Goal: Task Accomplishment & Management: Complete application form

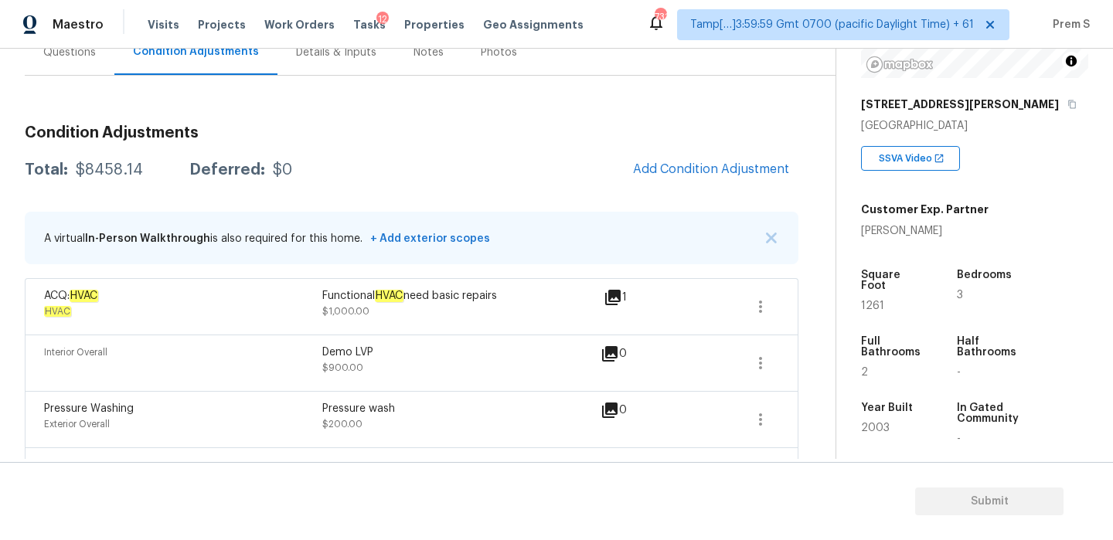
scroll to position [152, 0]
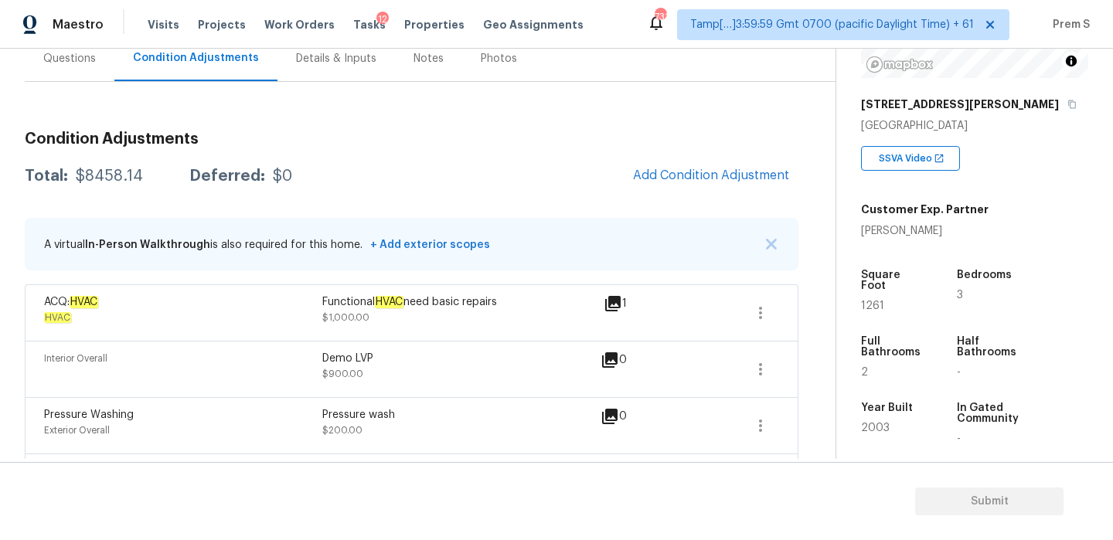
click at [77, 75] on div "Questions" at bounding box center [70, 59] width 90 height 46
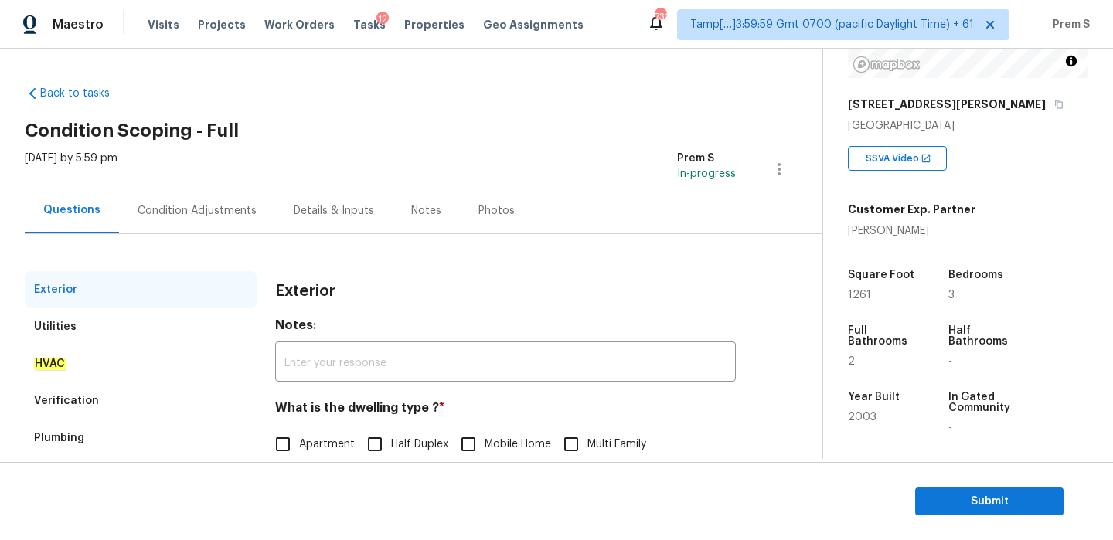
click at [201, 219] on div "Condition Adjustments" at bounding box center [197, 211] width 156 height 46
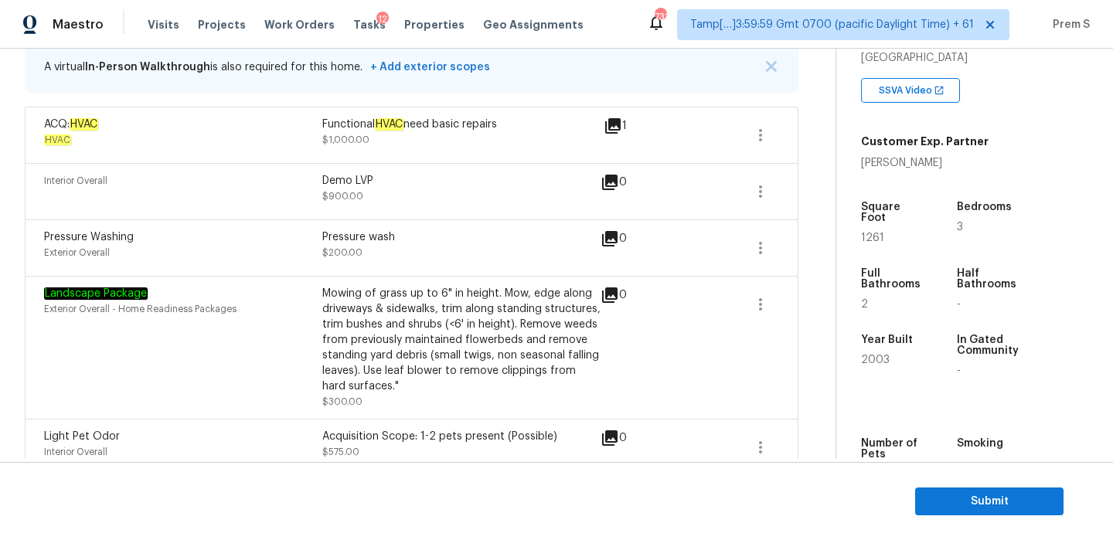
scroll to position [359, 0]
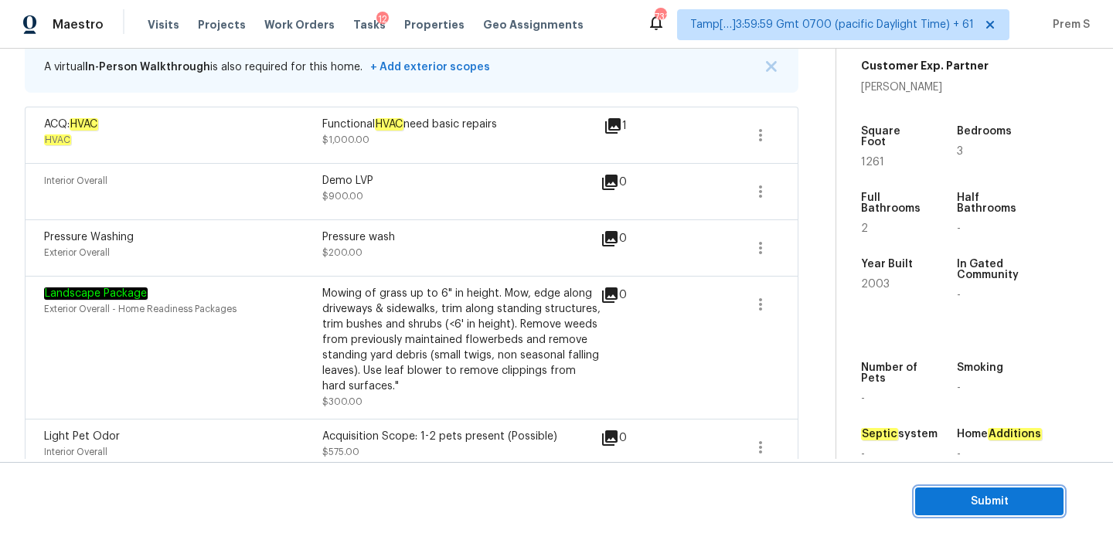
click at [941, 497] on span "Submit" at bounding box center [989, 501] width 124 height 19
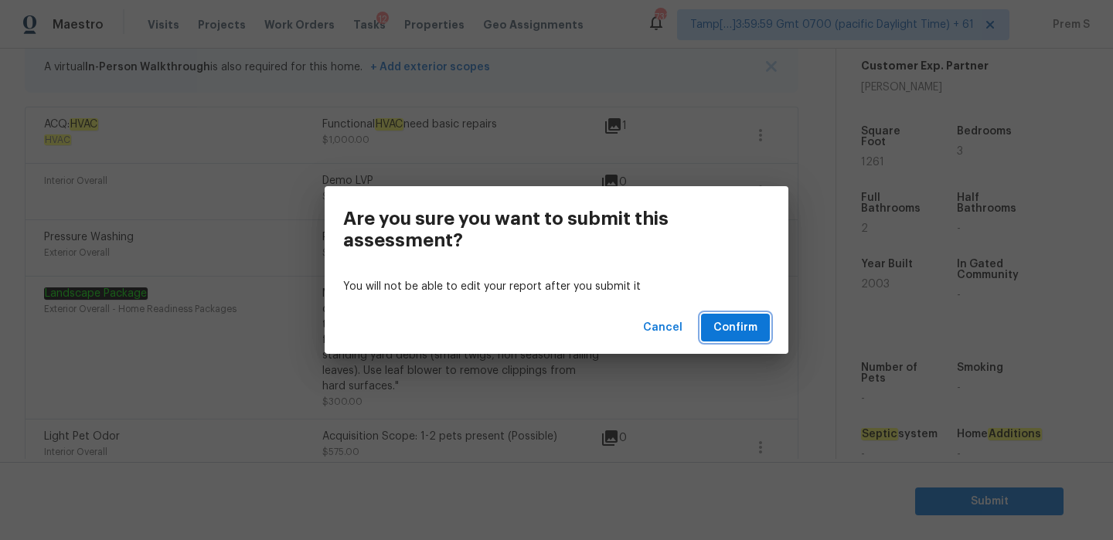
click at [754, 339] on button "Confirm" at bounding box center [735, 328] width 69 height 29
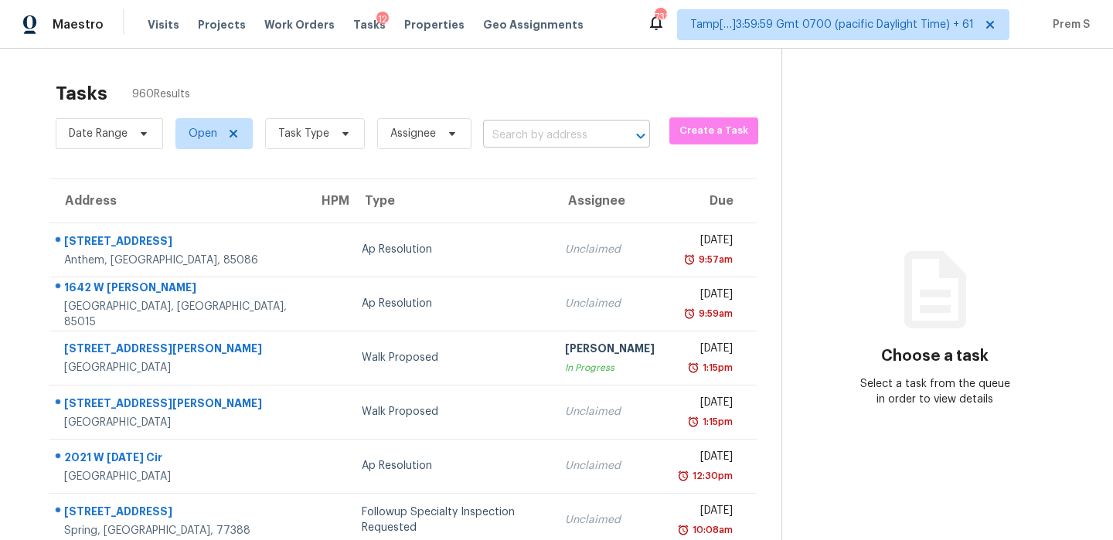
click at [541, 136] on input "text" at bounding box center [545, 136] width 124 height 24
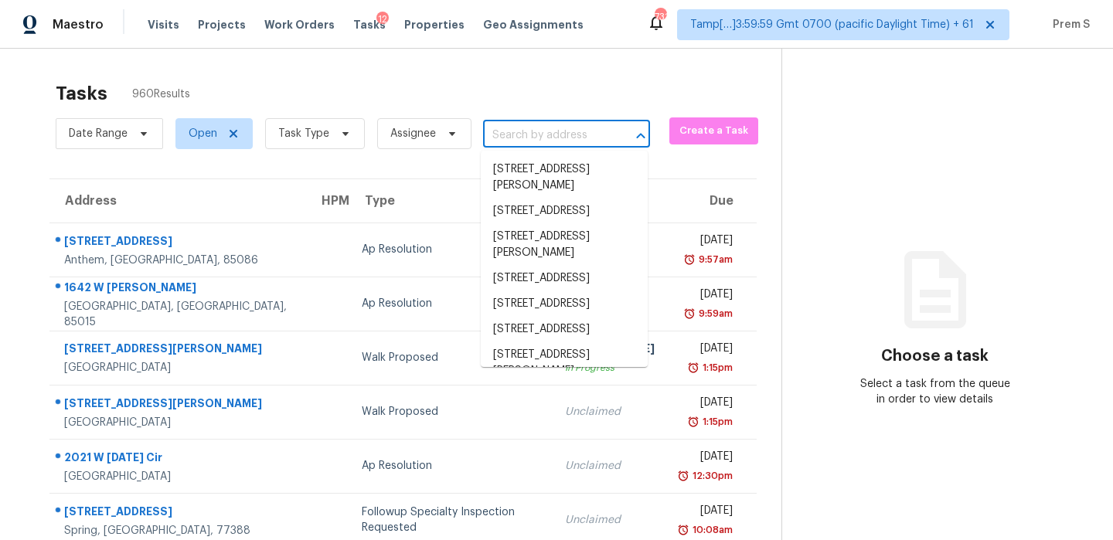
paste input "10769 W Swayback Pass Peoria, AZ, 85383"
type input "10769 W Swayback Pass Peoria, AZ, 85383"
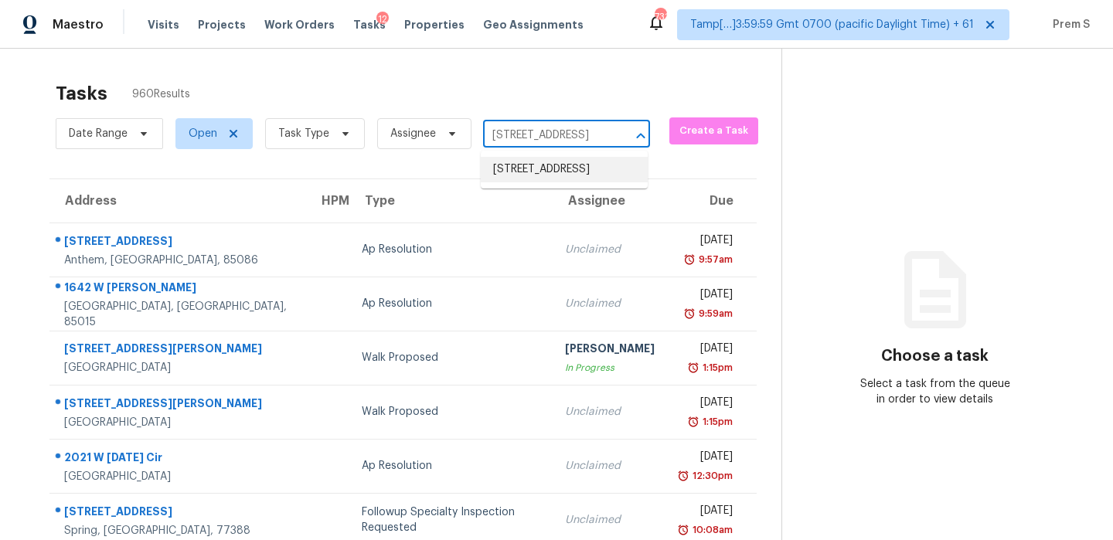
click at [529, 172] on li "10769 W Swayback Pass, Peoria, AZ 85383" at bounding box center [564, 170] width 167 height 26
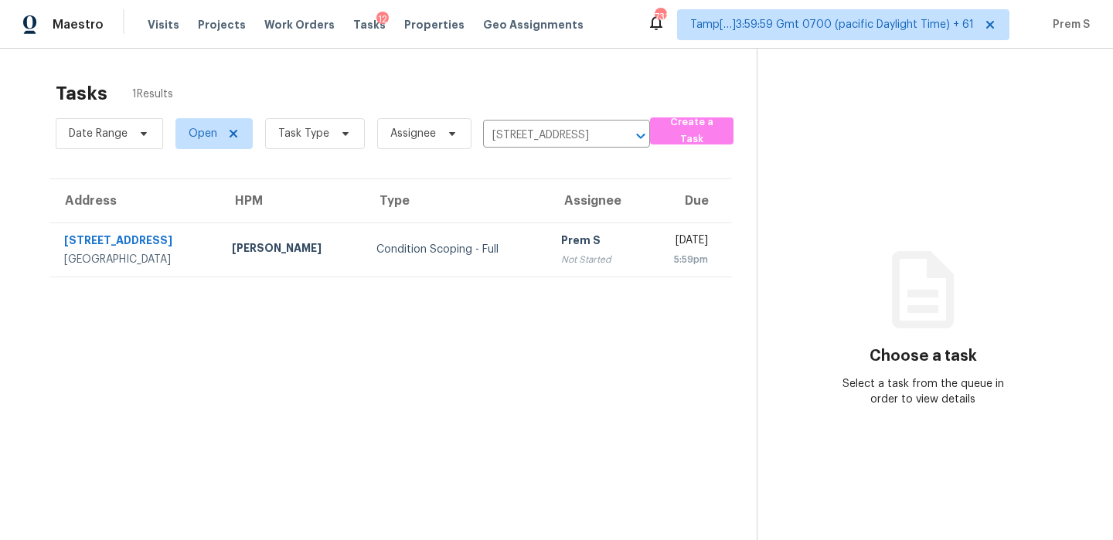
click at [560, 234] on td "Prem S Not Started" at bounding box center [596, 250] width 94 height 54
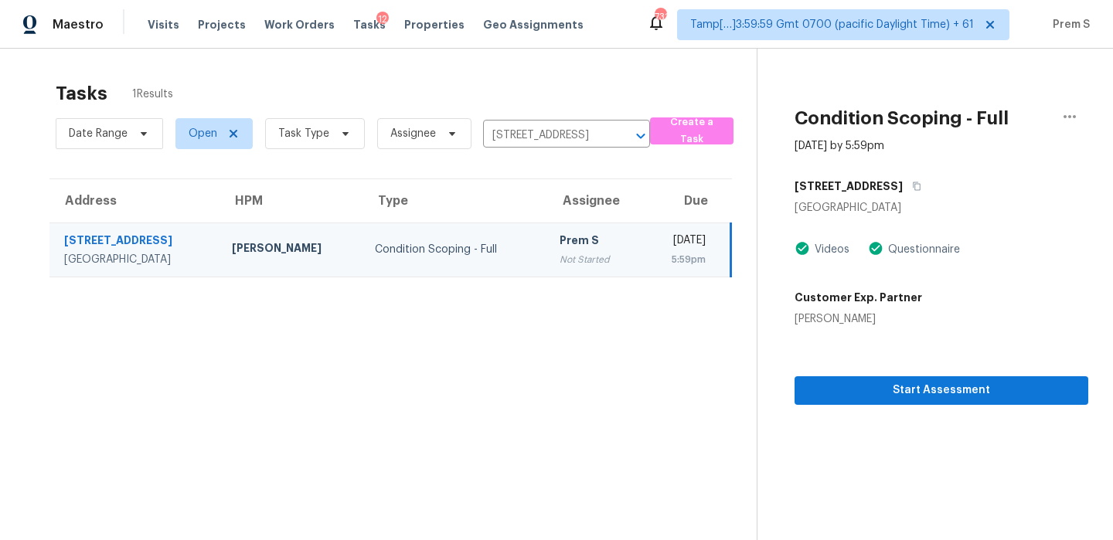
scroll to position [49, 0]
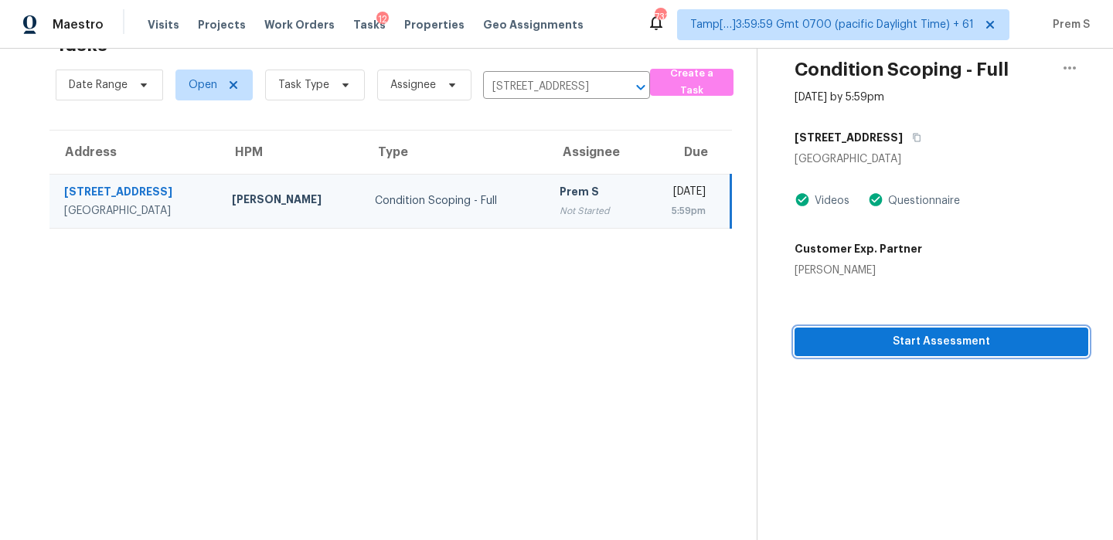
click at [886, 330] on button "Start Assessment" at bounding box center [942, 342] width 294 height 29
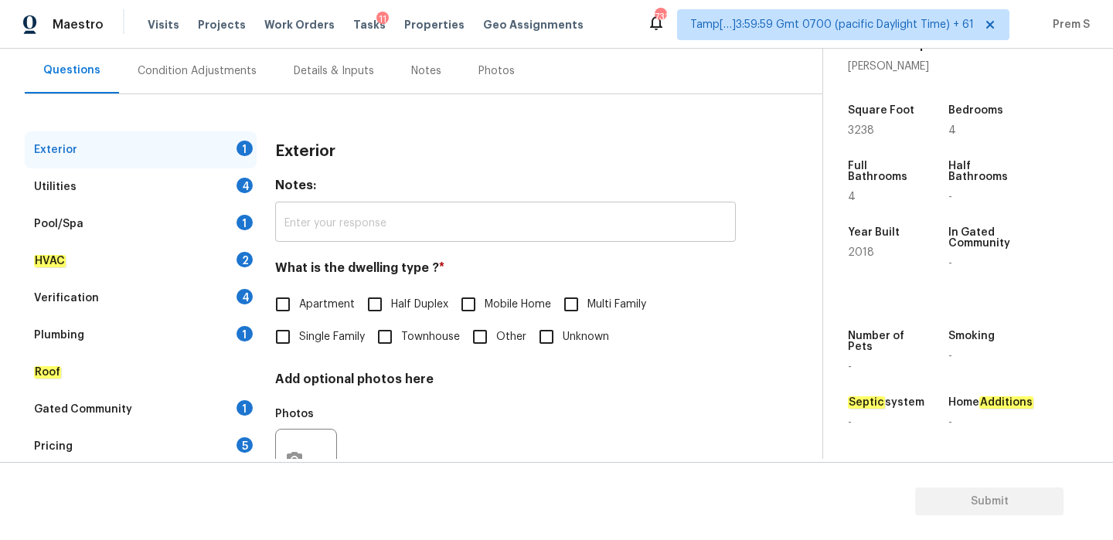
scroll to position [150, 0]
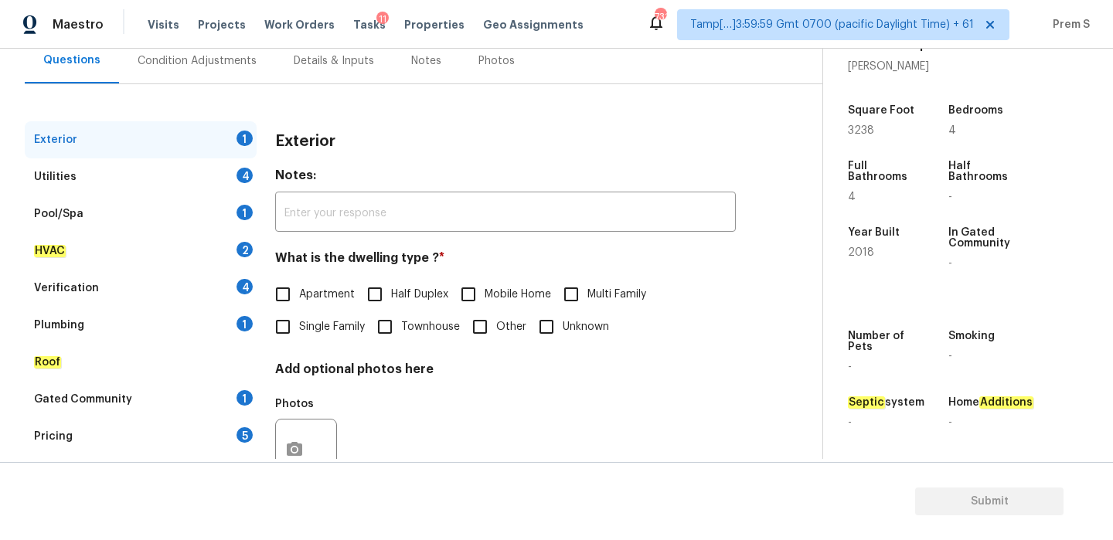
click at [296, 328] on input "Single Family" at bounding box center [283, 327] width 32 height 32
checkbox input "true"
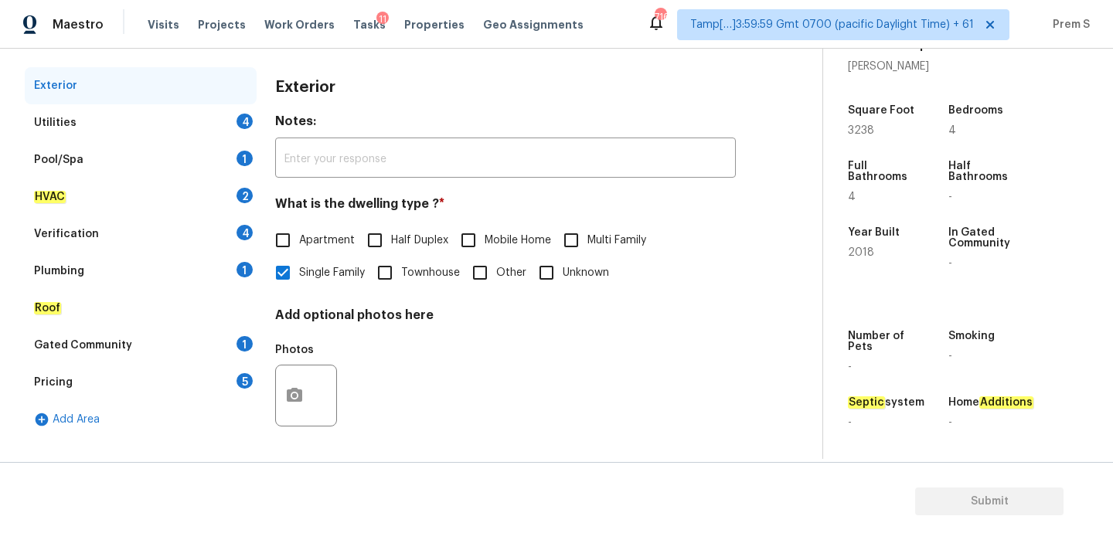
click at [243, 125] on div "4" at bounding box center [245, 121] width 16 height 15
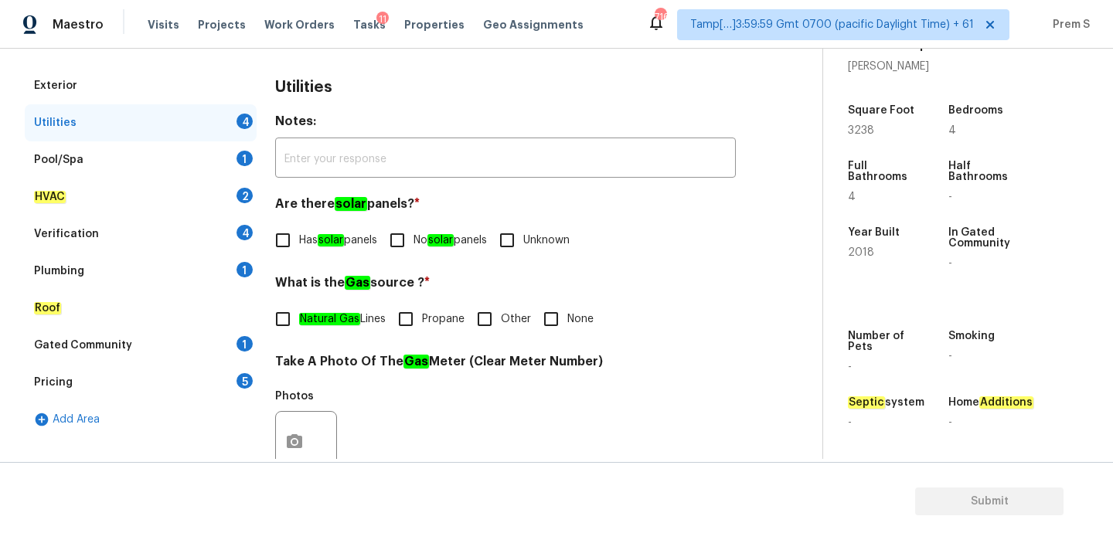
click at [343, 239] on em "solar" at bounding box center [331, 240] width 26 height 12
click at [299, 239] on input "Has solar panels" at bounding box center [283, 240] width 32 height 32
checkbox input "true"
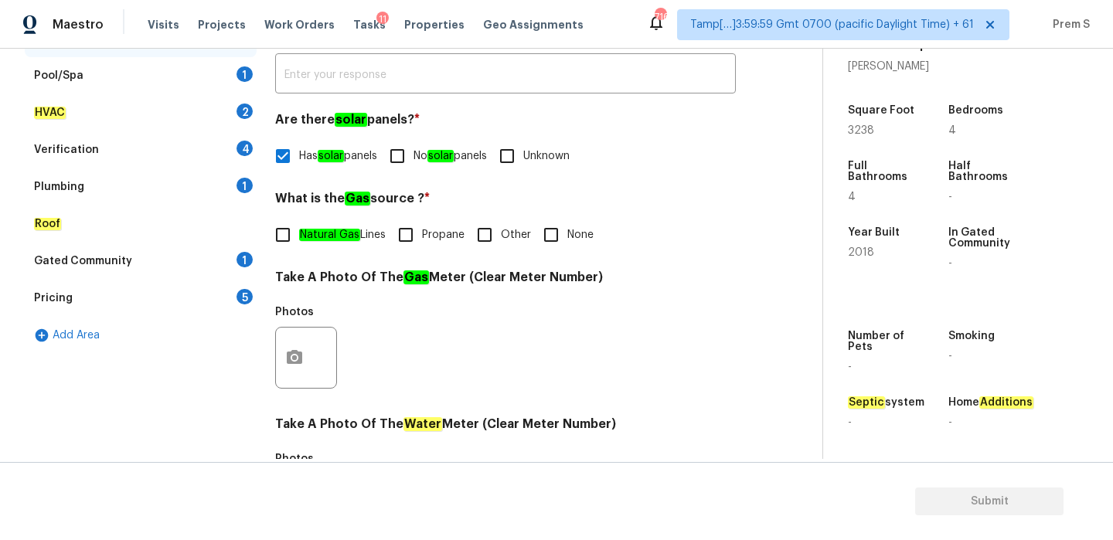
click at [358, 228] on span "Natural Gas Lines" at bounding box center [342, 235] width 87 height 16
click at [299, 228] on input "Natural Gas Lines" at bounding box center [283, 235] width 32 height 32
checkbox input "true"
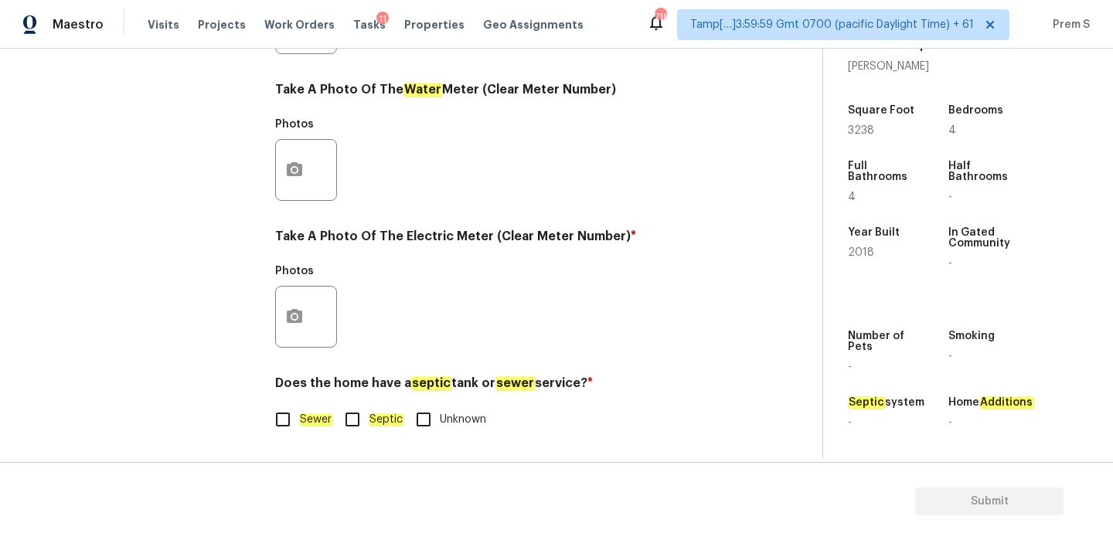
click at [298, 420] on input "Sewer" at bounding box center [283, 419] width 32 height 32
checkbox input "true"
click at [295, 321] on icon "button" at bounding box center [294, 316] width 15 height 14
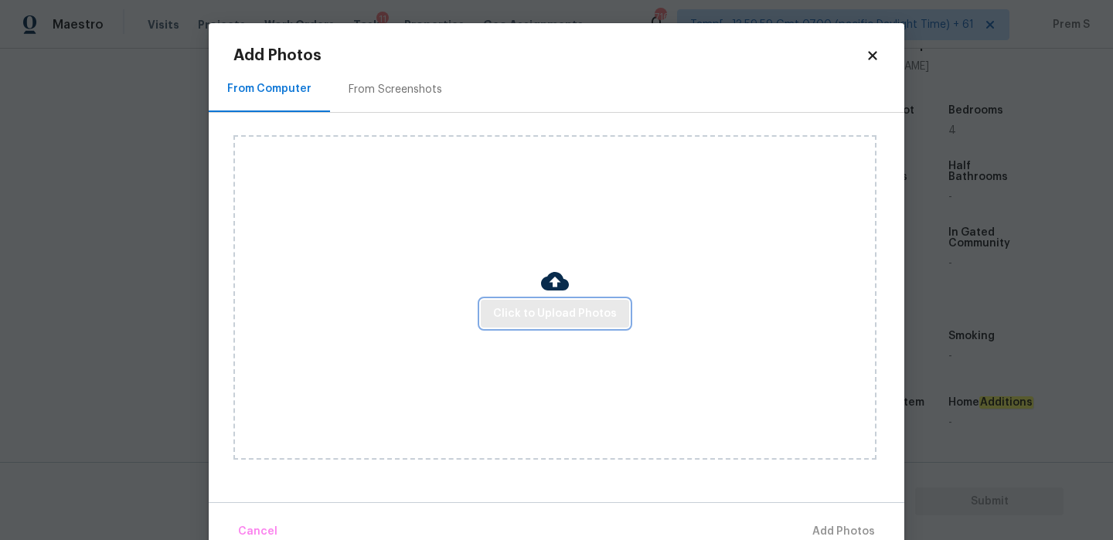
click at [527, 303] on button "Click to Upload Photos" at bounding box center [555, 314] width 148 height 29
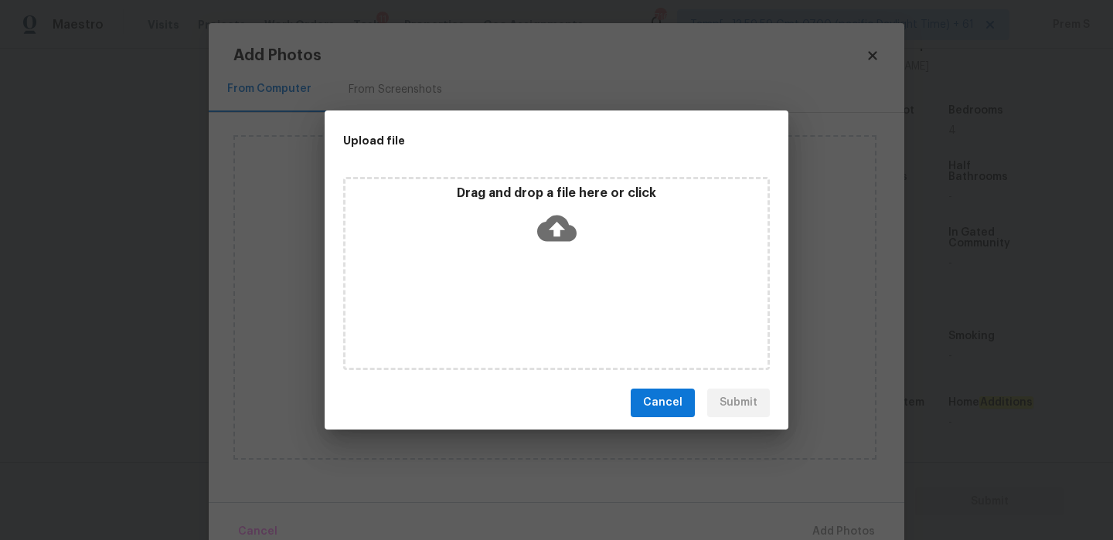
click at [559, 230] on icon at bounding box center [556, 228] width 39 height 39
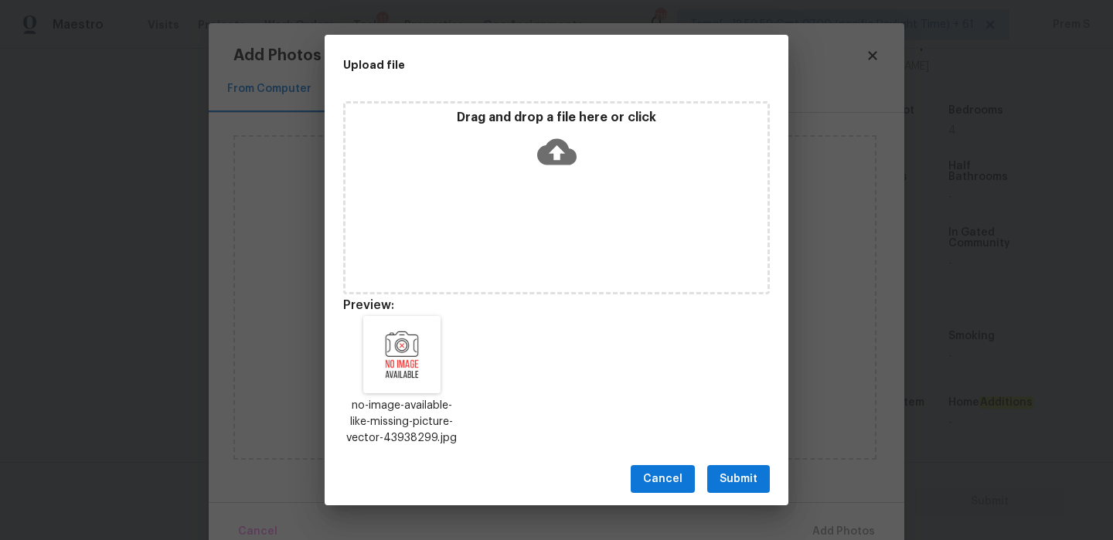
click at [754, 490] on button "Submit" at bounding box center [738, 479] width 63 height 29
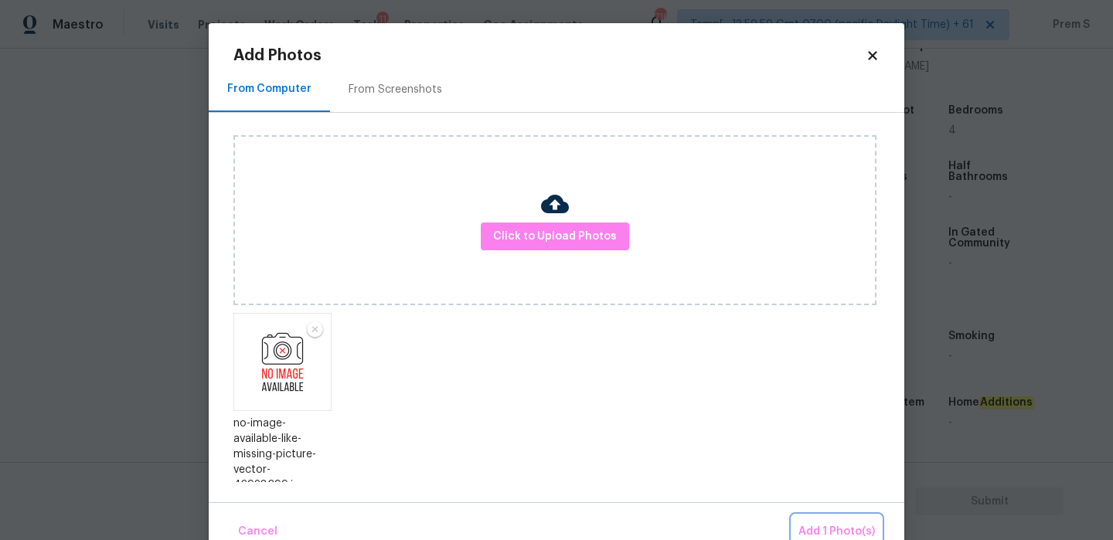
click at [824, 521] on button "Add 1 Photo(s)" at bounding box center [836, 532] width 89 height 33
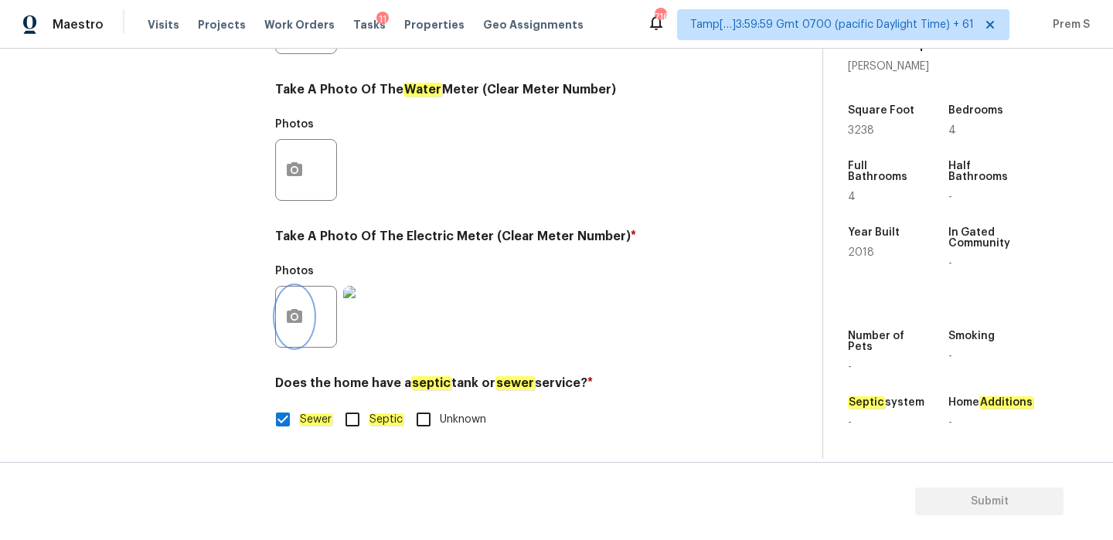
scroll to position [138, 0]
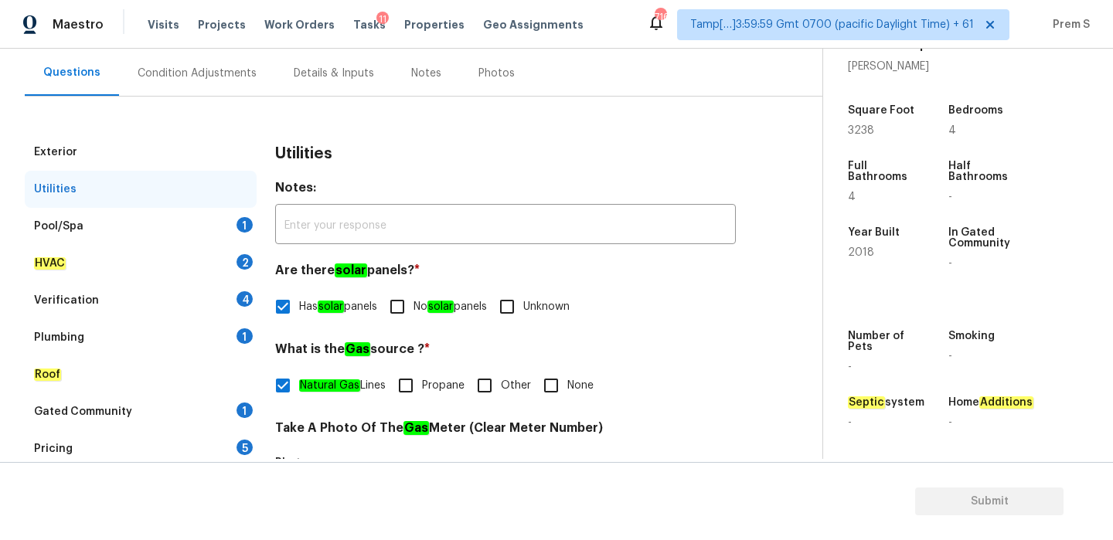
click at [239, 221] on div "1" at bounding box center [245, 224] width 16 height 15
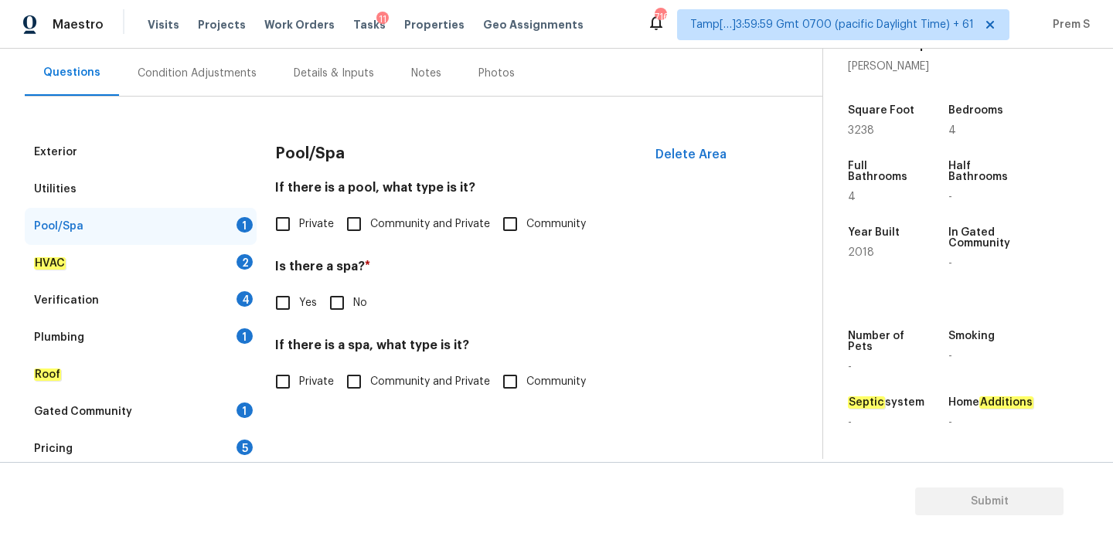
scroll to position [188, 0]
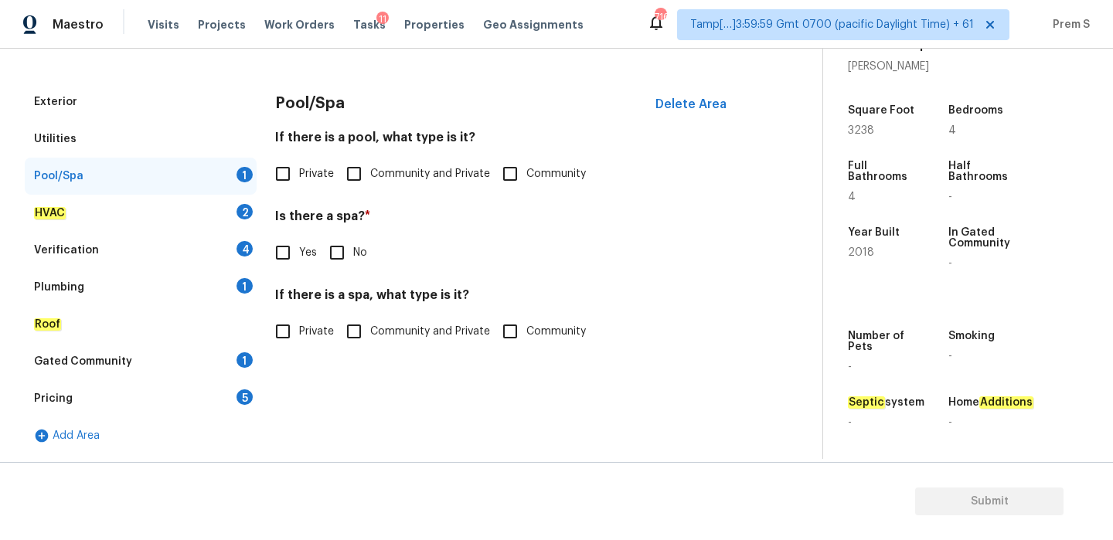
click at [358, 174] on input "Community and Private" at bounding box center [354, 174] width 32 height 32
checkbox input "true"
click at [293, 173] on input "Private" at bounding box center [283, 175] width 32 height 32
checkbox input "true"
checkbox input "false"
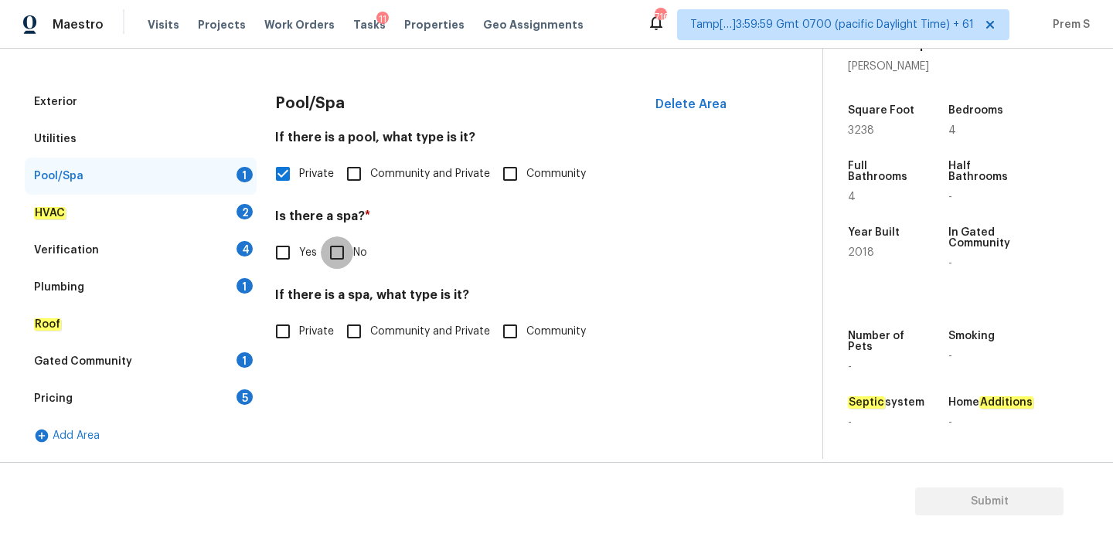
click at [344, 255] on input "No" at bounding box center [337, 253] width 32 height 32
checkbox input "true"
click at [288, 330] on input "Private" at bounding box center [283, 331] width 32 height 32
checkbox input "true"
click at [246, 213] on div "2" at bounding box center [245, 211] width 16 height 15
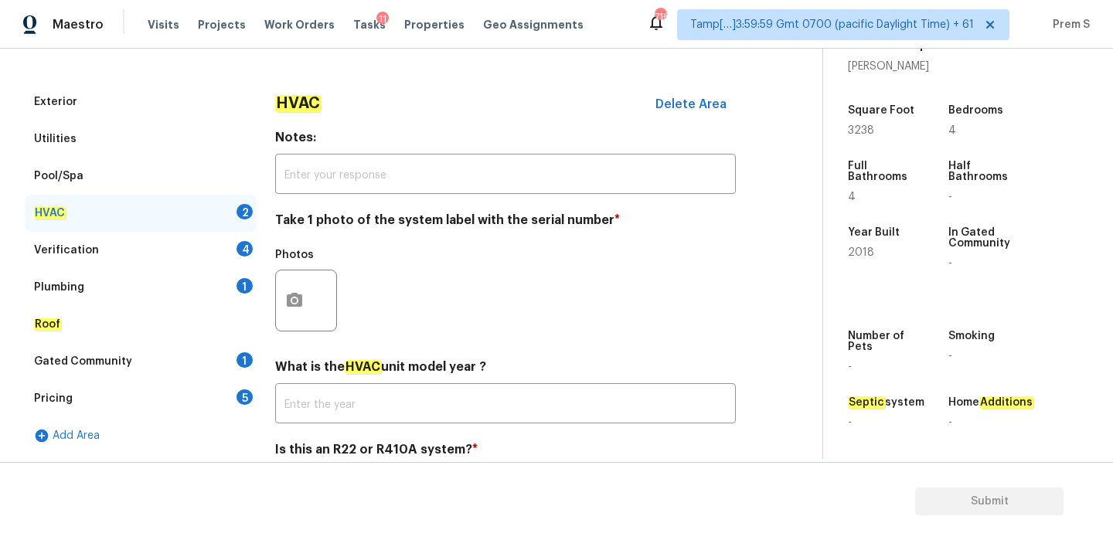
scroll to position [255, 0]
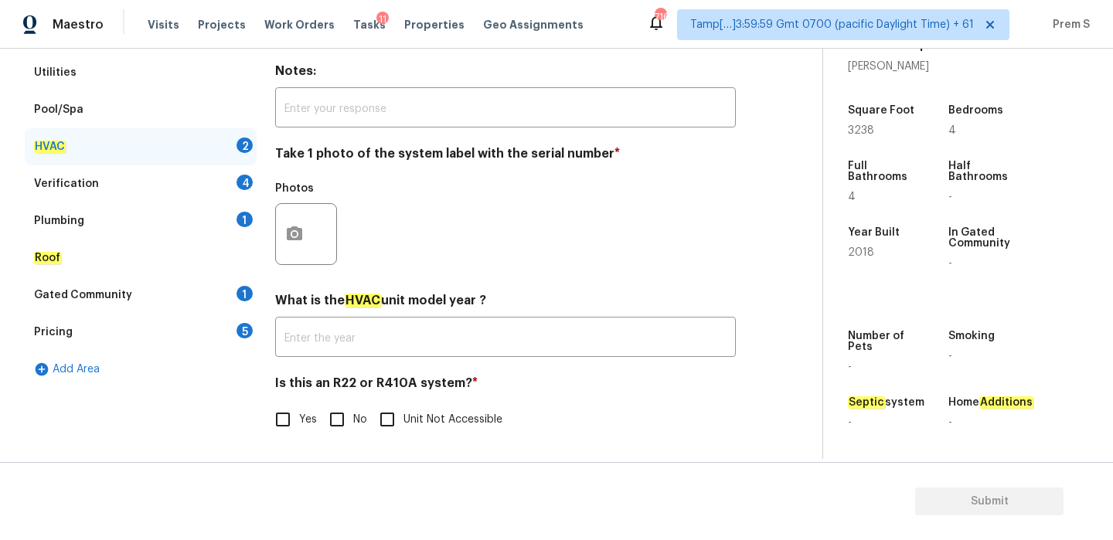
click at [333, 419] on input "No" at bounding box center [337, 419] width 32 height 32
checkbox input "true"
click at [290, 232] on icon "button" at bounding box center [294, 233] width 15 height 14
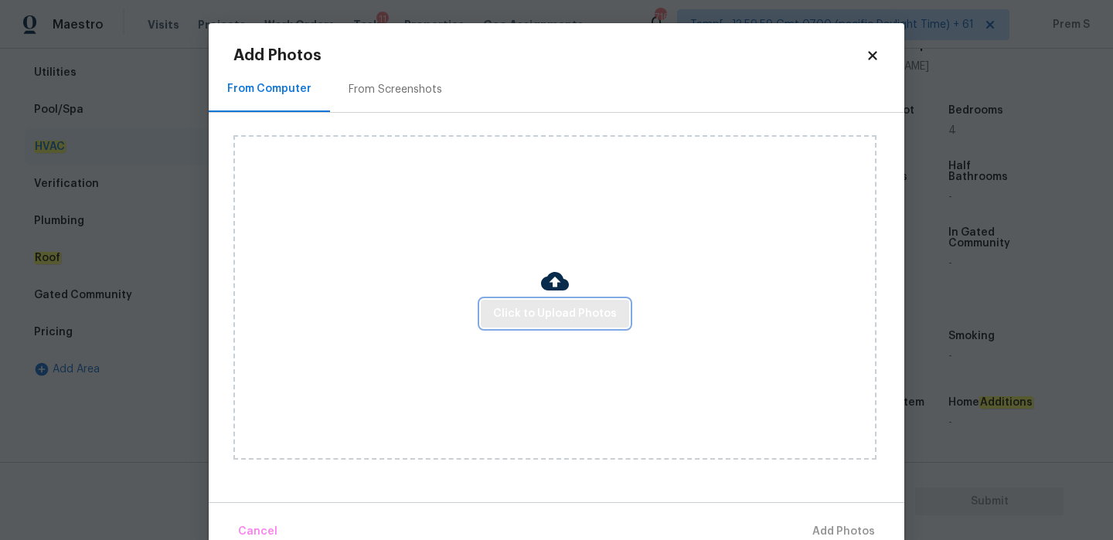
click at [545, 309] on span "Click to Upload Photos" at bounding box center [555, 314] width 124 height 19
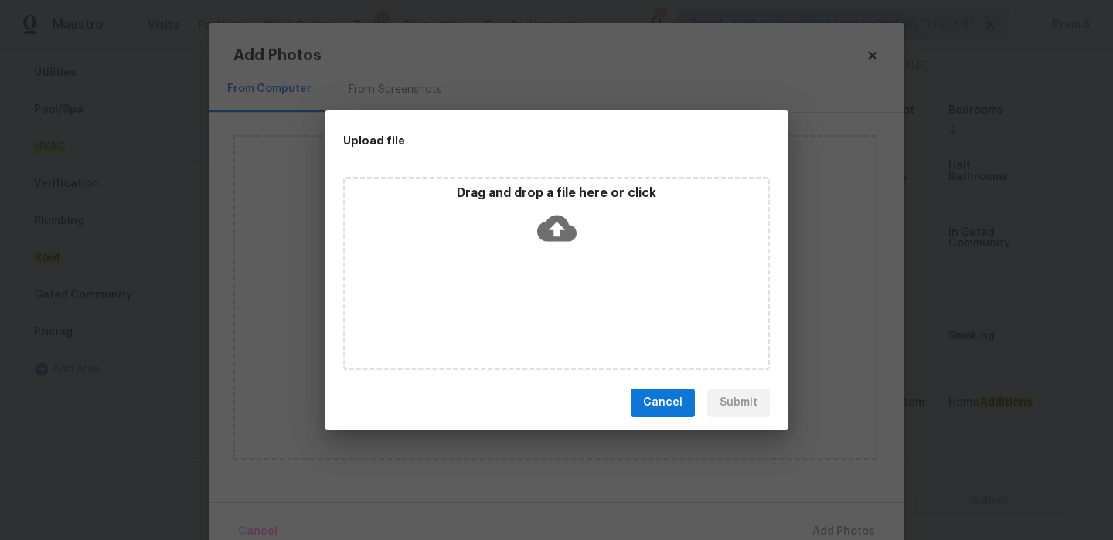
click at [551, 228] on icon at bounding box center [556, 228] width 39 height 39
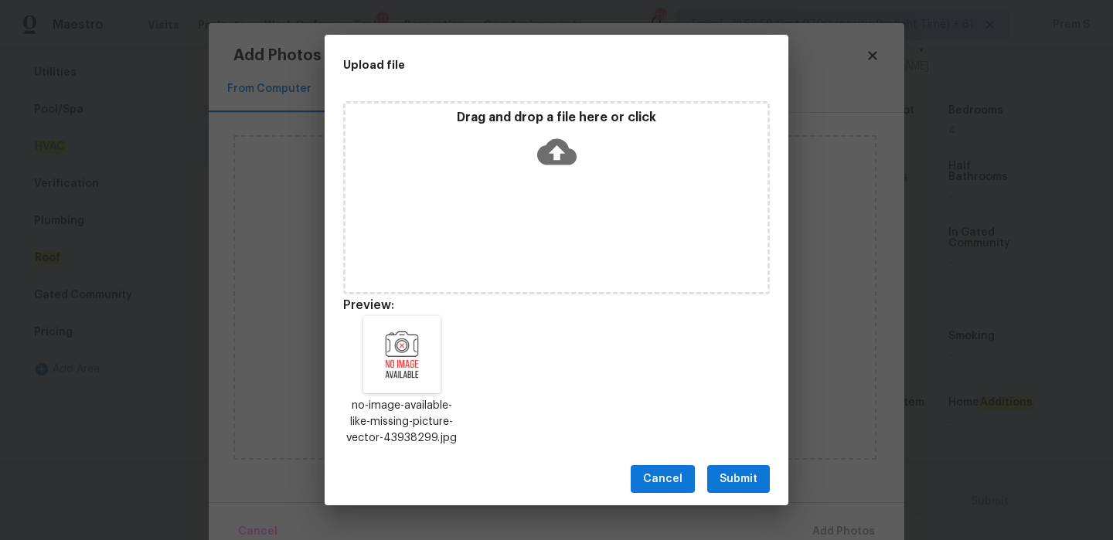
click at [717, 477] on button "Submit" at bounding box center [738, 479] width 63 height 29
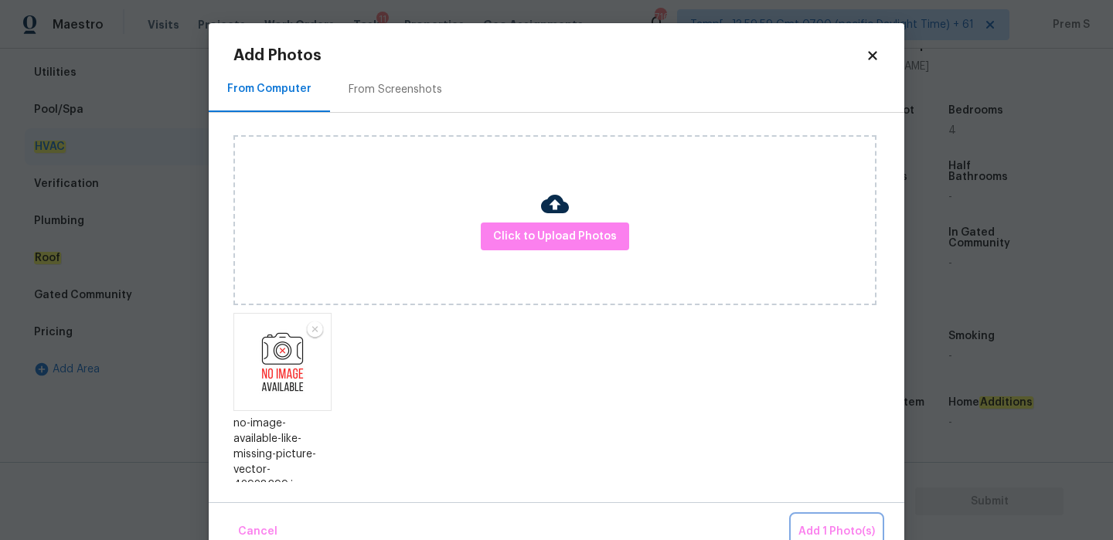
click at [833, 519] on button "Add 1 Photo(s)" at bounding box center [836, 532] width 89 height 33
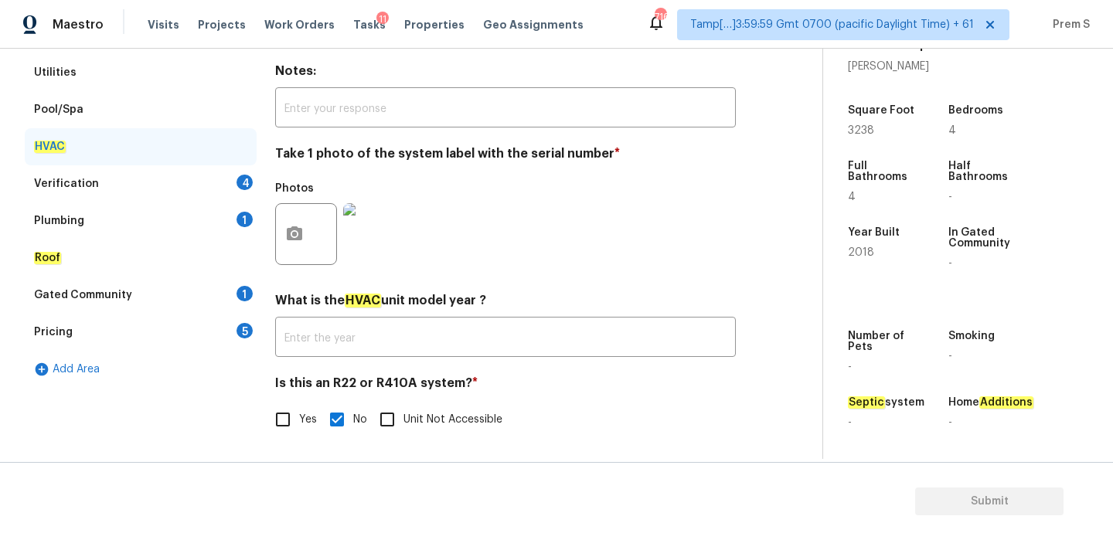
click at [227, 190] on div "Verification 4" at bounding box center [141, 183] width 232 height 37
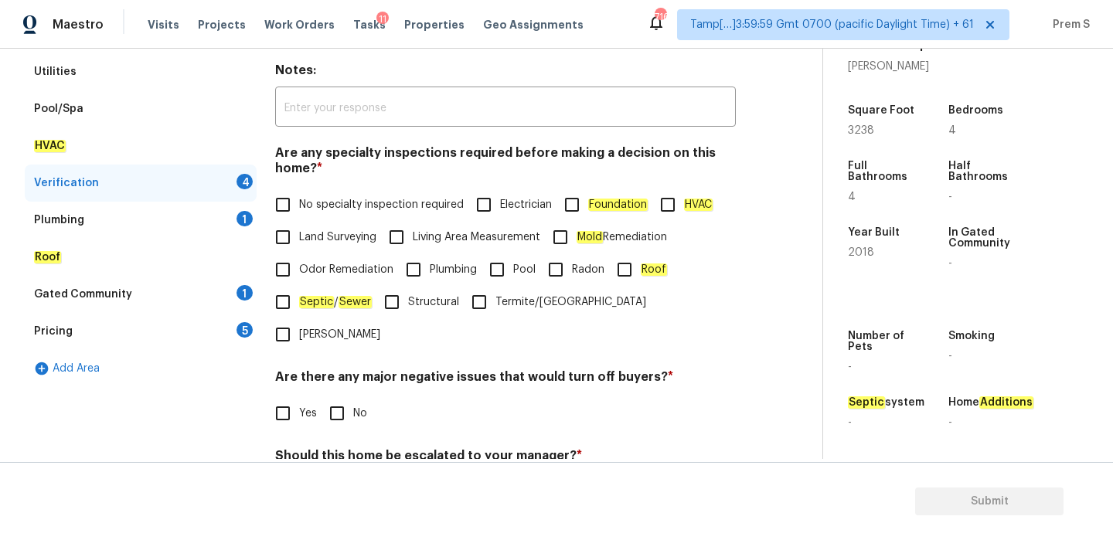
click at [307, 201] on span "No specialty inspection required" at bounding box center [381, 205] width 165 height 16
click at [299, 201] on input "No specialty inspection required" at bounding box center [283, 205] width 32 height 32
checkbox input "true"
click at [349, 397] on input "No" at bounding box center [337, 413] width 32 height 32
checkbox input "true"
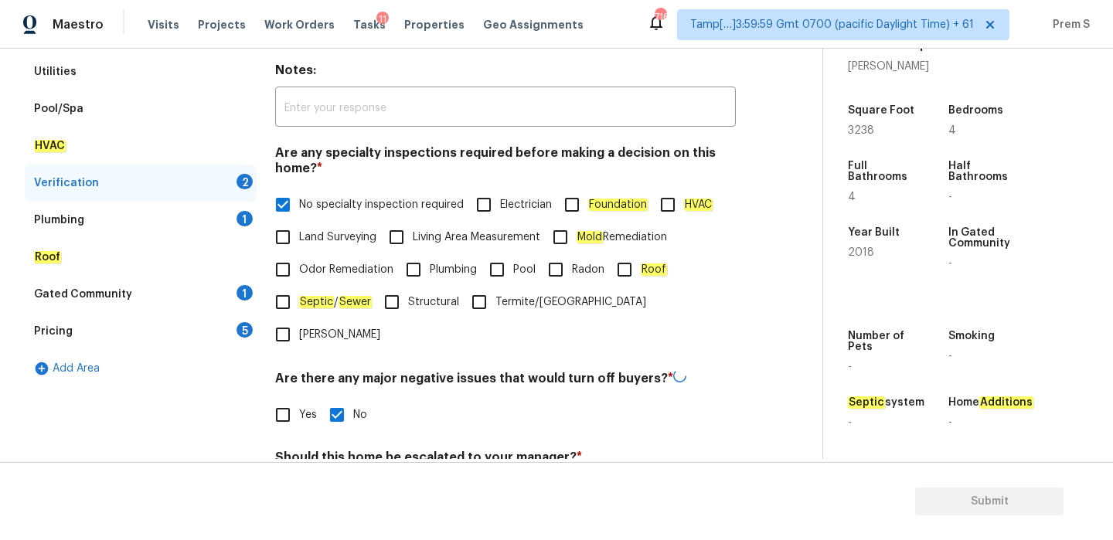
scroll to position [390, 0]
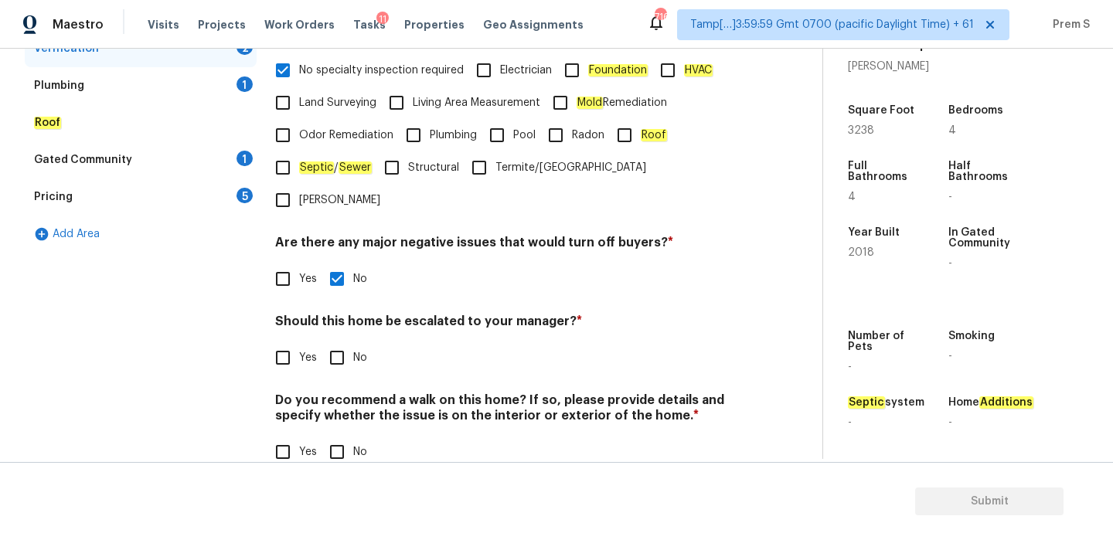
click at [284, 342] on input "Yes" at bounding box center [283, 358] width 32 height 32
checkbox input "true"
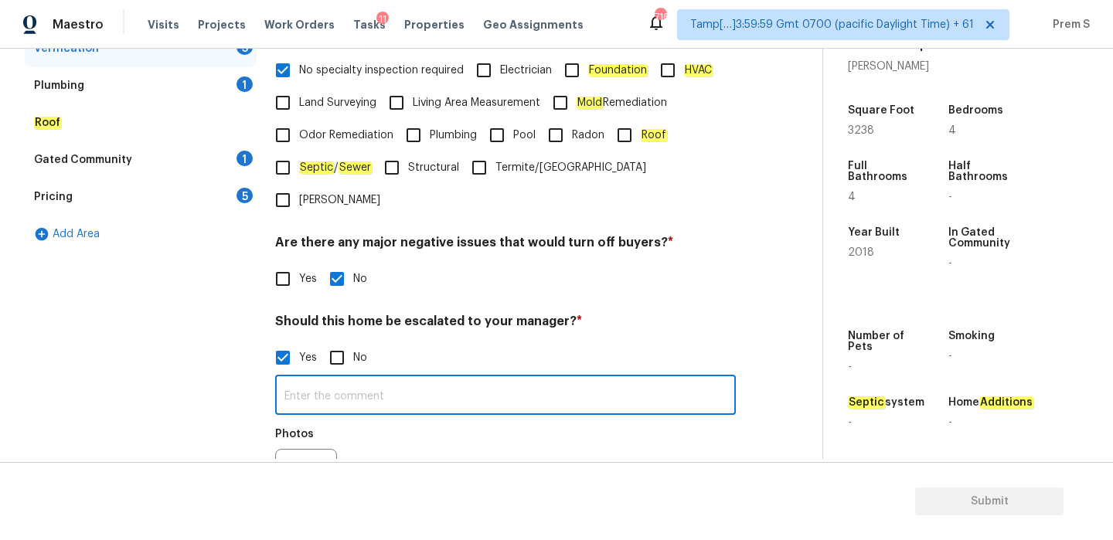
click at [338, 379] on input "text" at bounding box center [505, 397] width 461 height 36
type input "Possible cracks in the exterior wall"
click at [304, 451] on button "button" at bounding box center [294, 480] width 37 height 60
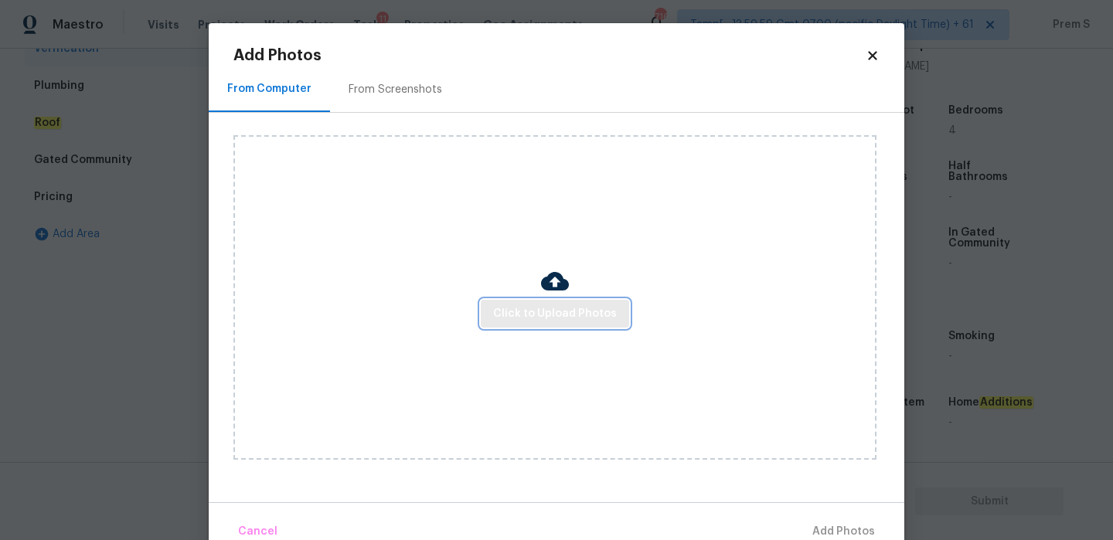
click at [552, 313] on span "Click to Upload Photos" at bounding box center [555, 314] width 124 height 19
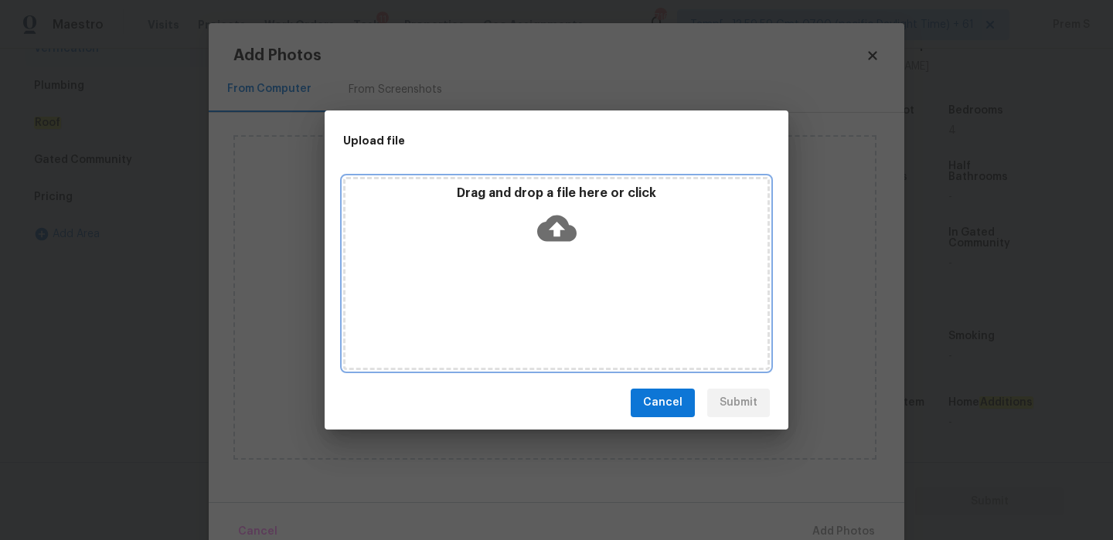
click at [556, 240] on icon at bounding box center [556, 228] width 39 height 39
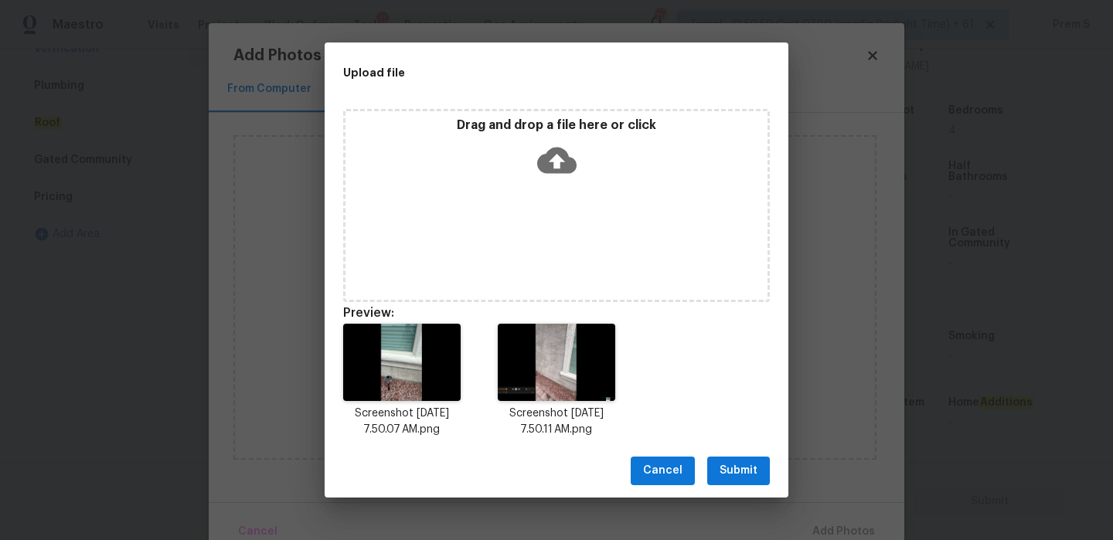
click at [755, 478] on span "Submit" at bounding box center [739, 470] width 38 height 19
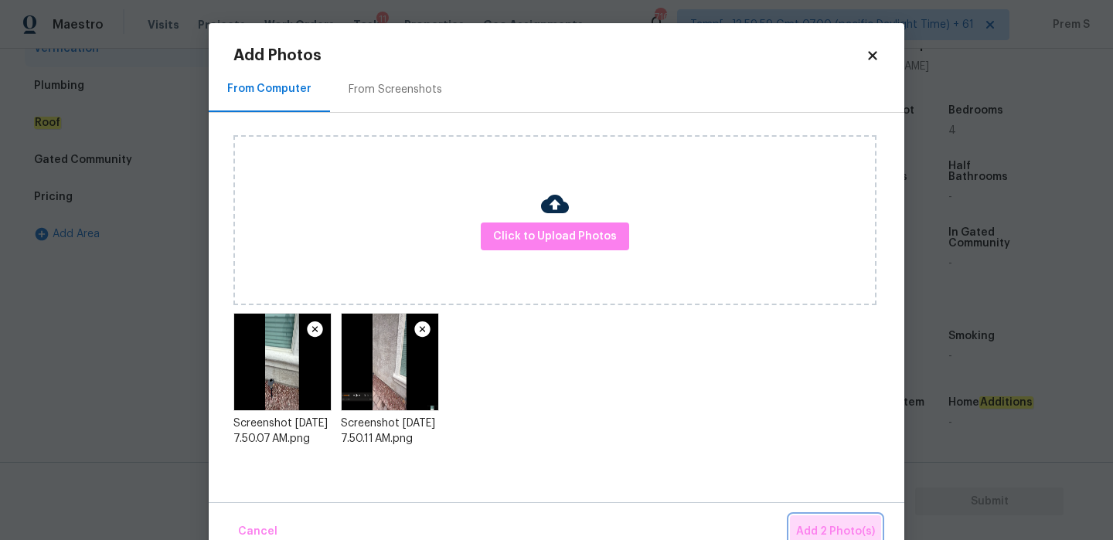
click at [831, 526] on span "Add 2 Photo(s)" at bounding box center [835, 531] width 79 height 19
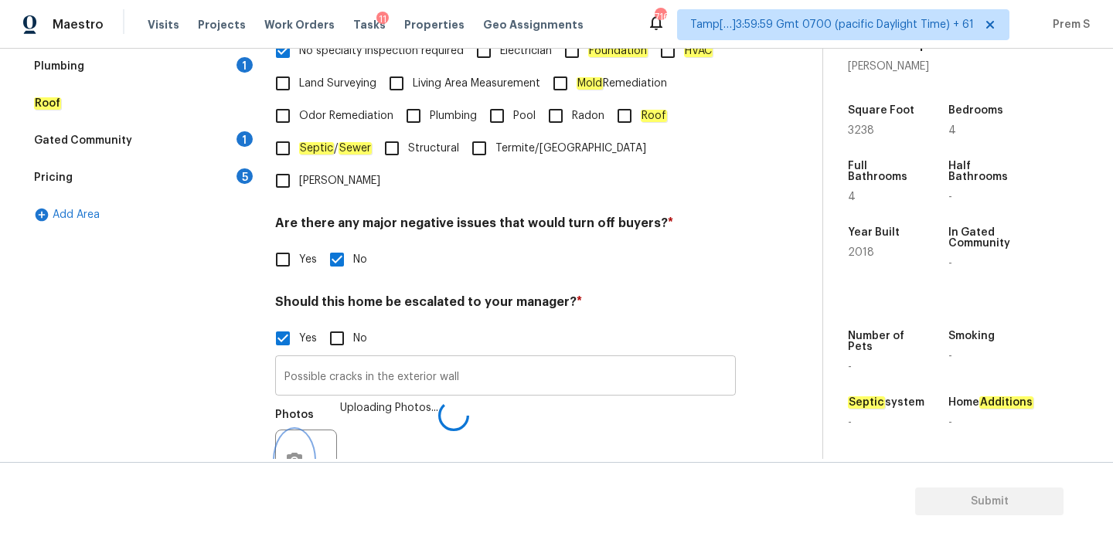
scroll to position [536, 0]
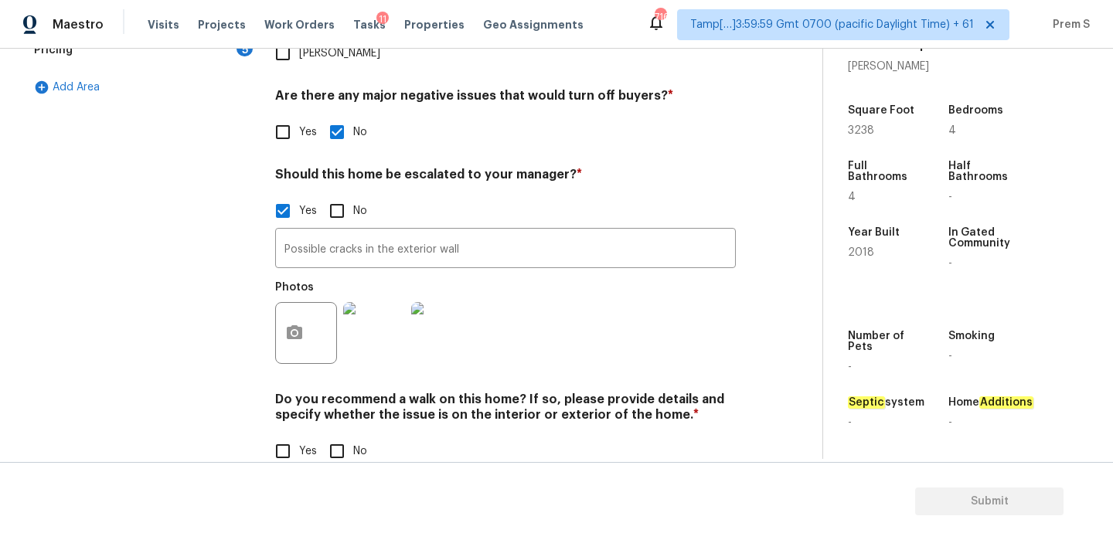
click at [343, 435] on input "No" at bounding box center [337, 451] width 32 height 32
checkbox input "true"
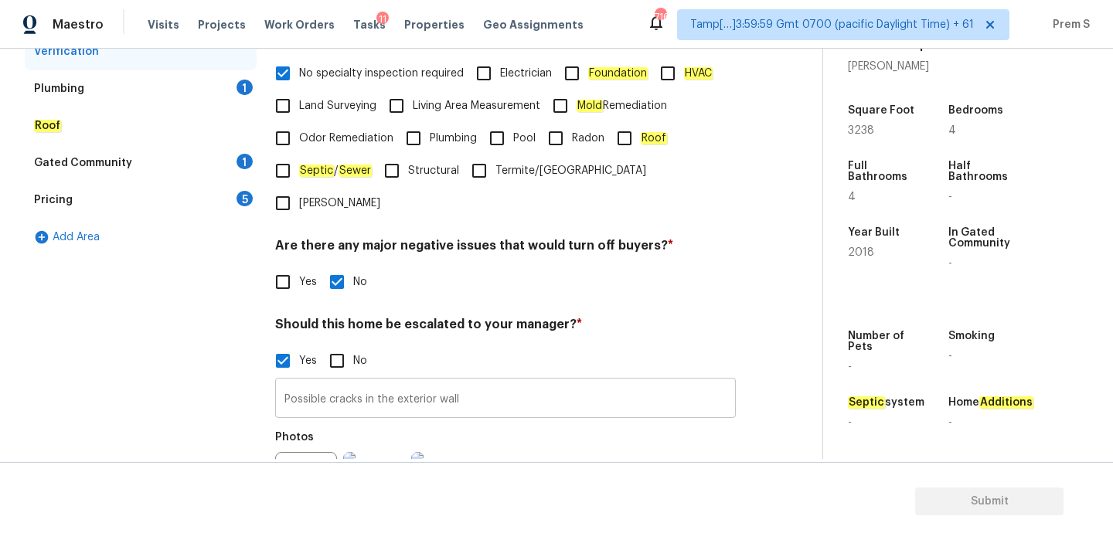
scroll to position [358, 0]
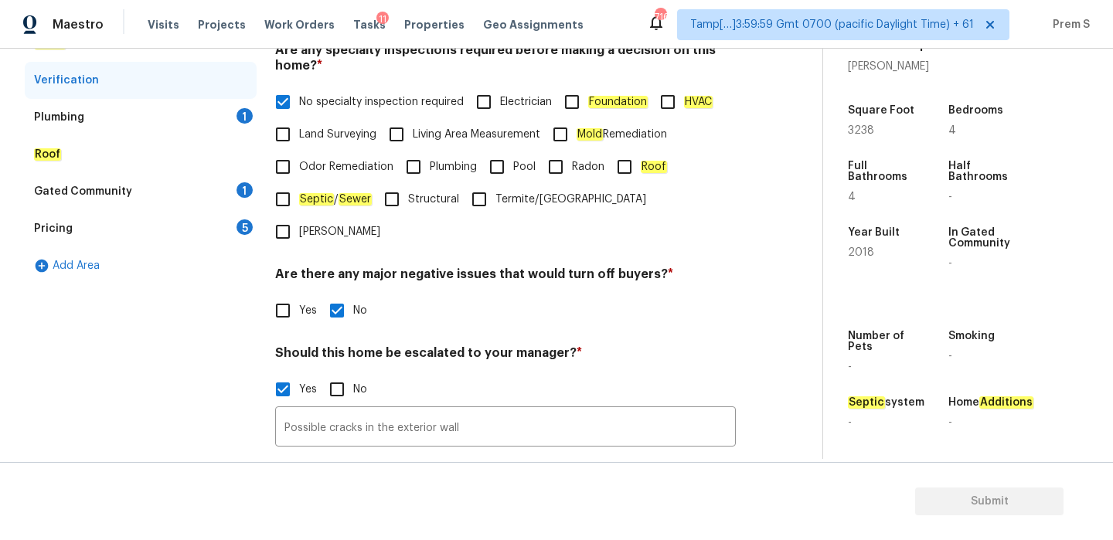
click at [247, 117] on div "1" at bounding box center [245, 115] width 16 height 15
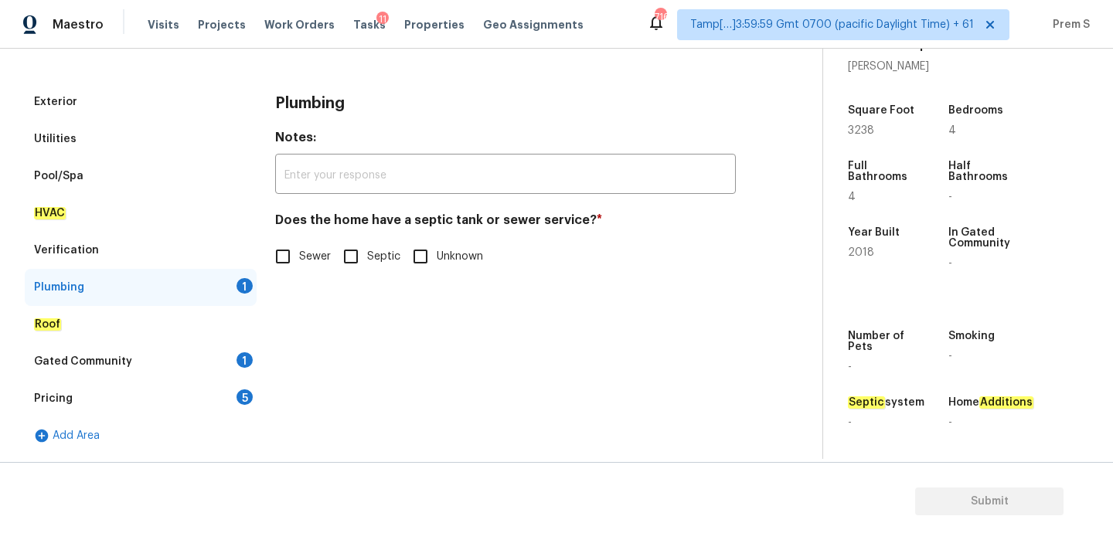
scroll to position [188, 0]
click at [298, 249] on input "Sewer" at bounding box center [283, 256] width 32 height 32
checkbox input "true"
click at [242, 361] on div "1" at bounding box center [245, 359] width 16 height 15
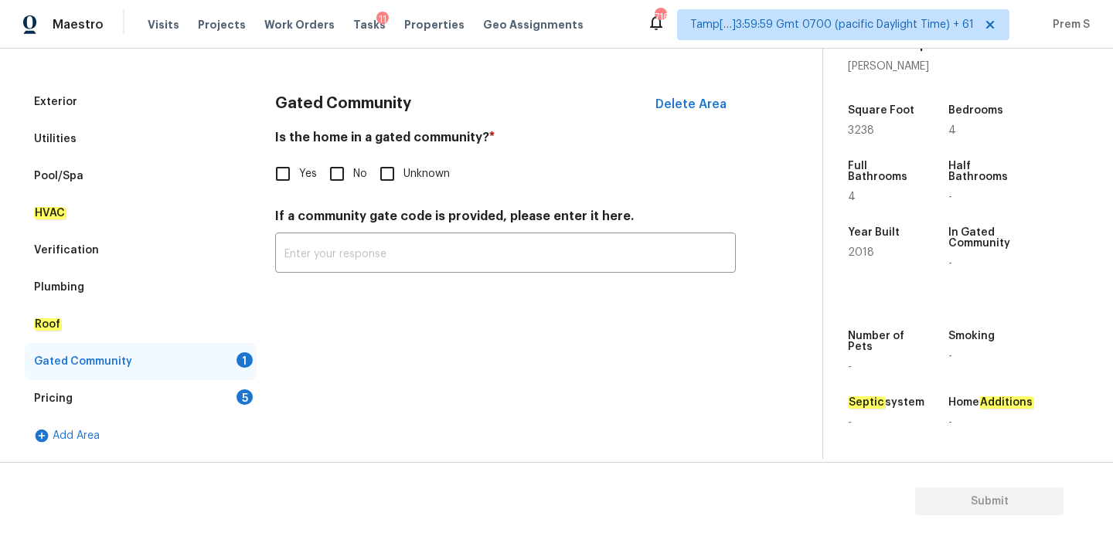
click at [350, 173] on input "No" at bounding box center [337, 174] width 32 height 32
checkbox input "true"
click at [255, 390] on div "Pricing 5" at bounding box center [141, 398] width 232 height 37
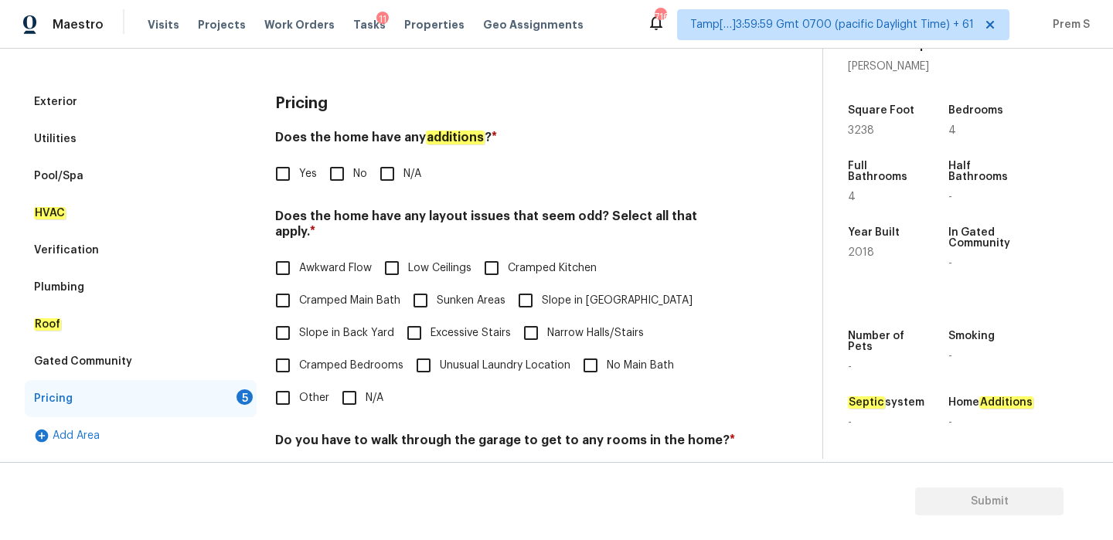
click at [344, 184] on input "No" at bounding box center [337, 174] width 32 height 32
checkbox input "true"
click at [359, 382] on input "N/A" at bounding box center [349, 398] width 32 height 32
checkbox input "true"
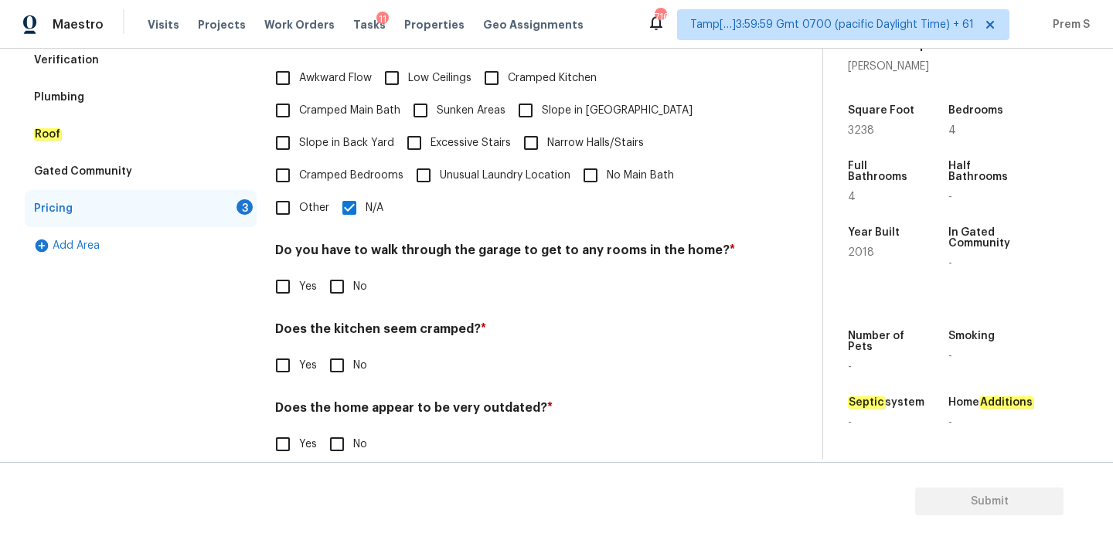
click at [356, 279] on span "No" at bounding box center [360, 287] width 14 height 16
click at [353, 272] on input "No" at bounding box center [337, 287] width 32 height 32
checkbox input "true"
click at [352, 356] on input "No" at bounding box center [337, 365] width 32 height 32
checkbox input "true"
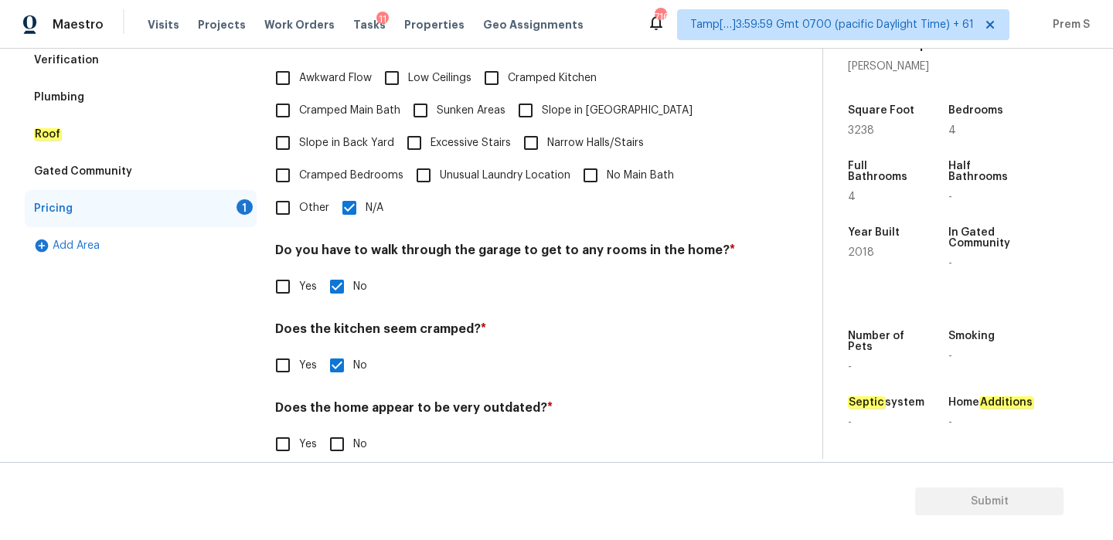
click at [350, 446] on div "Pricing Does the home have any additions ? * Yes No N/A Does the home have any …" at bounding box center [505, 186] width 461 height 586
click at [349, 437] on input "No" at bounding box center [337, 444] width 32 height 32
checkbox input "true"
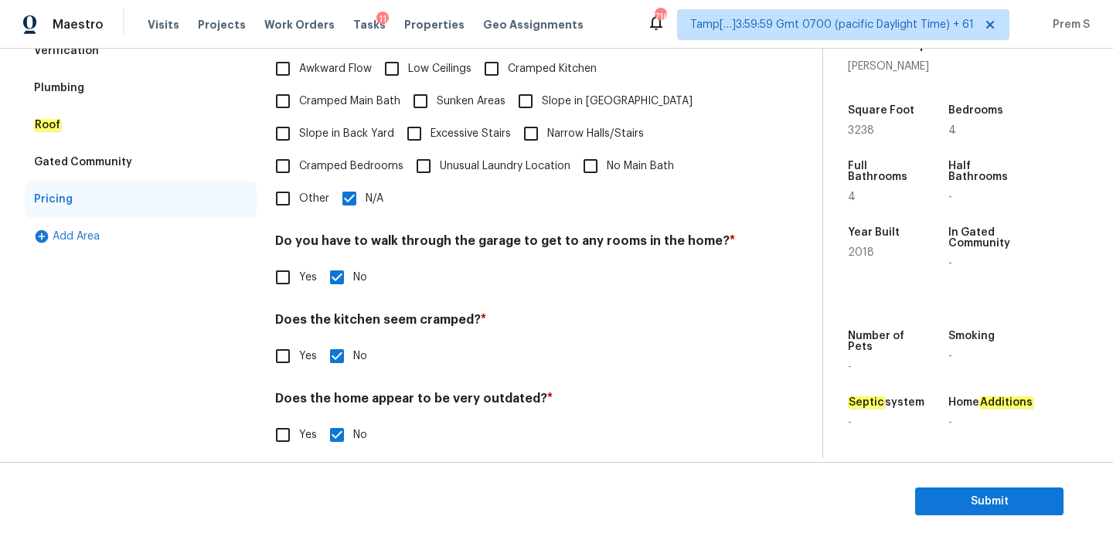
scroll to position [63, 0]
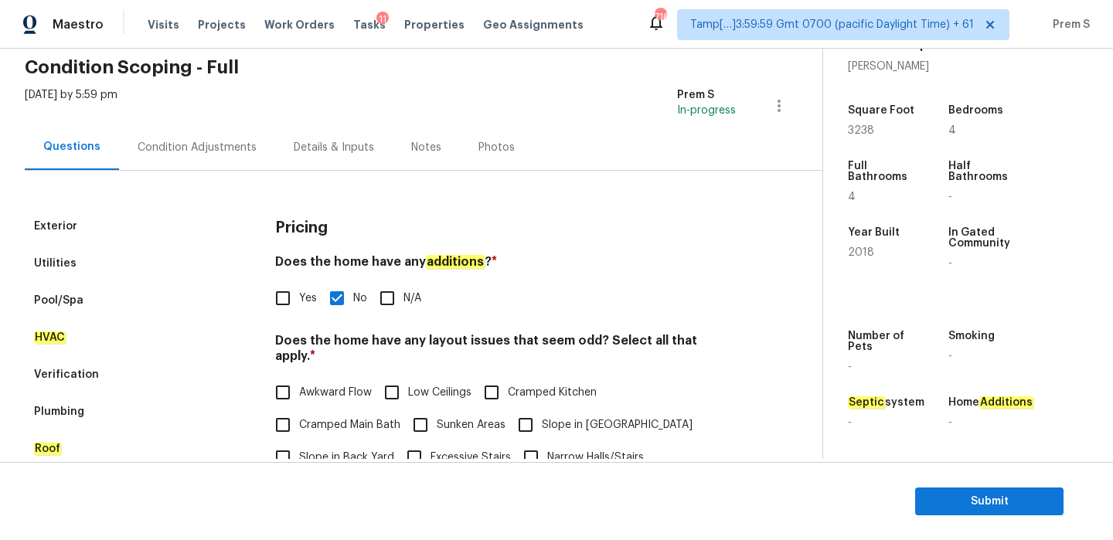
click at [219, 151] on div "Condition Adjustments" at bounding box center [197, 147] width 119 height 15
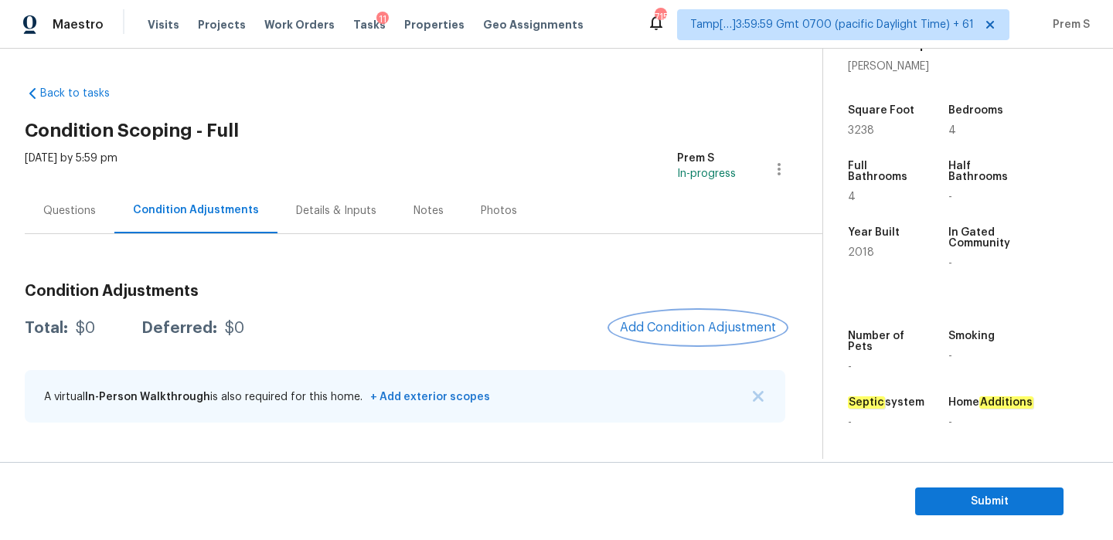
click at [727, 322] on span "Add Condition Adjustment" at bounding box center [698, 328] width 156 height 14
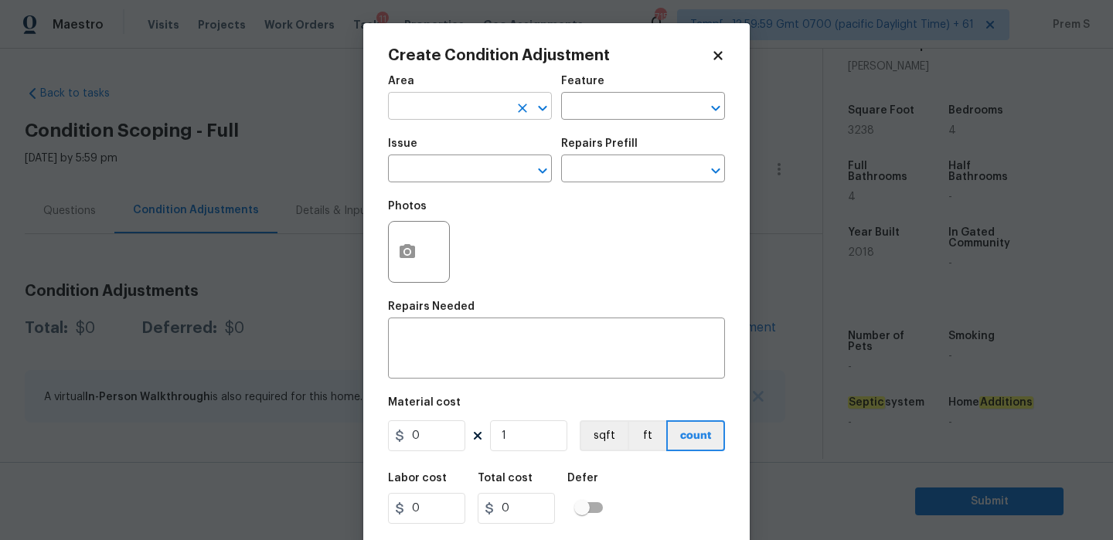
click at [480, 117] on input "text" at bounding box center [448, 108] width 121 height 24
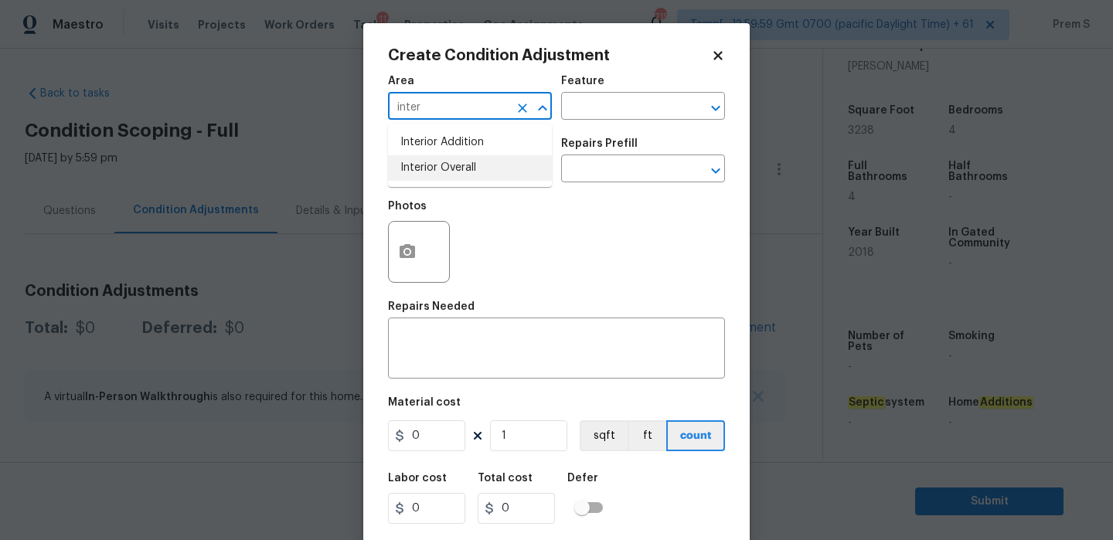
click at [482, 180] on li "Interior Overall" at bounding box center [470, 168] width 164 height 26
type input "Interior Overall"
click at [502, 174] on input "text" at bounding box center [448, 170] width 121 height 24
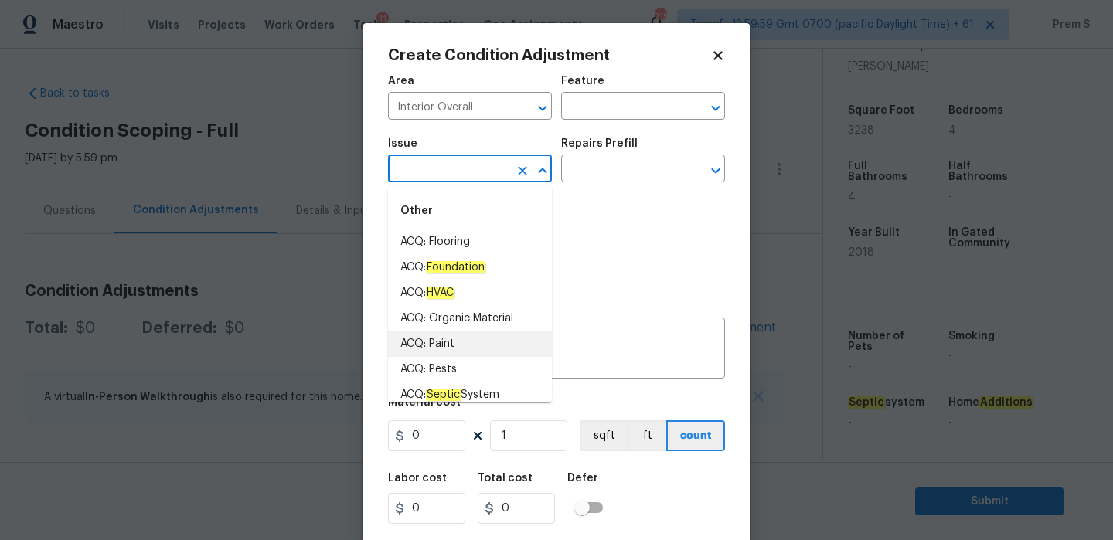
click at [465, 345] on li "ACQ: Paint" at bounding box center [470, 345] width 164 height 26
type input "ACQ: Paint"
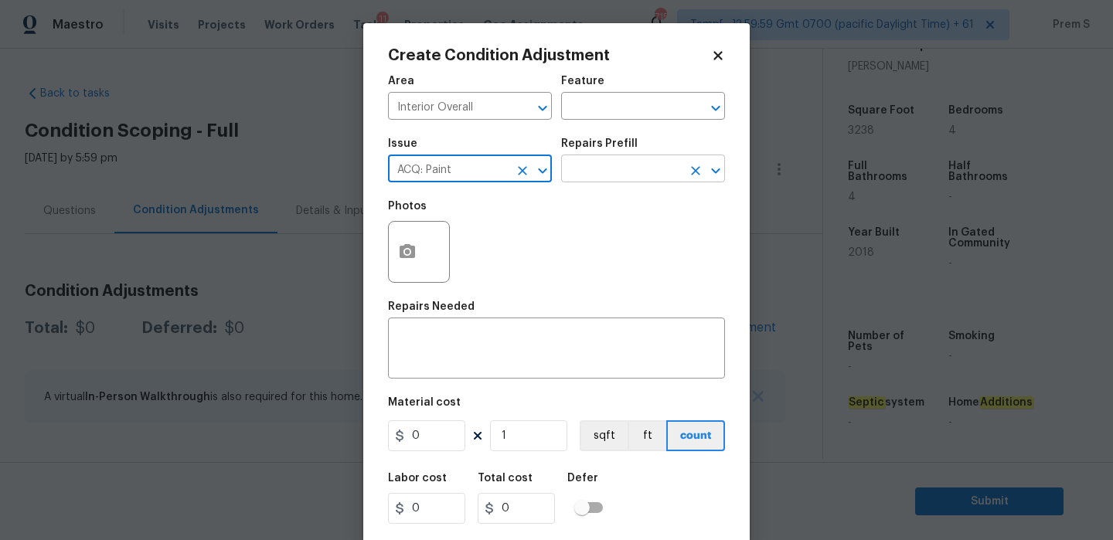
click at [632, 177] on input "text" at bounding box center [621, 170] width 121 height 24
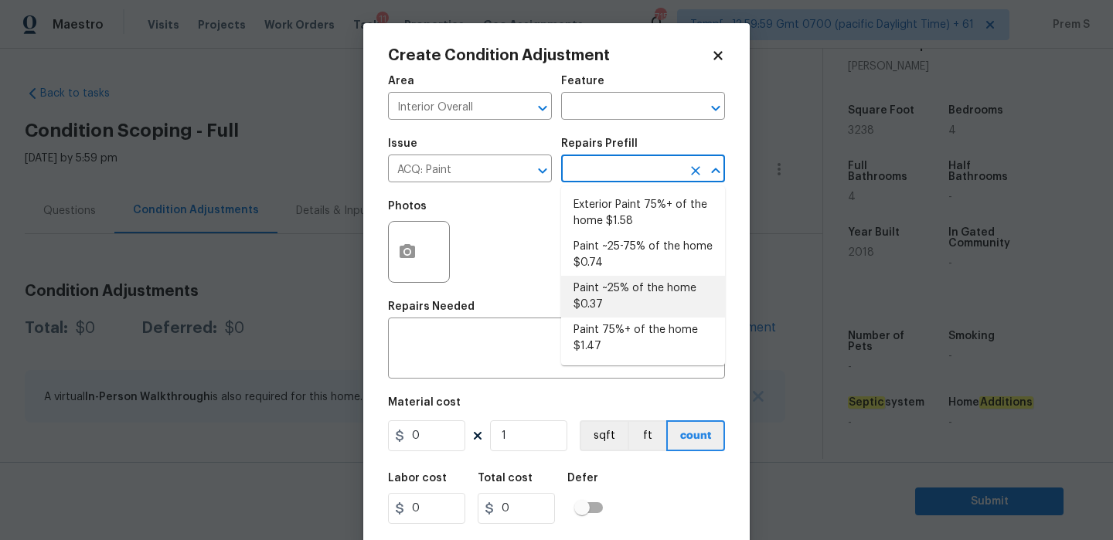
click at [647, 291] on li "Paint ~25% of the home $0.37" at bounding box center [643, 297] width 164 height 42
type input "Acquisition"
type textarea "Acquisition Scope: ~25% of the home needs interior paint"
type input "0.37"
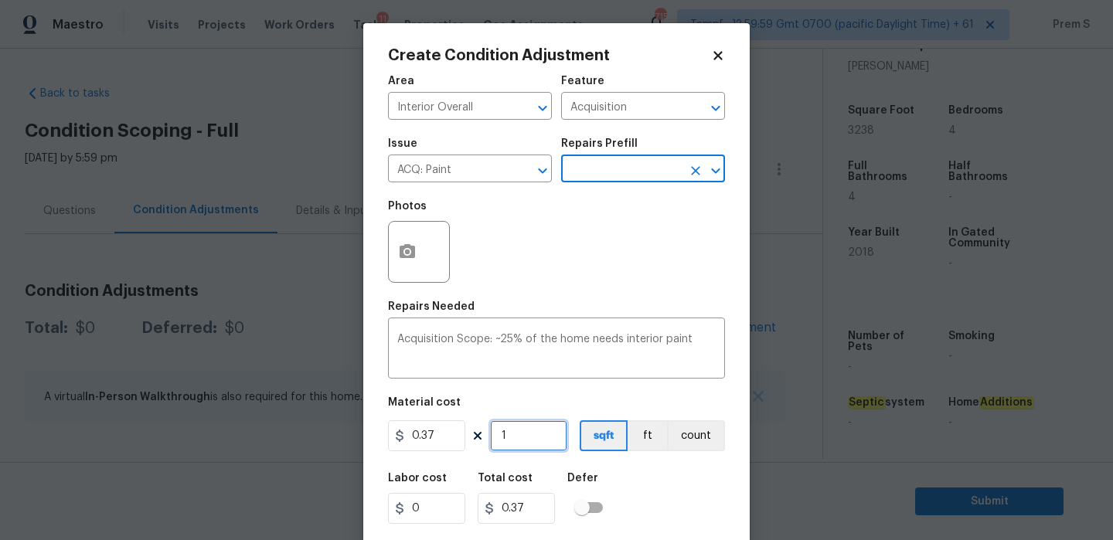
click at [523, 439] on input "1" at bounding box center [528, 435] width 77 height 31
type input "3"
type input "1.11"
type input "32"
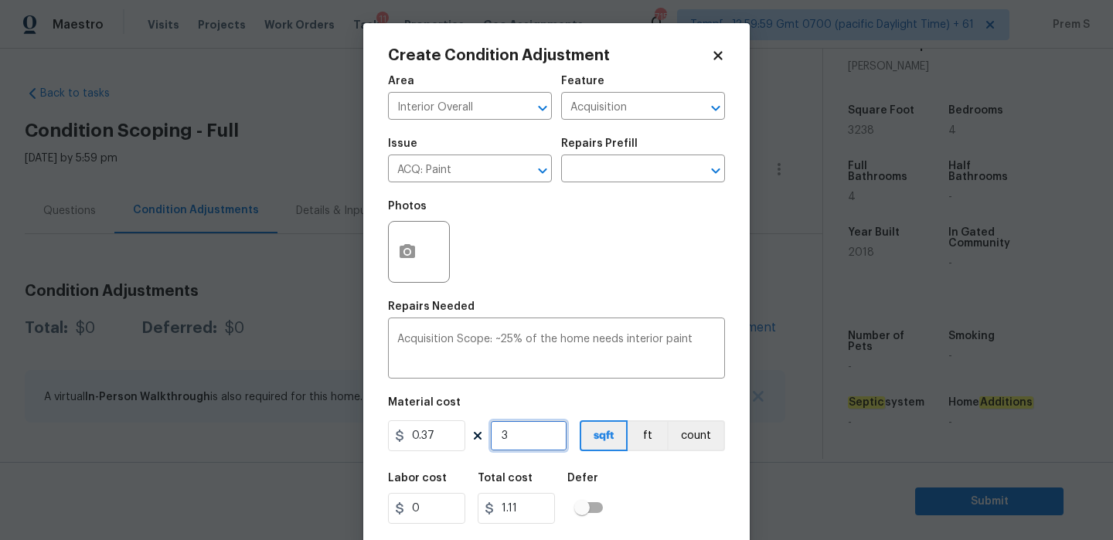
type input "11.84"
type input "323"
type input "119.51"
type input "3238"
type input "1198.06"
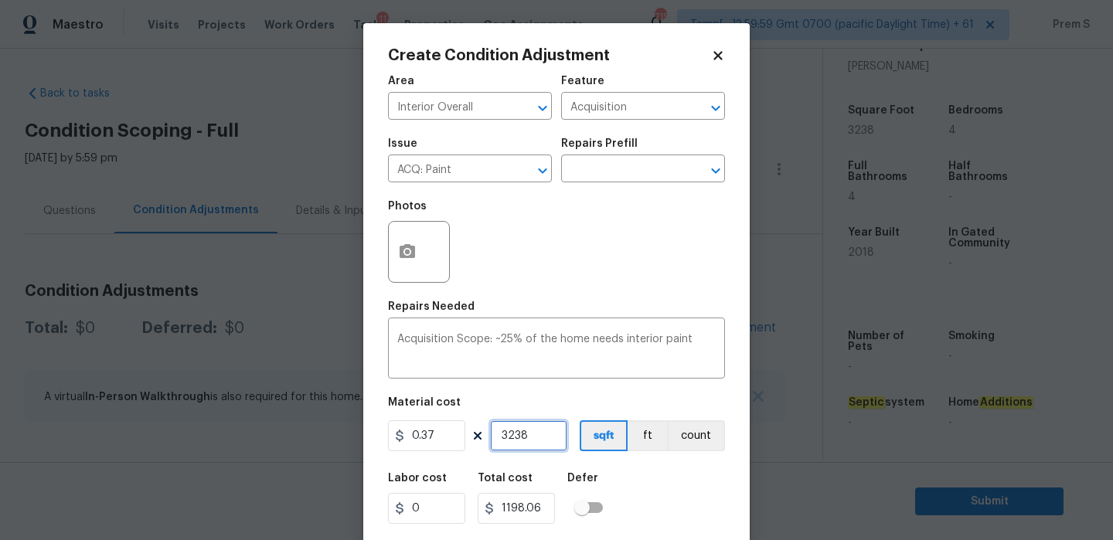
type input "3238"
click at [676, 475] on div "Labor cost 0 Total cost 1198.06 Defer" at bounding box center [556, 499] width 337 height 70
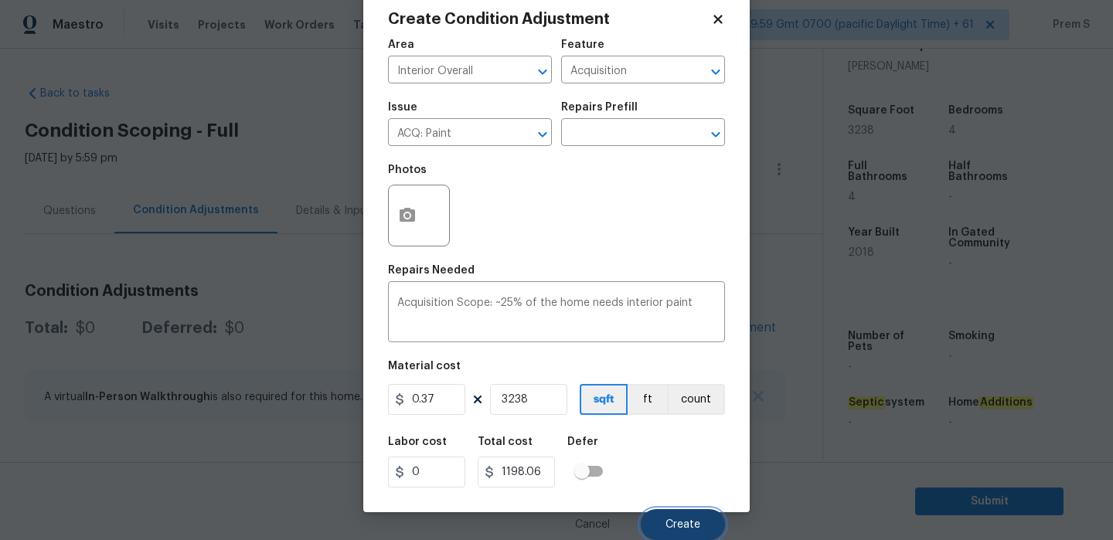
click at [701, 519] on button "Create" at bounding box center [683, 524] width 84 height 31
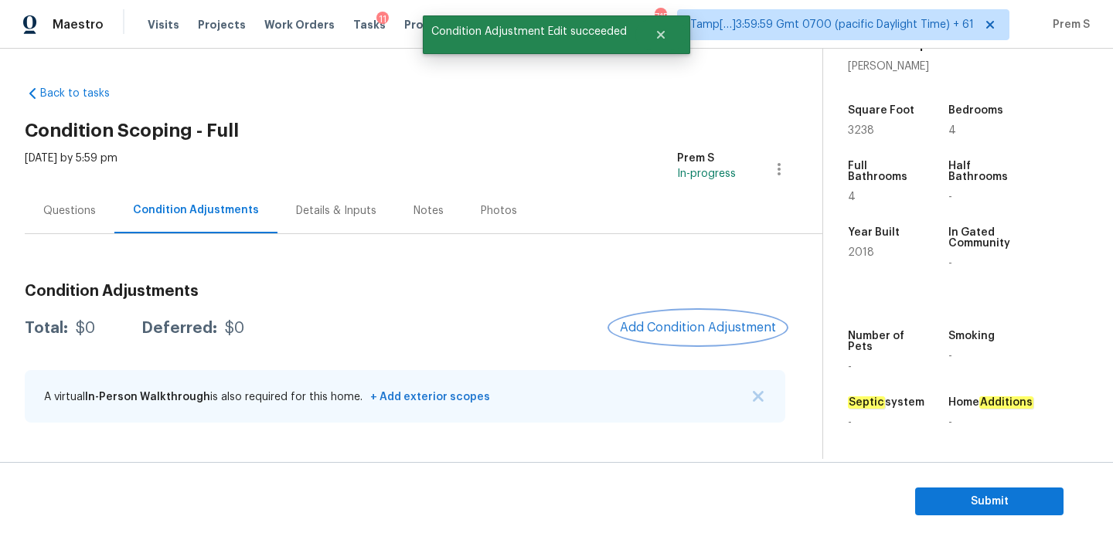
scroll to position [0, 0]
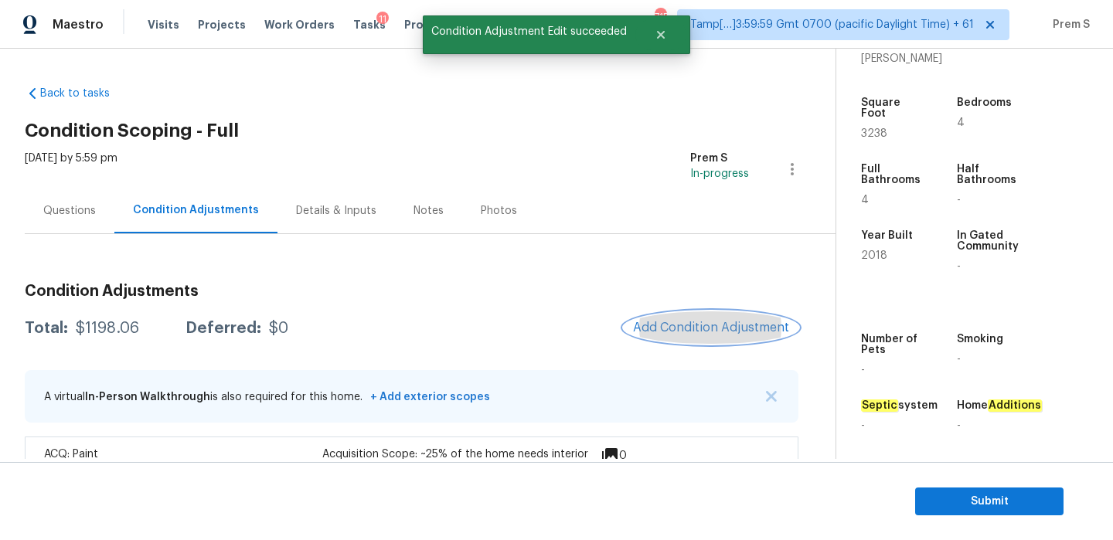
click at [693, 325] on span "Add Condition Adjustment" at bounding box center [711, 328] width 156 height 14
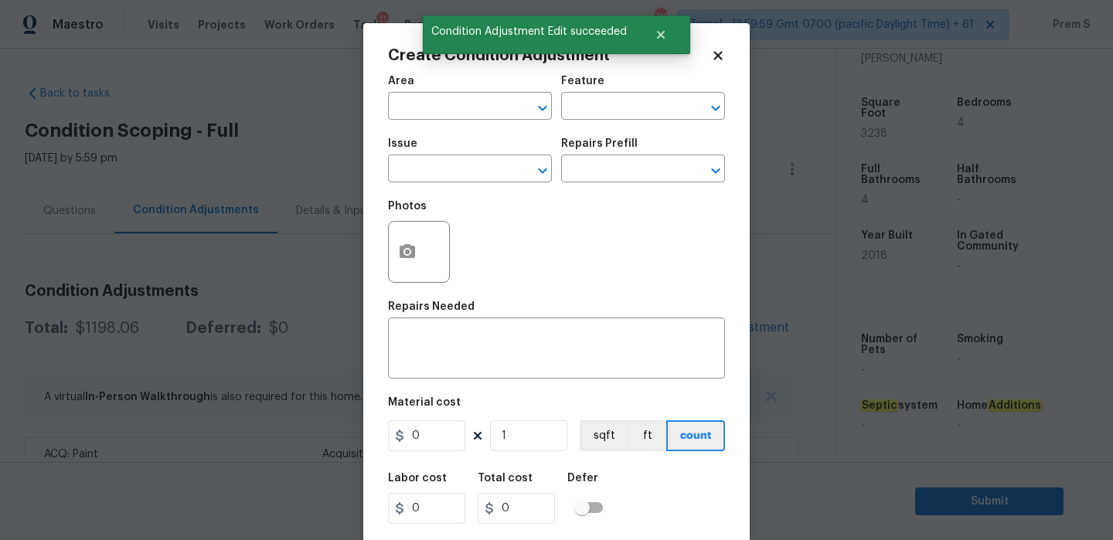
click at [471, 94] on div "Area" at bounding box center [470, 86] width 164 height 20
click at [461, 112] on input "text" at bounding box center [448, 108] width 121 height 24
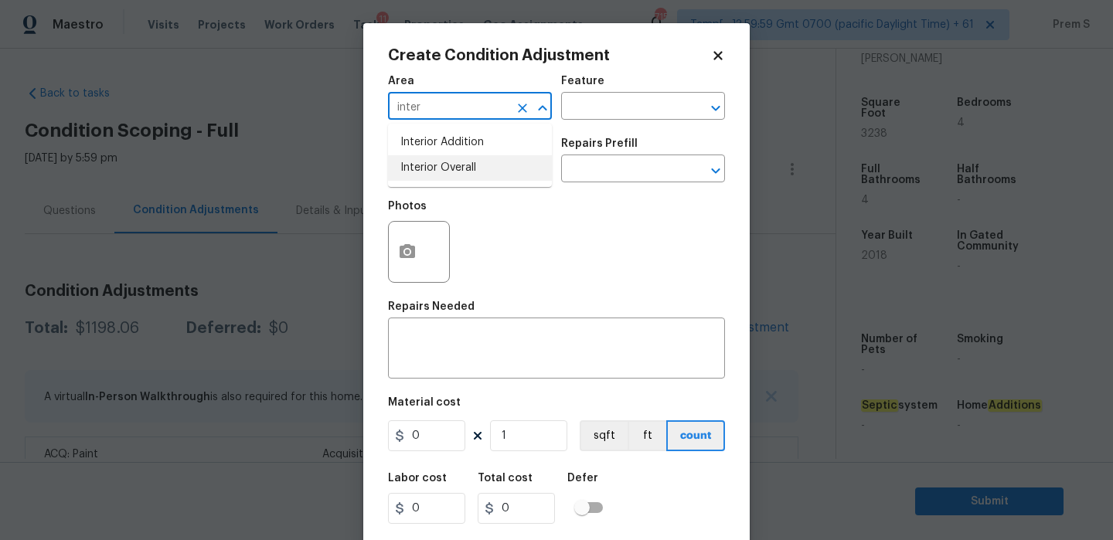
click at [477, 166] on li "Interior Overall" at bounding box center [470, 168] width 164 height 26
type input "Interior Overall"
click at [477, 166] on input "text" at bounding box center [448, 170] width 121 height 24
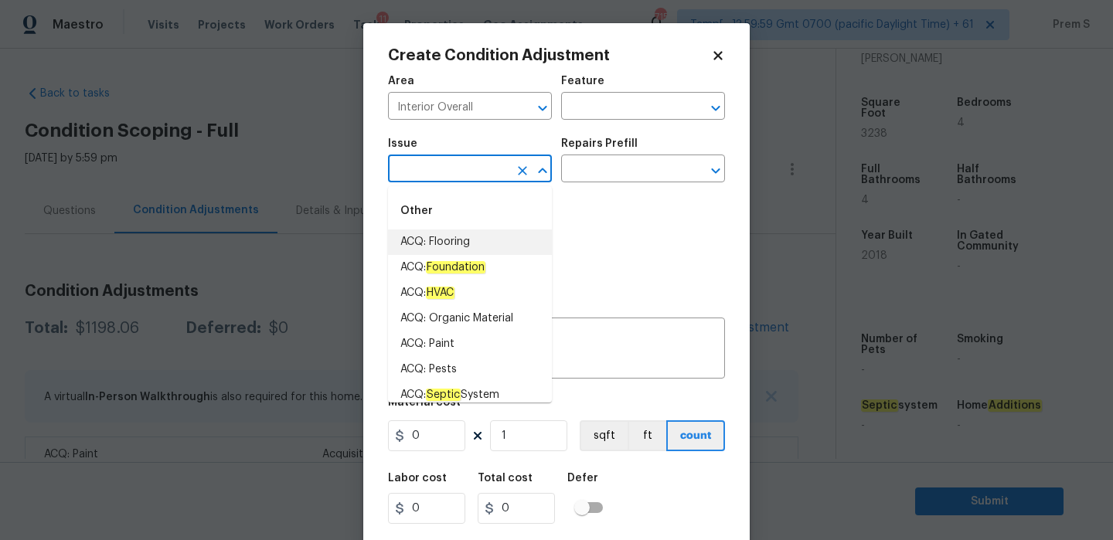
click at [532, 237] on li "ACQ: Flooring" at bounding box center [470, 243] width 164 height 26
type input "ACQ: Flooring"
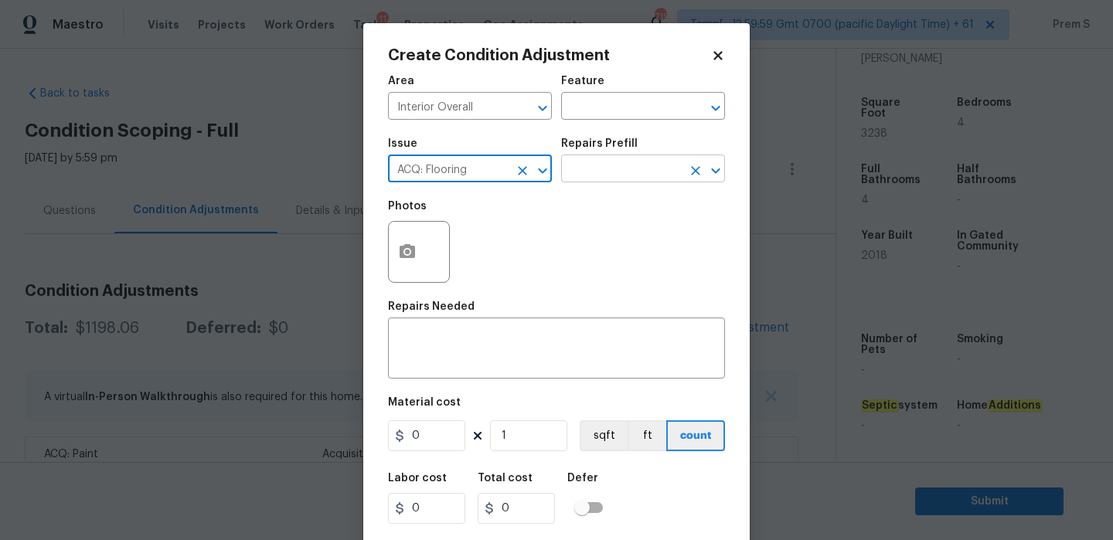
click at [617, 168] on input "text" at bounding box center [621, 170] width 121 height 24
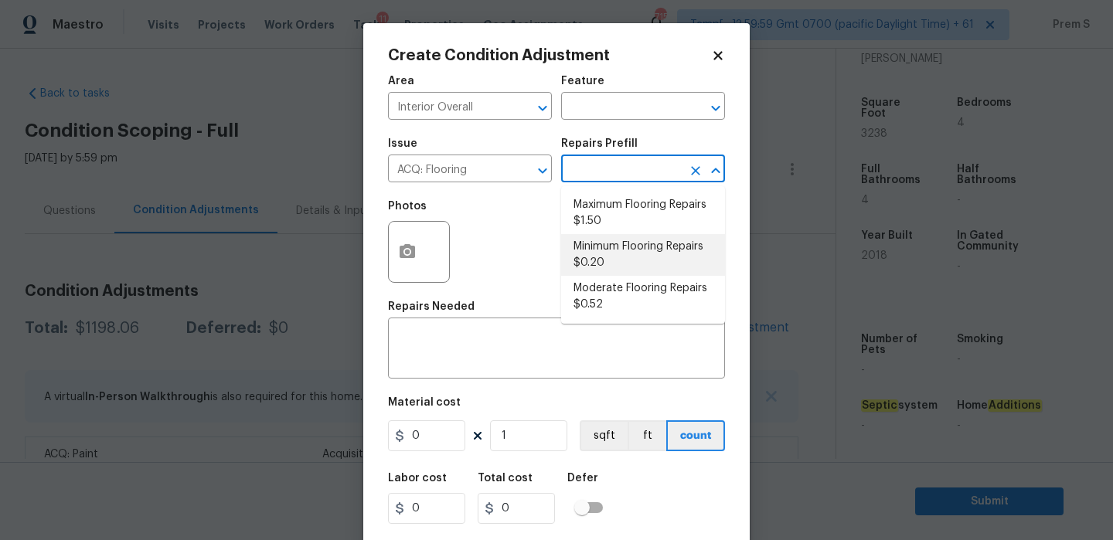
click at [599, 251] on li "Minimum Flooring Repairs $0.20" at bounding box center [643, 255] width 164 height 42
type input "Acquisition"
type textarea "Acquisition Scope: Minimum flooring repairs"
type input "0.2"
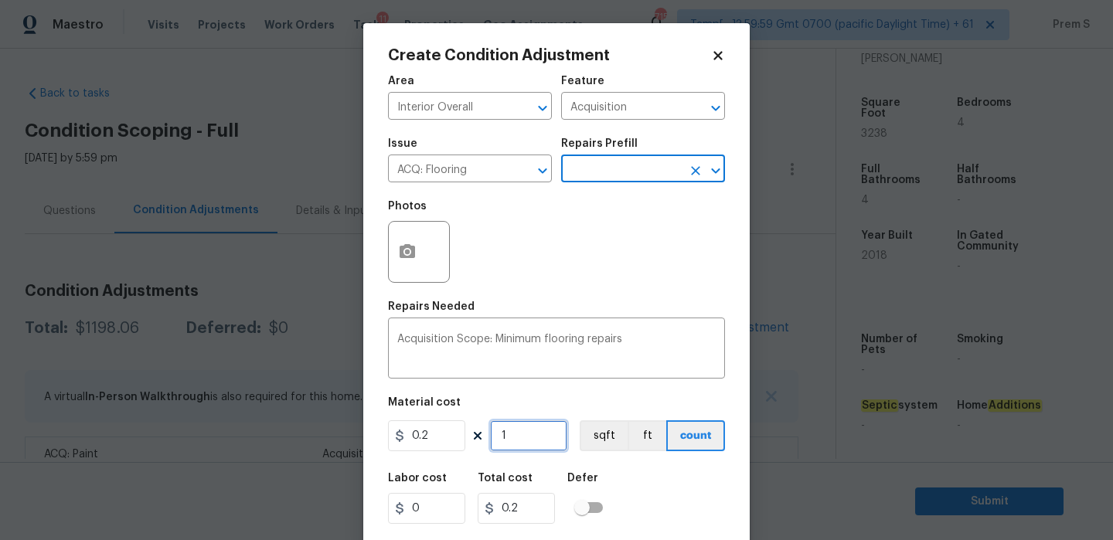
click at [515, 431] on input "1" at bounding box center [528, 435] width 77 height 31
type input "3"
type input "0.6"
type input "32"
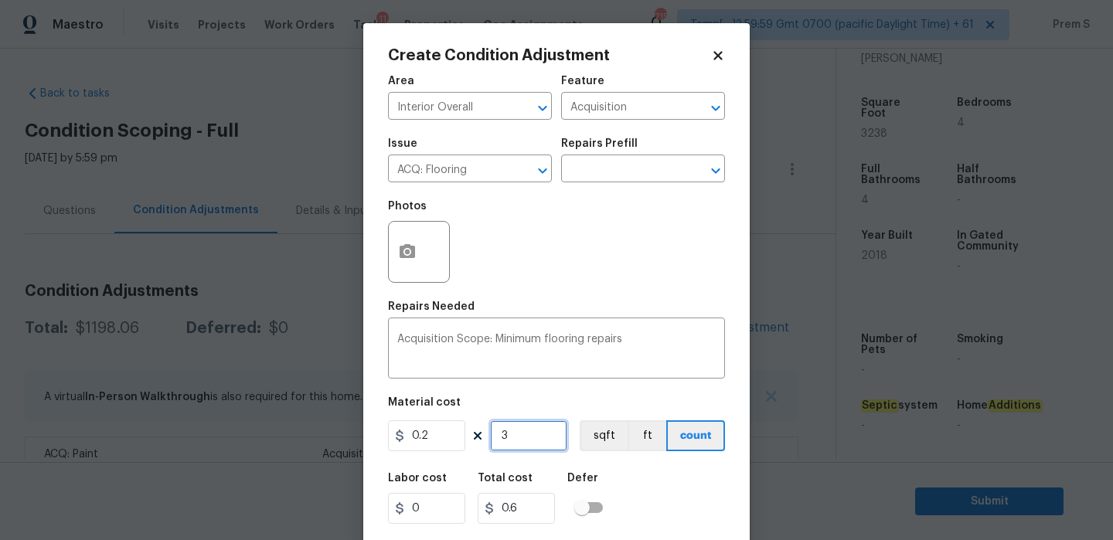
type input "6.4"
type input "323"
type input "64.6"
type input "3238"
type input "647.6"
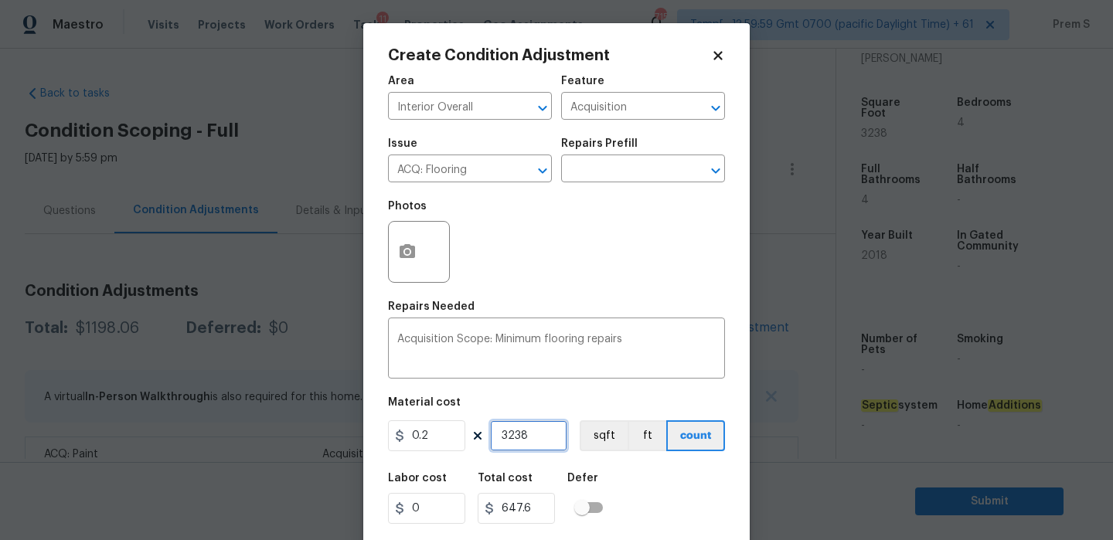
type input "3238"
click at [716, 494] on div "Labor cost 0 Total cost 647.6 Defer" at bounding box center [556, 499] width 337 height 70
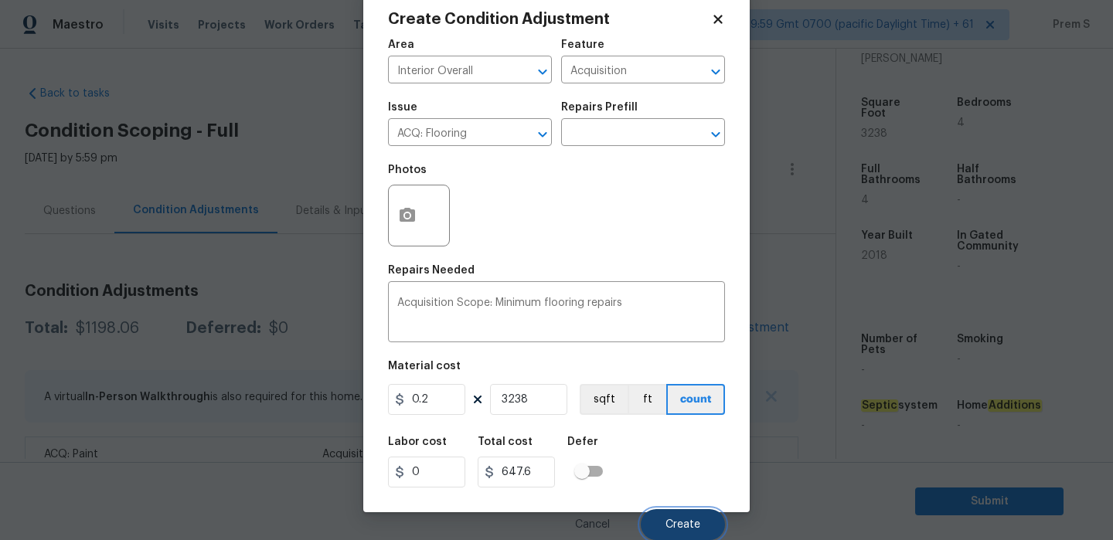
click at [706, 524] on button "Create" at bounding box center [683, 524] width 84 height 31
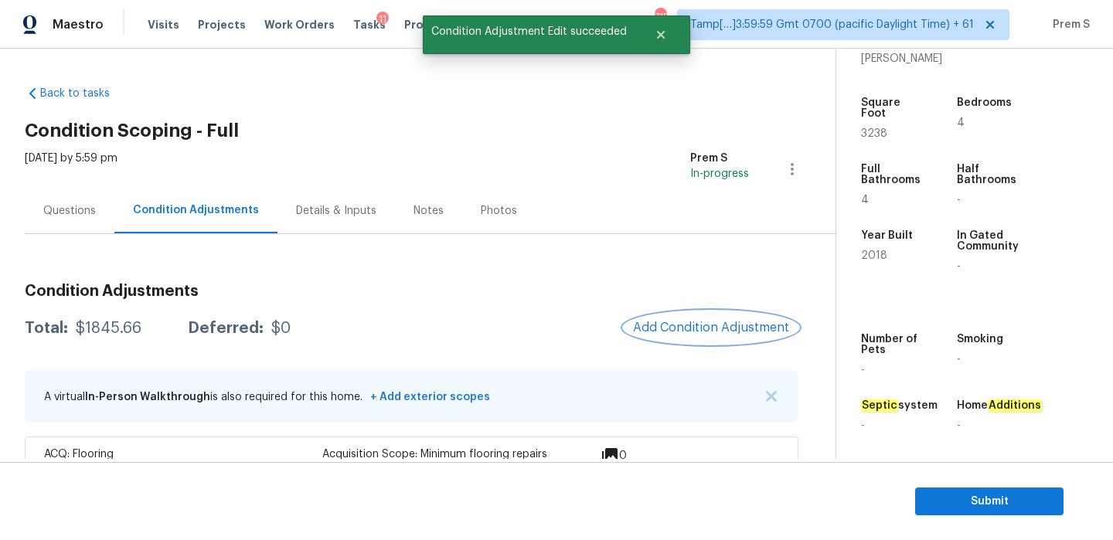
scroll to position [105, 0]
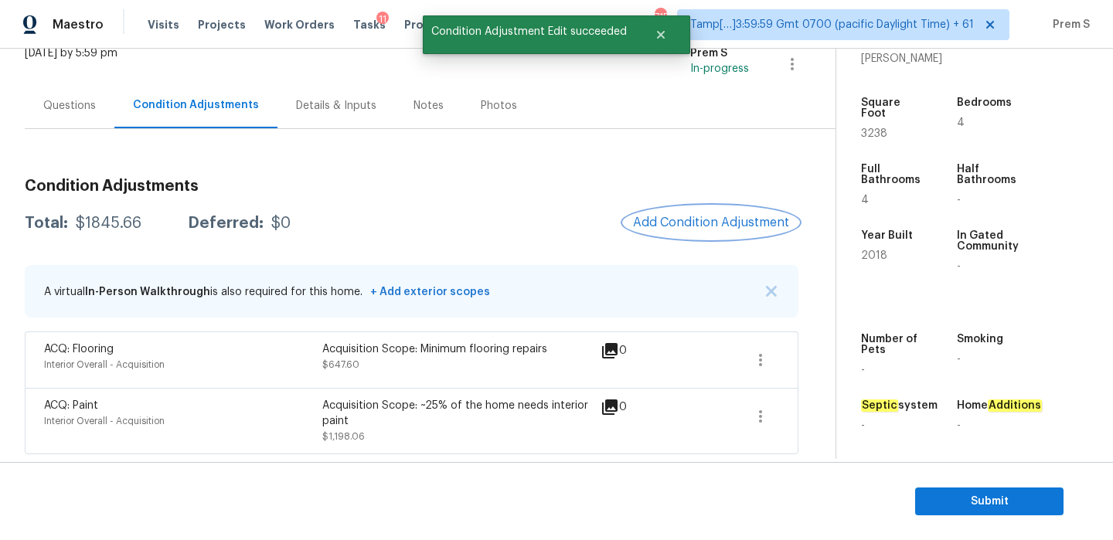
click at [708, 226] on span "Add Condition Adjustment" at bounding box center [711, 223] width 156 height 14
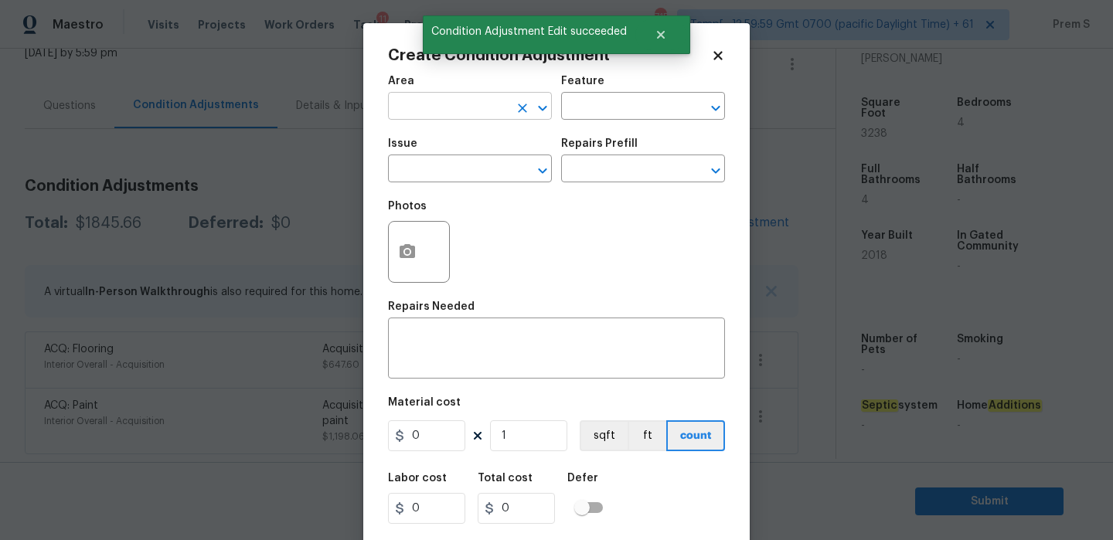
click at [450, 115] on input "text" at bounding box center [448, 108] width 121 height 24
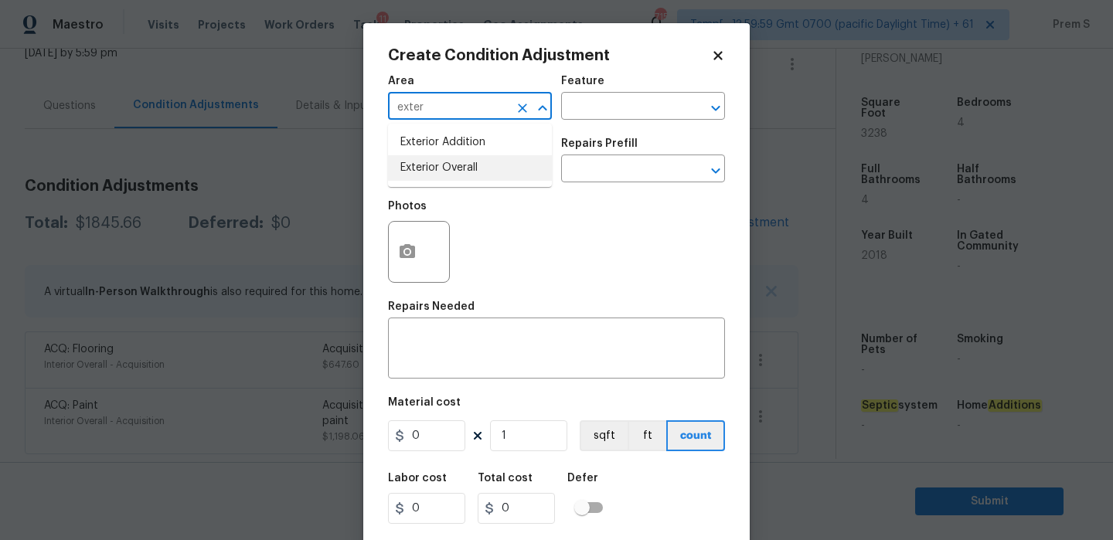
click at [435, 172] on li "Exterior Overall" at bounding box center [470, 168] width 164 height 26
click at [435, 172] on input "text" at bounding box center [448, 170] width 121 height 24
type input "Exterior Overall"
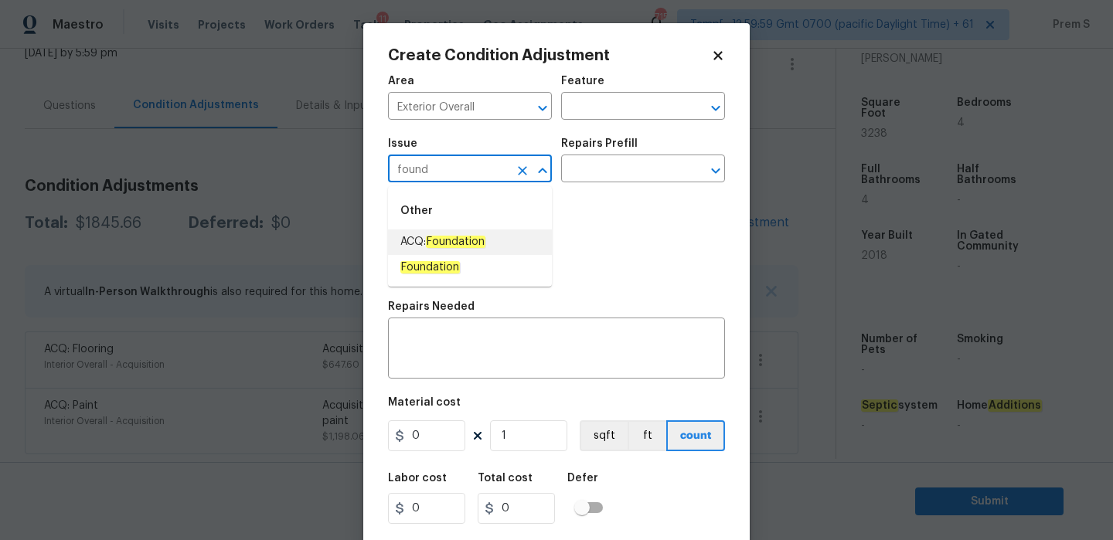
click at [454, 232] on li "ACQ: Foundation" at bounding box center [470, 243] width 164 height 26
type input "ACQ: Foundation"
click at [649, 169] on input "text" at bounding box center [621, 170] width 121 height 24
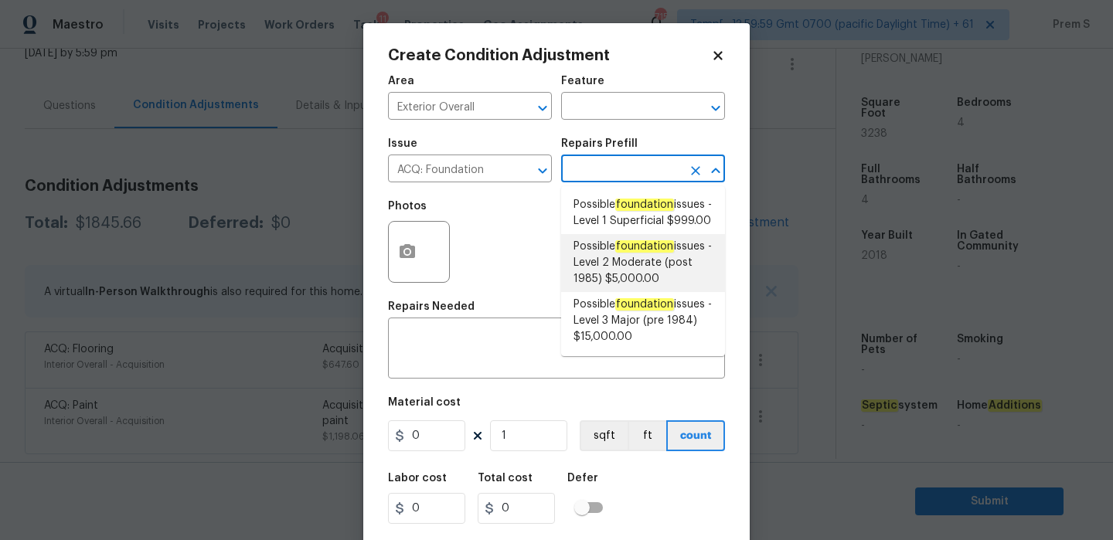
click at [639, 286] on span "Possible foundation issues - Level 2 Moderate (post 1985) $5,000.00" at bounding box center [642, 263] width 139 height 49
type input "Acquisition"
type textarea "Possible foundation issues - Level 2 Moderate: Disclaimer: This is NOT a techni…"
type input "5000"
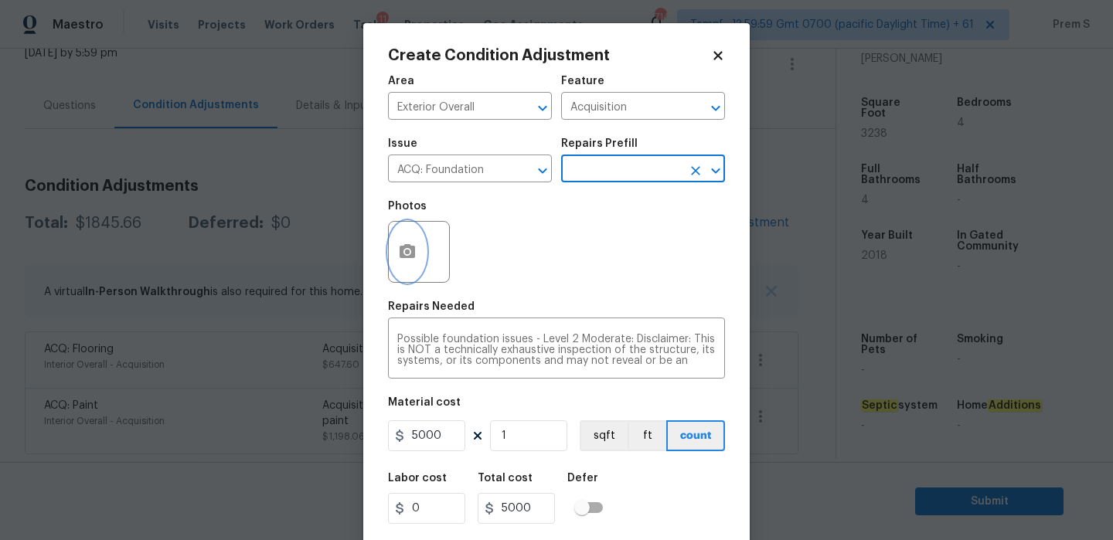
click at [405, 251] on circle "button" at bounding box center [407, 252] width 5 height 5
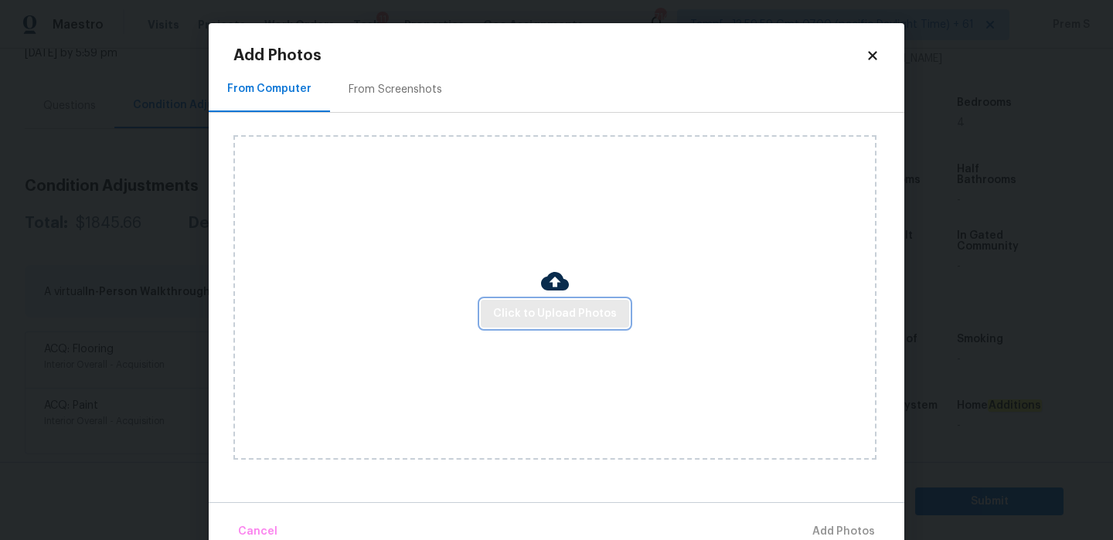
click at [564, 311] on span "Click to Upload Photos" at bounding box center [555, 314] width 124 height 19
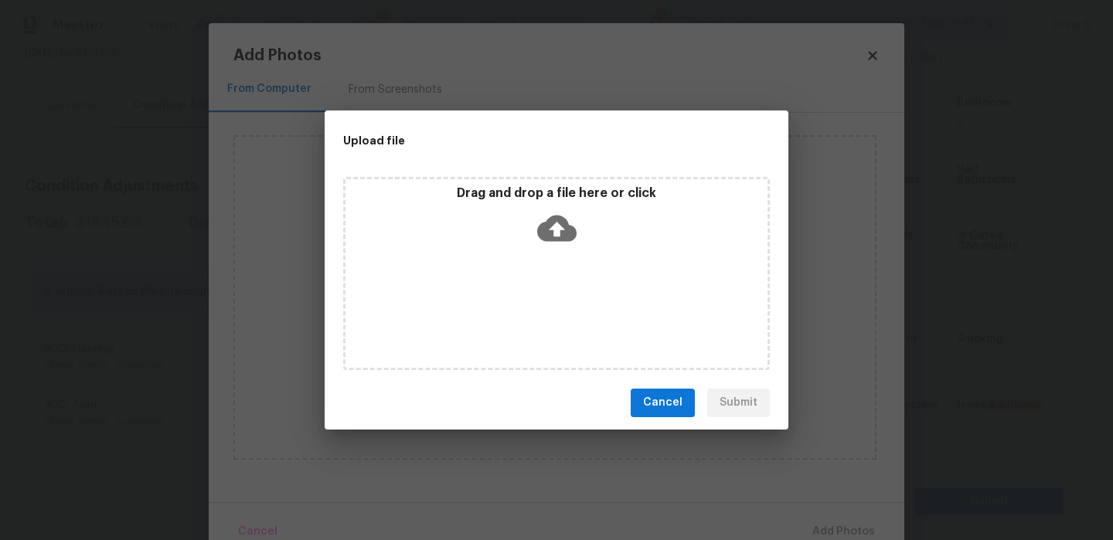
click at [557, 227] on icon at bounding box center [556, 228] width 39 height 39
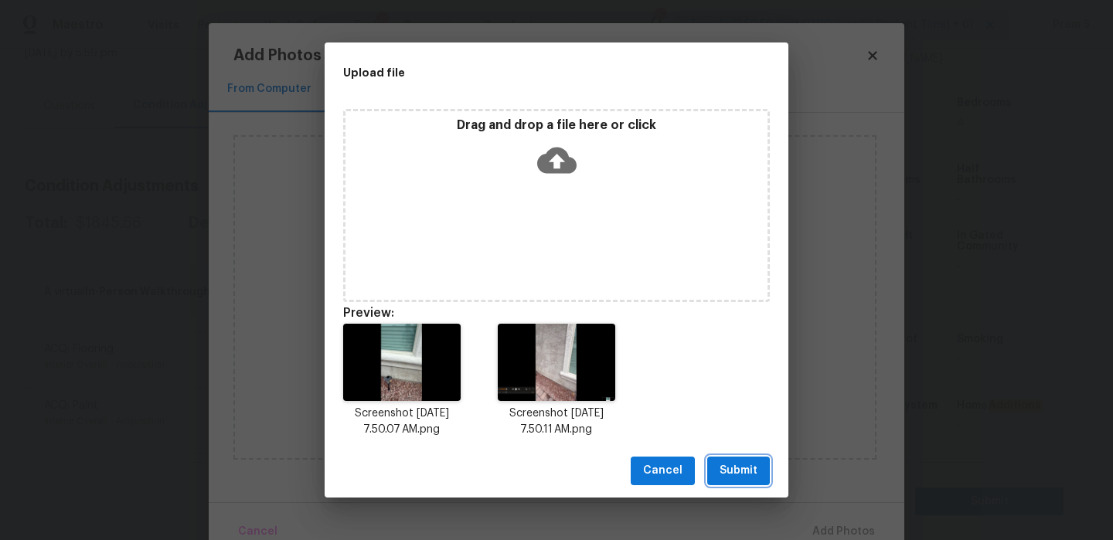
click at [751, 478] on span "Submit" at bounding box center [739, 470] width 38 height 19
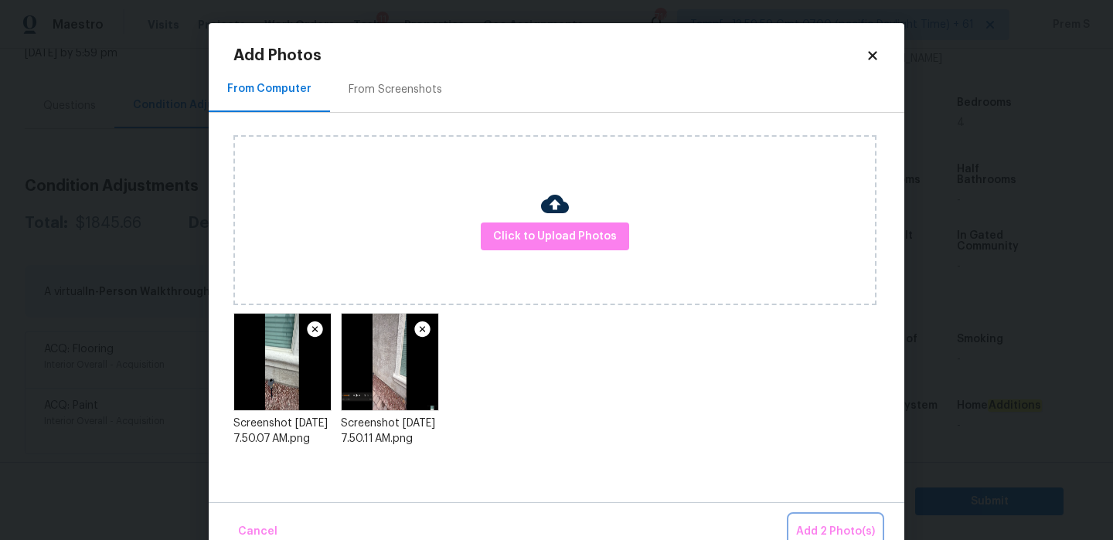
click at [846, 531] on span "Add 2 Photo(s)" at bounding box center [835, 531] width 79 height 19
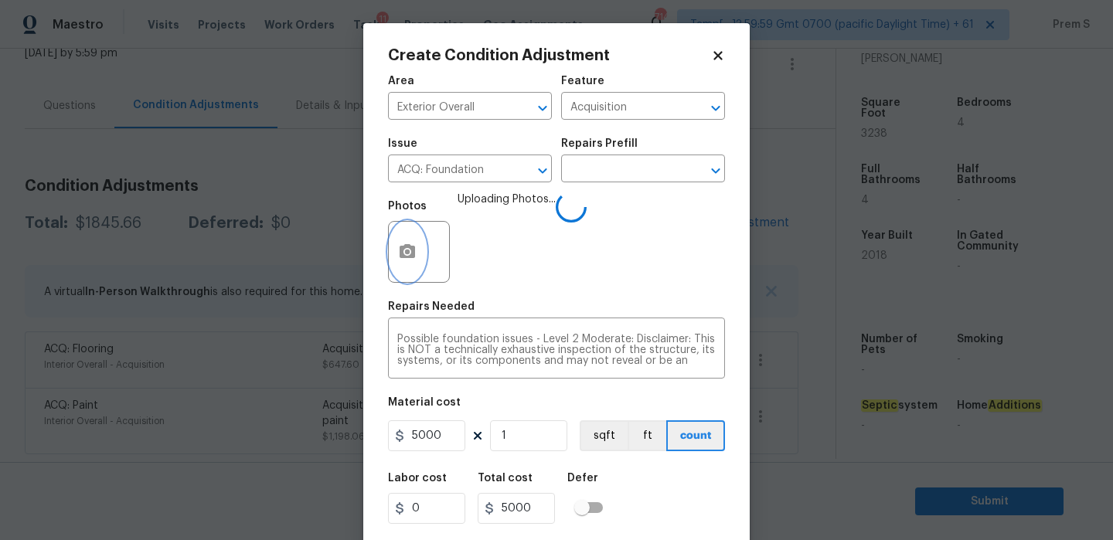
scroll to position [37, 0]
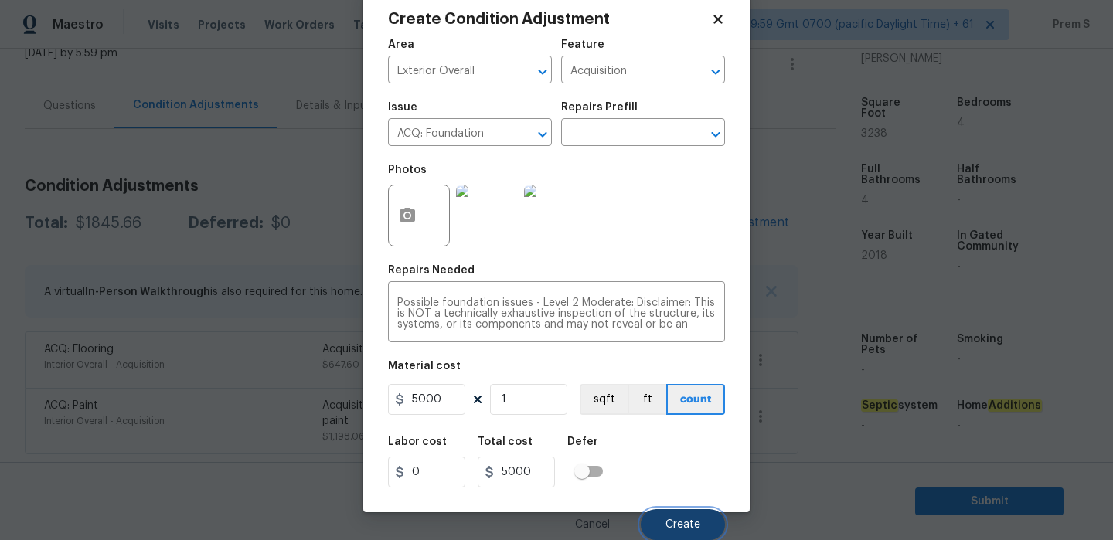
click at [703, 519] on button "Create" at bounding box center [683, 524] width 84 height 31
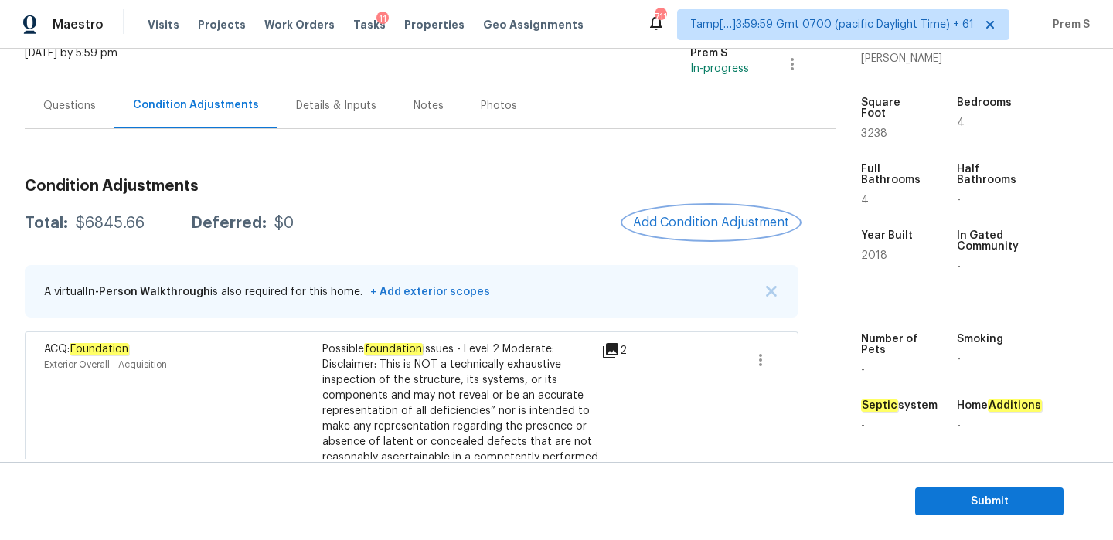
scroll to position [273, 0]
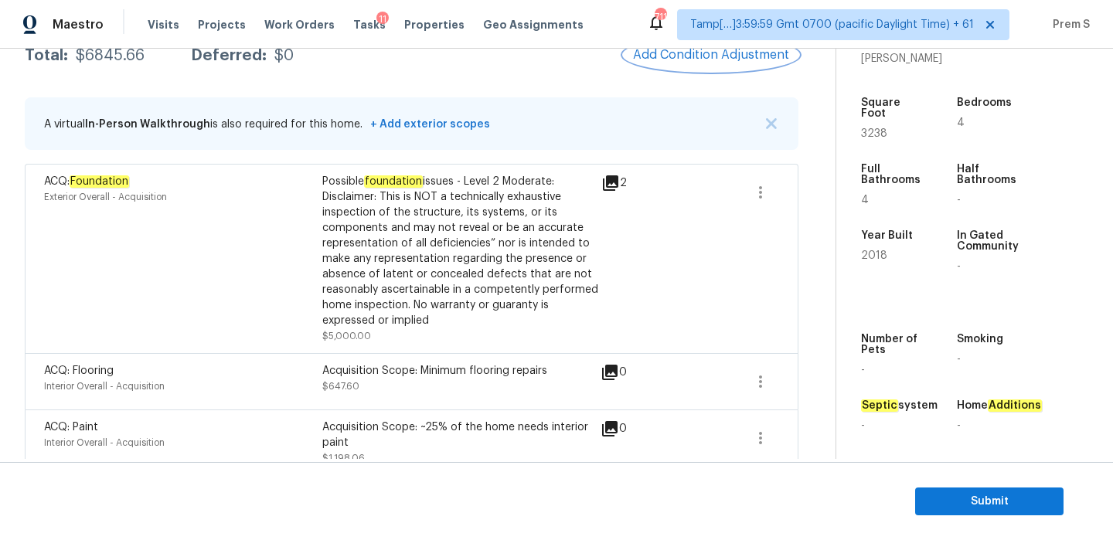
click at [707, 56] on span "Add Condition Adjustment" at bounding box center [711, 55] width 156 height 14
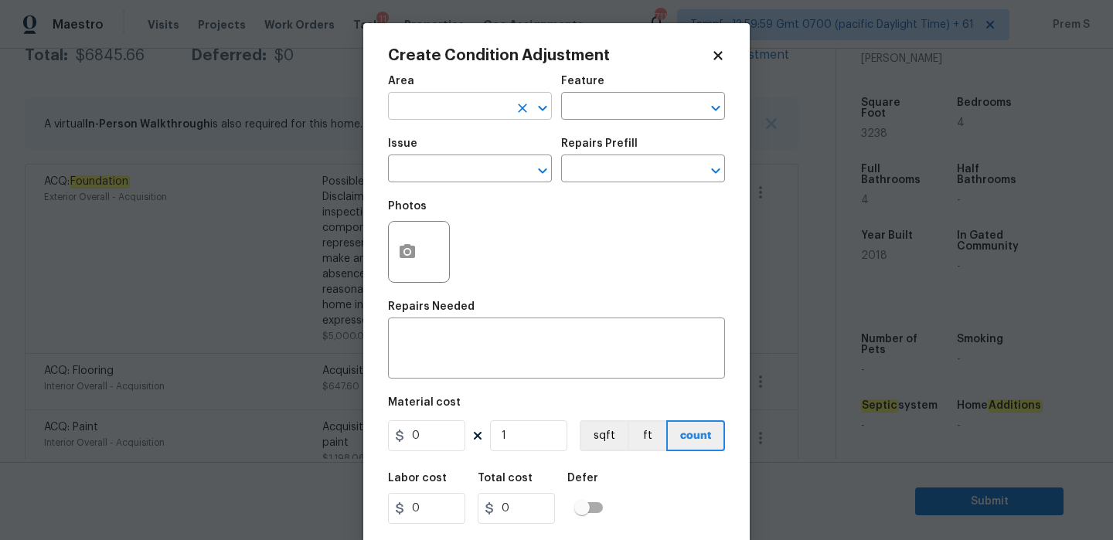
click at [487, 114] on input "text" at bounding box center [448, 108] width 121 height 24
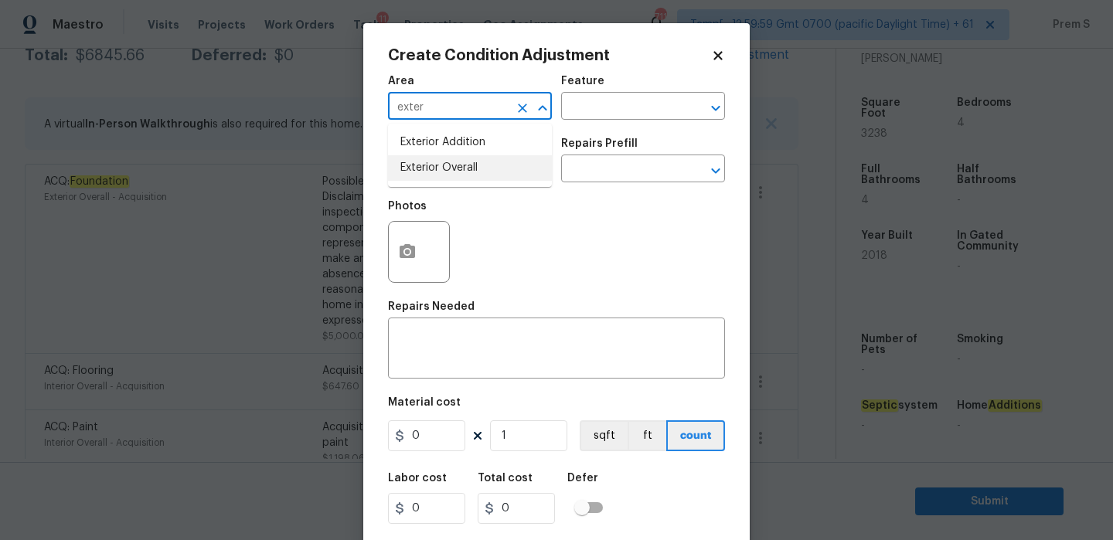
click at [420, 163] on li "Exterior Overall" at bounding box center [470, 168] width 164 height 26
type input "Exterior Overall"
click at [420, 163] on input "text" at bounding box center [448, 170] width 121 height 24
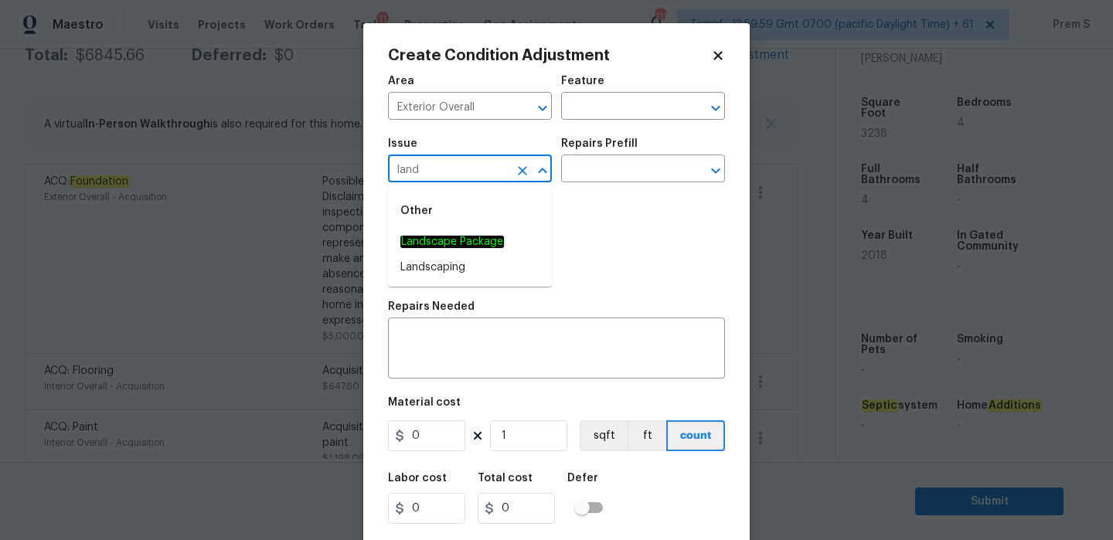
click at [448, 226] on div "Other" at bounding box center [470, 210] width 164 height 37
click at [447, 243] on em "Landscape Package" at bounding box center [452, 242] width 104 height 12
type input "Landscape Package"
click at [607, 168] on input "text" at bounding box center [621, 170] width 121 height 24
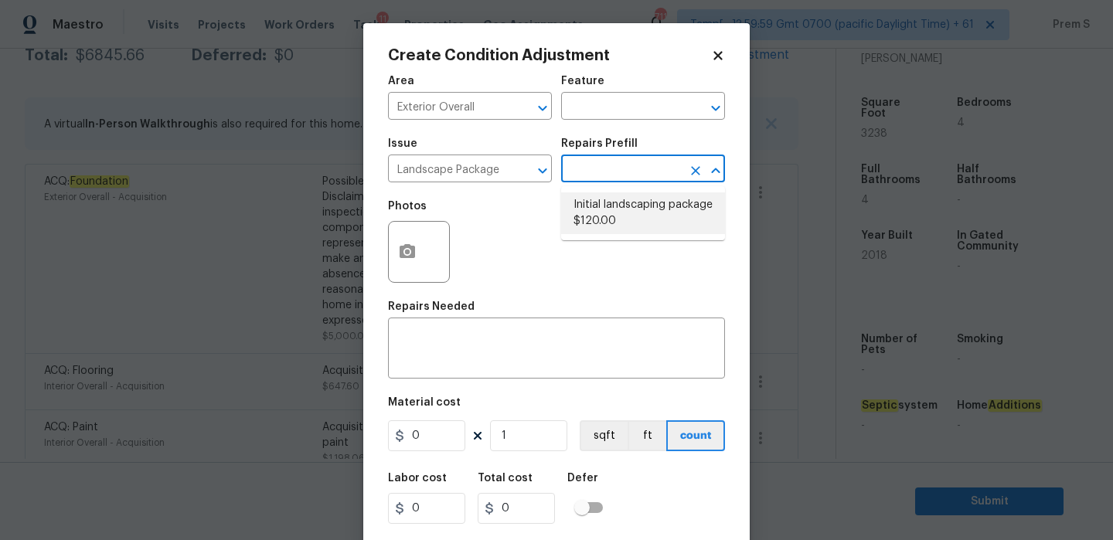
click at [605, 204] on li "Initial landscaping package $120.00" at bounding box center [643, 213] width 164 height 42
type input "Home Readiness Packages"
type textarea "Mowing of grass up to 6" in height. Mow, edge along driveways & sidewalks, trim…"
type input "120"
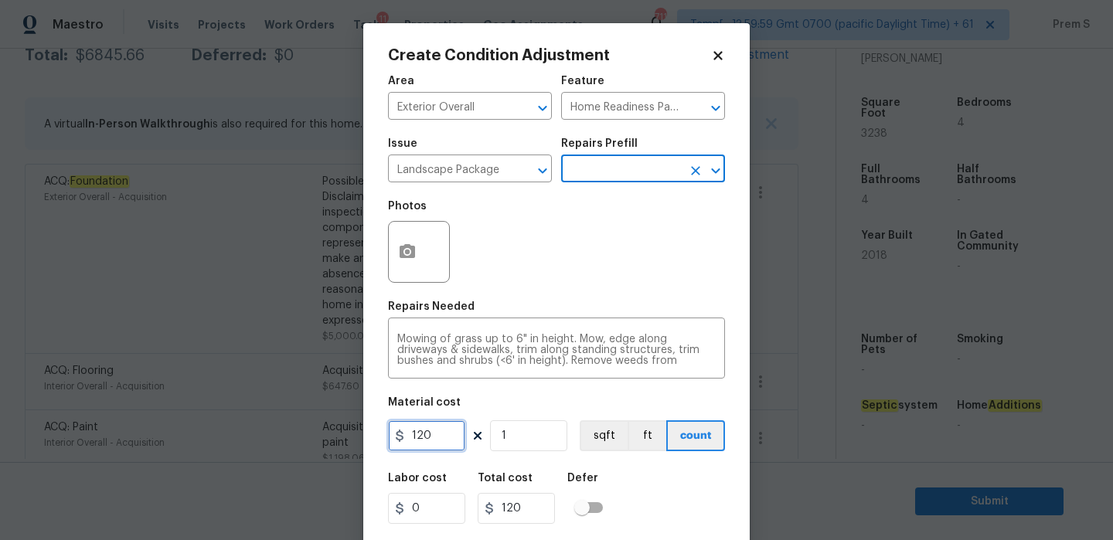
click at [420, 432] on input "120" at bounding box center [426, 435] width 77 height 31
type input "300"
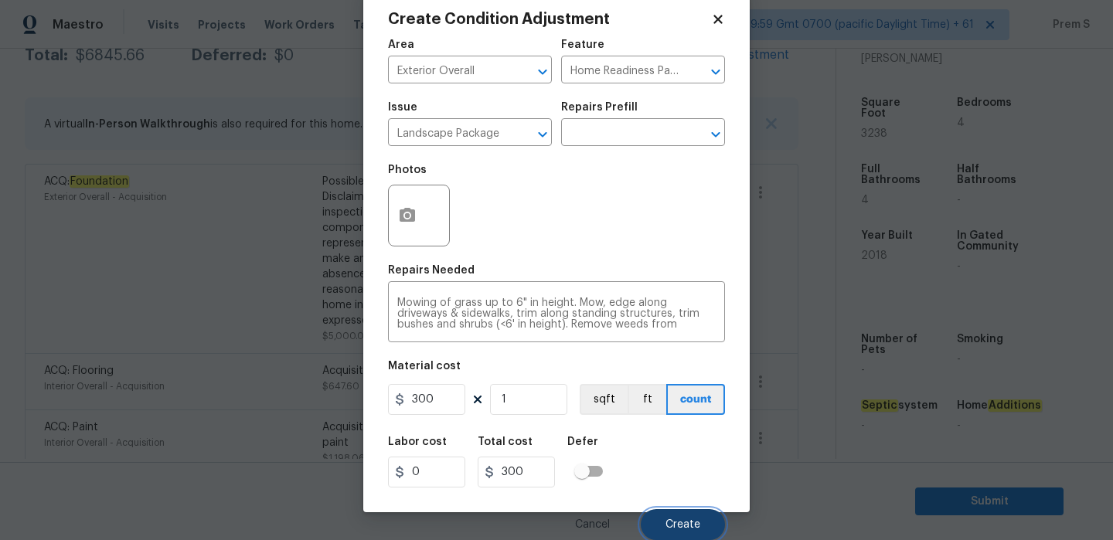
click at [678, 518] on button "Create" at bounding box center [683, 524] width 84 height 31
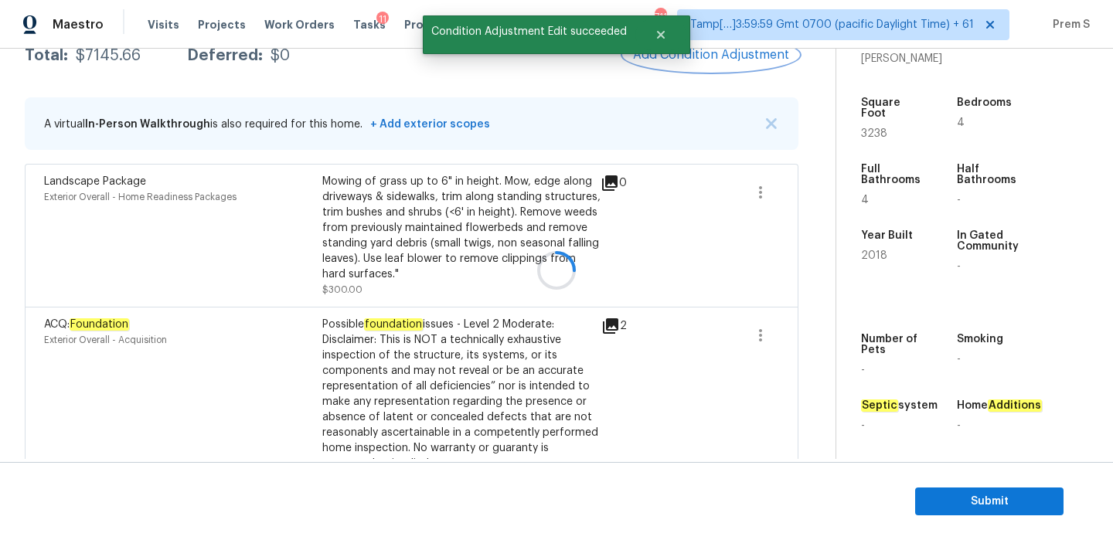
scroll to position [0, 0]
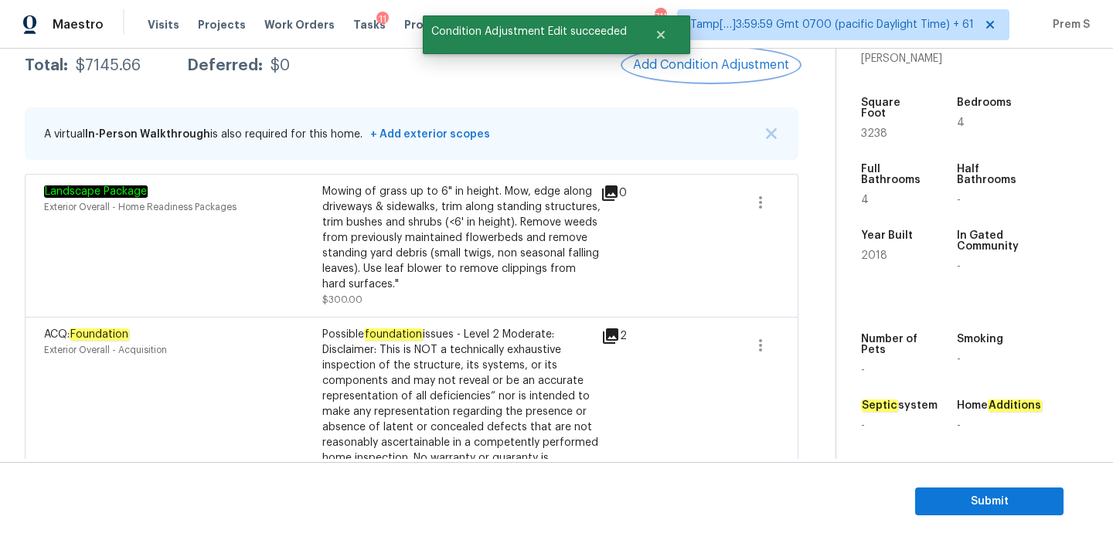
click at [725, 70] on span "Add Condition Adjustment" at bounding box center [711, 65] width 156 height 14
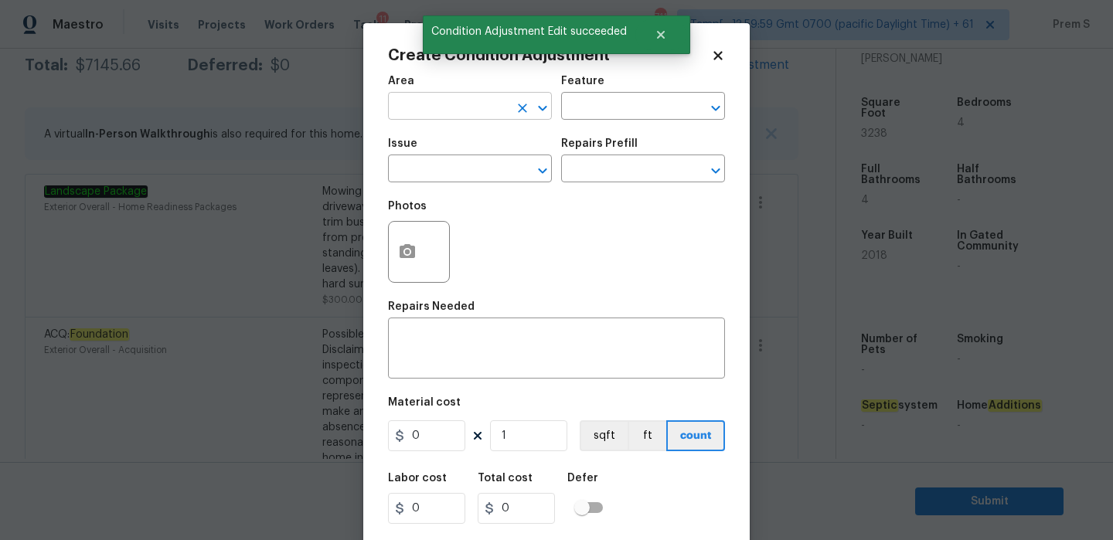
click at [412, 107] on input "text" at bounding box center [448, 108] width 121 height 24
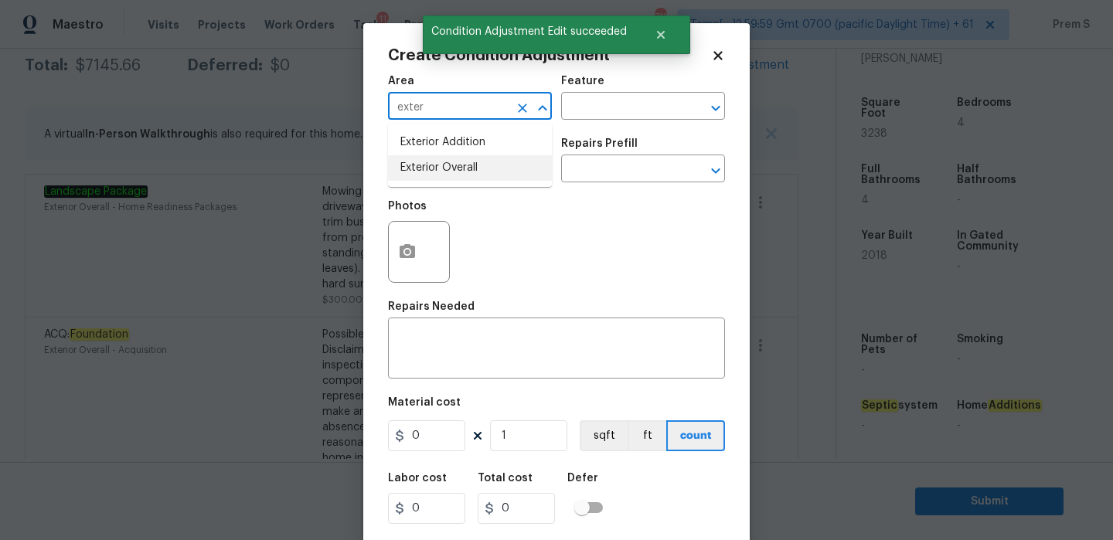
click at [414, 173] on li "Exterior Overall" at bounding box center [470, 168] width 164 height 26
type input "Exterior Overall"
click at [414, 173] on input "text" at bounding box center [448, 170] width 121 height 24
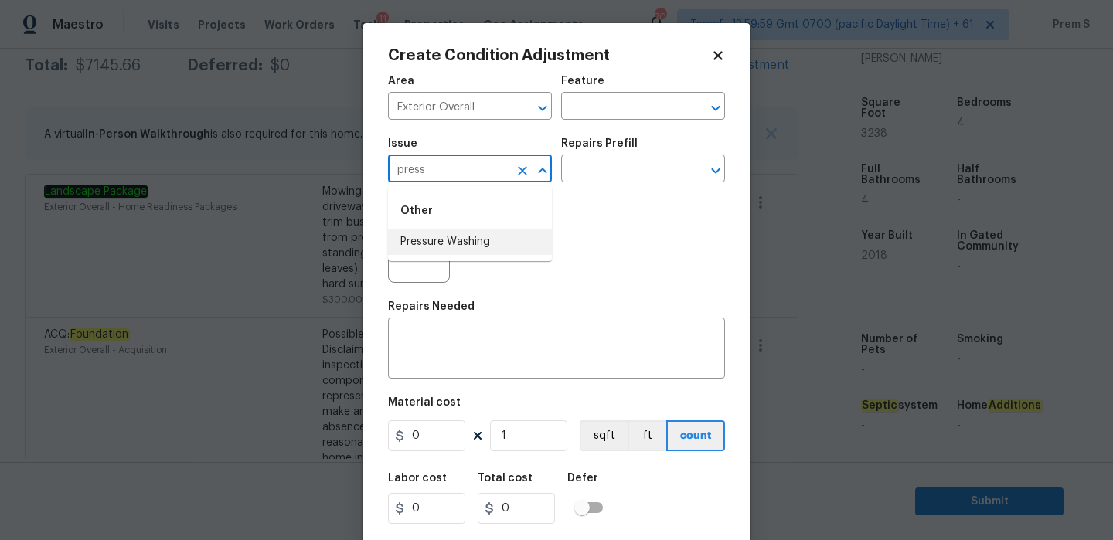
click at [430, 246] on li "Pressure Washing" at bounding box center [470, 243] width 164 height 26
type input "Pressure Washing"
click at [429, 336] on textarea at bounding box center [556, 350] width 318 height 32
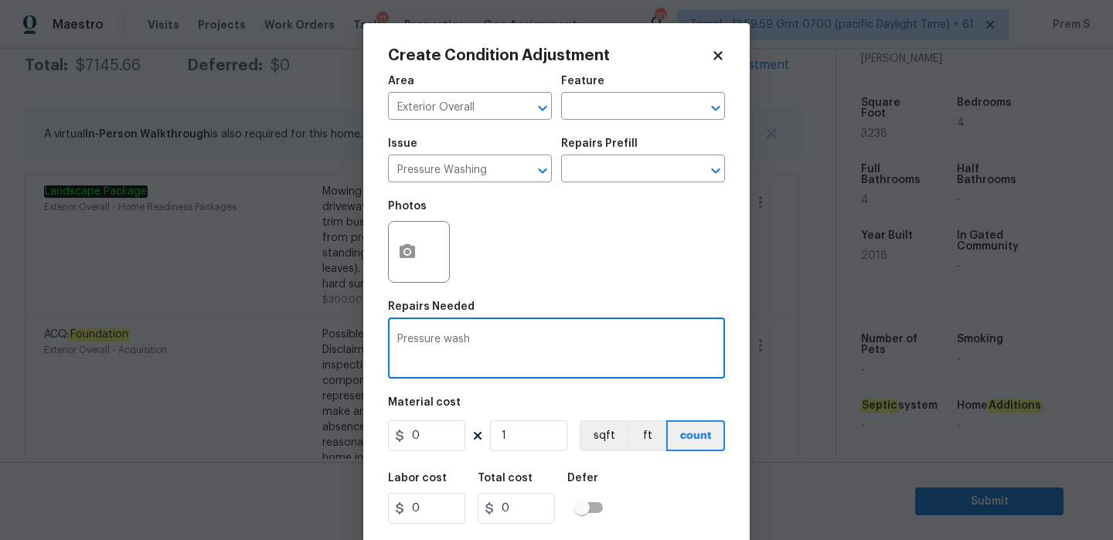
type textarea "Pressure wash"
click at [417, 454] on figure "Material cost 0 1 sqft ft count" at bounding box center [556, 425] width 337 height 57
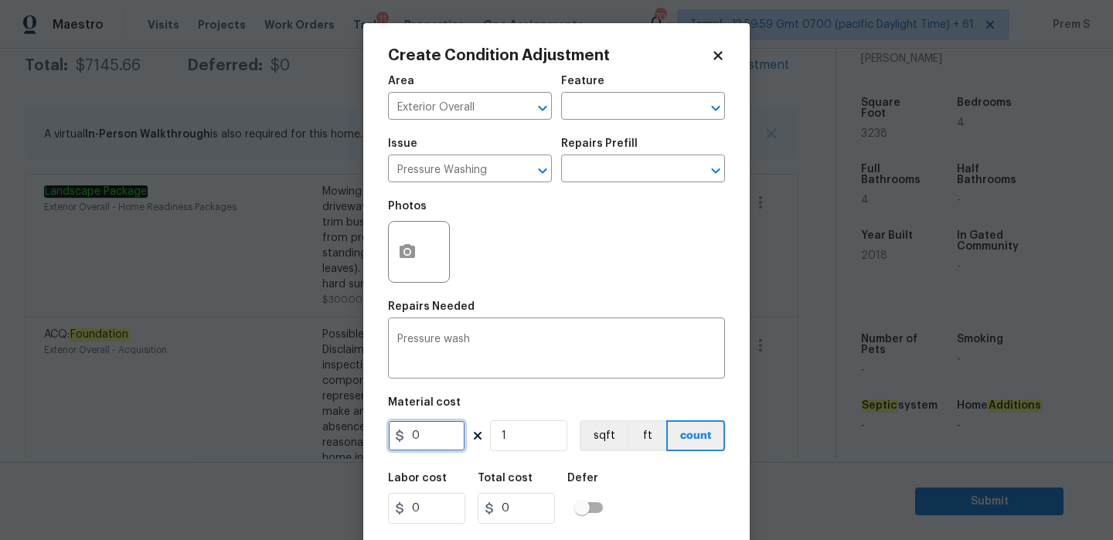
click at [440, 438] on input "0" at bounding box center [426, 435] width 77 height 31
type input "200"
click at [653, 502] on div "Labor cost 0 Total cost 200 Defer" at bounding box center [556, 499] width 337 height 70
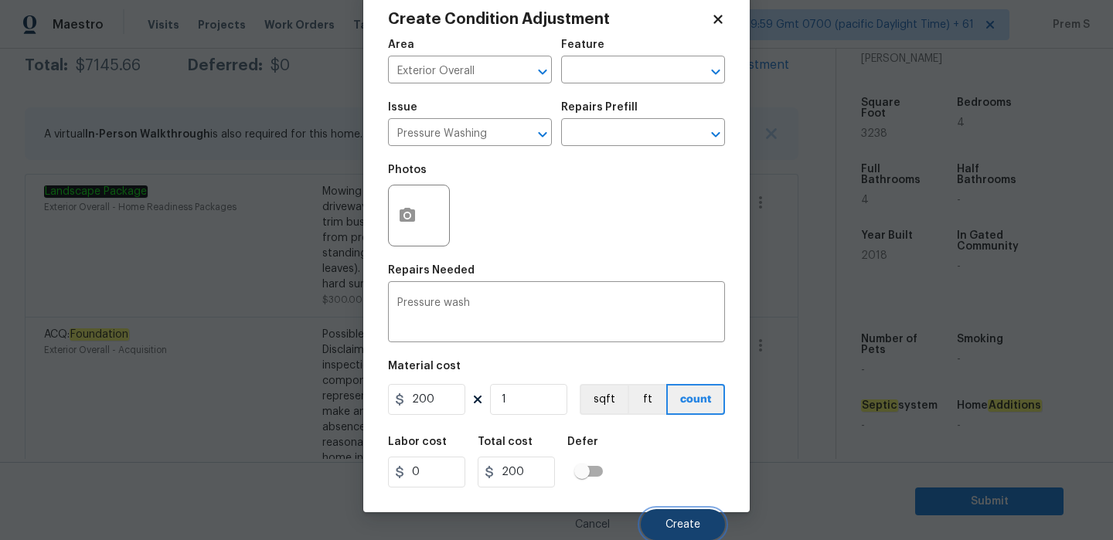
click at [681, 518] on button "Create" at bounding box center [683, 524] width 84 height 31
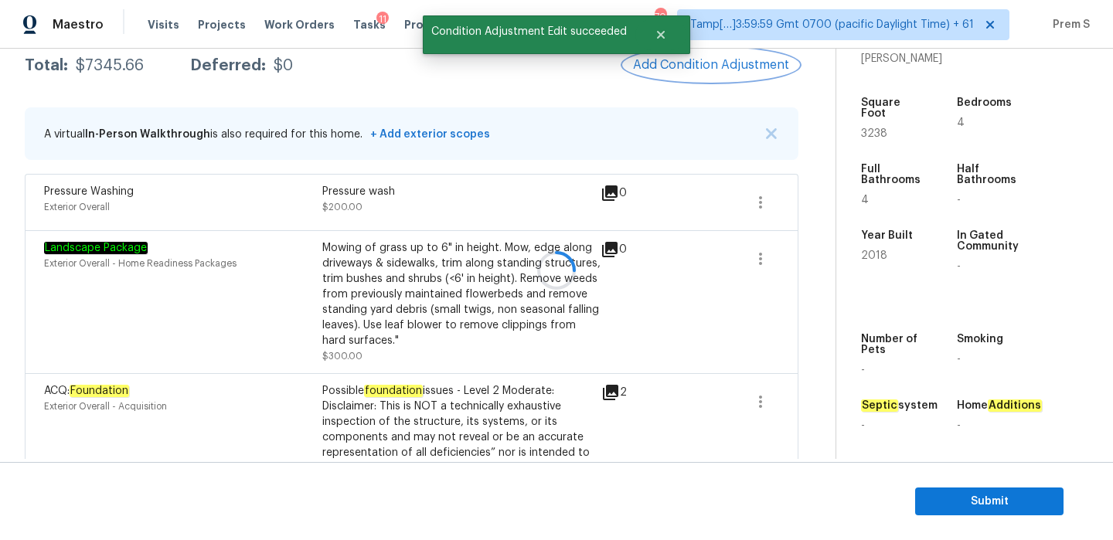
scroll to position [0, 0]
click at [716, 69] on div at bounding box center [556, 270] width 1113 height 540
click at [703, 70] on span "Add Condition Adjustment" at bounding box center [711, 65] width 156 height 14
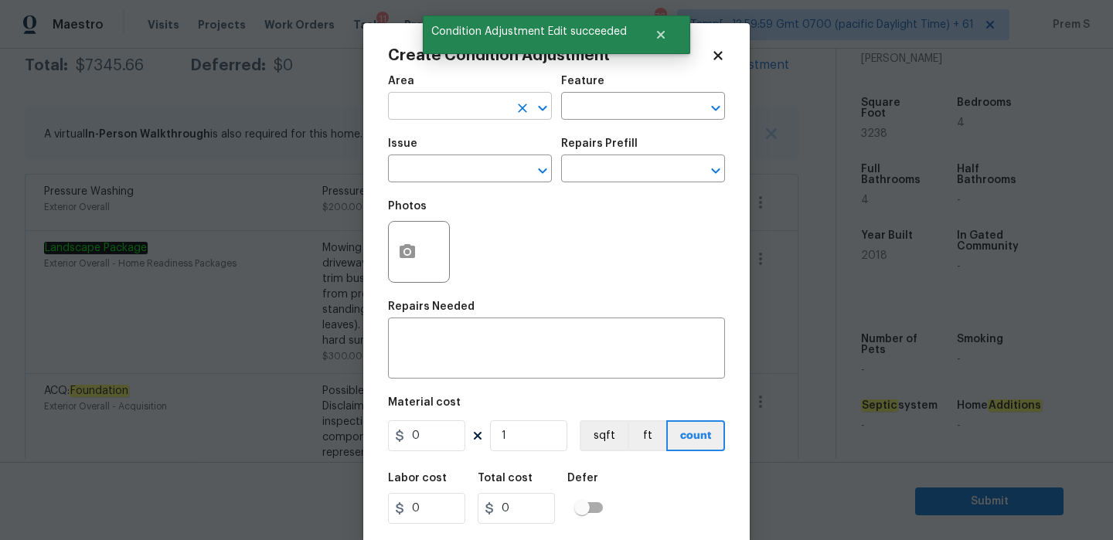
click at [482, 119] on input "text" at bounding box center [448, 108] width 121 height 24
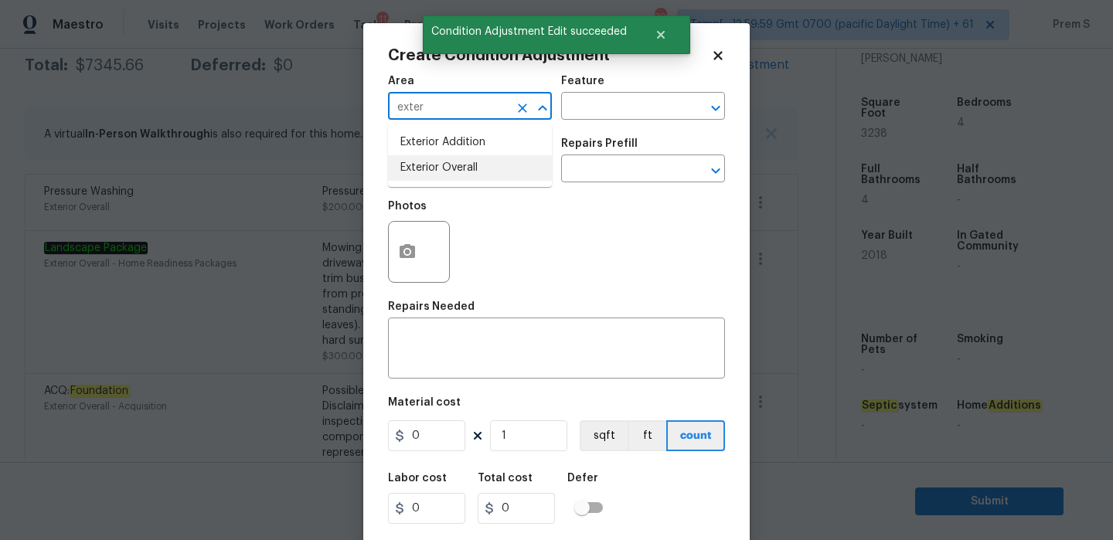
click at [465, 174] on li "Exterior Overall" at bounding box center [470, 168] width 164 height 26
type input "Exterior Overall"
click at [465, 174] on input "text" at bounding box center [448, 170] width 121 height 24
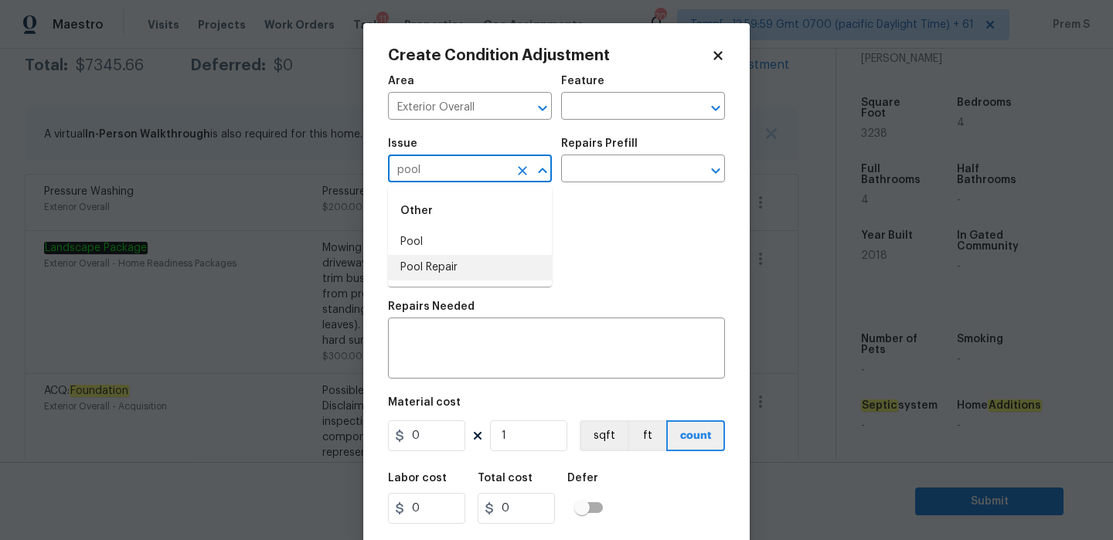
click at [442, 266] on li "Pool Repair" at bounding box center [470, 268] width 164 height 26
type input "Pool Repair"
click at [621, 169] on input "text" at bounding box center [621, 170] width 121 height 24
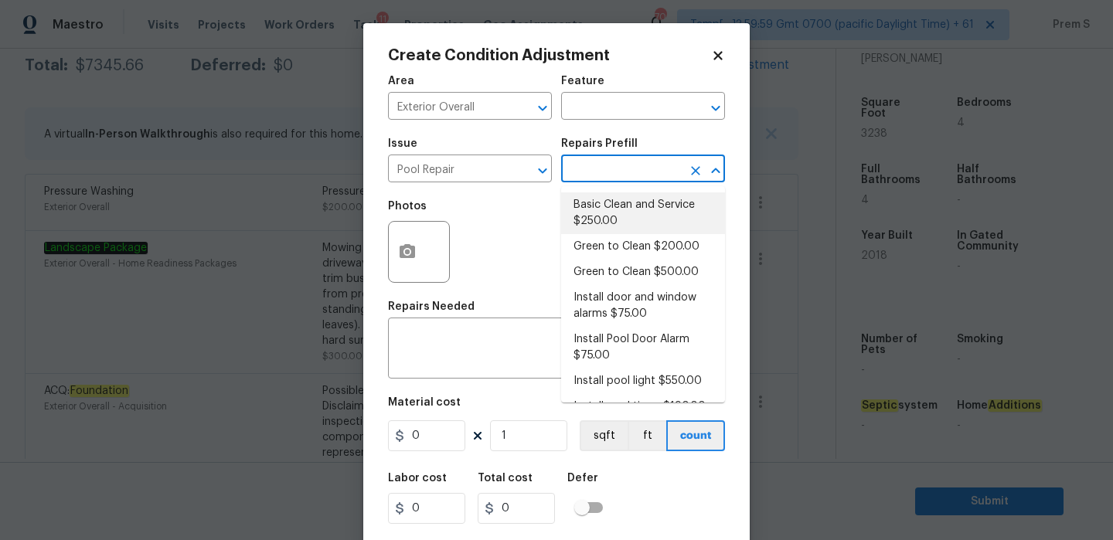
click at [624, 207] on li "Basic Clean and Service $250.00" at bounding box center [643, 213] width 164 height 42
type input "Pool"
type textarea "basic clean and service, balance chems, repair minor leaks at equipment, etc"
type input "250"
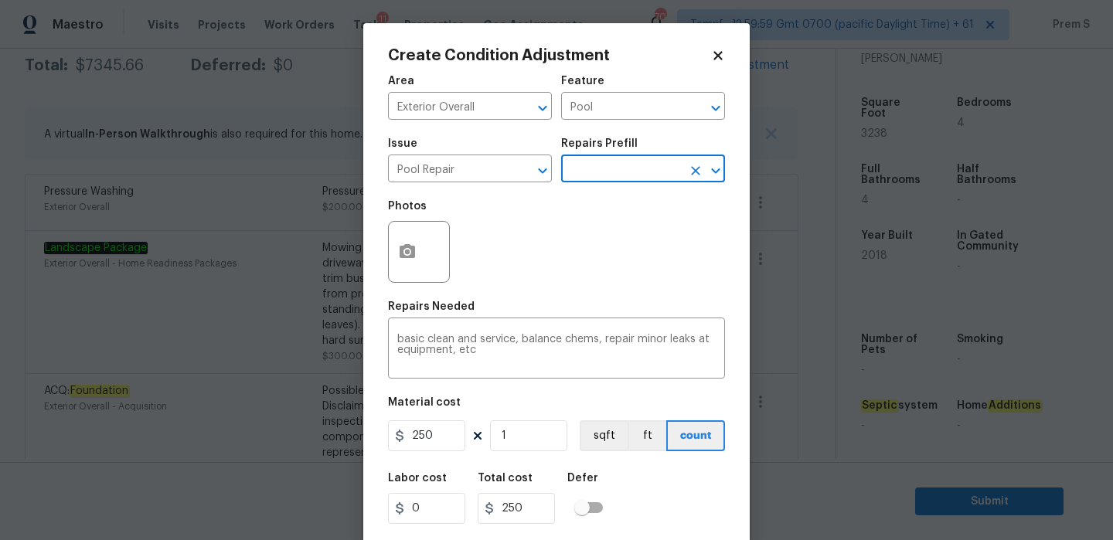
scroll to position [37, 0]
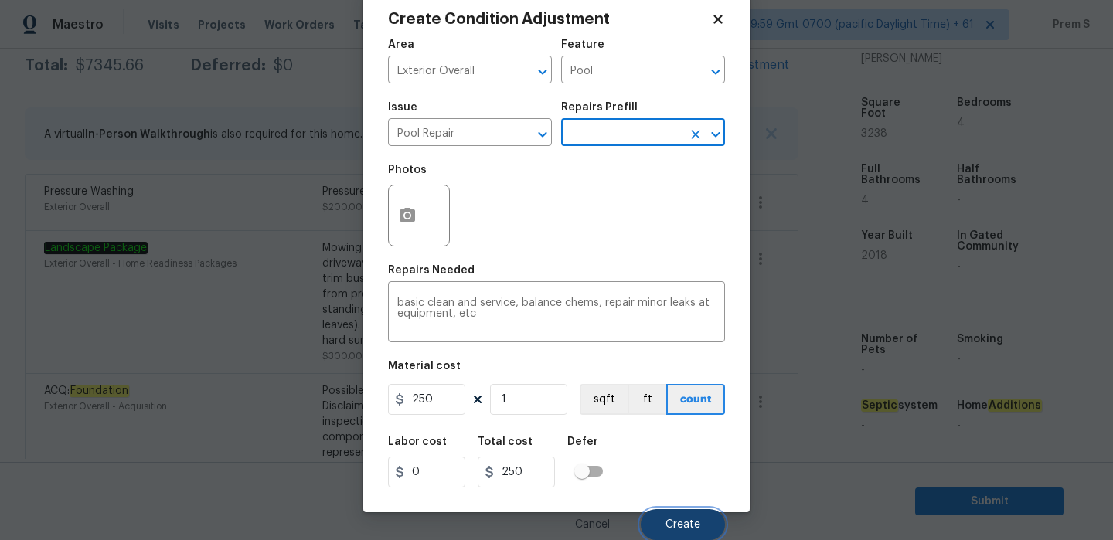
click at [670, 528] on span "Create" at bounding box center [682, 525] width 35 height 12
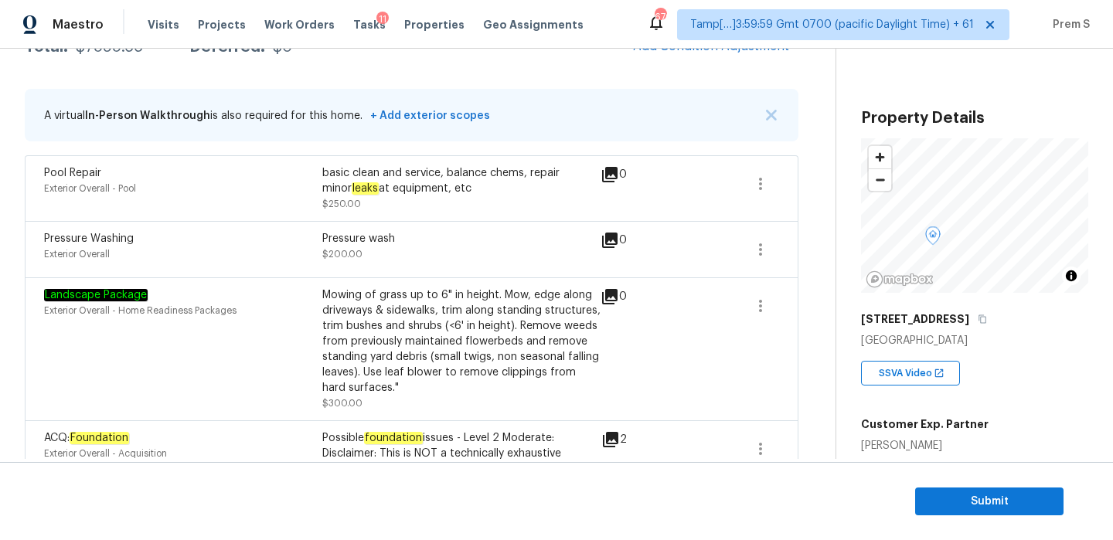
scroll to position [306, 0]
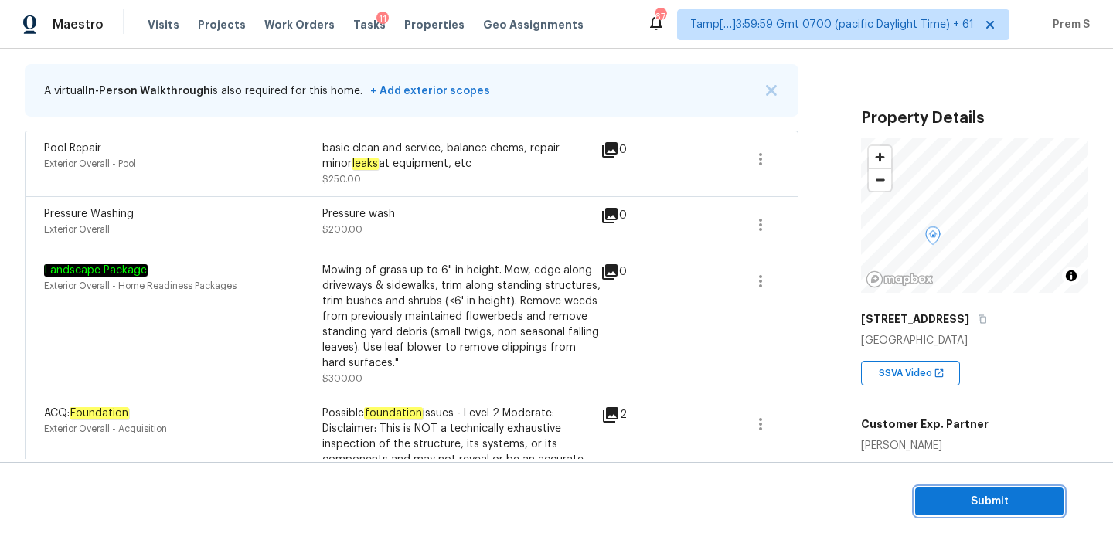
click at [965, 510] on span "Submit" at bounding box center [989, 501] width 124 height 19
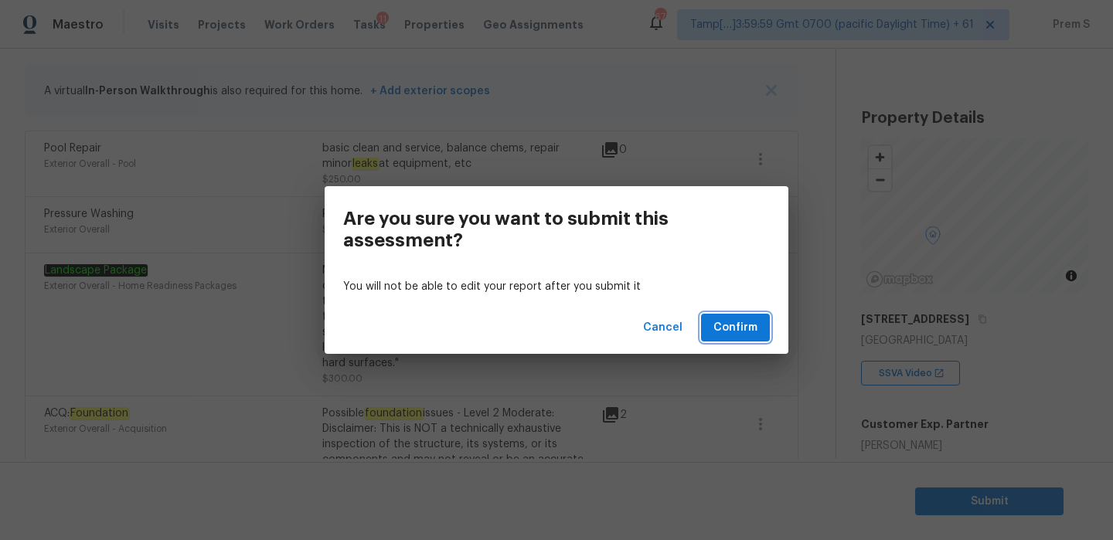
click at [739, 325] on span "Confirm" at bounding box center [735, 327] width 44 height 19
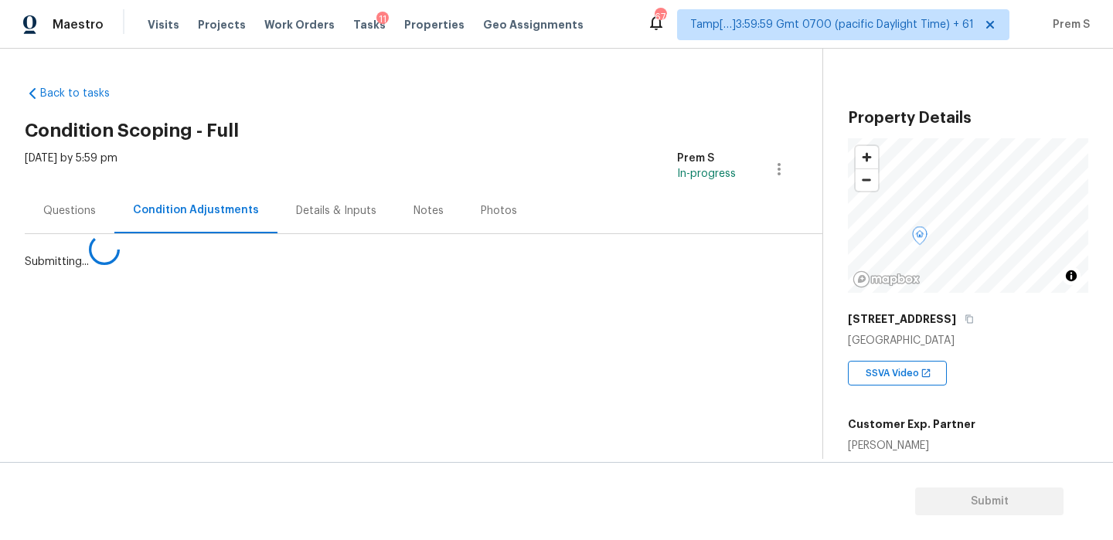
scroll to position [0, 0]
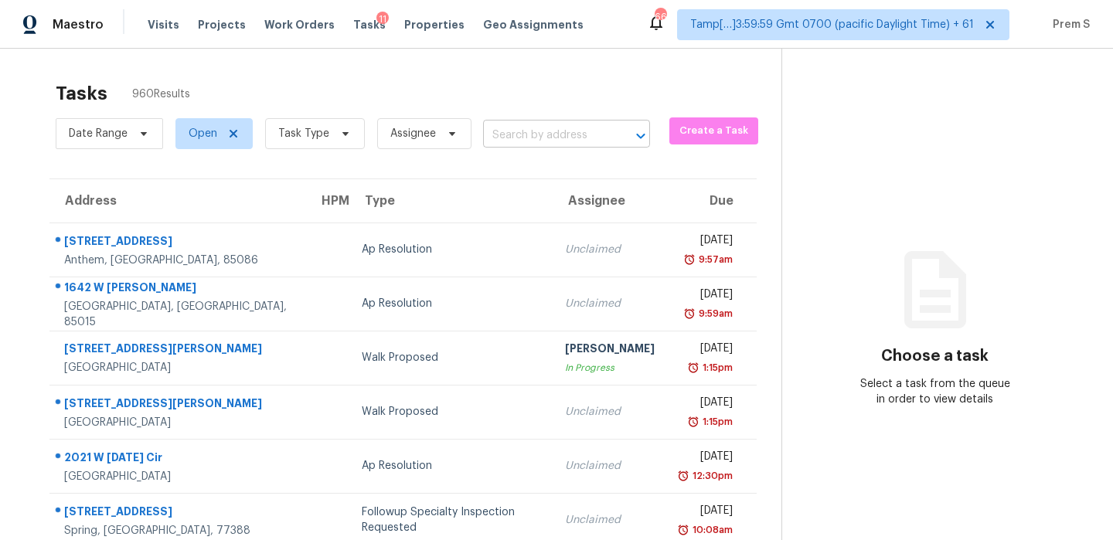
click at [487, 139] on input "text" at bounding box center [545, 136] width 124 height 24
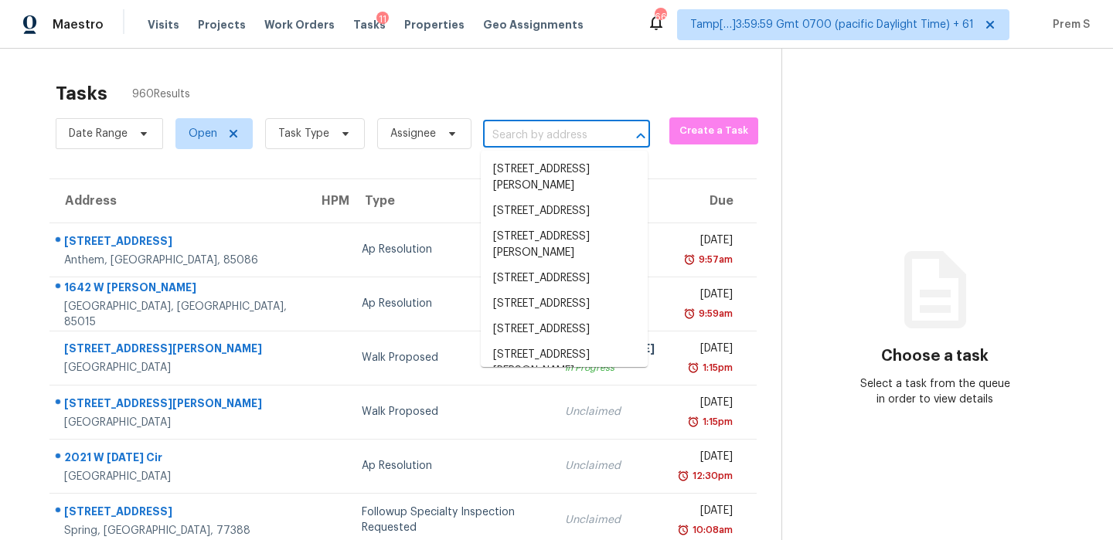
paste input "3316 Dalhart Ave Simi Valley, CA, 93063"
type input "3316 Dalhart Ave Simi Valley, CA, 93063"
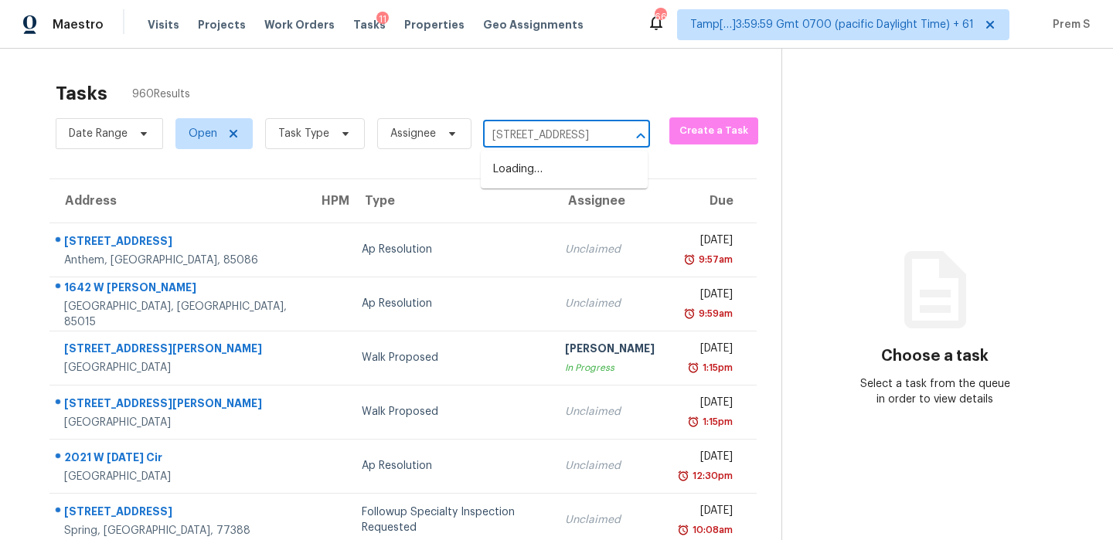
scroll to position [0, 88]
click at [515, 182] on li "3316 Dalhart Ave, Simi Valley, CA 93063" at bounding box center [564, 170] width 167 height 26
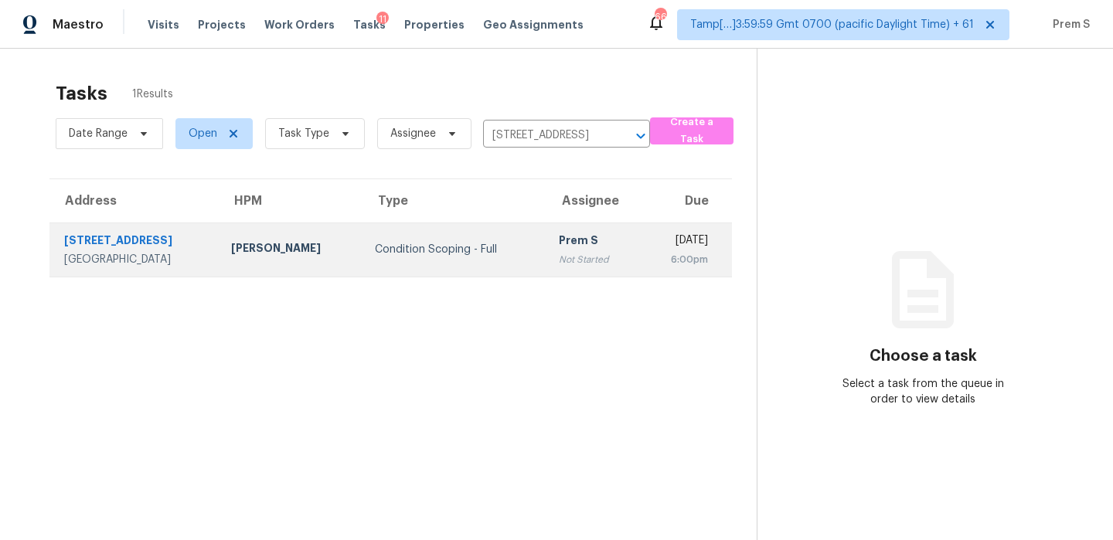
click at [640, 247] on td "Mon, Sep 29th 2025 6:00pm" at bounding box center [686, 250] width 92 height 54
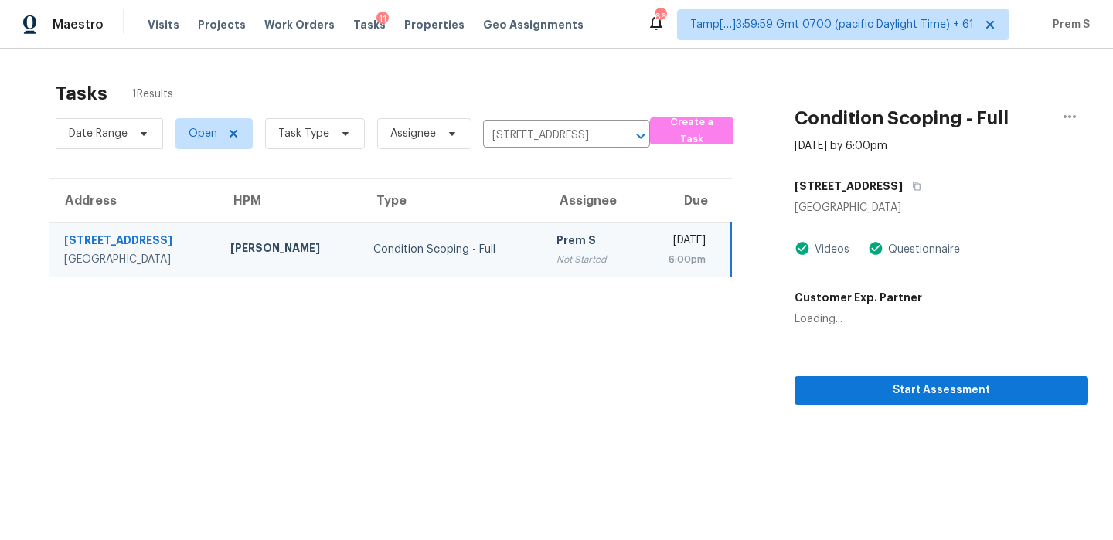
scroll to position [49, 0]
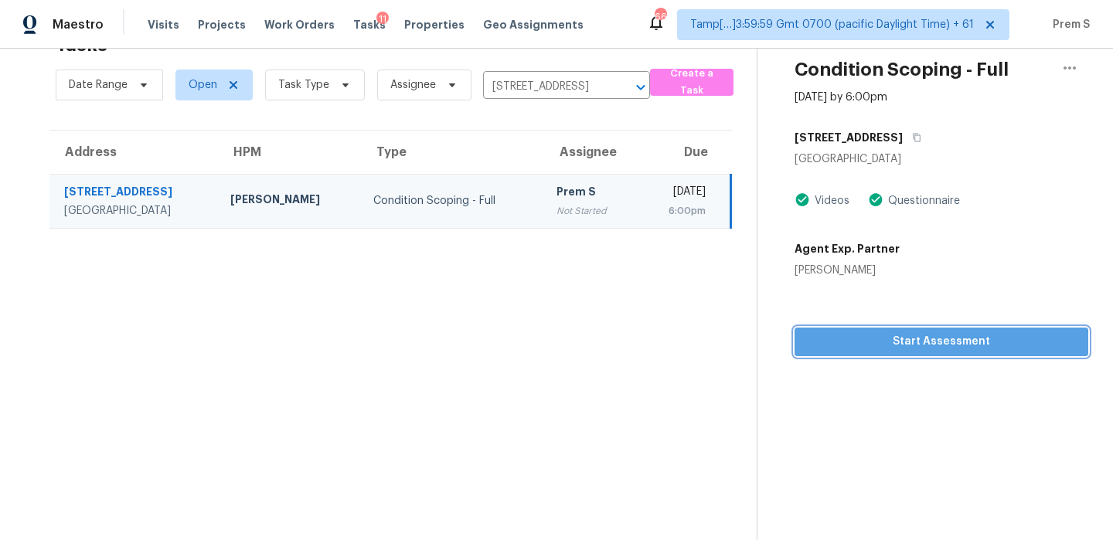
click at [875, 345] on span "Start Assessment" at bounding box center [941, 341] width 269 height 19
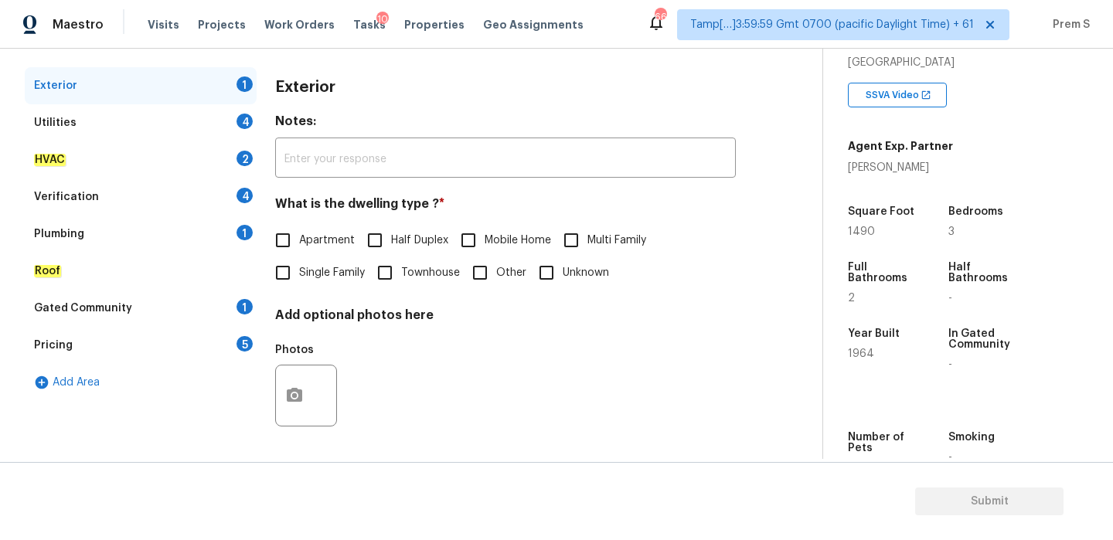
scroll to position [293, 0]
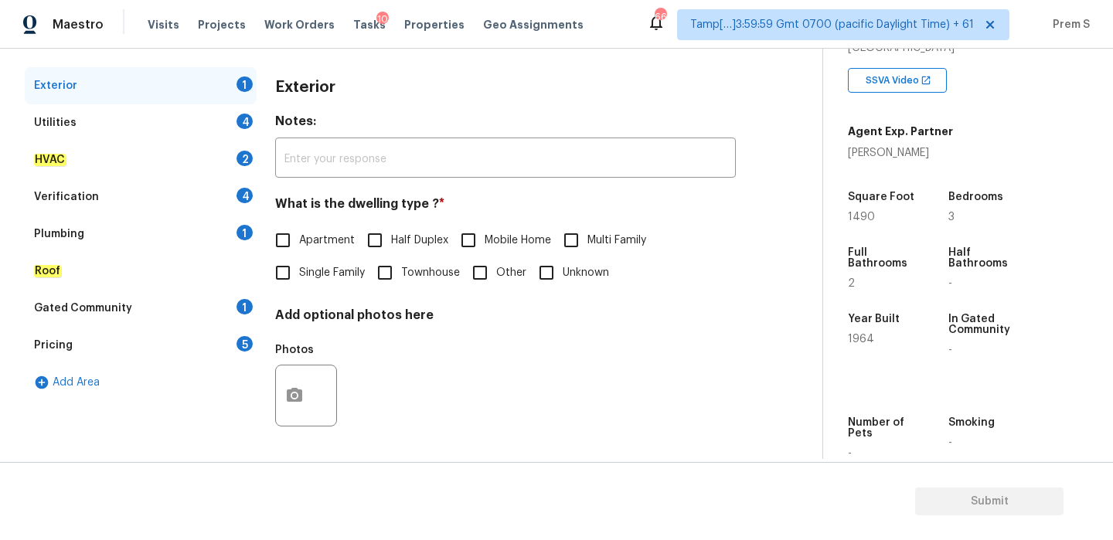
click at [305, 269] on span "Single Family" at bounding box center [332, 273] width 66 height 16
click at [299, 269] on input "Single Family" at bounding box center [283, 273] width 32 height 32
checkbox input "true"
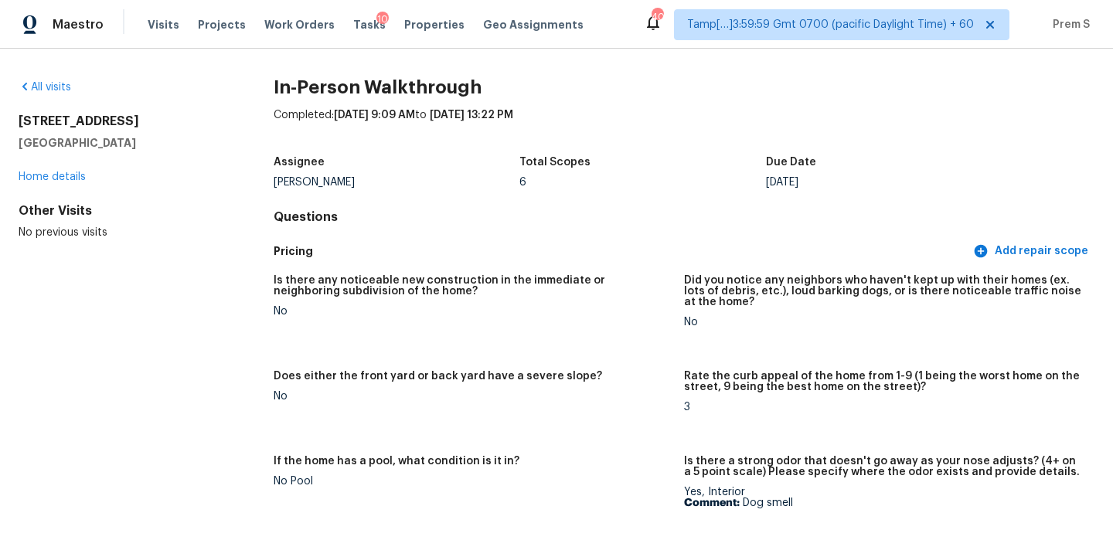
scroll to position [1095, 0]
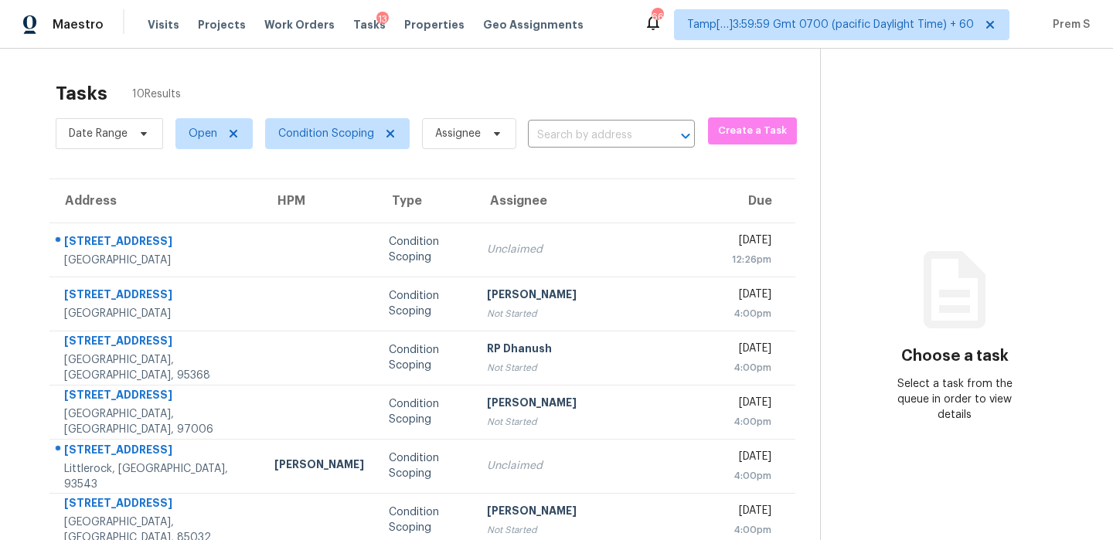
scroll to position [73, 0]
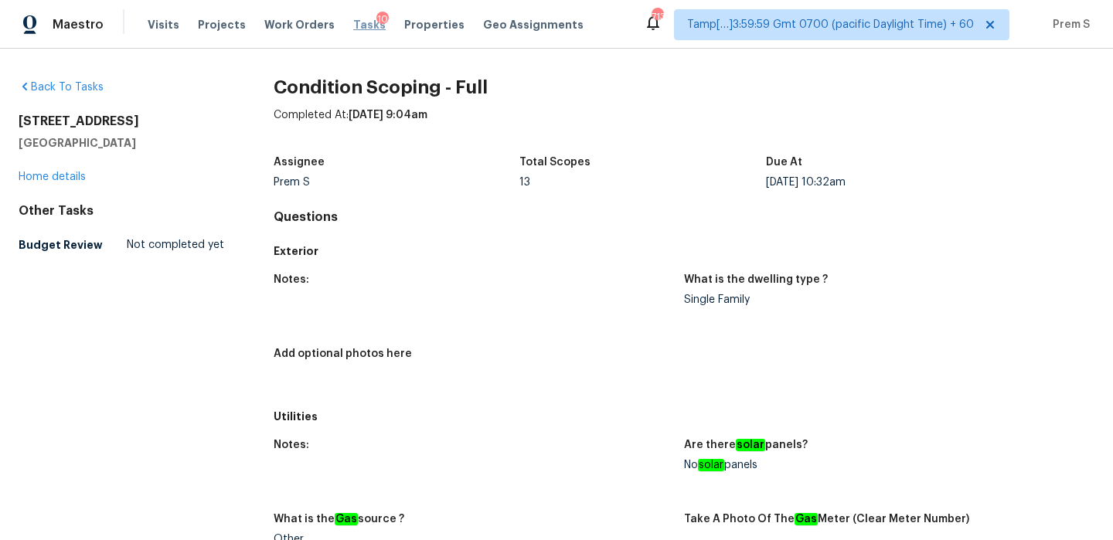
click at [353, 29] on span "Tasks" at bounding box center [369, 24] width 32 height 11
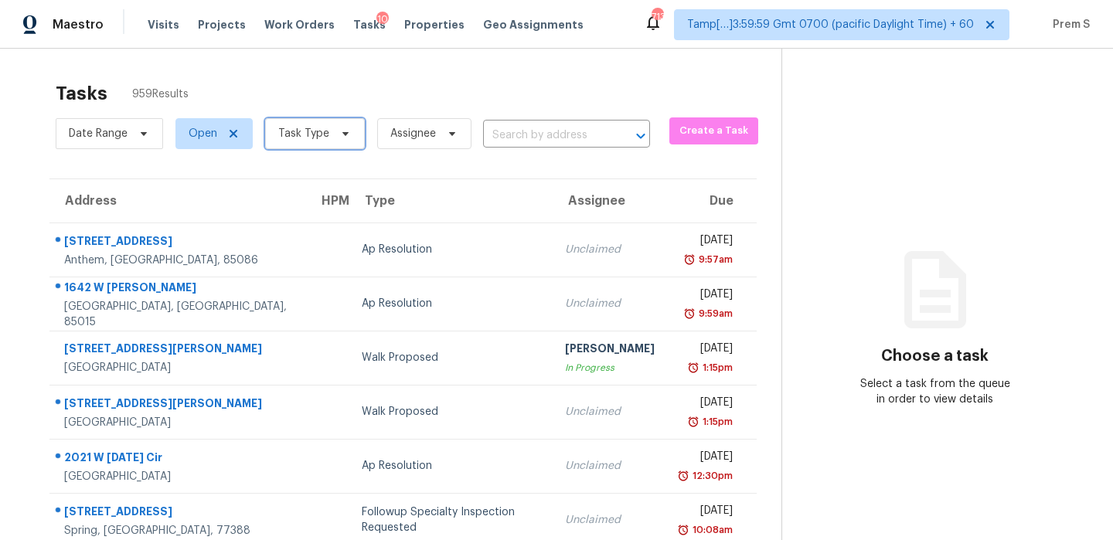
click at [309, 136] on span "Task Type" at bounding box center [303, 133] width 51 height 15
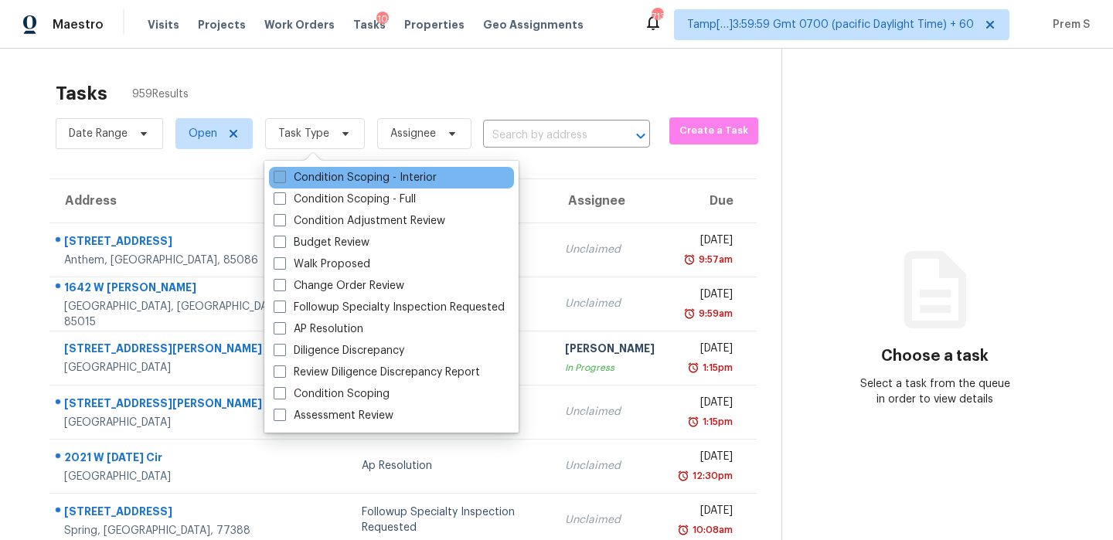
click at [311, 176] on label "Condition Scoping - Interior" at bounding box center [355, 177] width 163 height 15
click at [284, 176] on input "Condition Scoping - Interior" at bounding box center [279, 175] width 10 height 10
checkbox input "true"
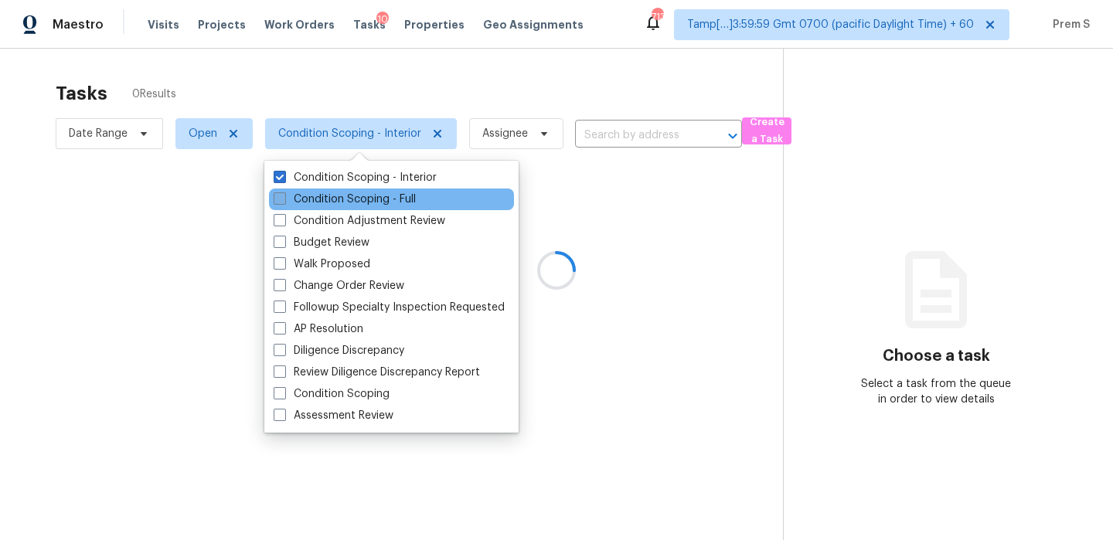
click at [309, 198] on label "Condition Scoping - Full" at bounding box center [345, 199] width 142 height 15
click at [284, 198] on input "Condition Scoping - Full" at bounding box center [279, 197] width 10 height 10
checkbox input "true"
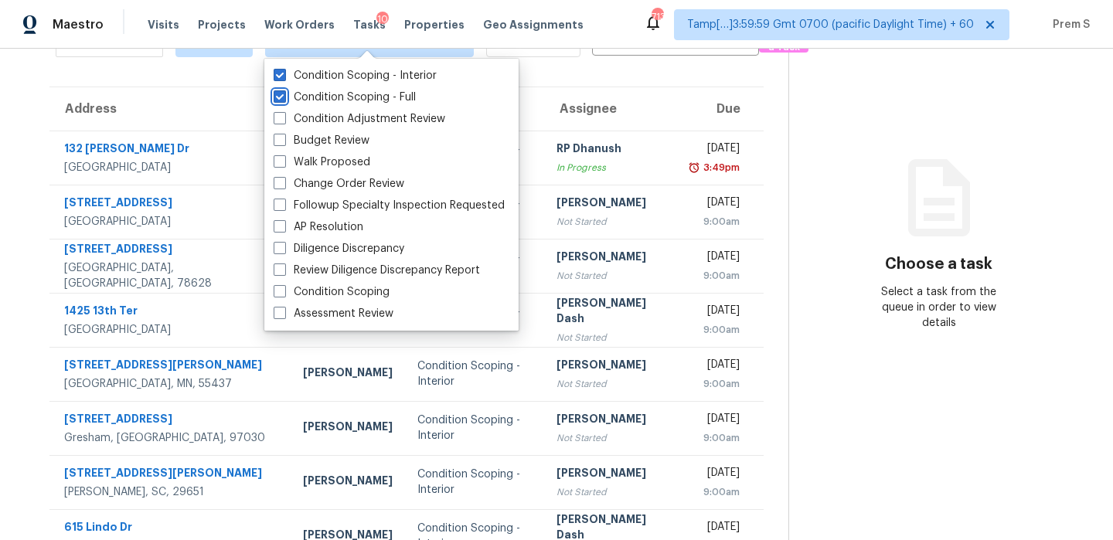
scroll to position [264, 0]
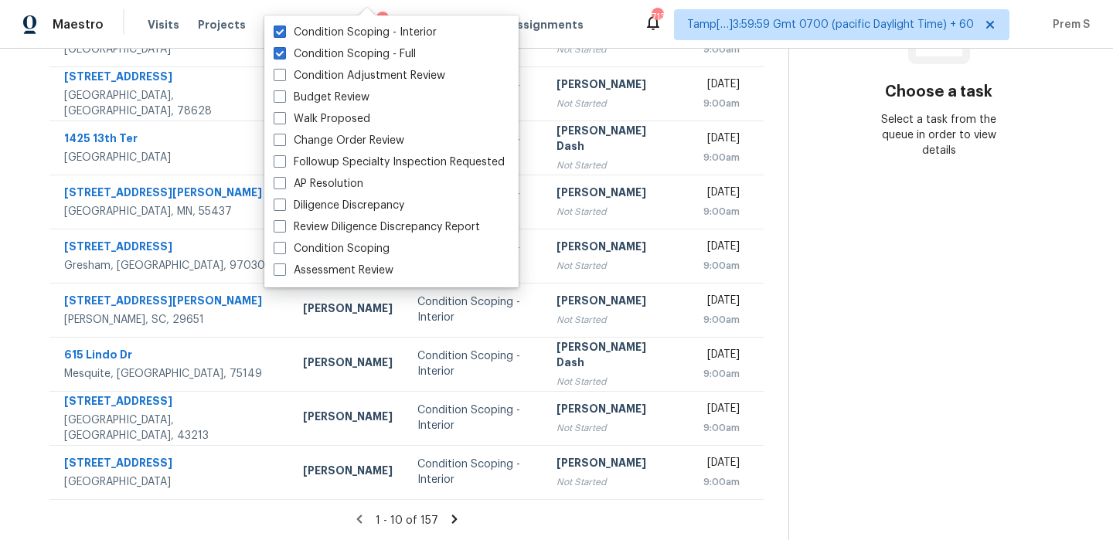
click at [447, 519] on icon at bounding box center [454, 519] width 14 height 14
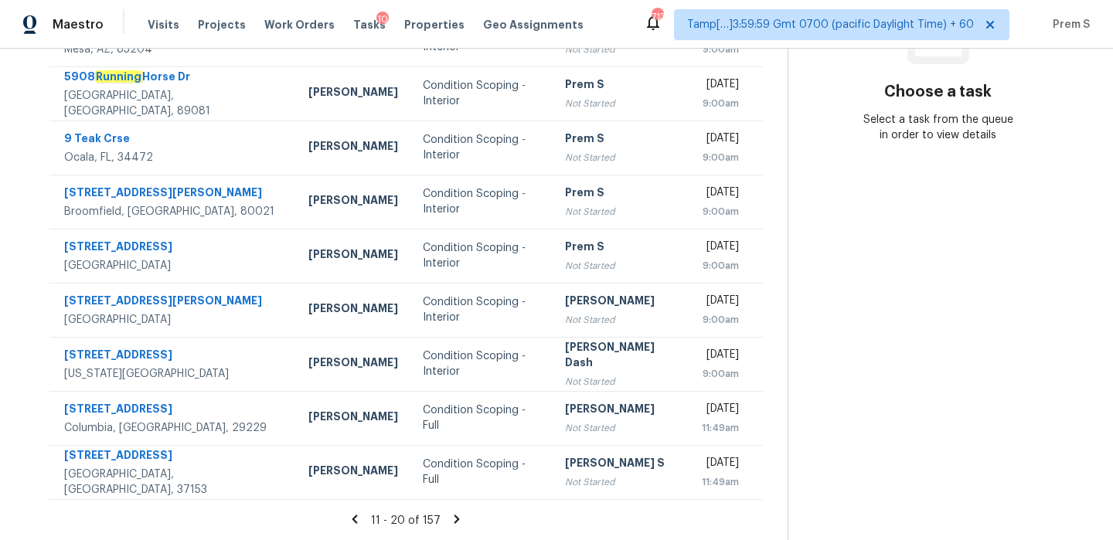
click at [454, 521] on icon at bounding box center [457, 519] width 14 height 14
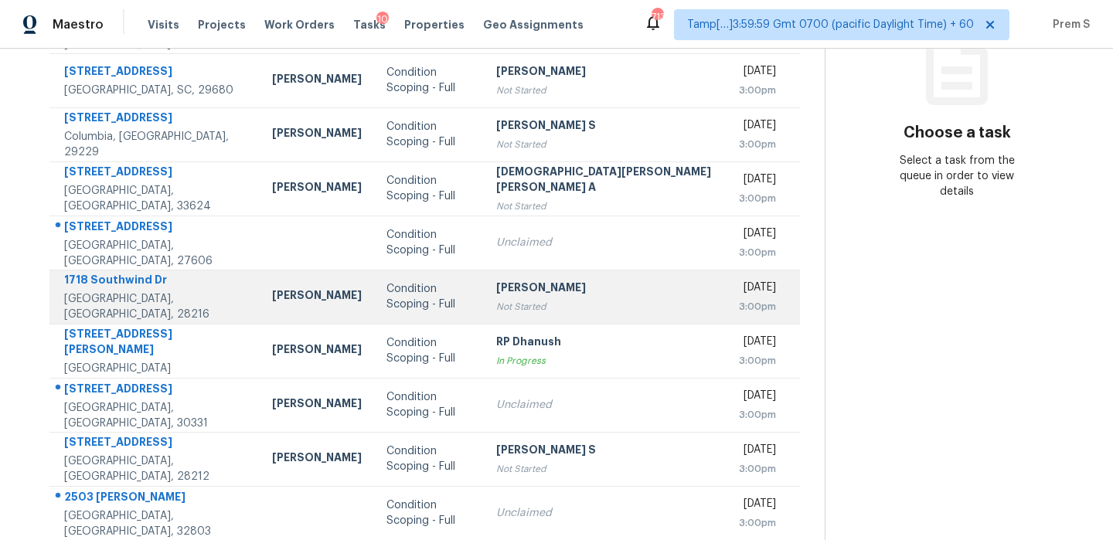
scroll to position [219, 0]
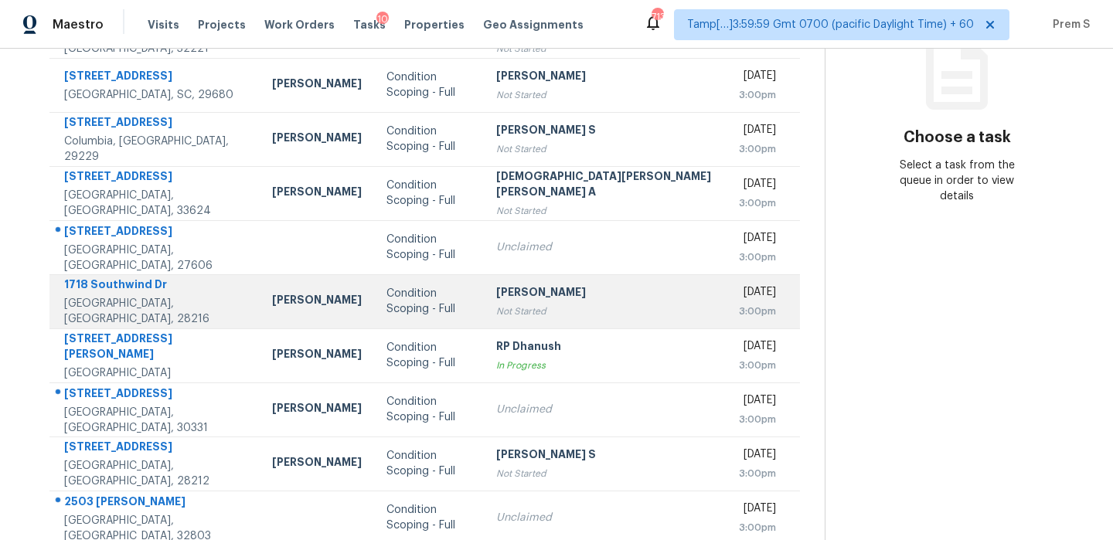
click at [505, 245] on div "Unclaimed" at bounding box center [605, 247] width 218 height 15
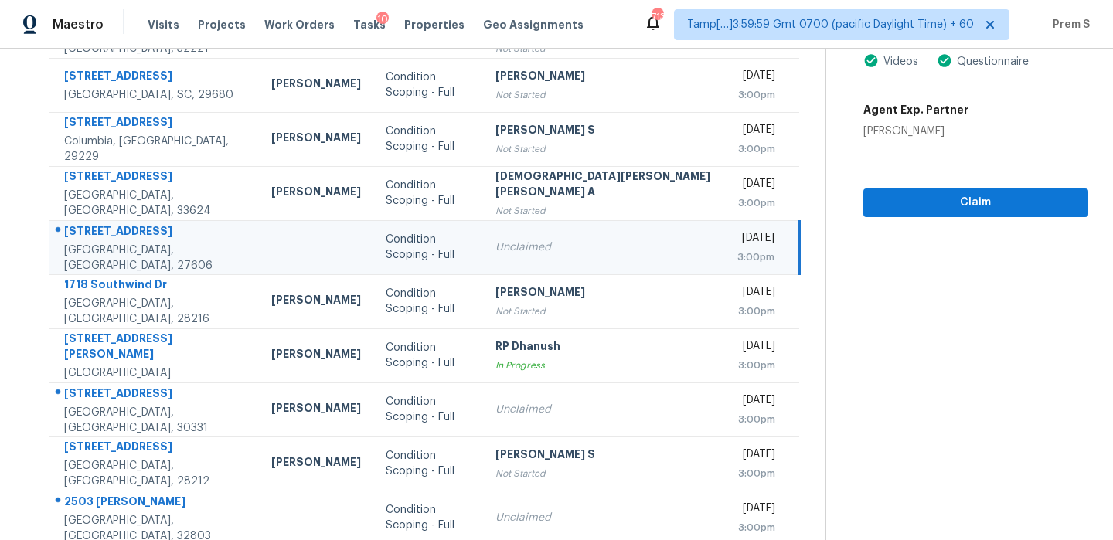
scroll to position [127, 0]
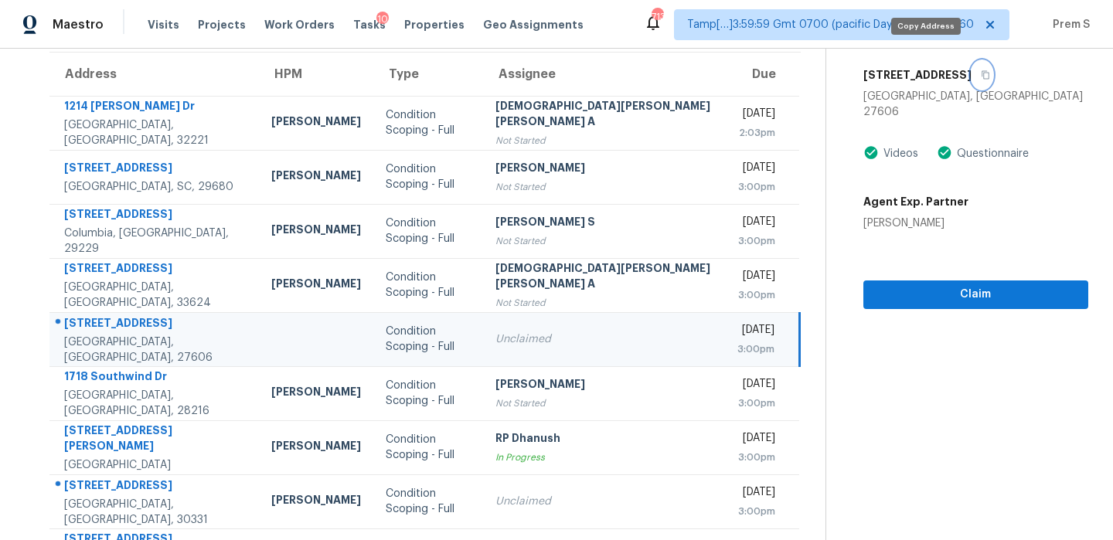
click at [972, 63] on button "button" at bounding box center [982, 75] width 21 height 28
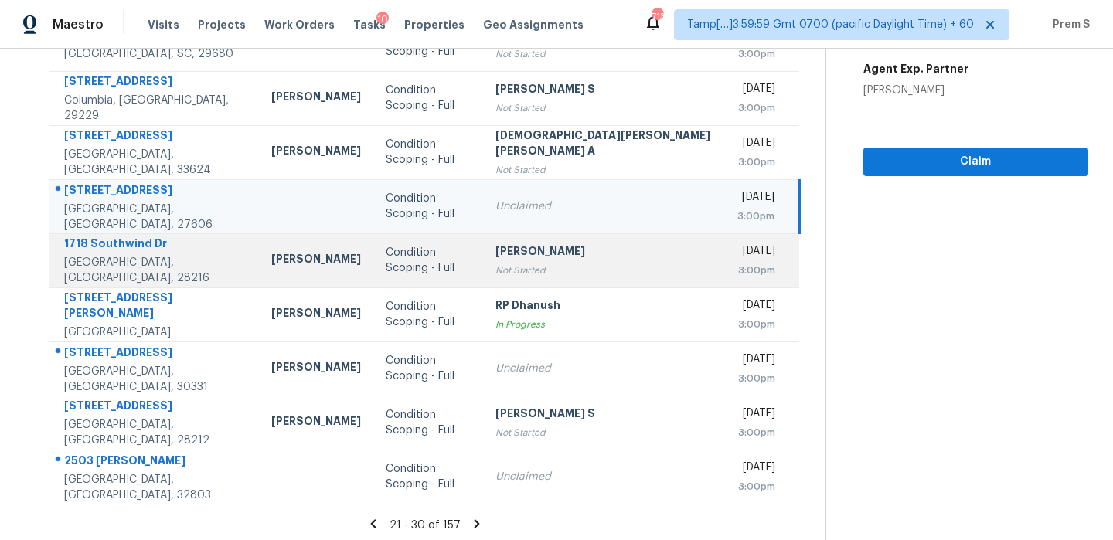
scroll to position [264, 0]
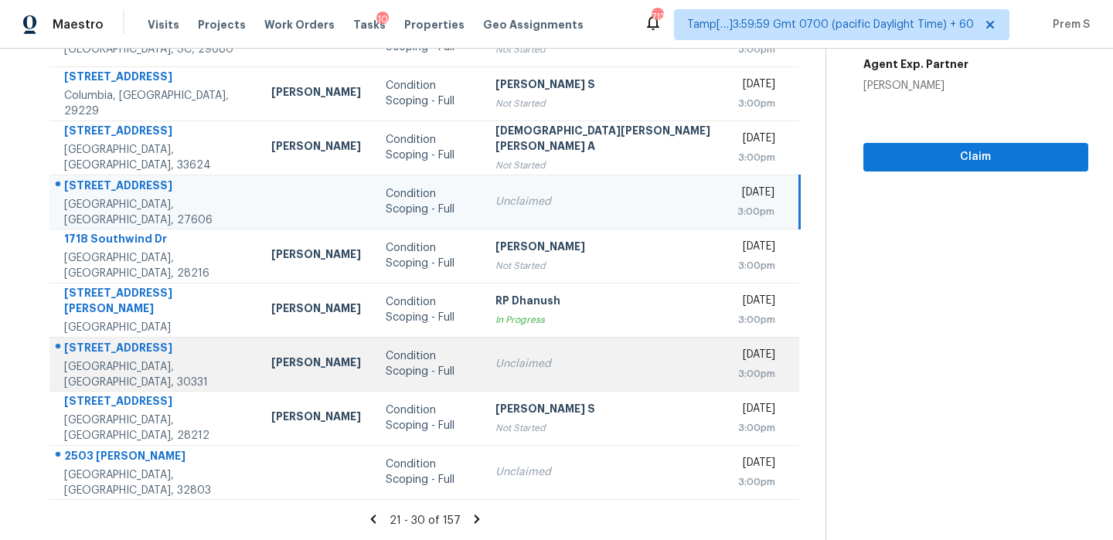
click at [737, 366] on div "Mon, Sep 29th 2025" at bounding box center [756, 356] width 39 height 19
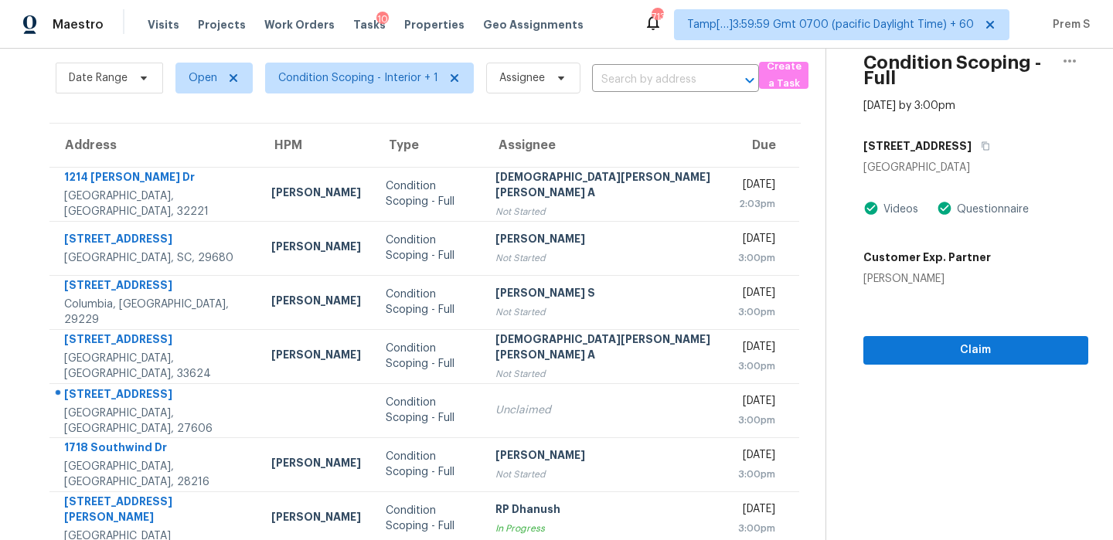
scroll to position [44, 0]
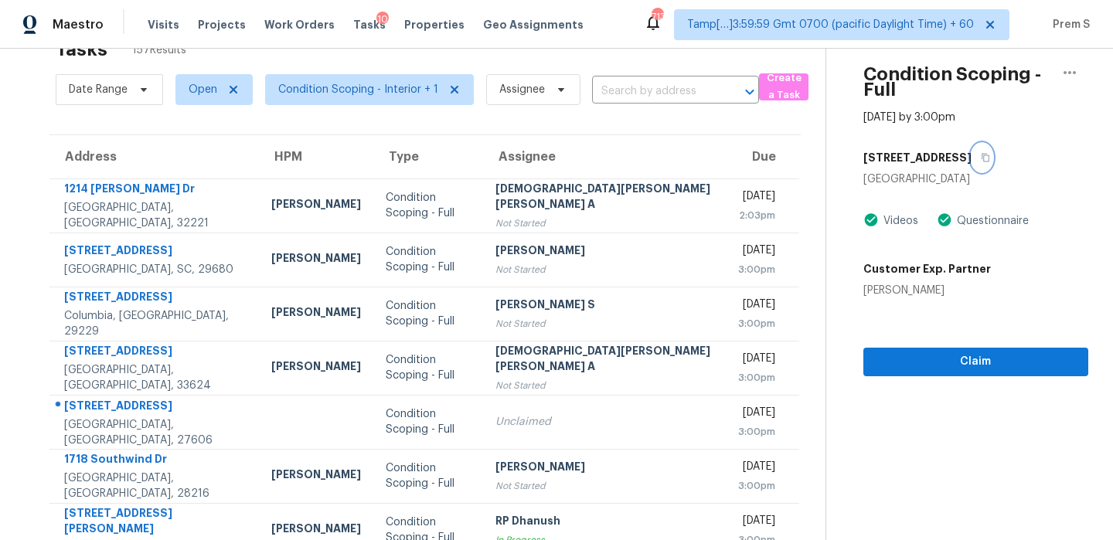
click at [981, 153] on icon "button" at bounding box center [985, 157] width 9 height 9
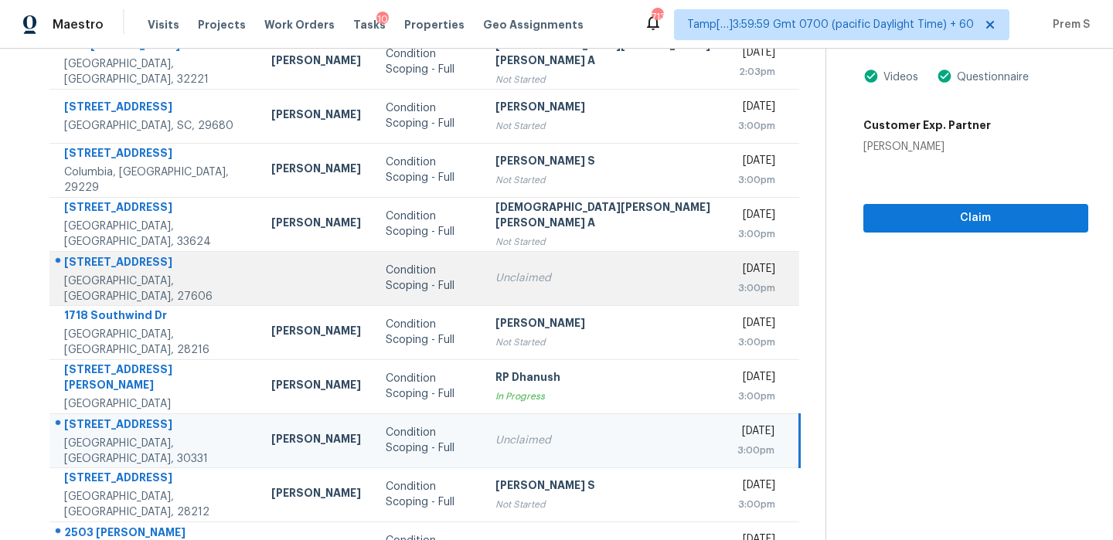
scroll to position [264, 0]
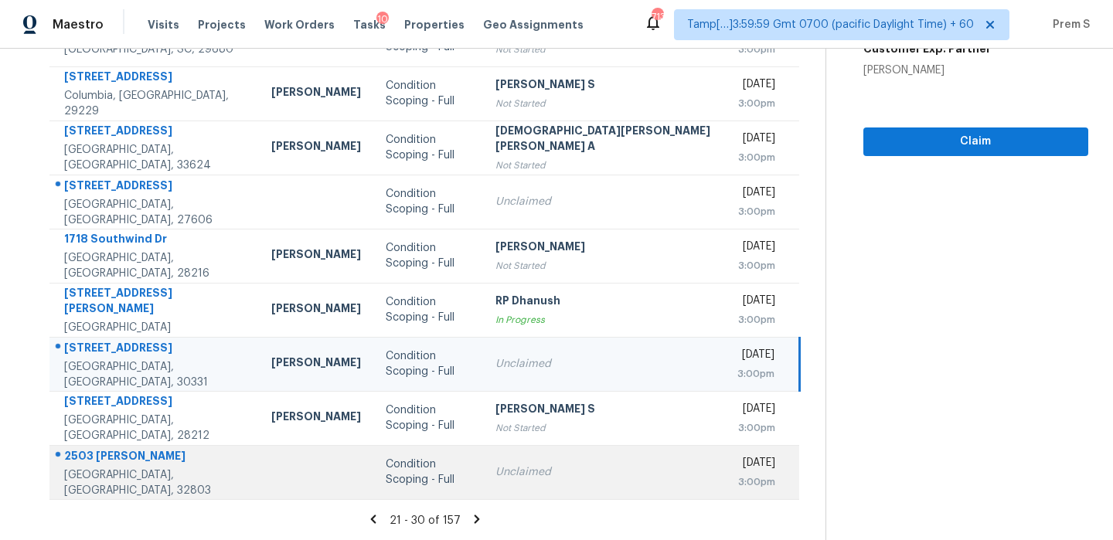
click at [543, 461] on td "Unclaimed" at bounding box center [604, 472] width 242 height 54
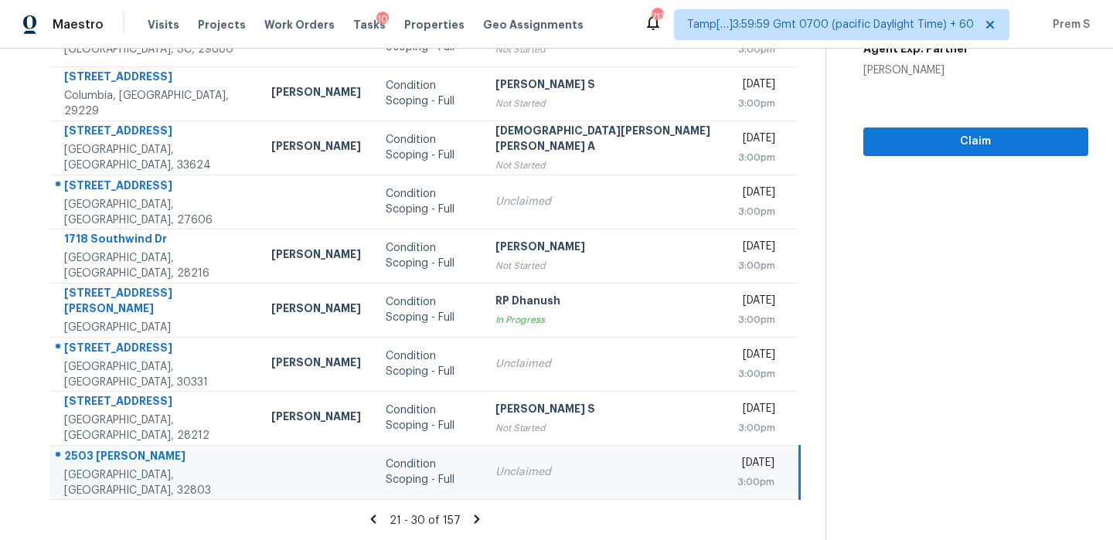
scroll to position [5, 0]
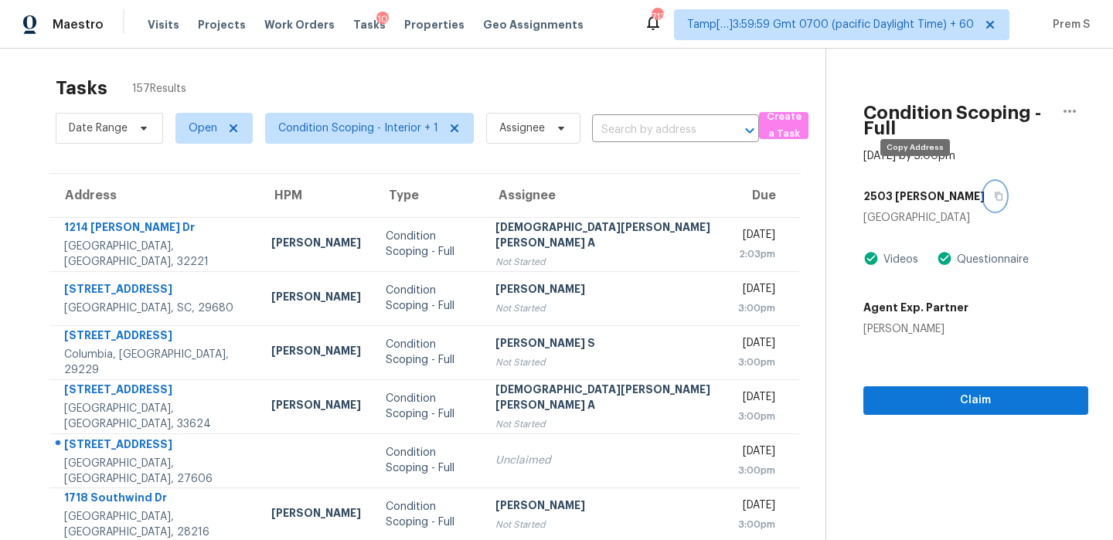
click at [994, 192] on icon "button" at bounding box center [998, 196] width 9 height 9
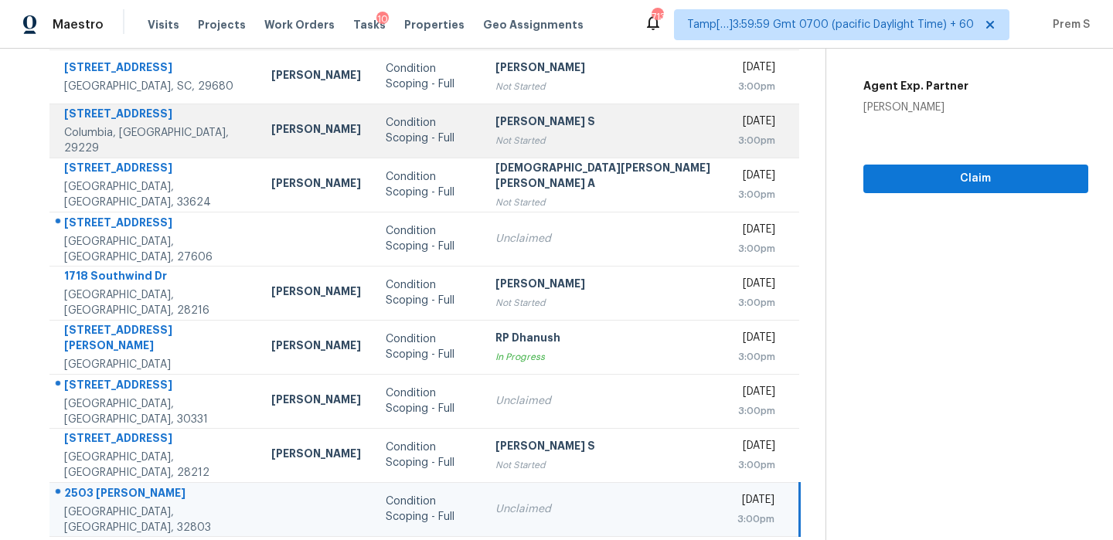
scroll to position [264, 0]
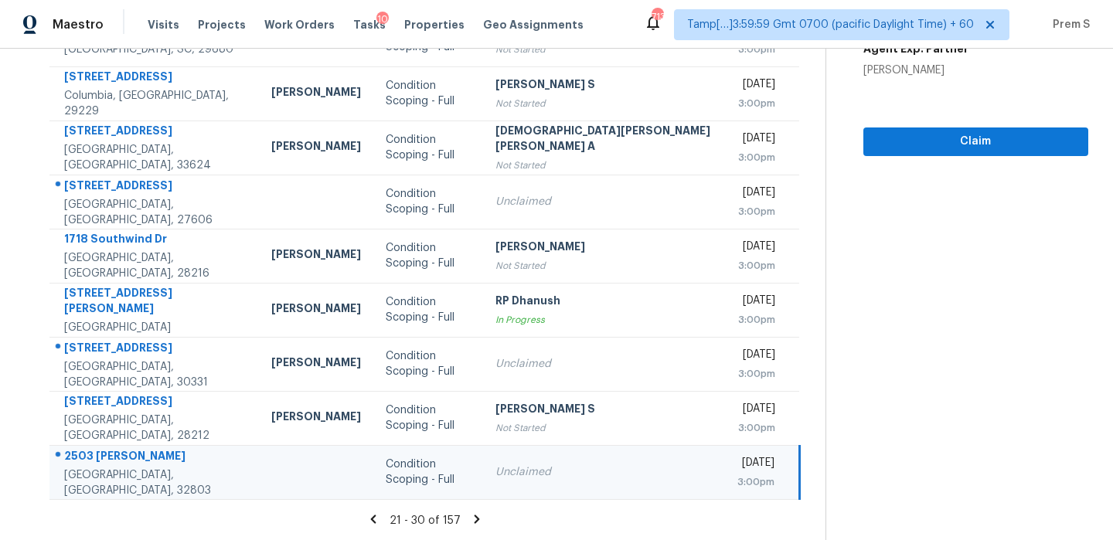
click at [474, 522] on icon at bounding box center [476, 519] width 5 height 9
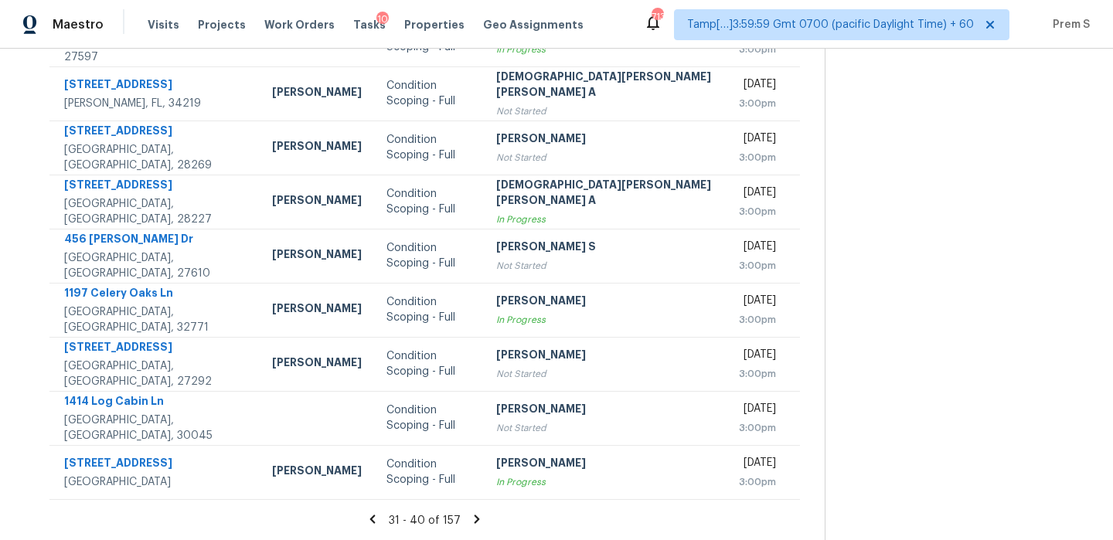
click at [470, 516] on icon at bounding box center [477, 519] width 14 height 14
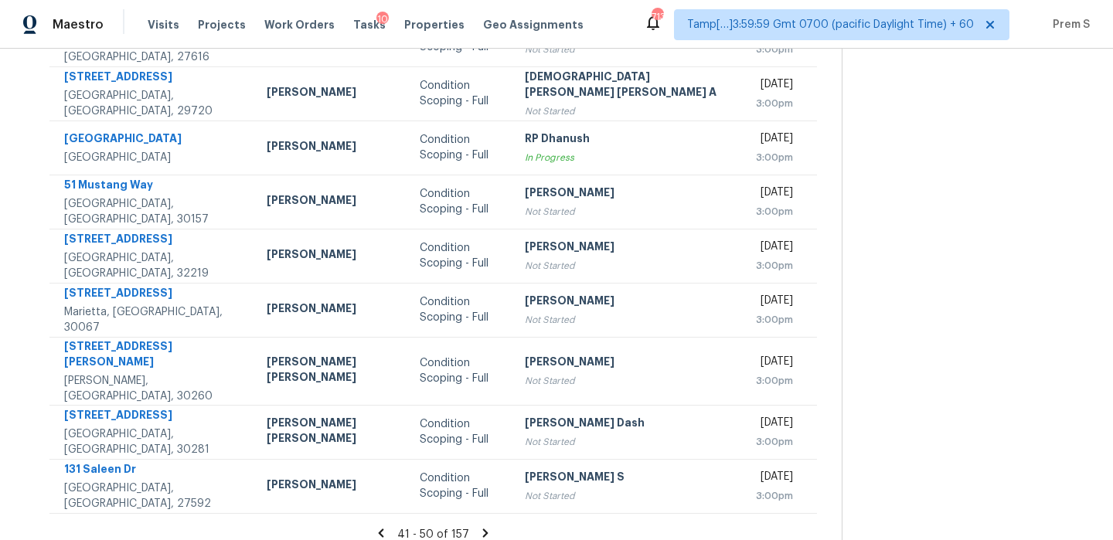
click at [478, 526] on icon at bounding box center [485, 533] width 14 height 14
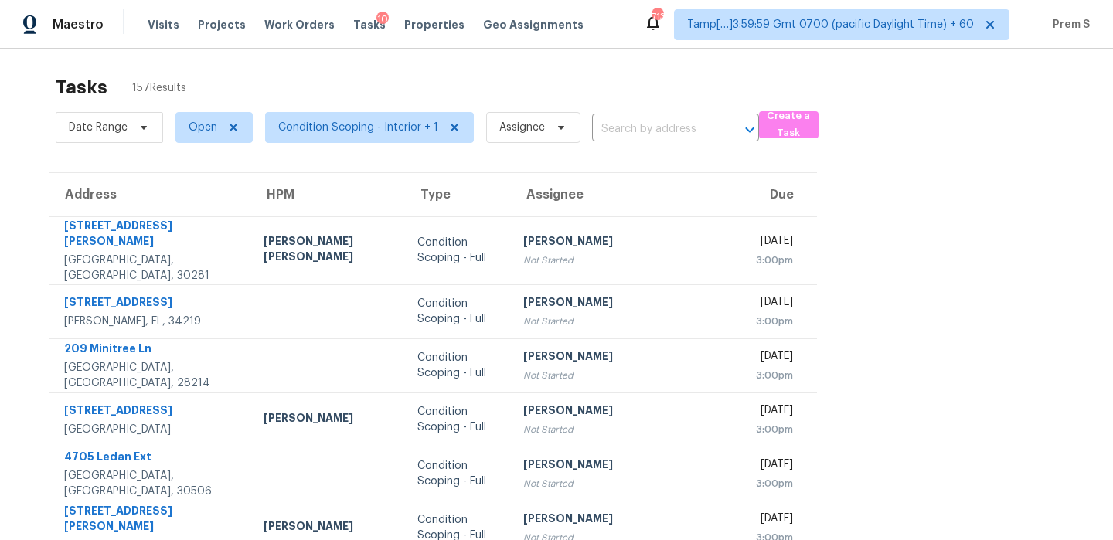
scroll to position [0, 0]
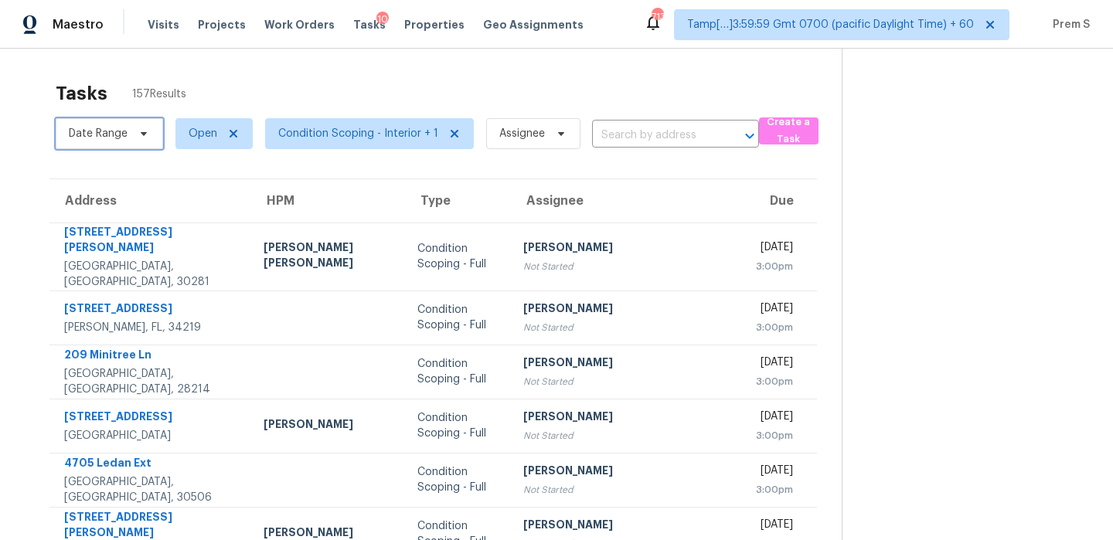
click at [134, 134] on span at bounding box center [141, 134] width 17 height 12
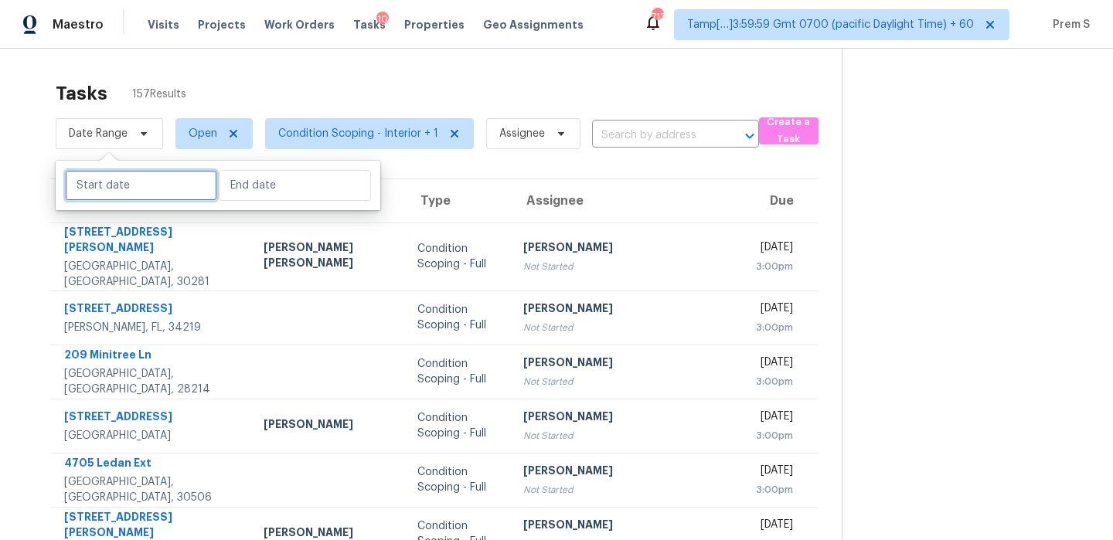
click at [115, 182] on input "text" at bounding box center [141, 185] width 152 height 31
select select "8"
select select "2025"
select select "9"
select select "2025"
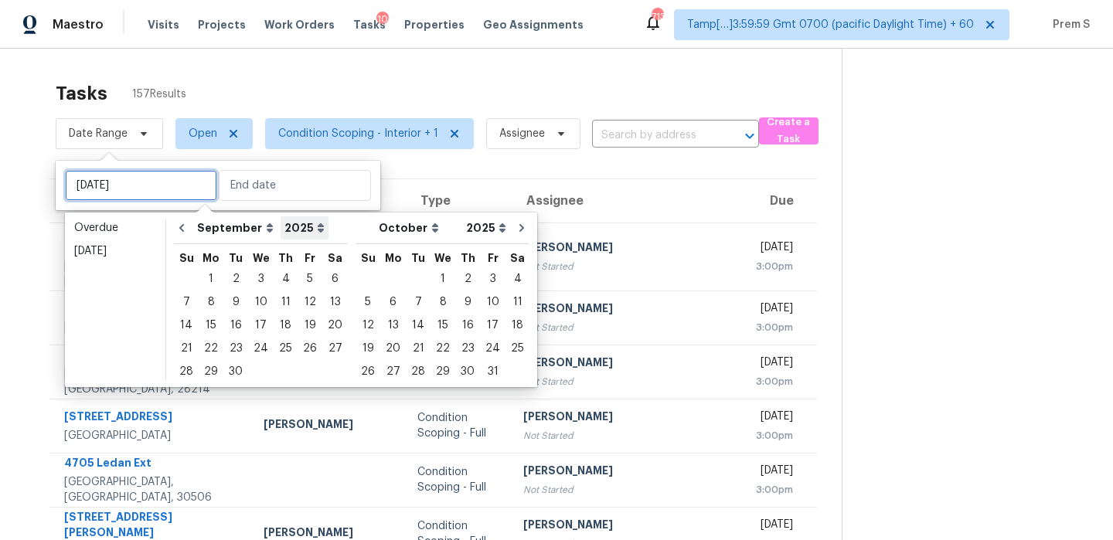
type input "Wed, Sep 03"
click at [212, 371] on div "29" at bounding box center [211, 372] width 25 height 22
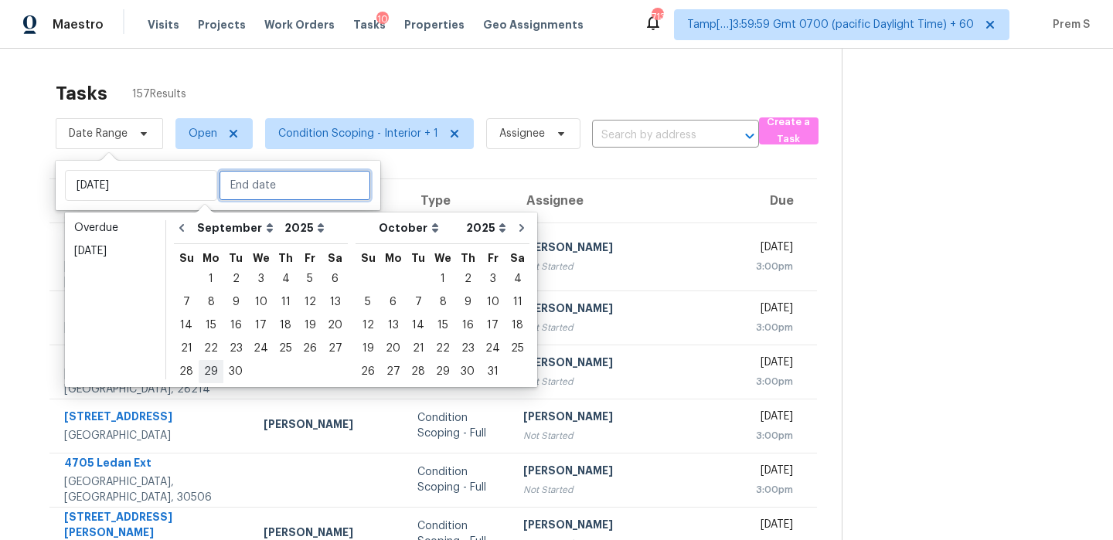
type input "Mon, Sep 29"
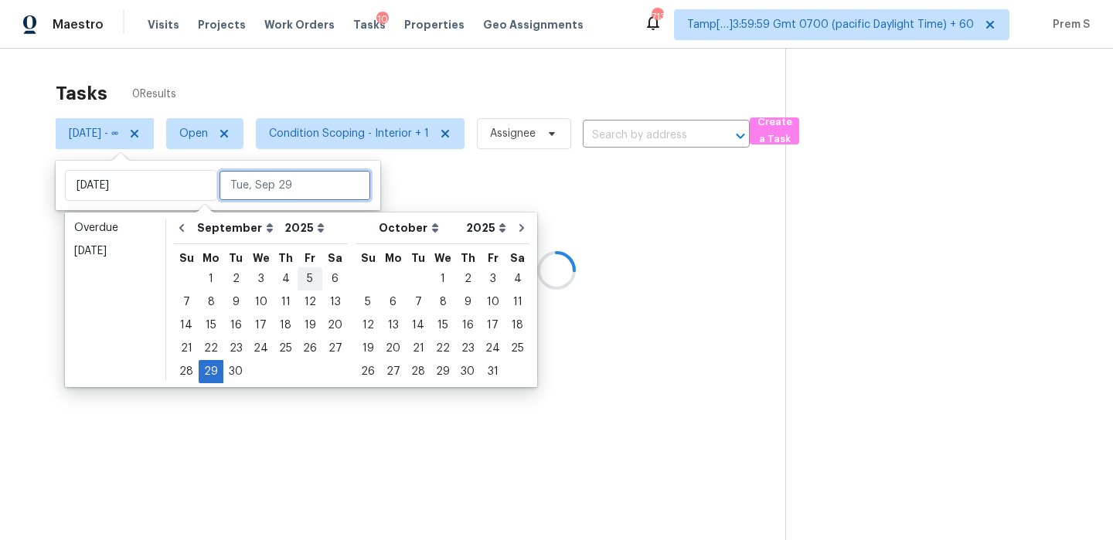
type input "Tue, Sep 30"
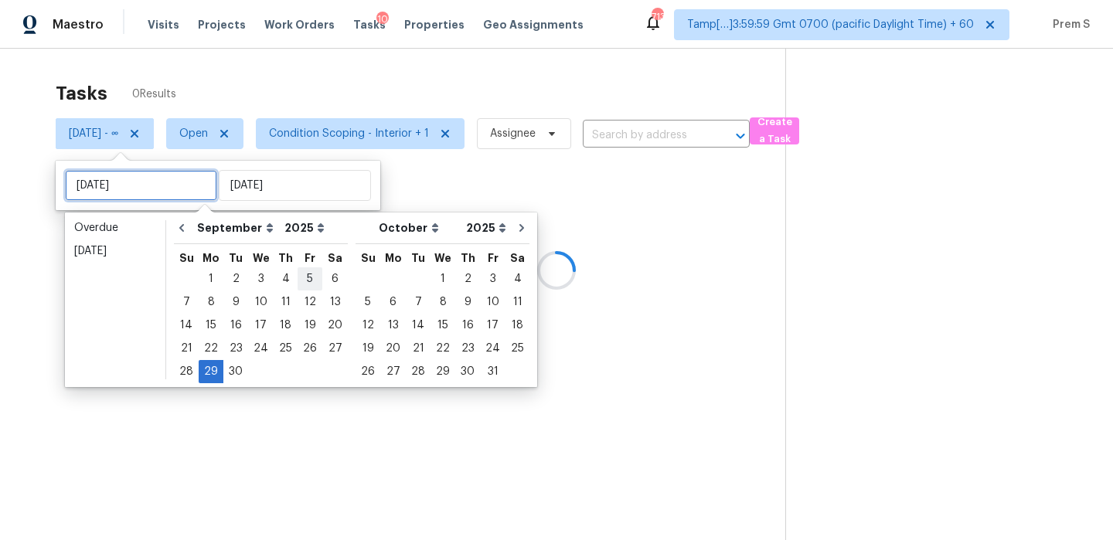
type input "Wed, Sep 24"
type input "Mon, Sep 29"
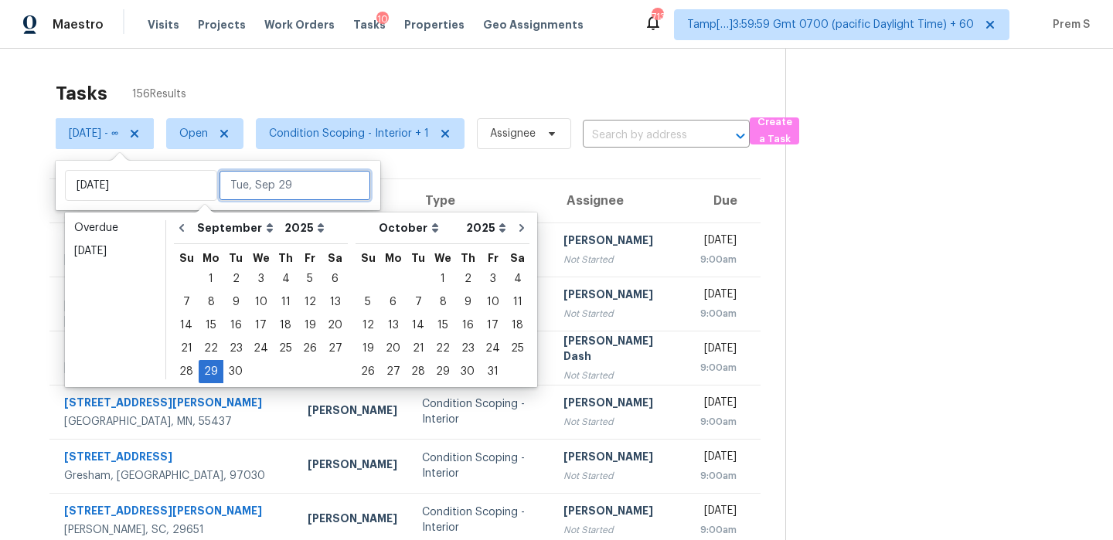
click at [290, 192] on input "text" at bounding box center [295, 185] width 152 height 31
type input "Tue, Sep 02"
type input "Mon, Sep 29"
click at [207, 373] on div "29" at bounding box center [211, 372] width 25 height 22
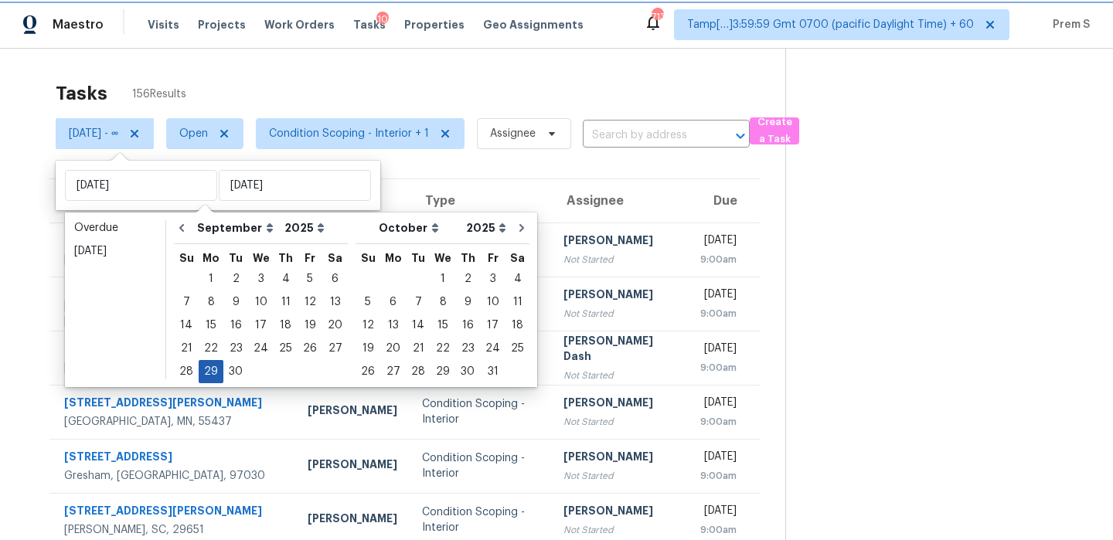
type input "Mon, Sep 29"
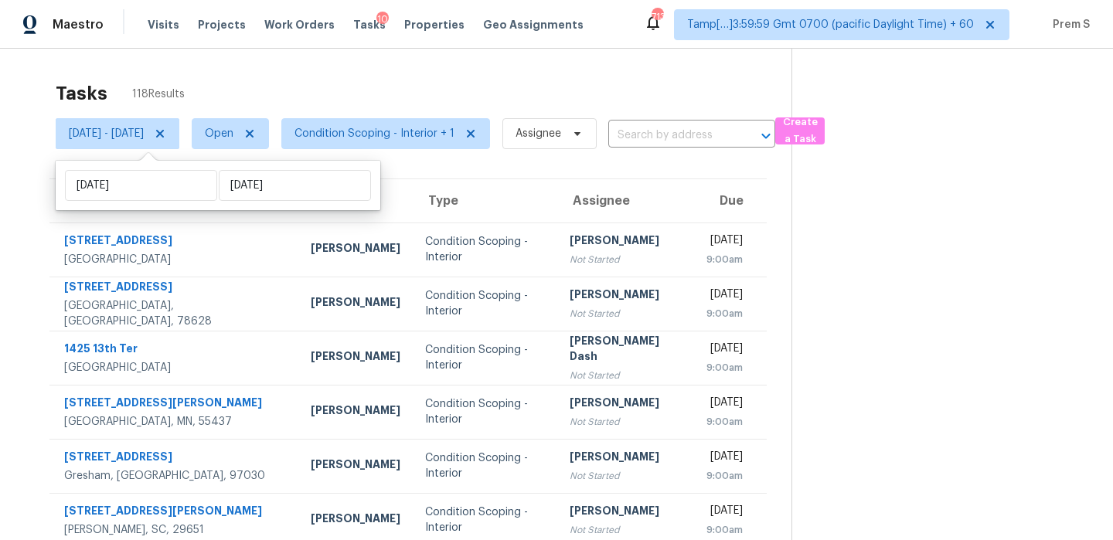
click at [453, 99] on div "Tasks 118 Results" at bounding box center [424, 93] width 736 height 40
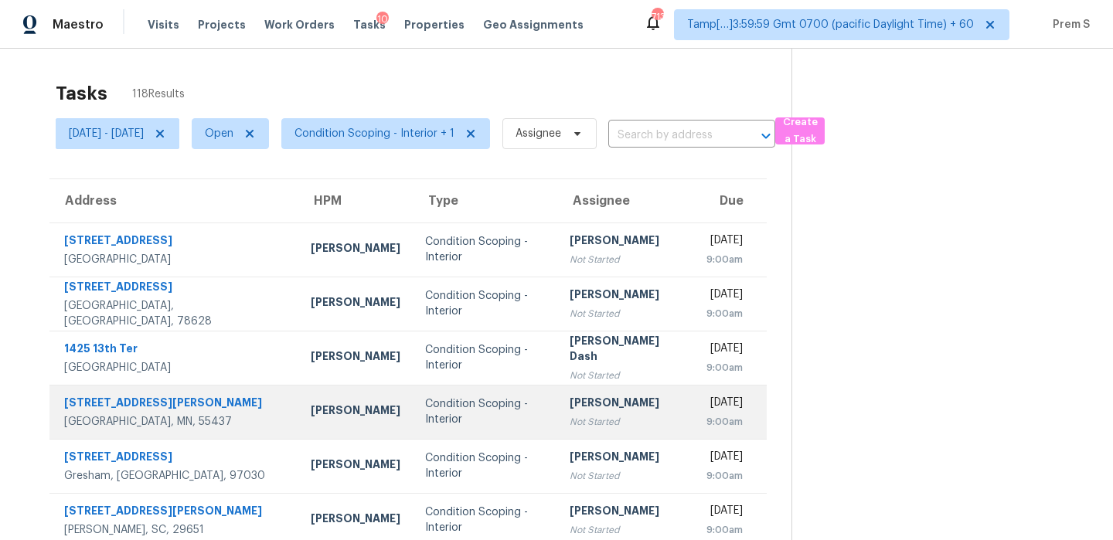
scroll to position [264, 0]
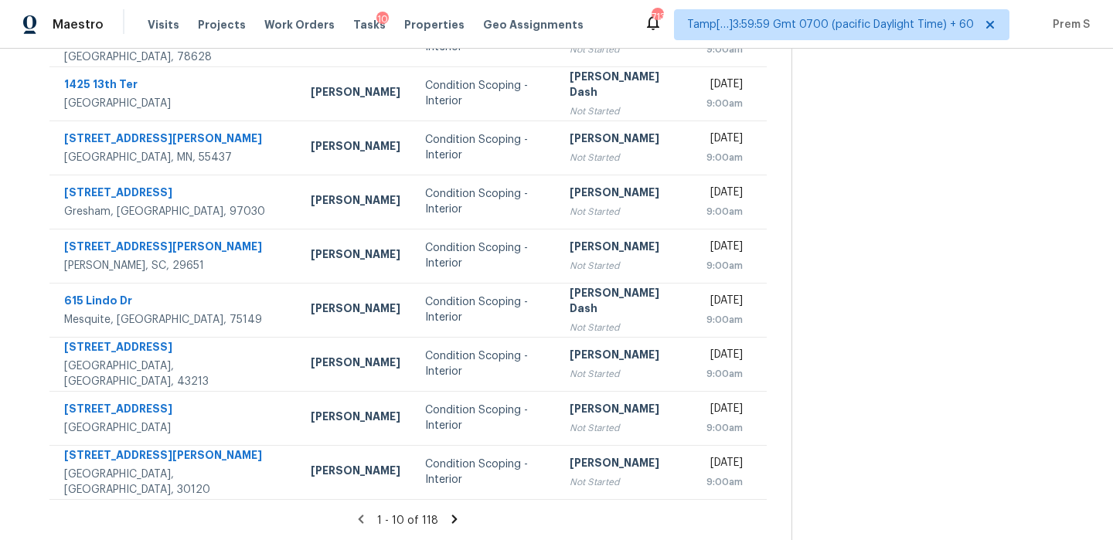
click at [461, 519] on icon at bounding box center [454, 519] width 14 height 14
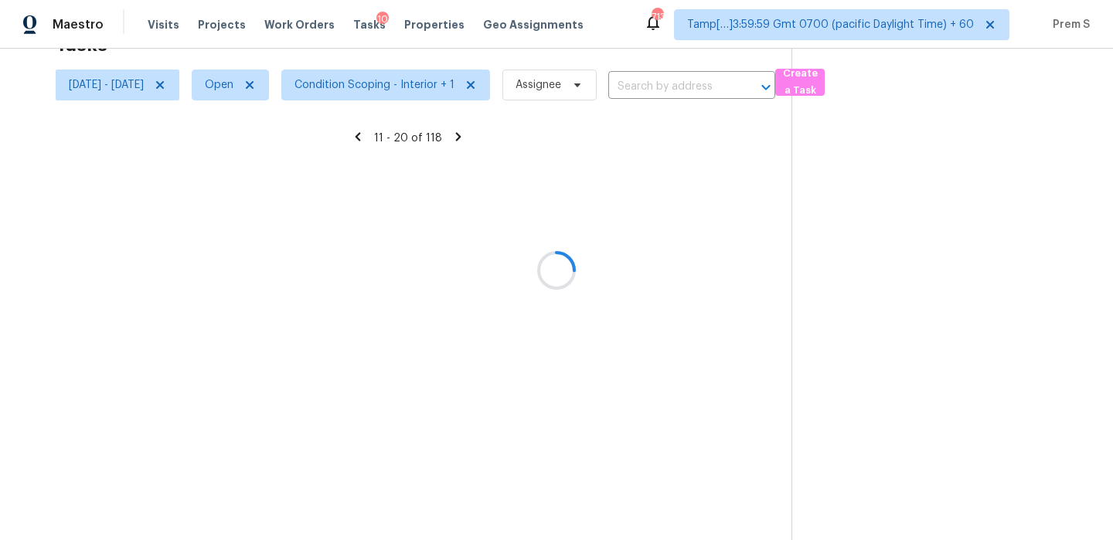
scroll to position [49, 0]
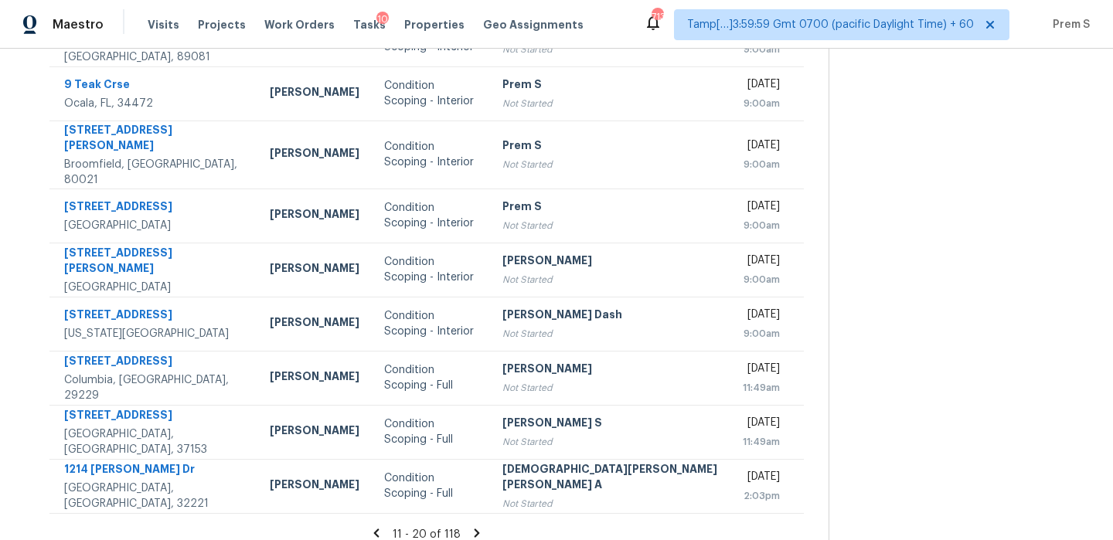
click at [474, 529] on icon at bounding box center [476, 533] width 5 height 9
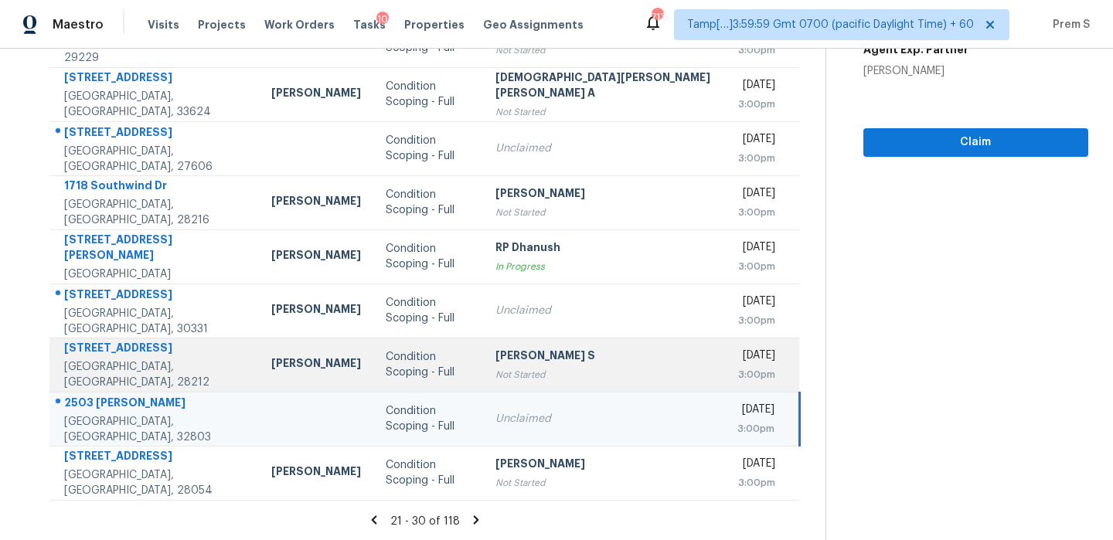
scroll to position [264, 0]
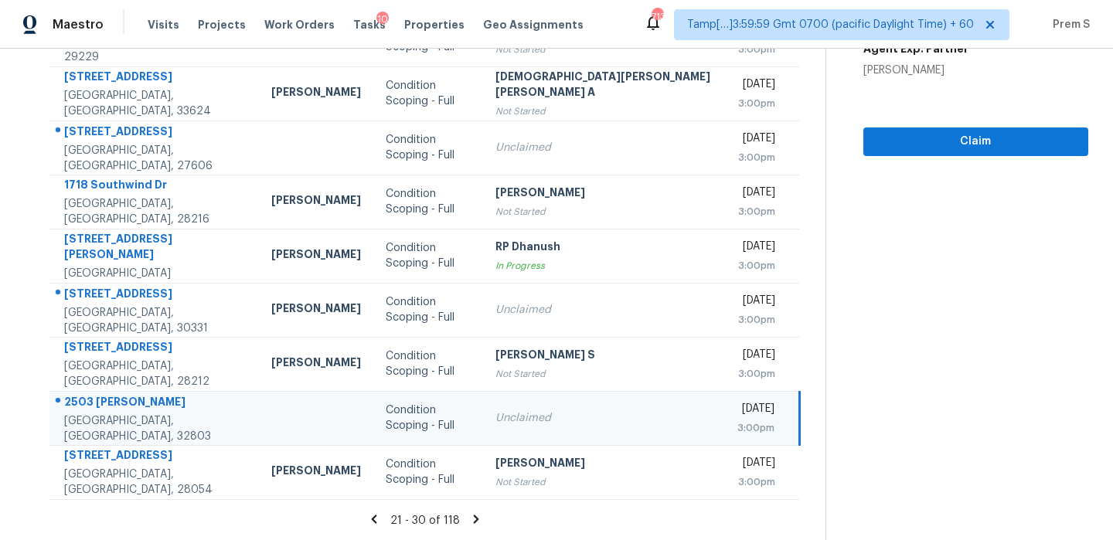
click at [473, 515] on icon at bounding box center [475, 519] width 5 height 9
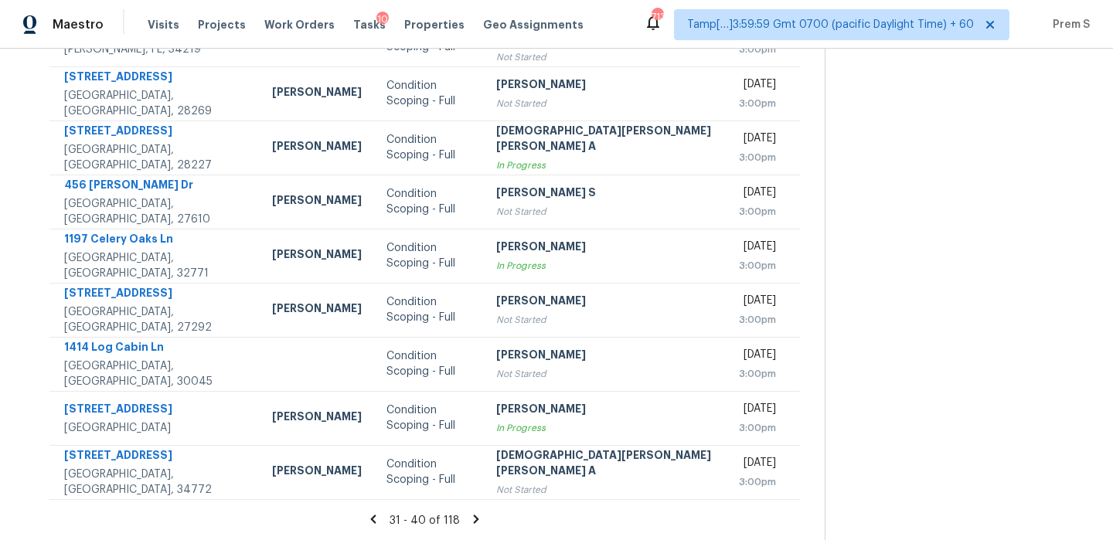
click at [469, 513] on icon at bounding box center [476, 519] width 14 height 14
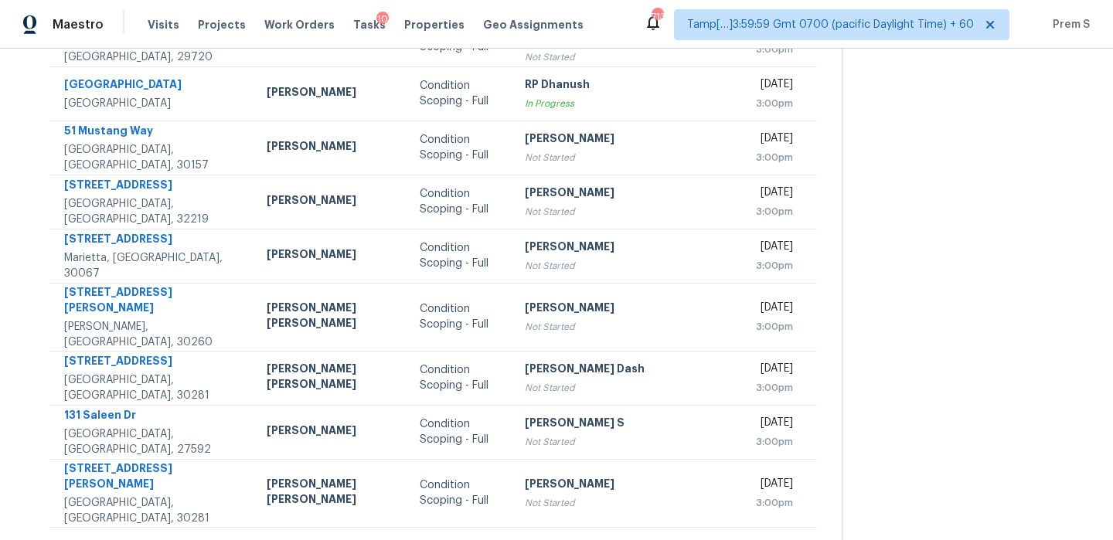
click at [461, 539] on div "41 - 50 of 118" at bounding box center [433, 548] width 817 height 16
click at [482, 539] on icon at bounding box center [484, 547] width 5 height 9
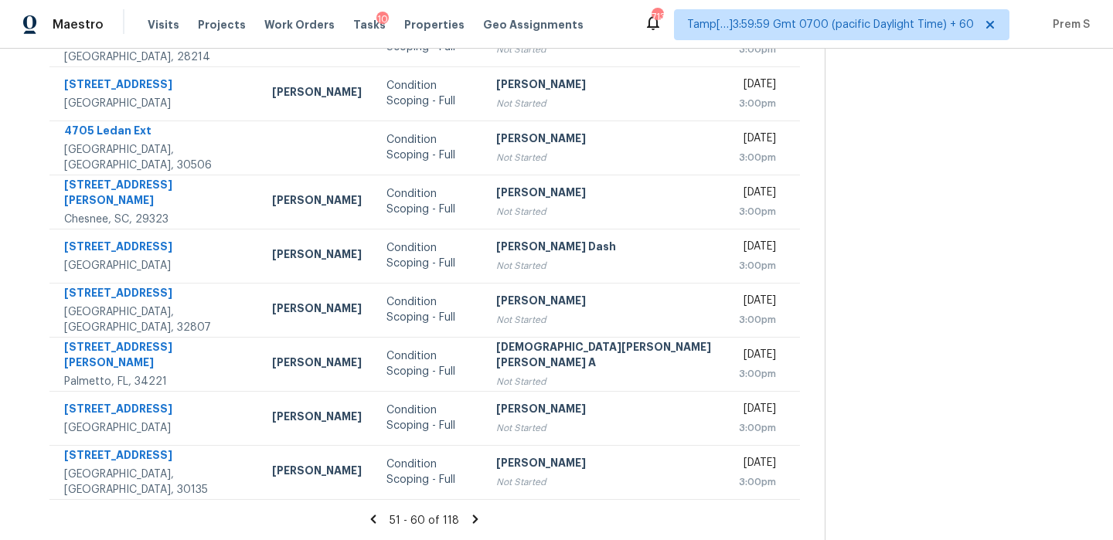
click at [468, 516] on icon at bounding box center [475, 519] width 14 height 14
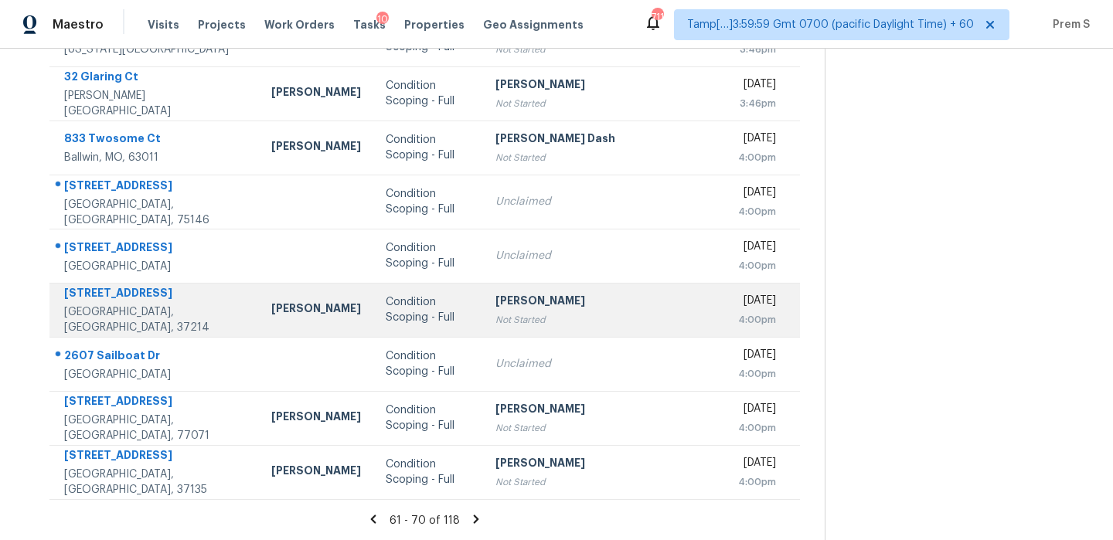
scroll to position [218, 0]
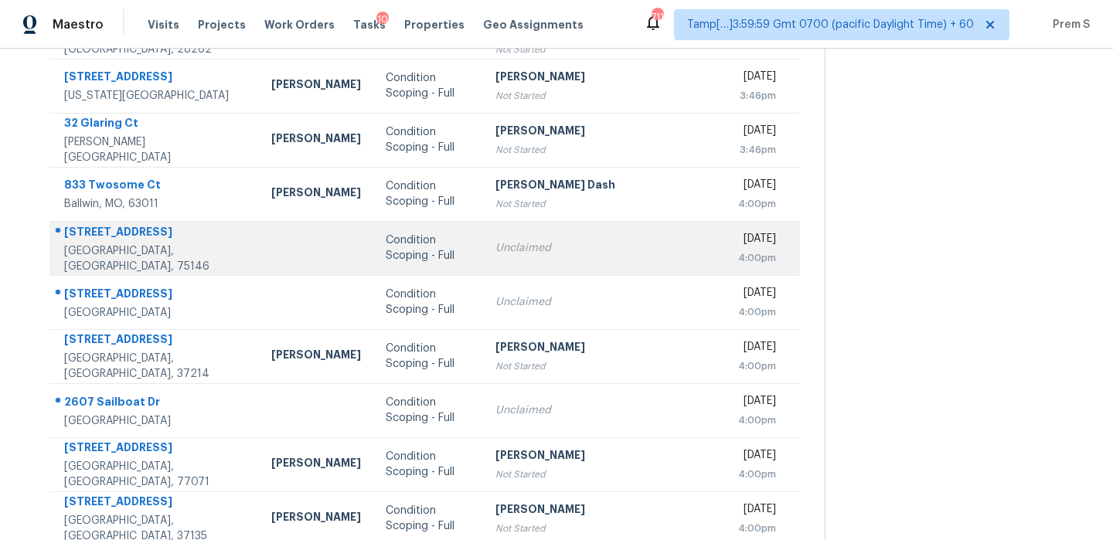
click at [631, 266] on td "Unclaimed" at bounding box center [604, 248] width 243 height 54
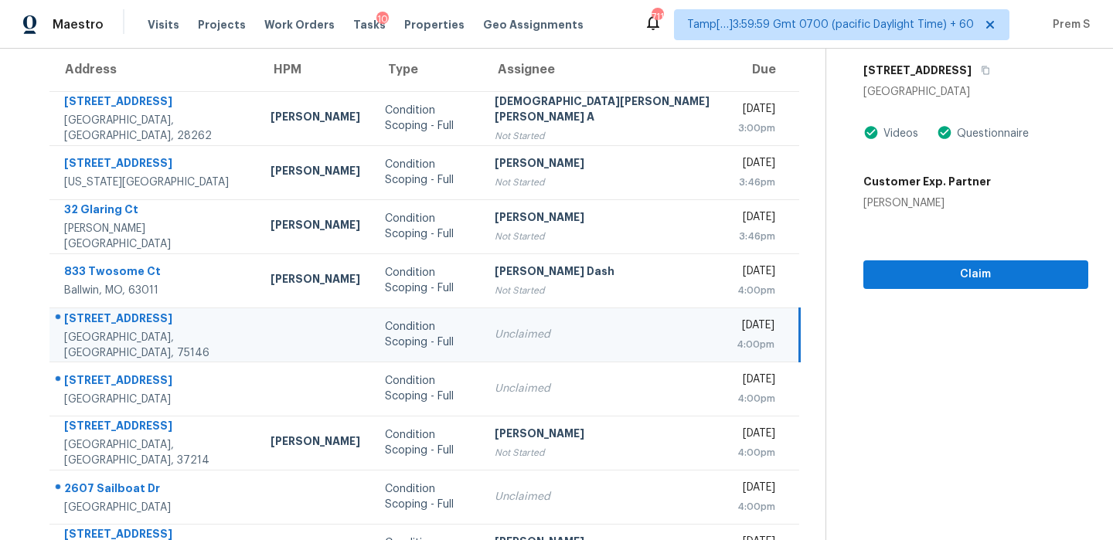
scroll to position [13, 0]
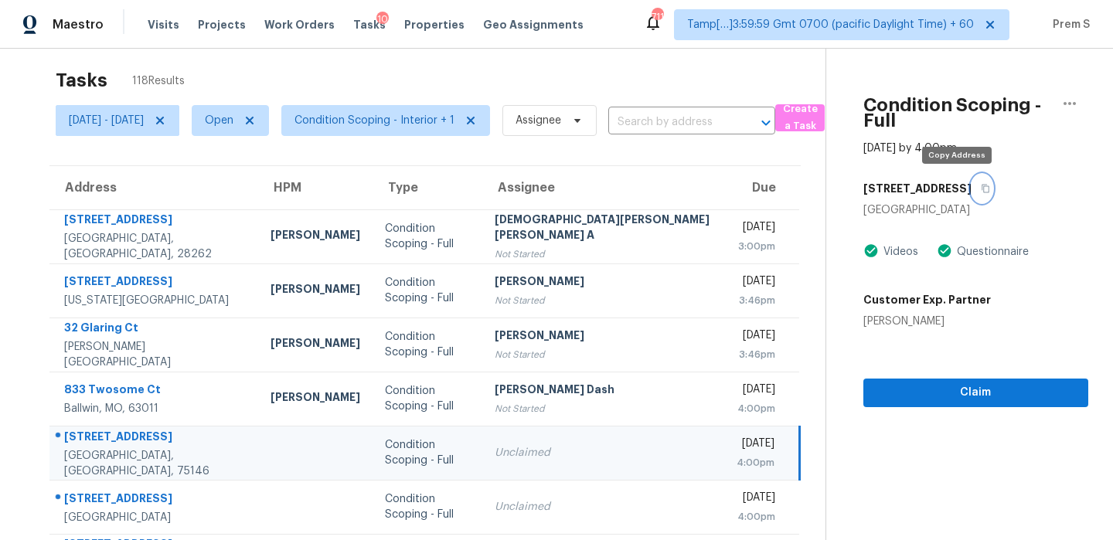
click at [982, 185] on icon "button" at bounding box center [986, 189] width 8 height 9
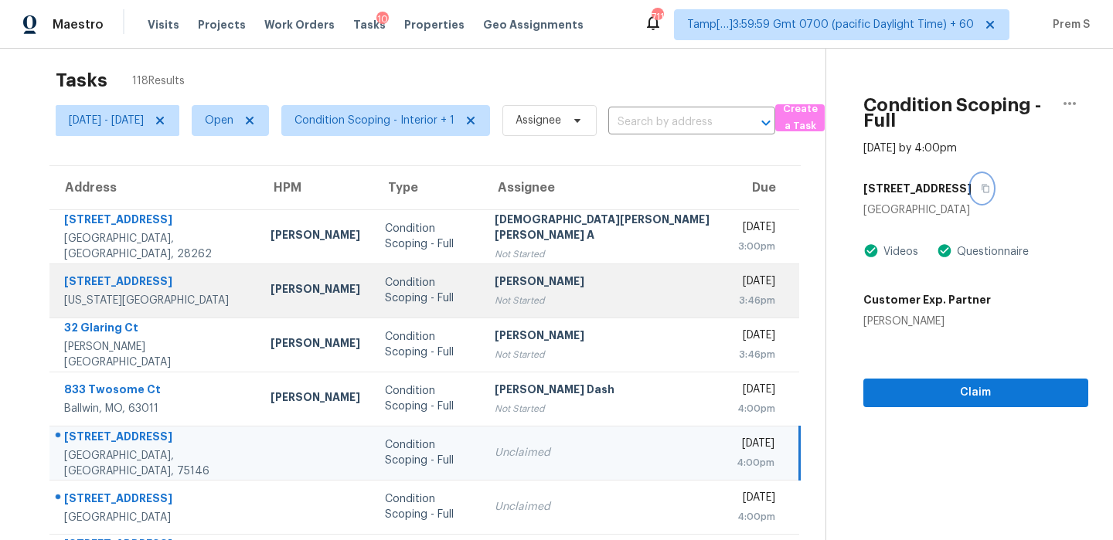
scroll to position [139, 0]
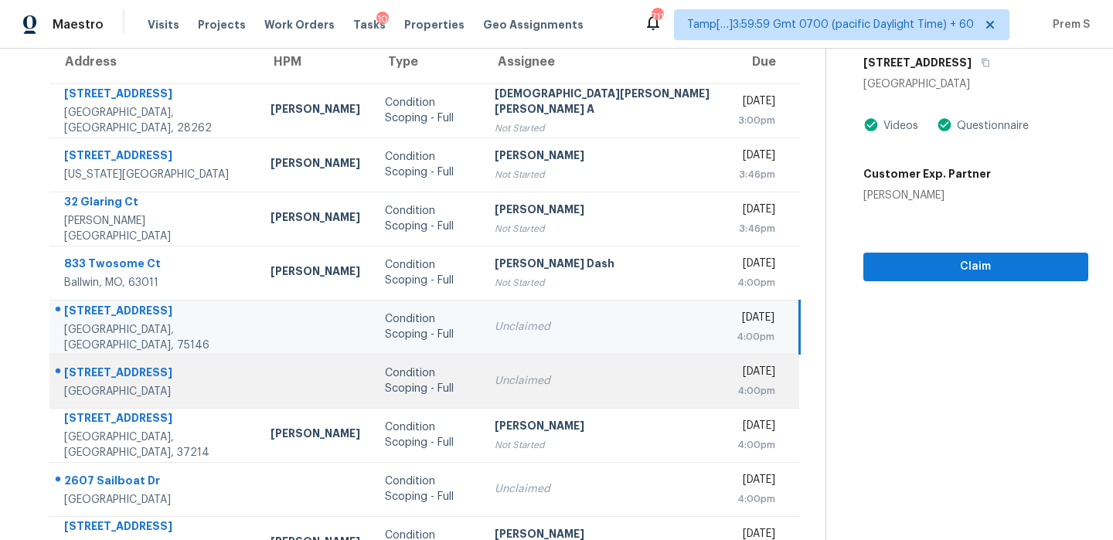
click at [573, 384] on div "Unclaimed" at bounding box center [603, 380] width 217 height 15
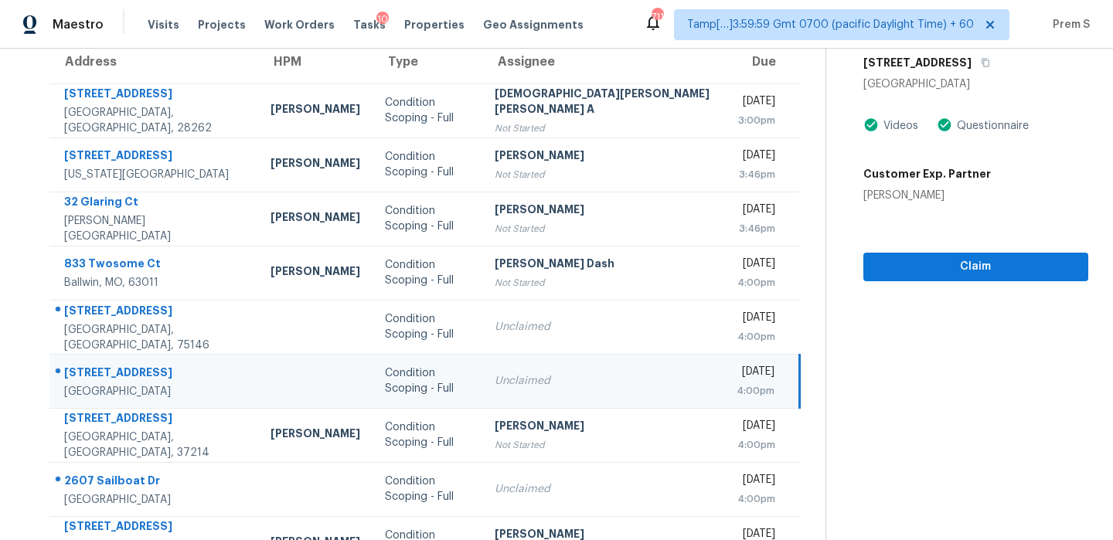
scroll to position [90, 0]
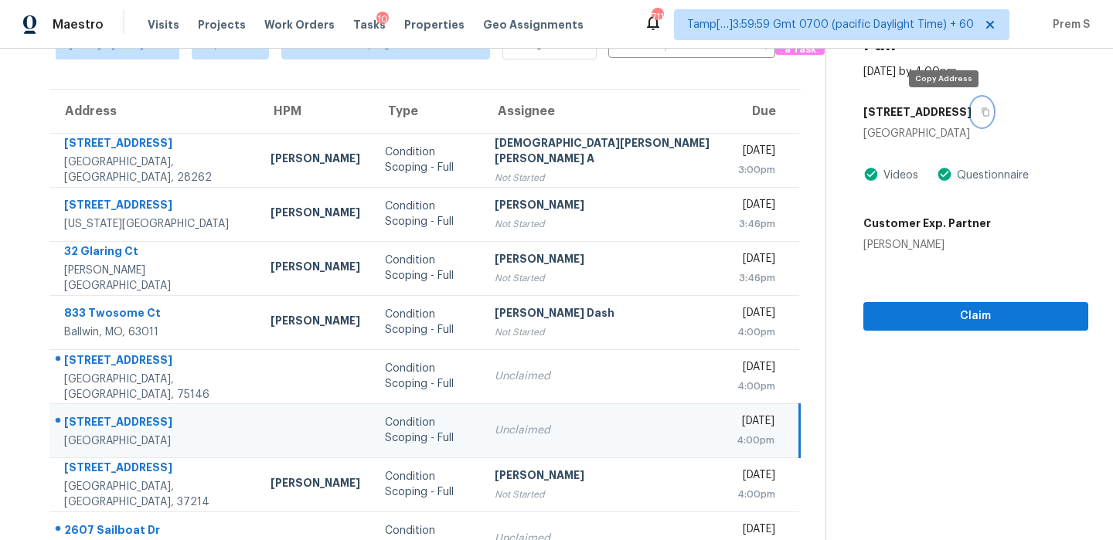
click at [981, 110] on icon "button" at bounding box center [985, 111] width 9 height 9
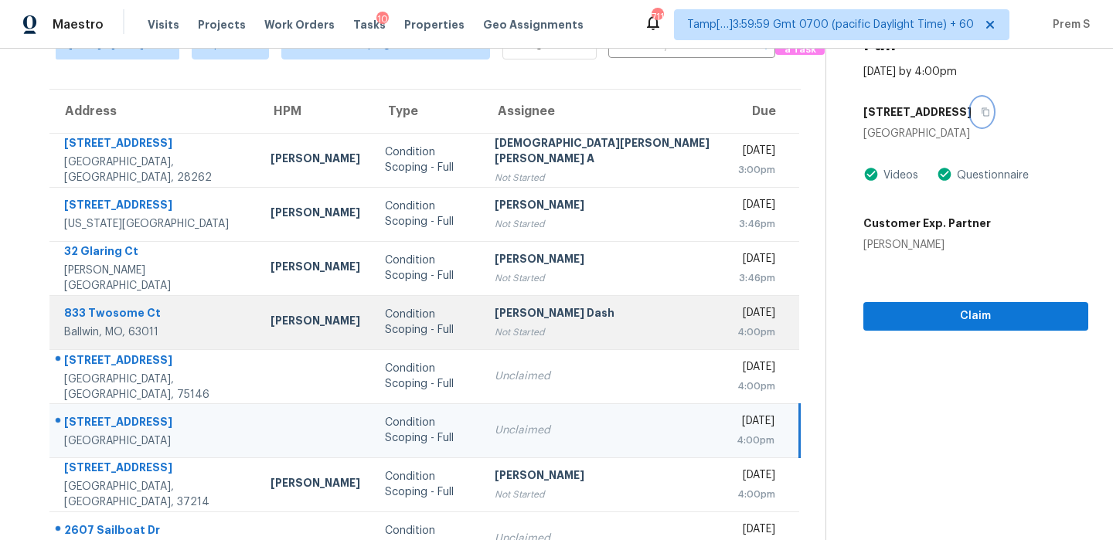
scroll to position [264, 0]
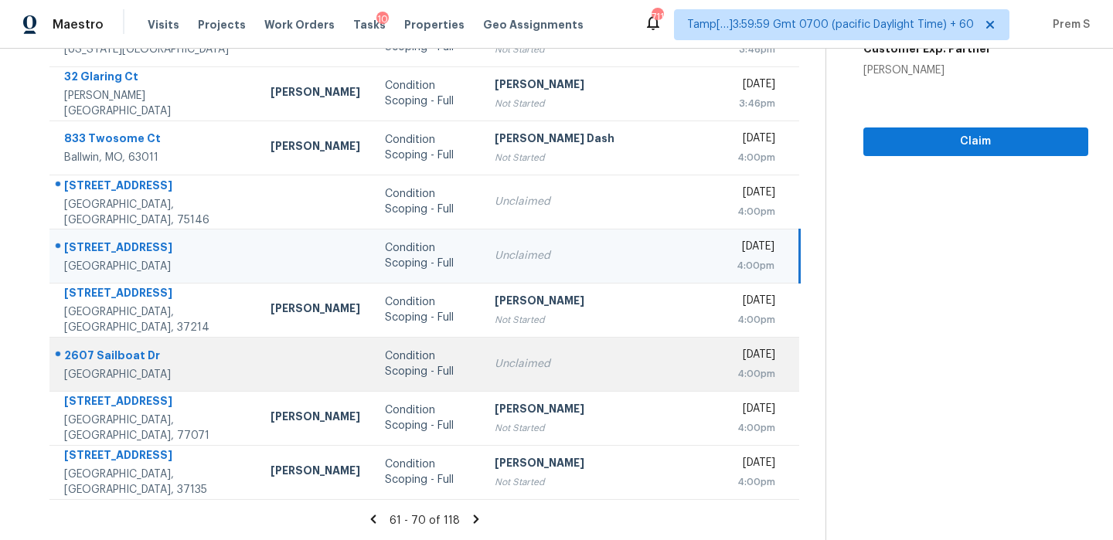
click at [577, 360] on div "Unclaimed" at bounding box center [603, 363] width 217 height 15
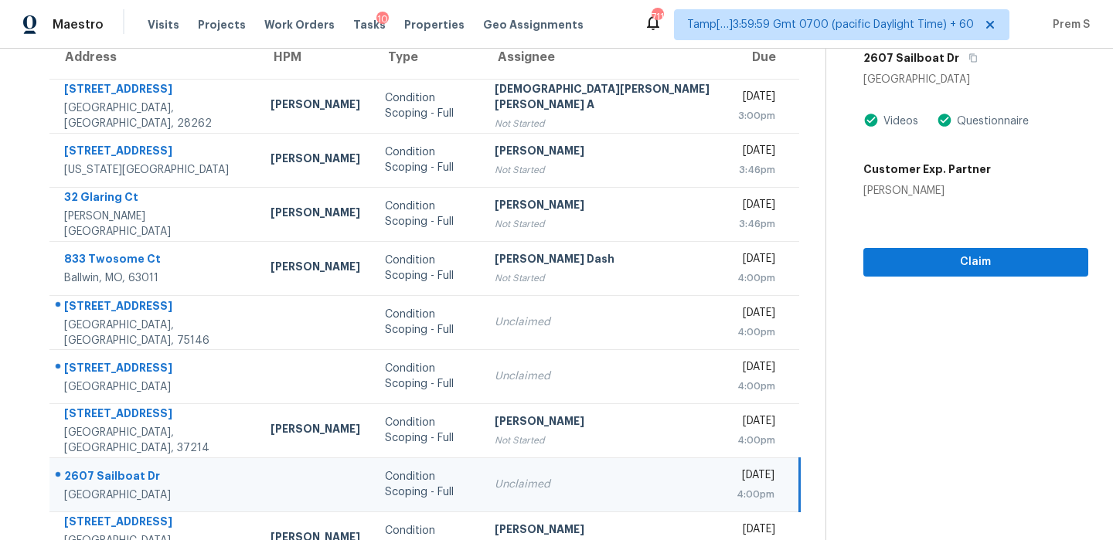
scroll to position [29, 0]
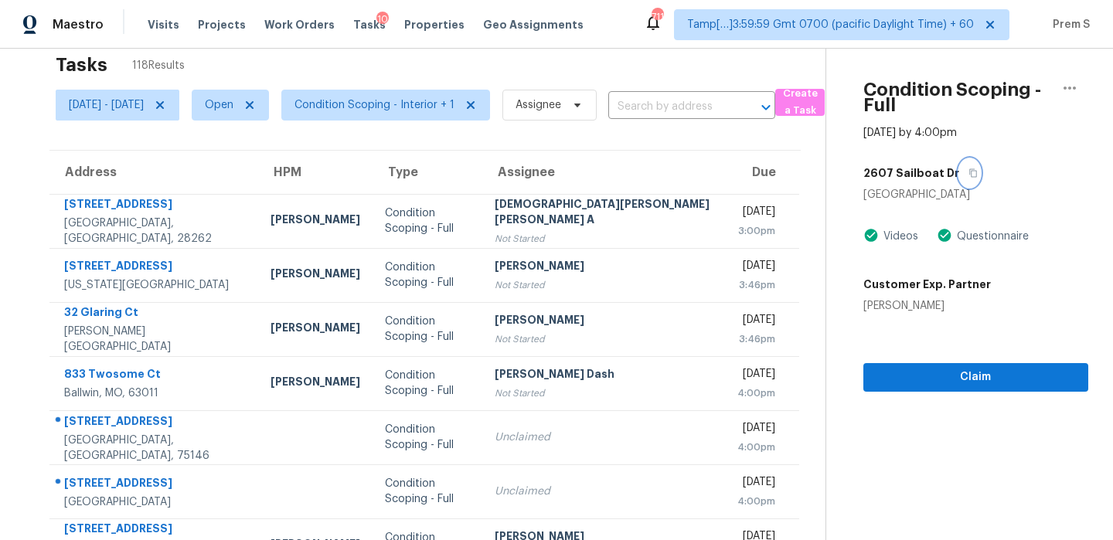
click at [959, 178] on button "button" at bounding box center [969, 173] width 21 height 28
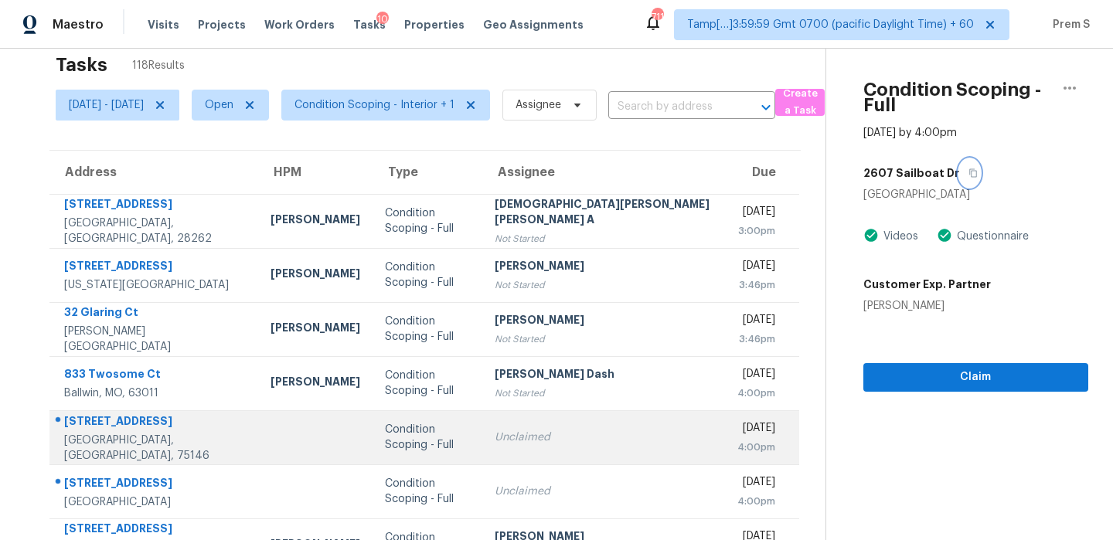
scroll to position [264, 0]
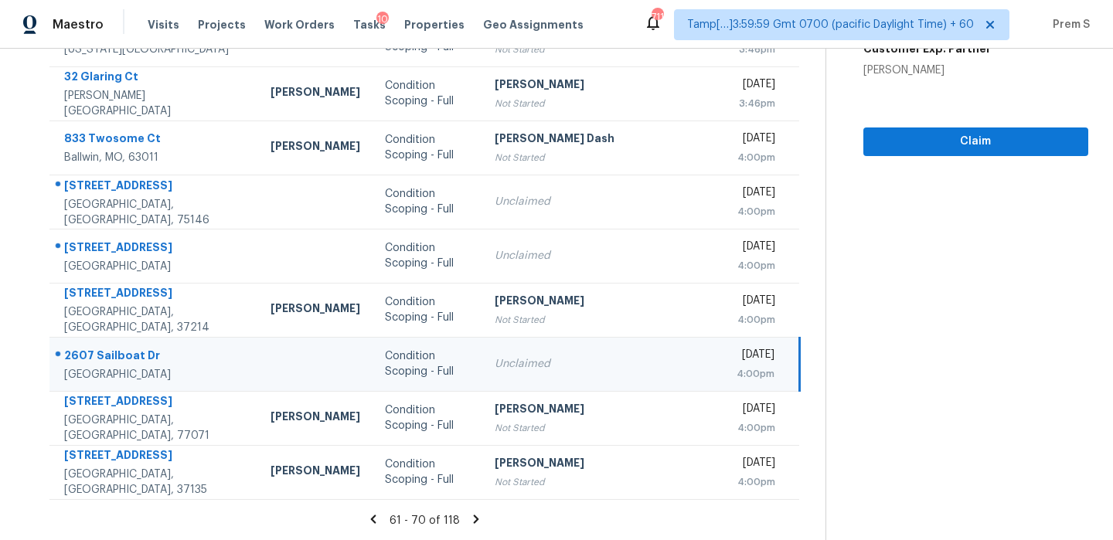
click at [474, 519] on icon at bounding box center [476, 519] width 5 height 9
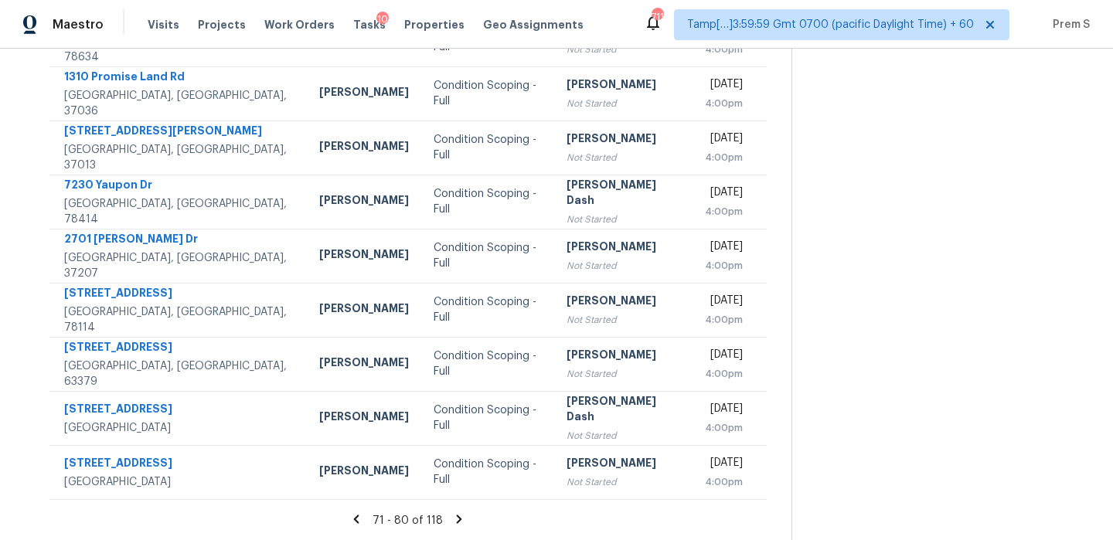
click at [460, 522] on icon at bounding box center [459, 519] width 5 height 9
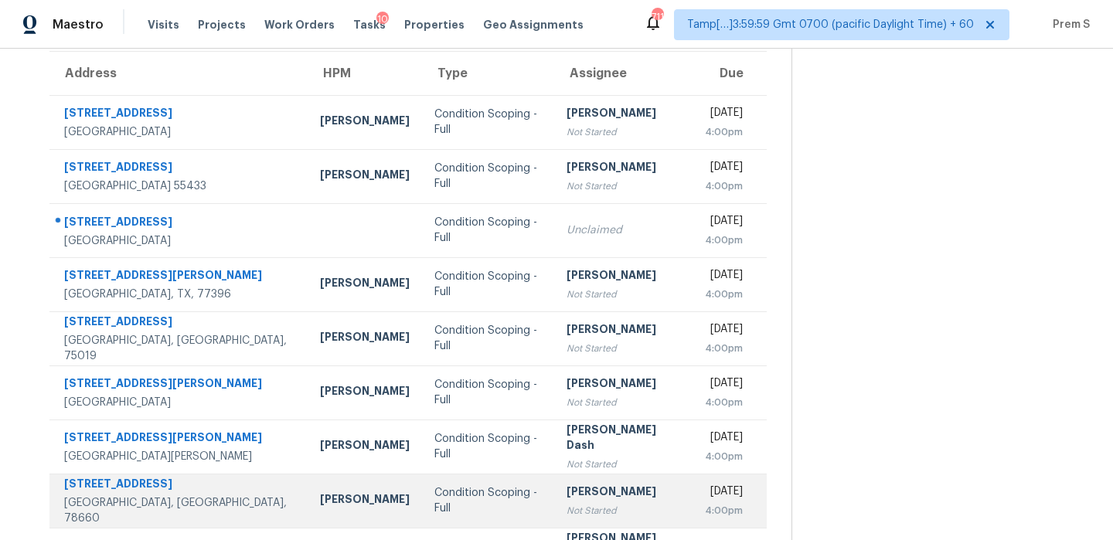
scroll to position [126, 0]
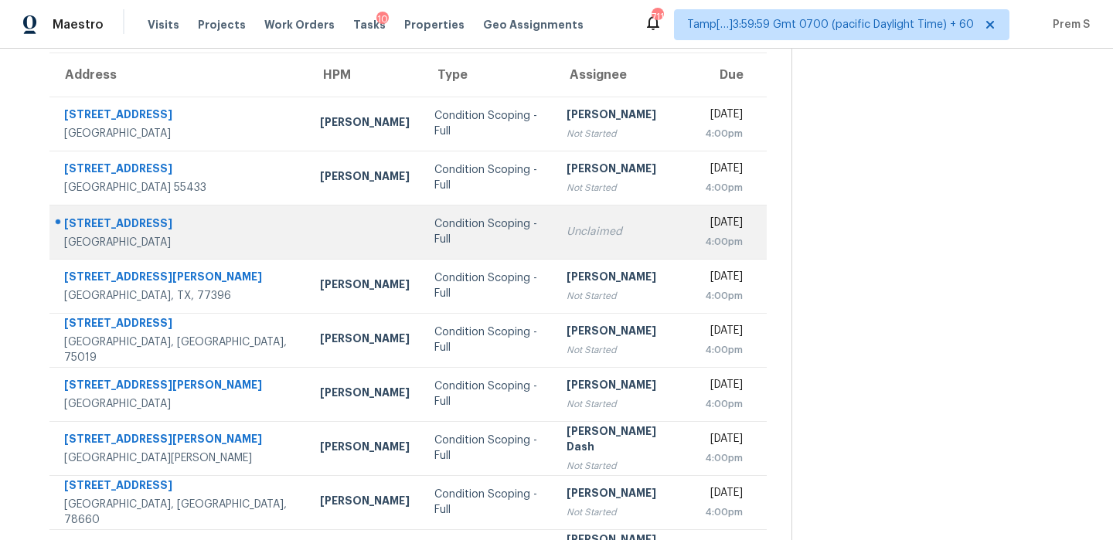
click at [612, 246] on td "Unclaimed" at bounding box center [623, 232] width 138 height 54
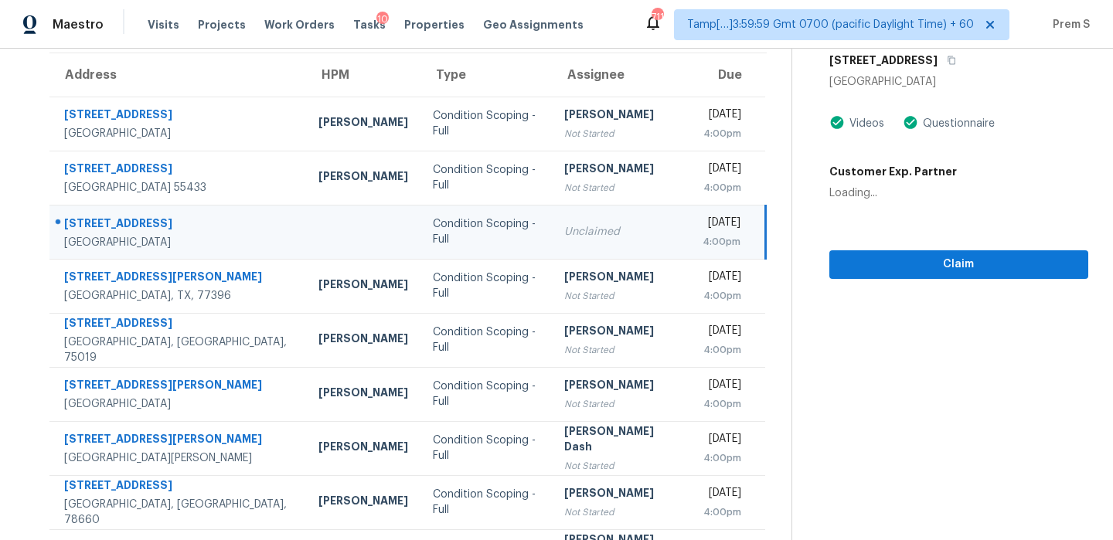
scroll to position [0, 0]
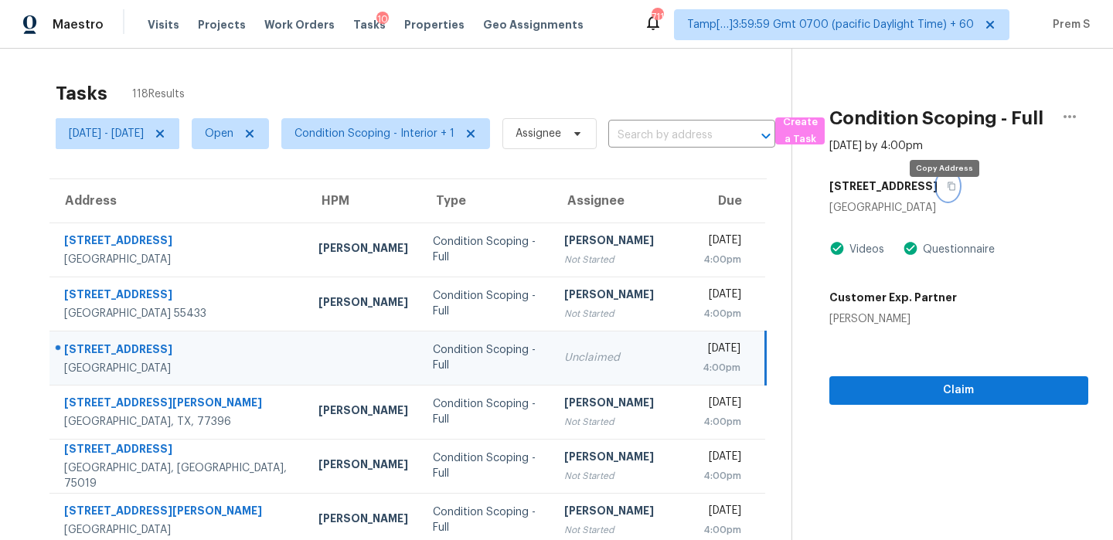
click at [948, 191] on icon "button" at bounding box center [952, 186] width 8 height 9
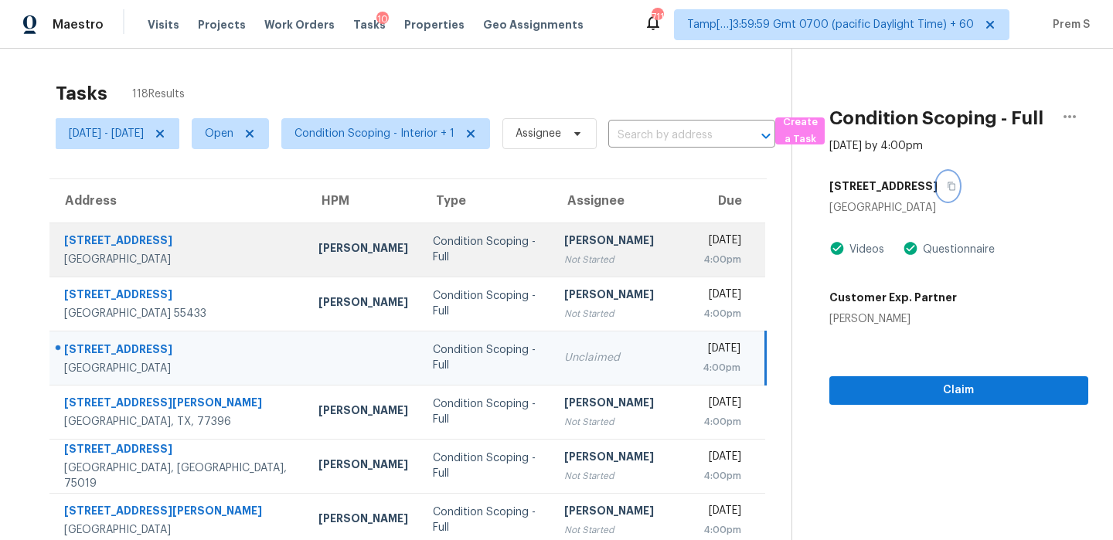
scroll to position [264, 0]
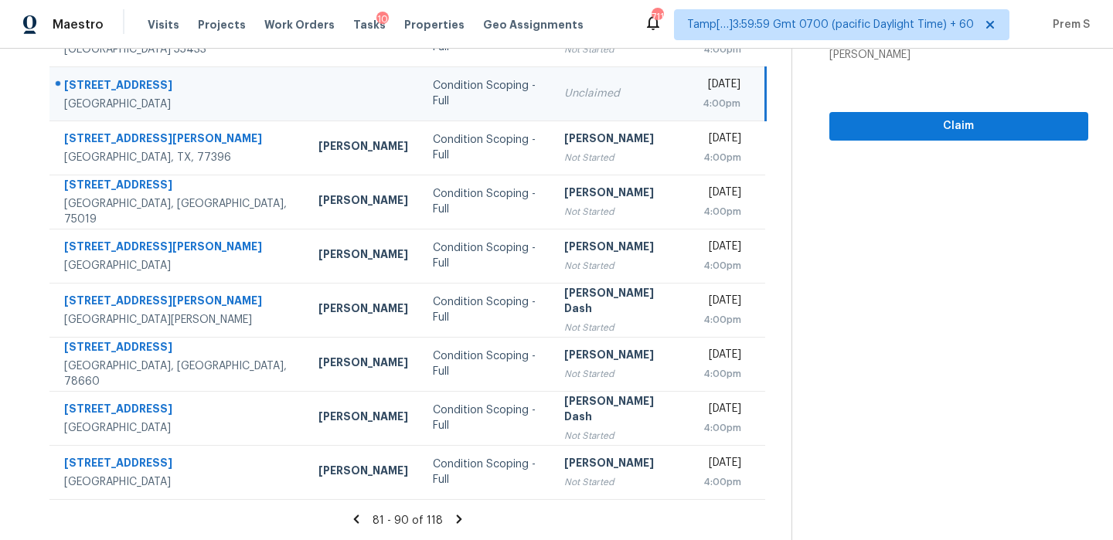
click at [460, 521] on icon at bounding box center [459, 519] width 14 height 14
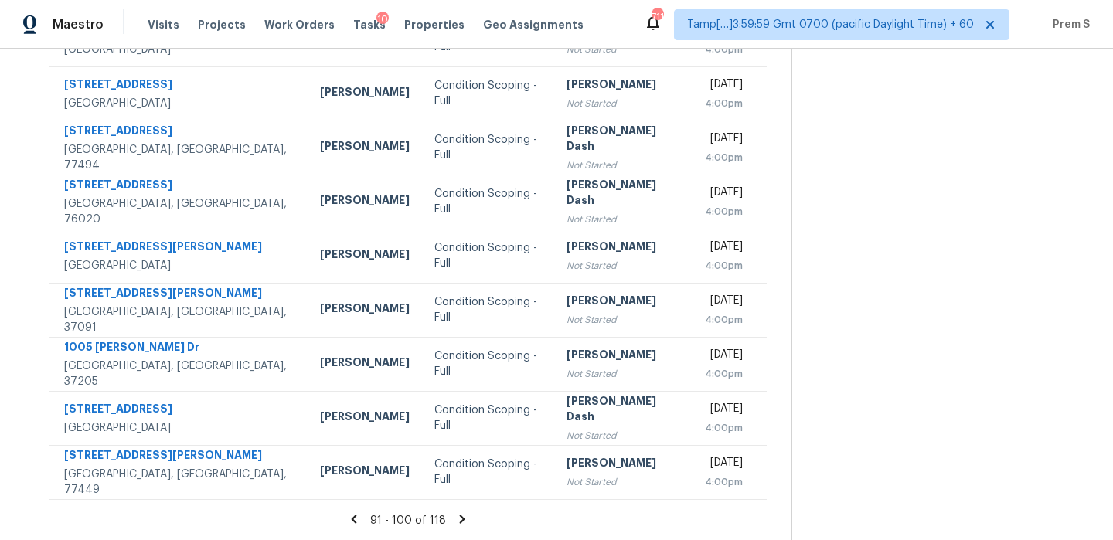
click at [465, 515] on icon at bounding box center [462, 519] width 5 height 9
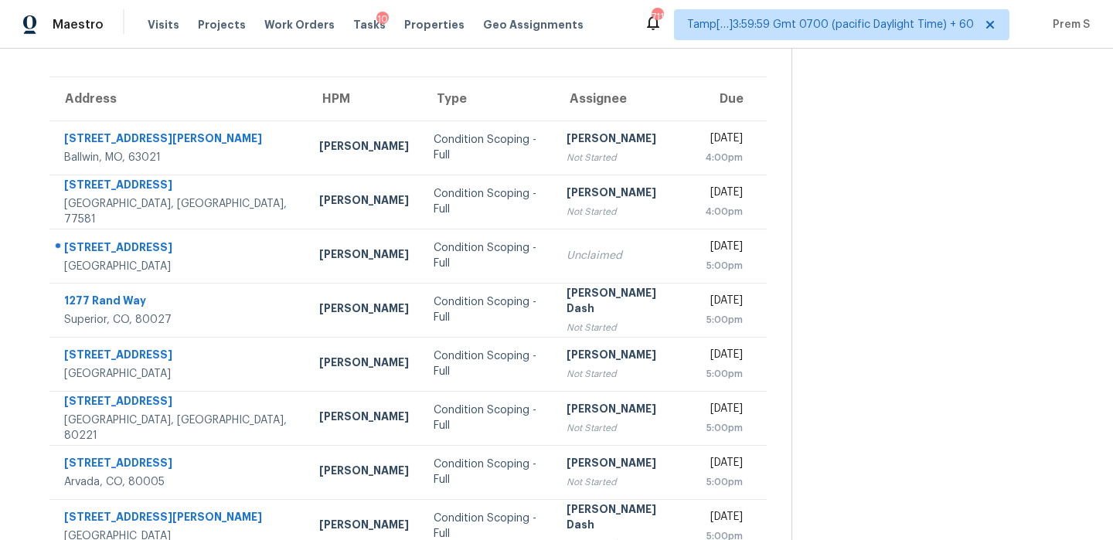
scroll to position [100, 0]
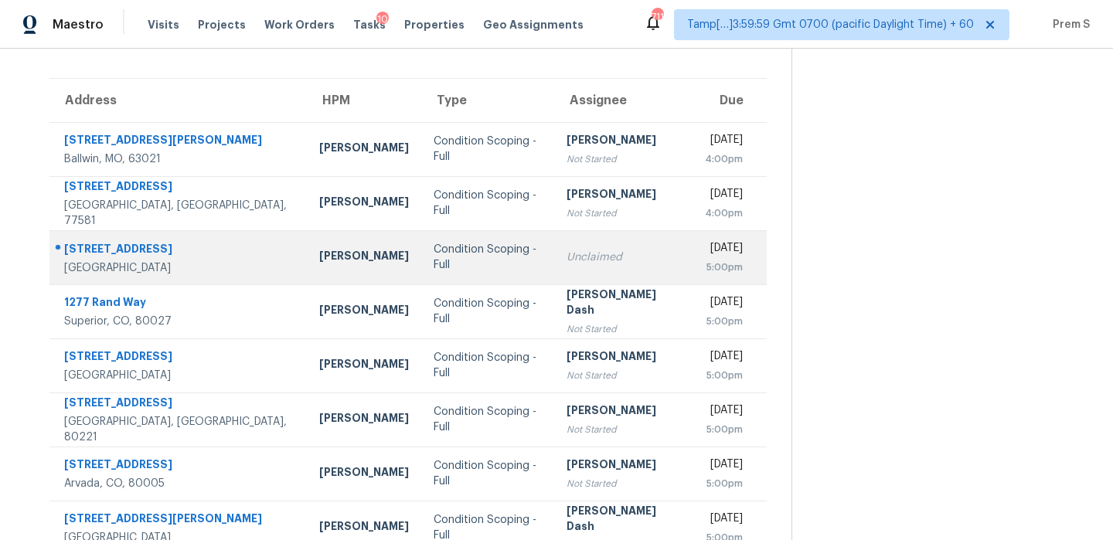
click at [638, 246] on td "Unclaimed" at bounding box center [623, 257] width 138 height 54
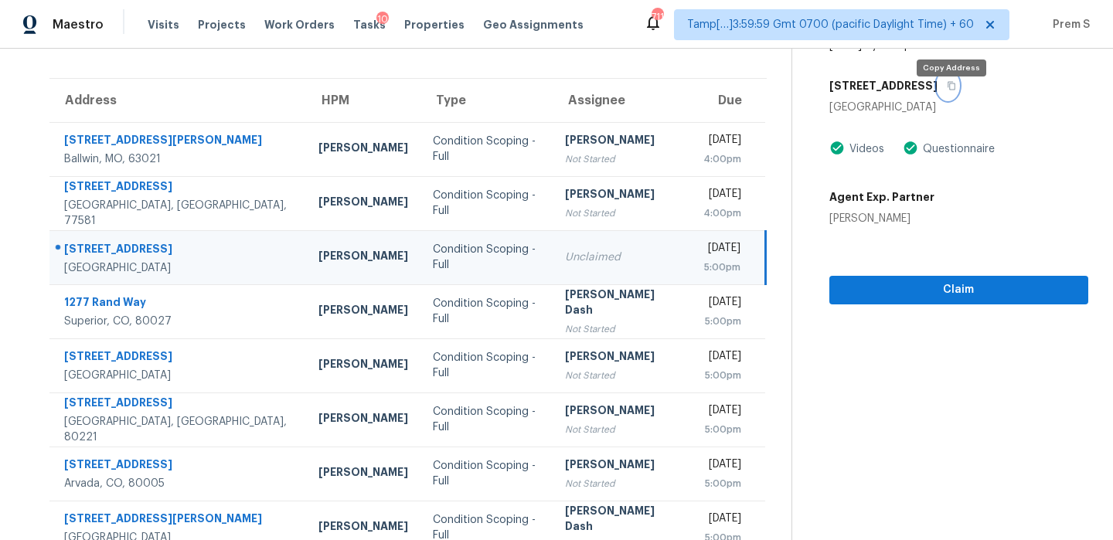
click at [951, 90] on icon "button" at bounding box center [951, 85] width 9 height 9
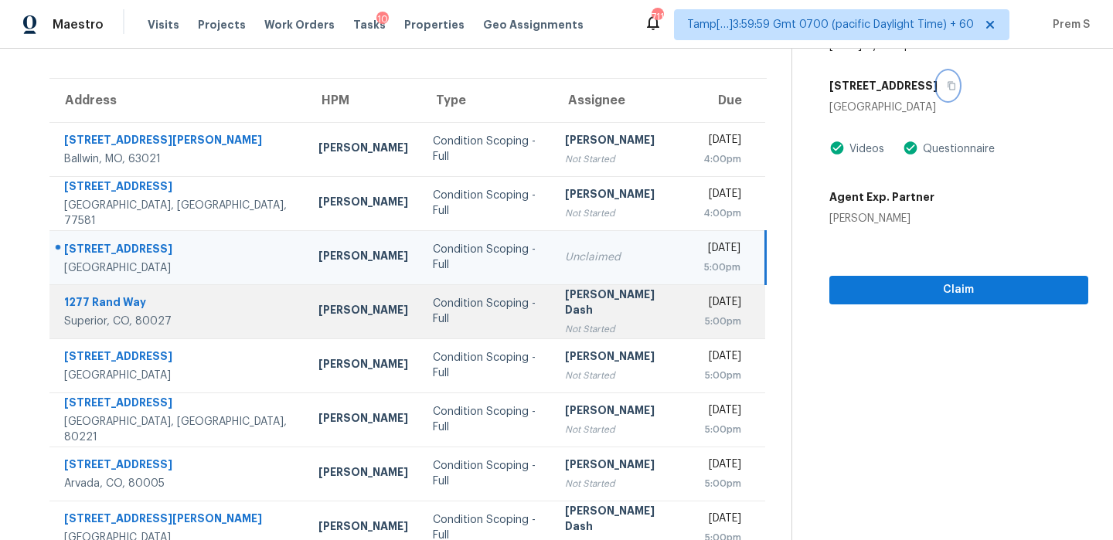
scroll to position [264, 0]
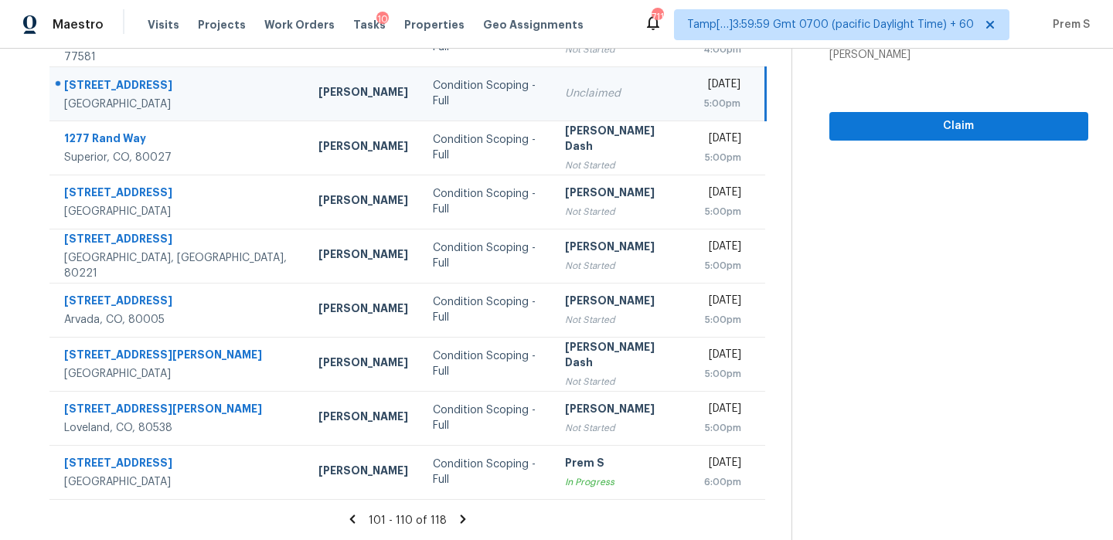
click at [465, 522] on icon at bounding box center [463, 519] width 5 height 9
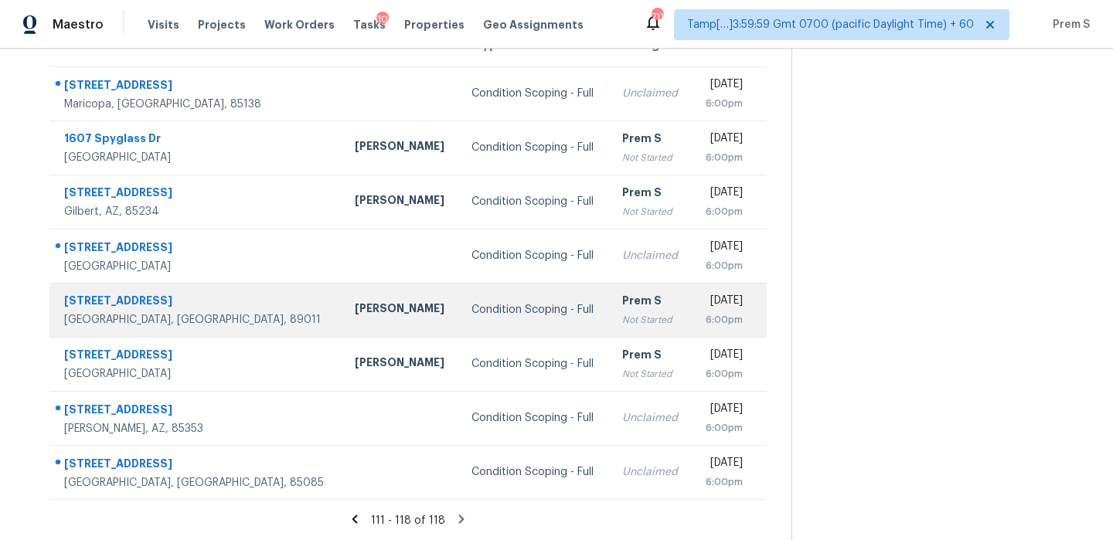
scroll to position [14, 0]
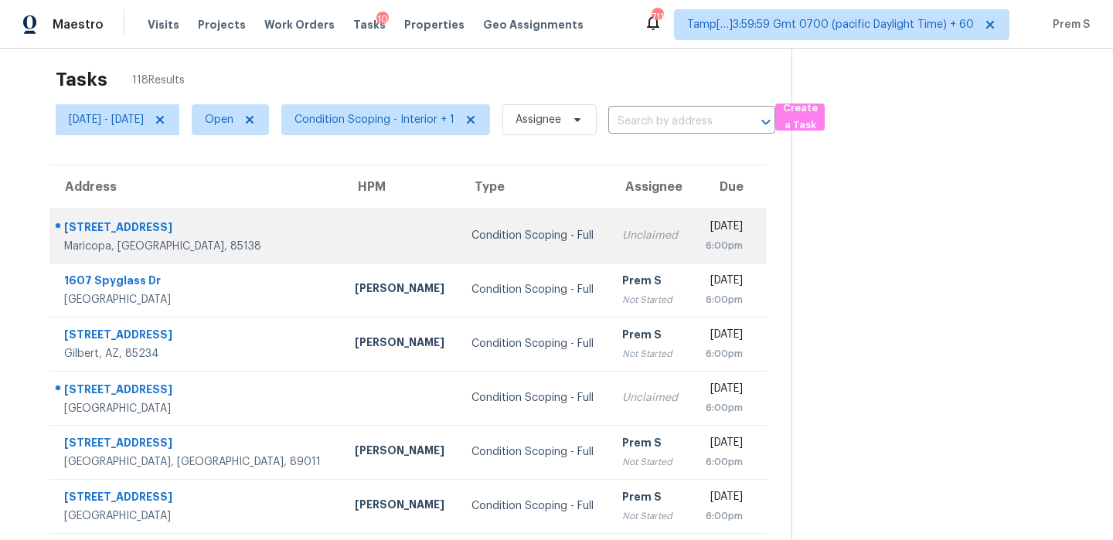
click at [610, 251] on td "Unclaimed" at bounding box center [651, 236] width 82 height 54
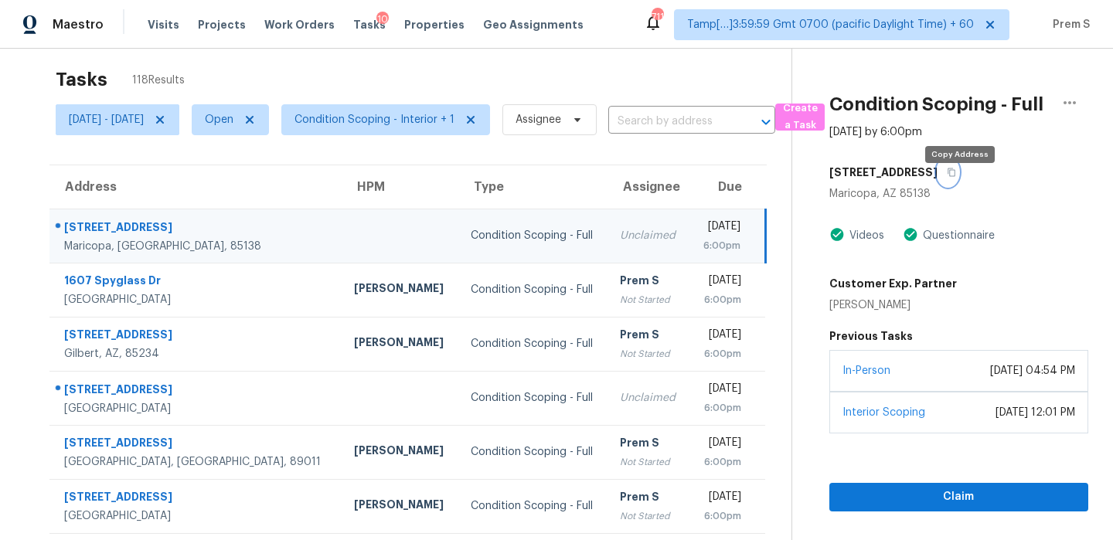
click at [956, 177] on icon "button" at bounding box center [951, 172] width 9 height 9
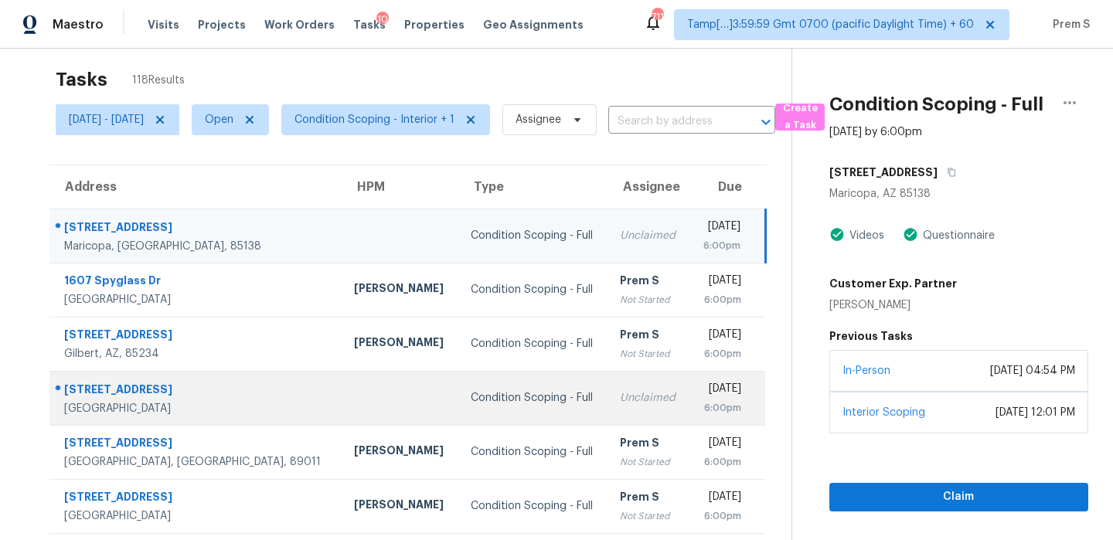
click at [620, 391] on div "Unclaimed" at bounding box center [648, 397] width 57 height 15
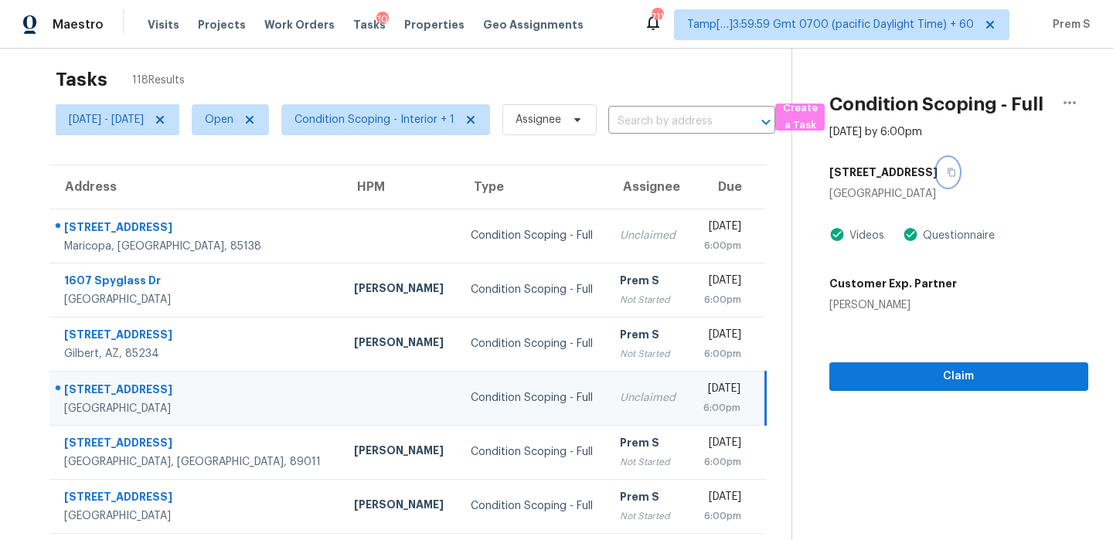
click at [950, 186] on button "button" at bounding box center [948, 172] width 21 height 28
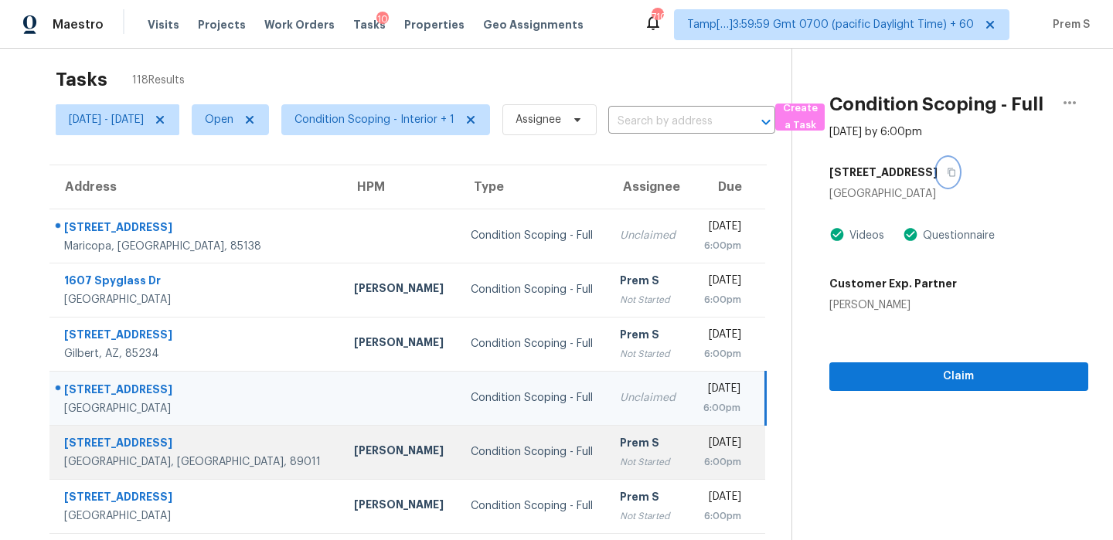
scroll to position [156, 0]
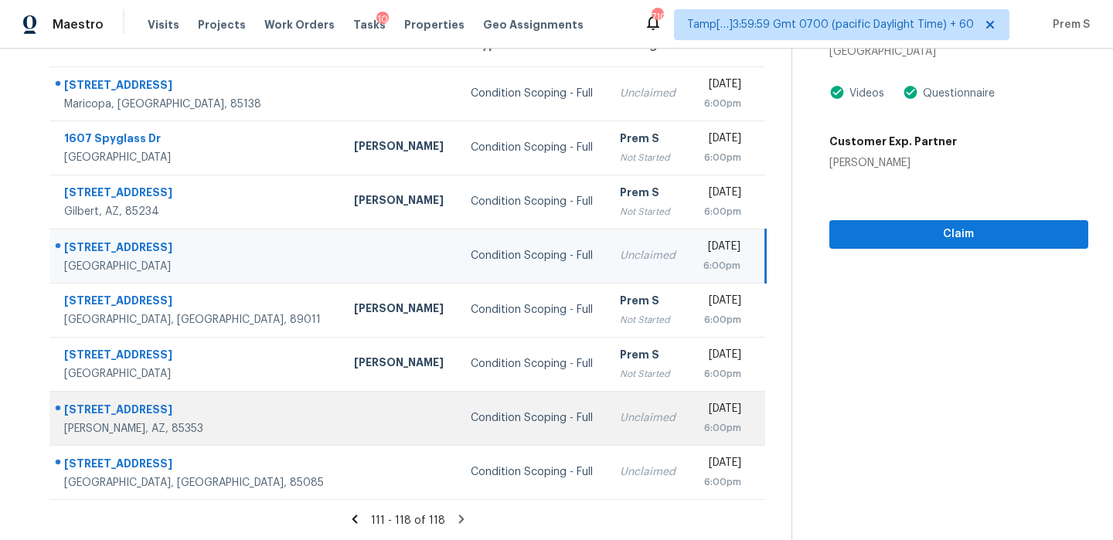
click at [689, 443] on td "Mon, Sep 29th 2025 6:00pm" at bounding box center [727, 418] width 76 height 54
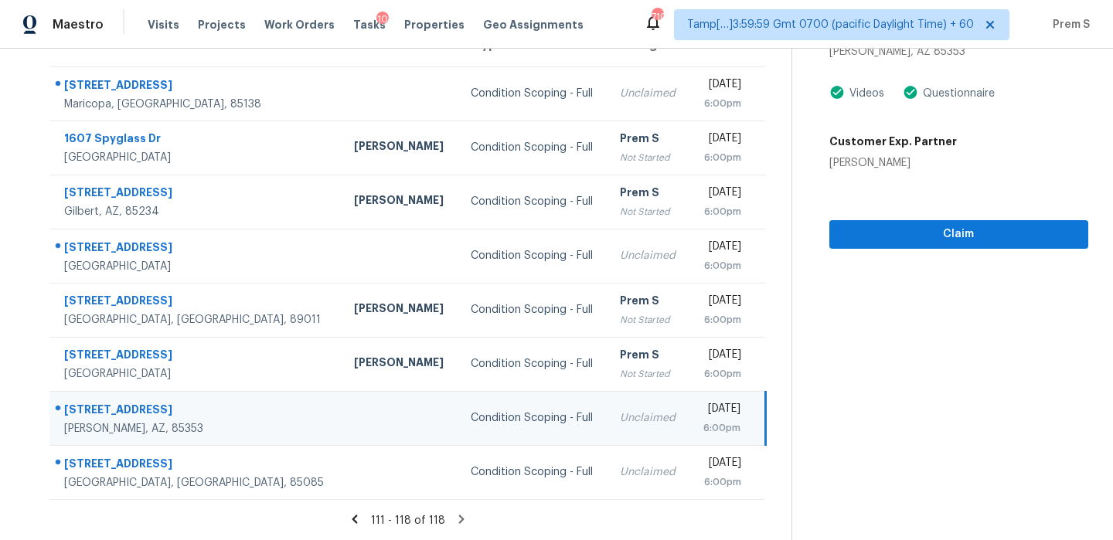
scroll to position [144, 0]
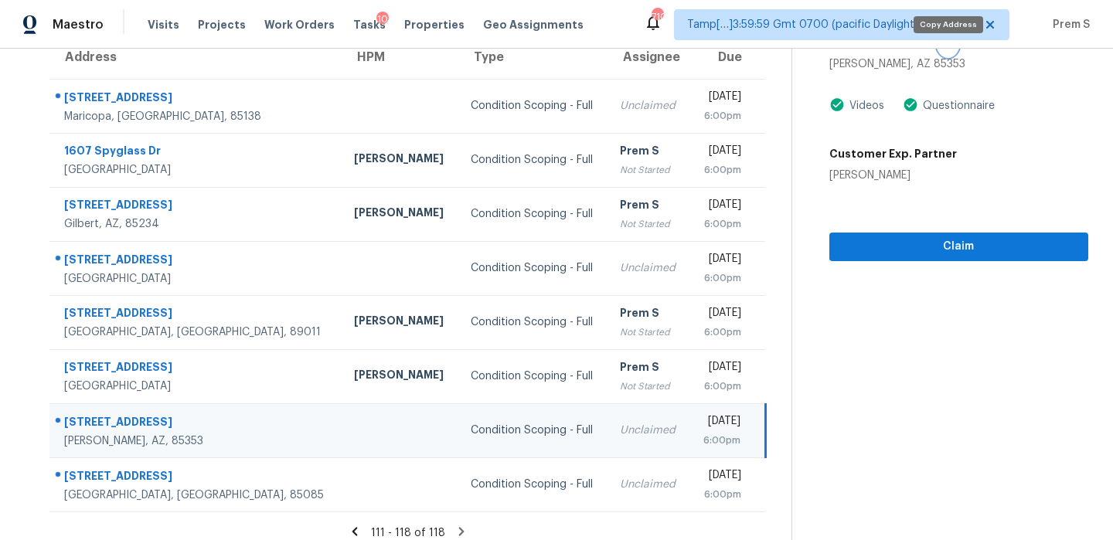
click at [951, 56] on button "button" at bounding box center [948, 43] width 21 height 28
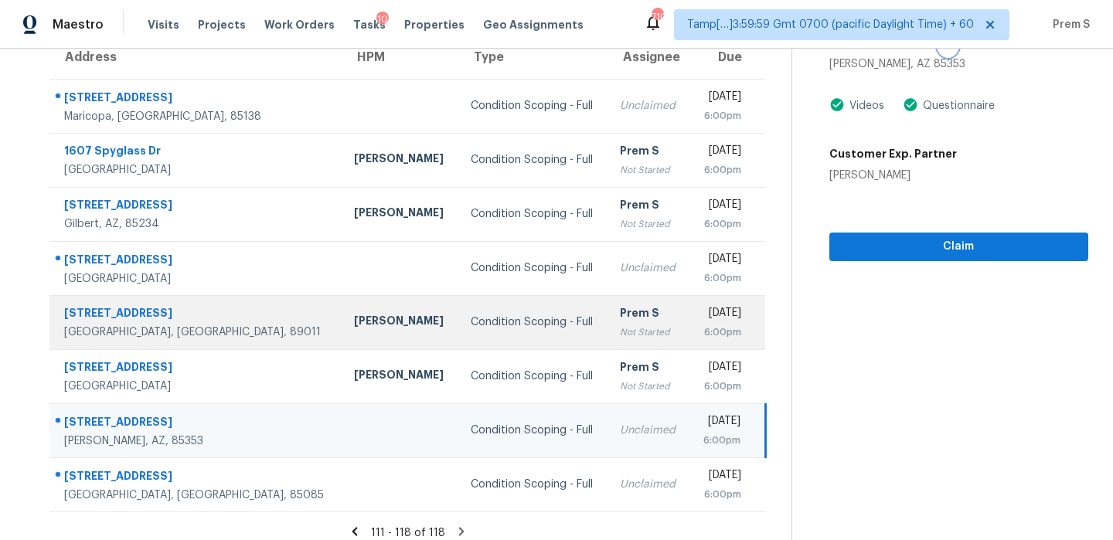
scroll to position [156, 0]
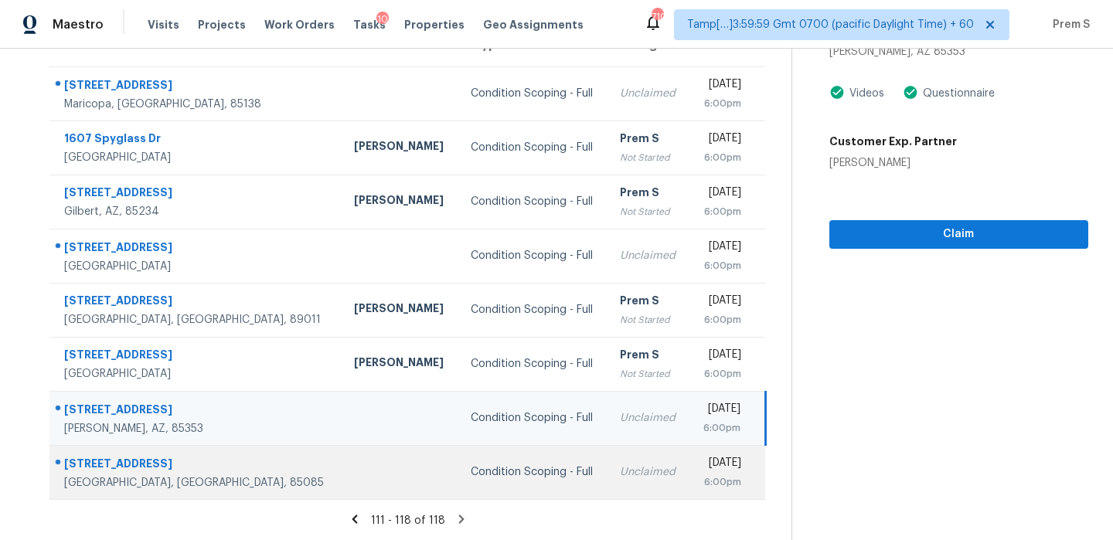
click at [607, 458] on td "Unclaimed" at bounding box center [648, 472] width 82 height 54
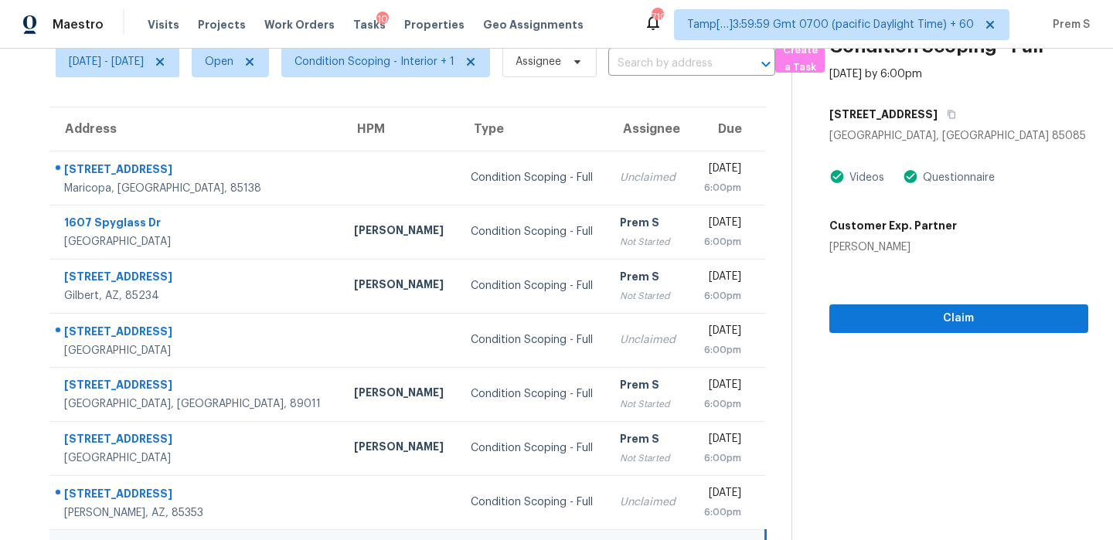
scroll to position [0, 0]
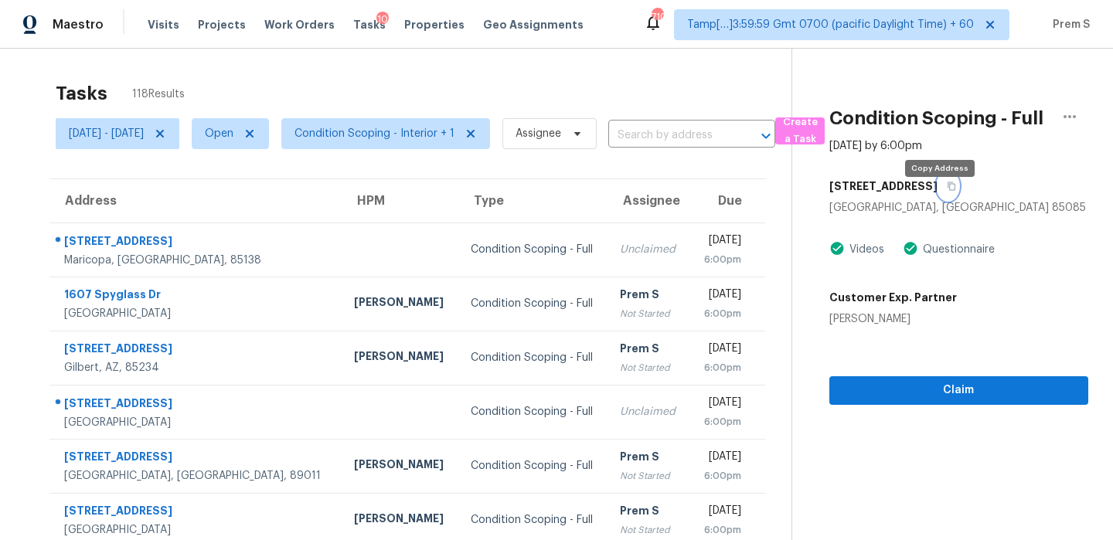
click at [947, 191] on icon "button" at bounding box center [951, 186] width 9 height 9
click at [691, 131] on input "text" at bounding box center [670, 136] width 124 height 24
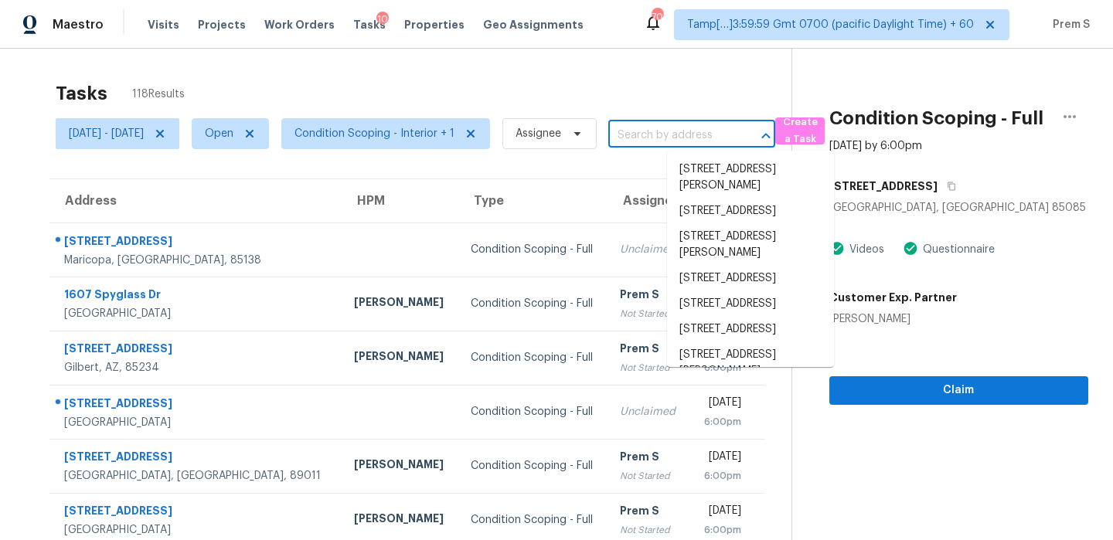
paste input "1010 Oakcrest Dr, Providence Village, TX 76227"
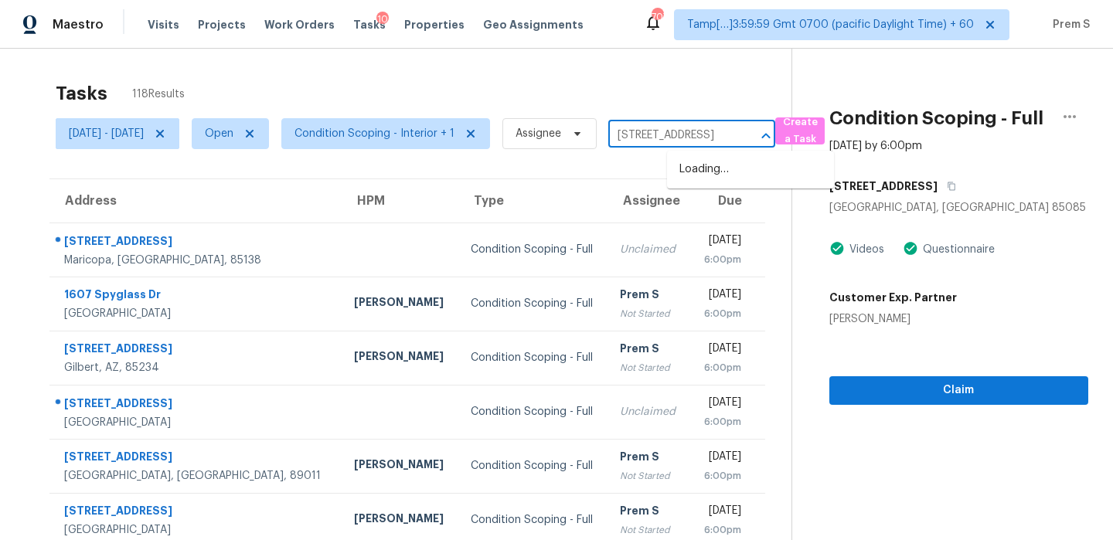
scroll to position [0, 122]
drag, startPoint x: 692, startPoint y: 134, endPoint x: 797, endPoint y: 133, distance: 105.1
click at [775, 133] on div "1010 Oakcrest Dr, Providence Village, TX 76227 ​" at bounding box center [691, 136] width 167 height 24
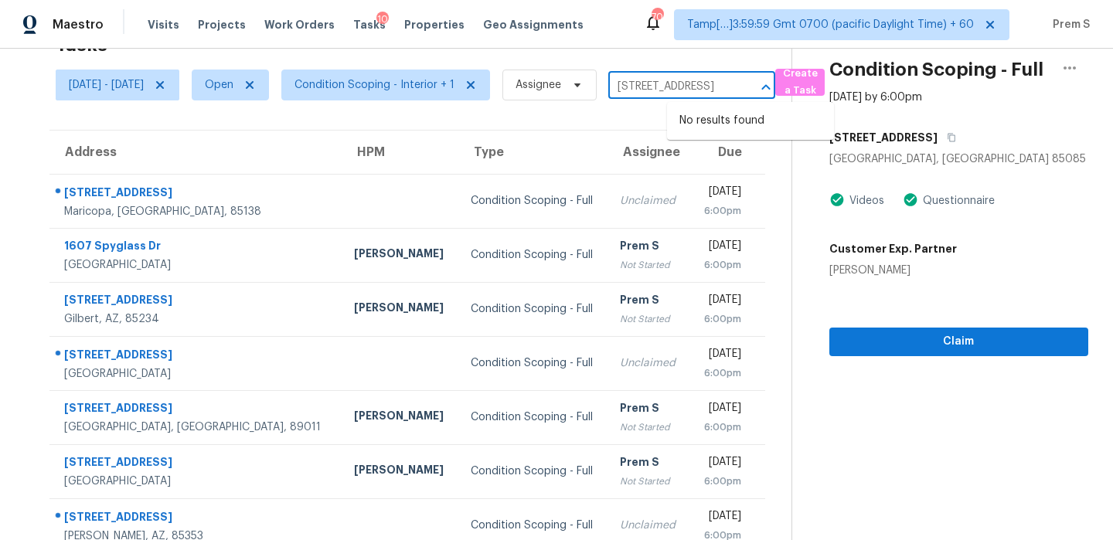
scroll to position [0, 0]
drag, startPoint x: 731, startPoint y: 90, endPoint x: 543, endPoint y: 90, distance: 188.6
click at [543, 90] on div "Mon, Sep 29 - Mon, Sep 29 Open Condition Scoping - Interior + 1 Assignee 1010 O…" at bounding box center [416, 85] width 720 height 40
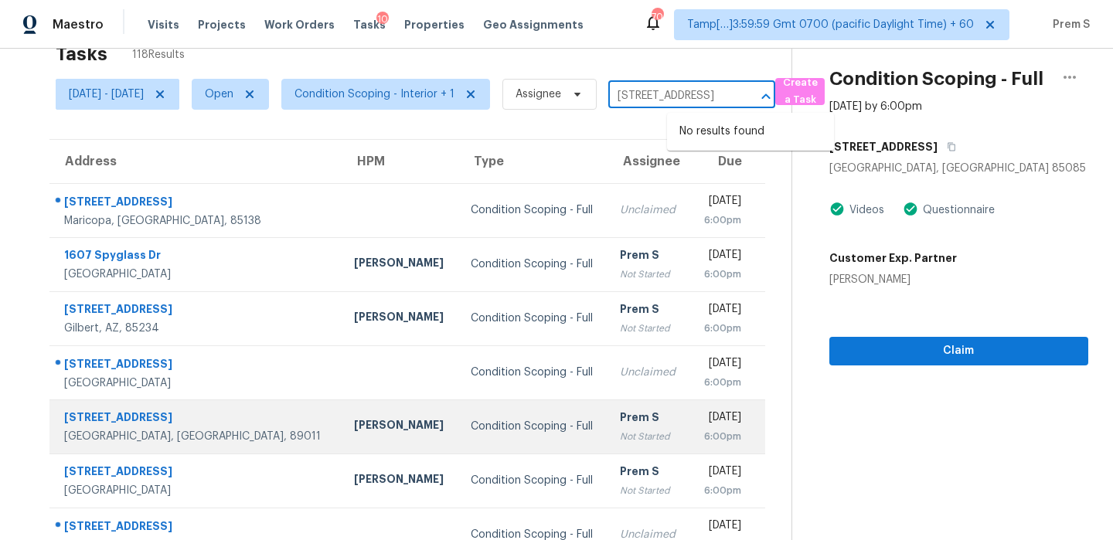
scroll to position [38, 0]
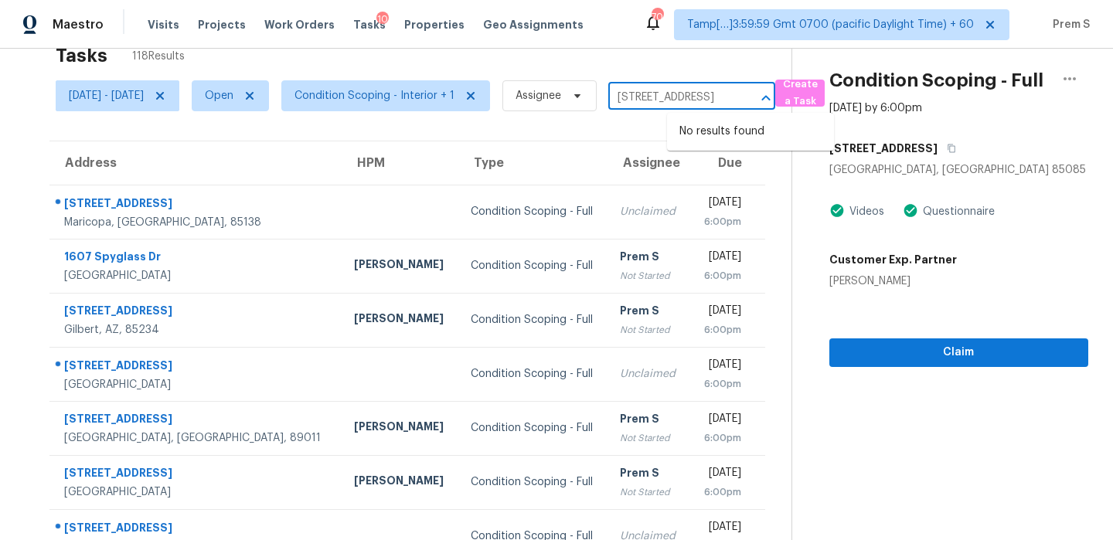
type input "1010 Oakcrest Dr, Providence Village, TX 76227"
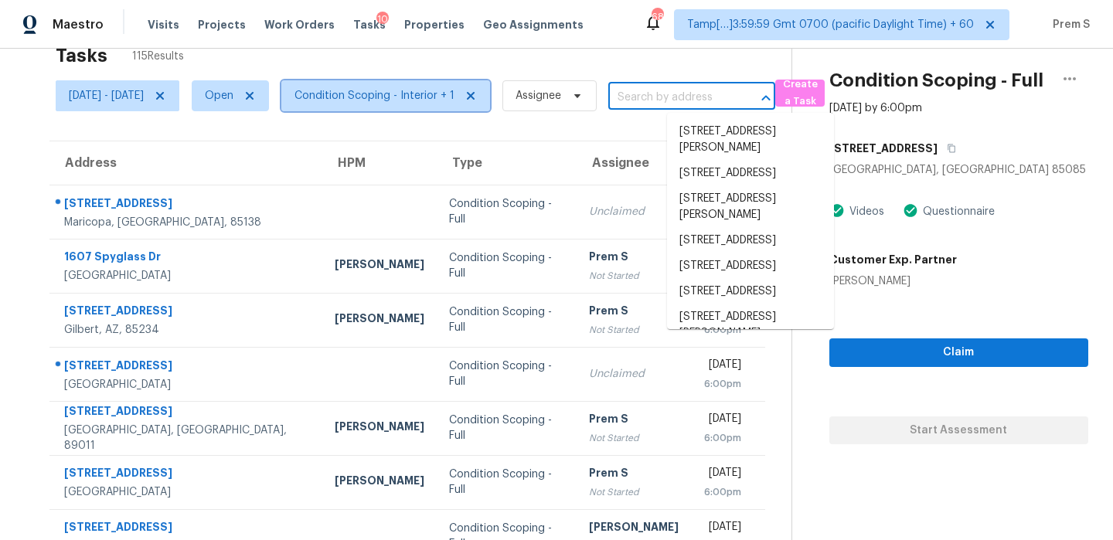
click at [434, 94] on span "Condition Scoping - Interior + 1" at bounding box center [374, 95] width 160 height 15
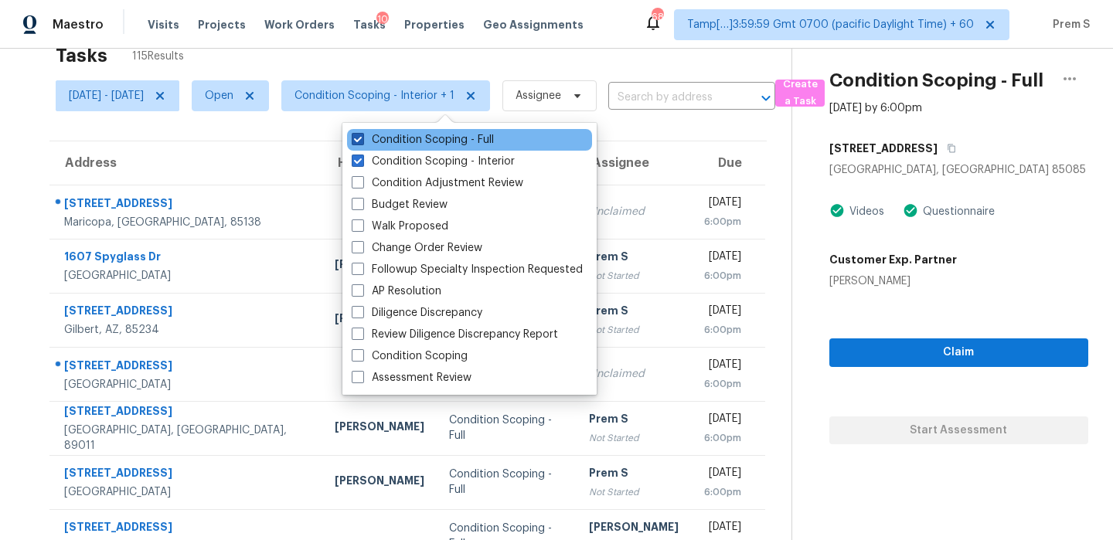
click at [457, 139] on label "Condition Scoping - Full" at bounding box center [423, 139] width 142 height 15
click at [362, 139] on input "Condition Scoping - Full" at bounding box center [357, 137] width 10 height 10
checkbox input "false"
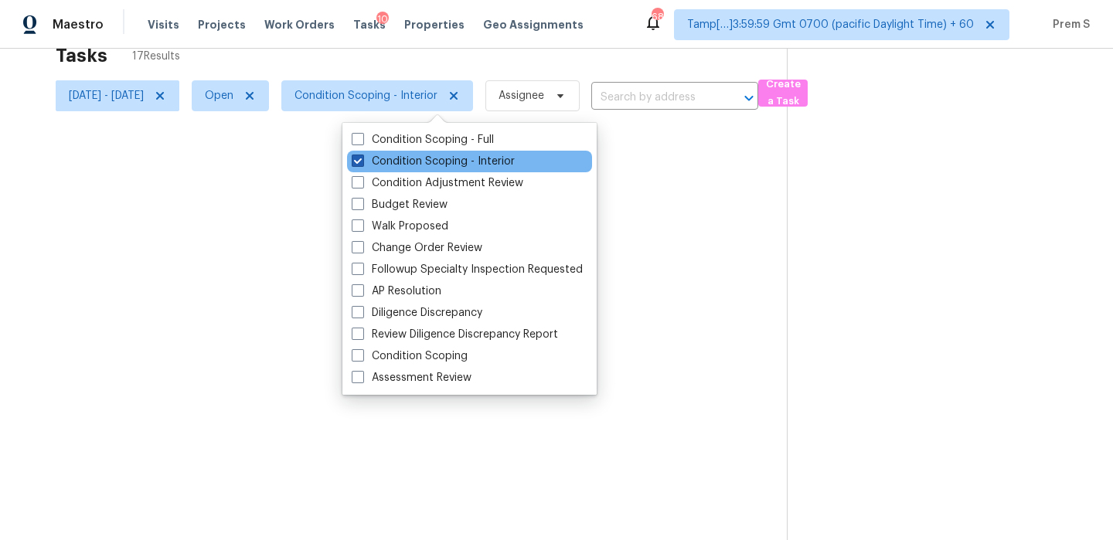
click at [445, 158] on label "Condition Scoping - Interior" at bounding box center [433, 161] width 163 height 15
click at [362, 158] on input "Condition Scoping - Interior" at bounding box center [357, 159] width 10 height 10
checkbox input "false"
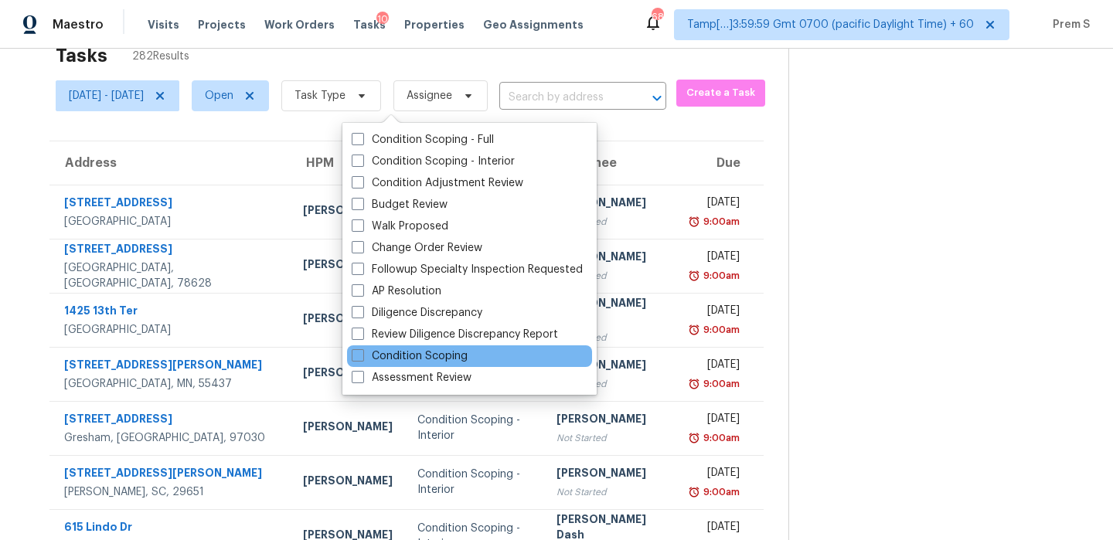
click at [474, 360] on div "Condition Scoping" at bounding box center [469, 356] width 245 height 22
click at [463, 360] on label "Condition Scoping" at bounding box center [410, 356] width 116 height 15
click at [362, 359] on input "Condition Scoping" at bounding box center [357, 354] width 10 height 10
checkbox input "true"
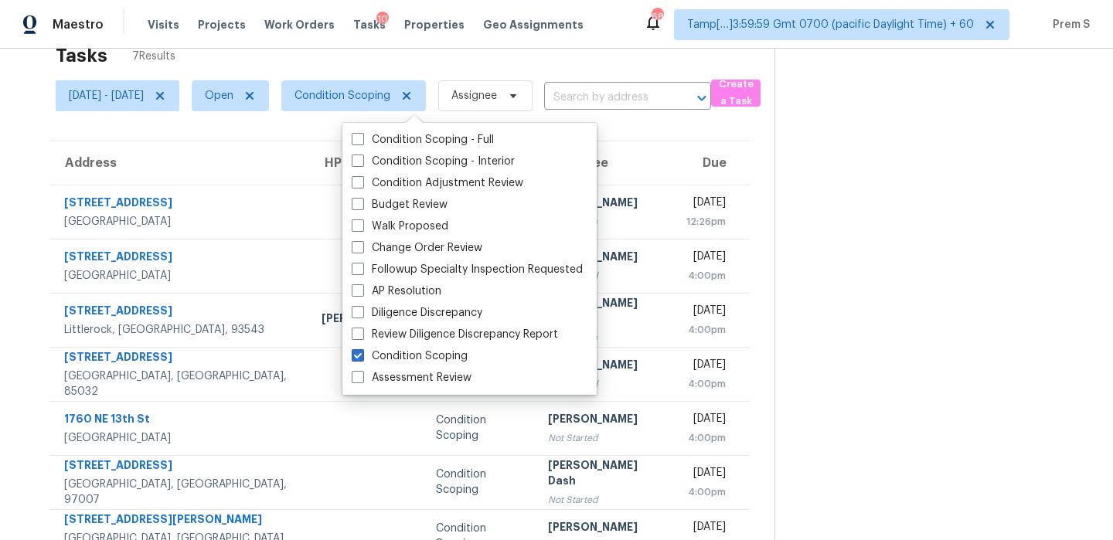
click at [686, 159] on th "Due" at bounding box center [712, 162] width 76 height 43
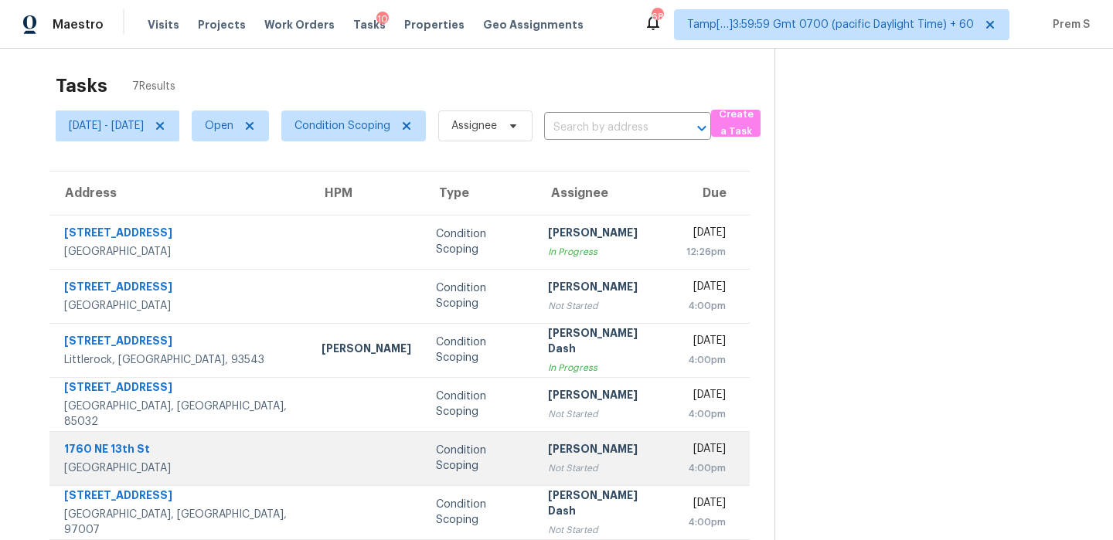
scroll to position [6, 0]
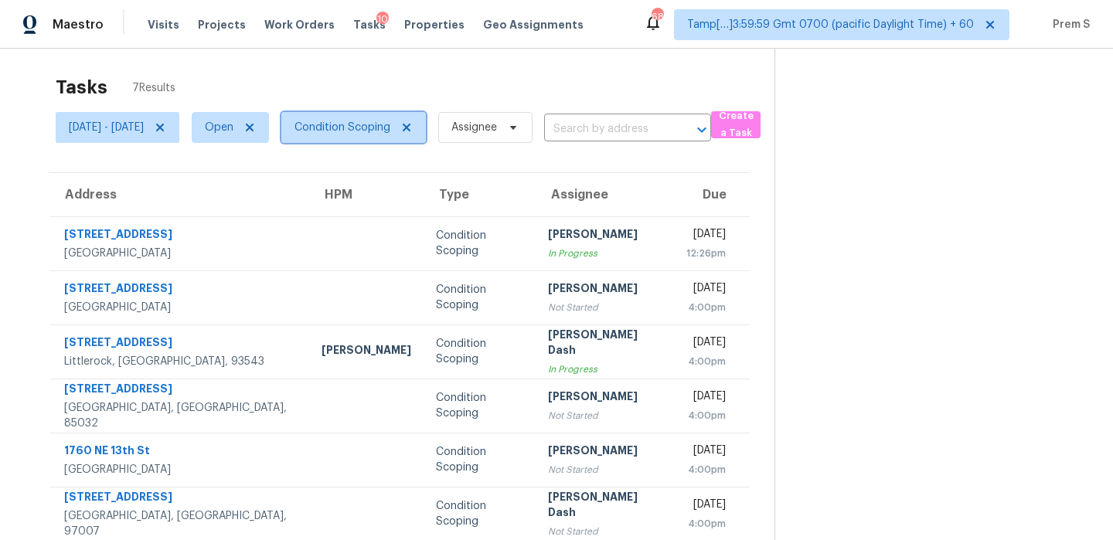
click at [390, 120] on span "Condition Scoping" at bounding box center [342, 127] width 96 height 15
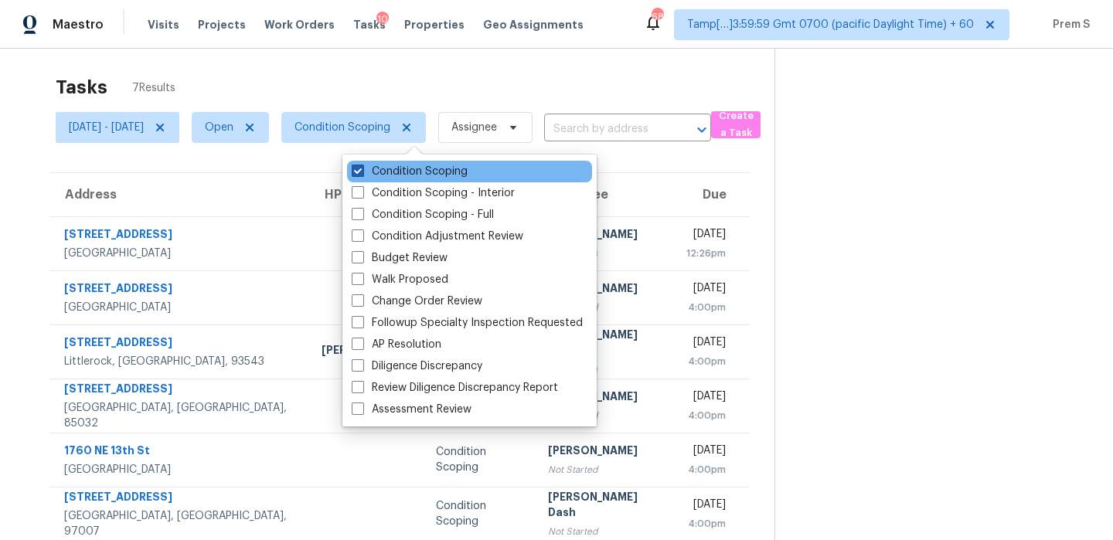
click at [409, 167] on label "Condition Scoping" at bounding box center [410, 171] width 116 height 15
click at [362, 167] on input "Condition Scoping" at bounding box center [357, 169] width 10 height 10
checkbox input "false"
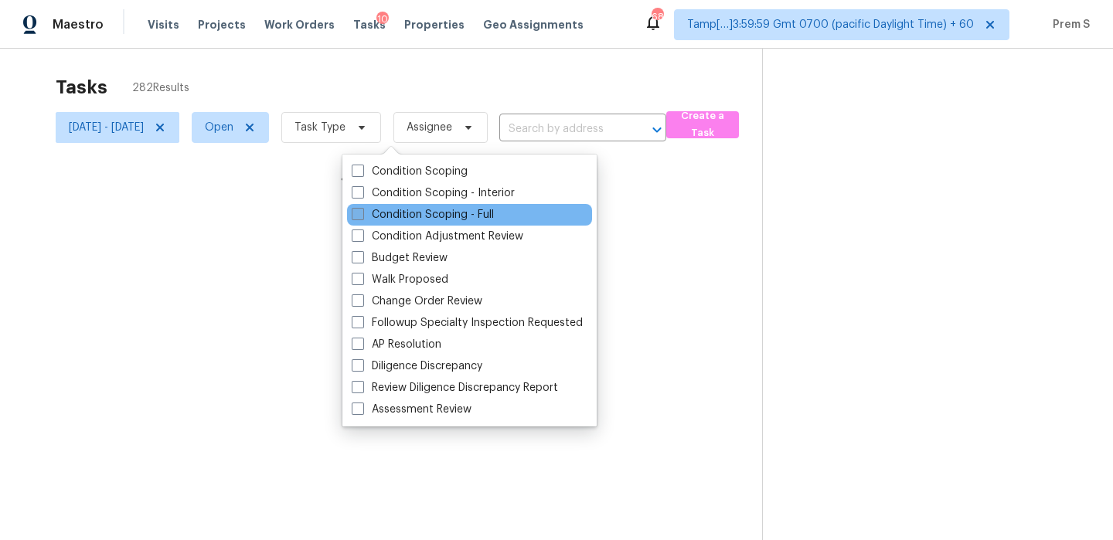
click at [410, 220] on label "Condition Scoping - Full" at bounding box center [423, 214] width 142 height 15
click at [362, 217] on input "Condition Scoping - Full" at bounding box center [357, 212] width 10 height 10
checkbox input "true"
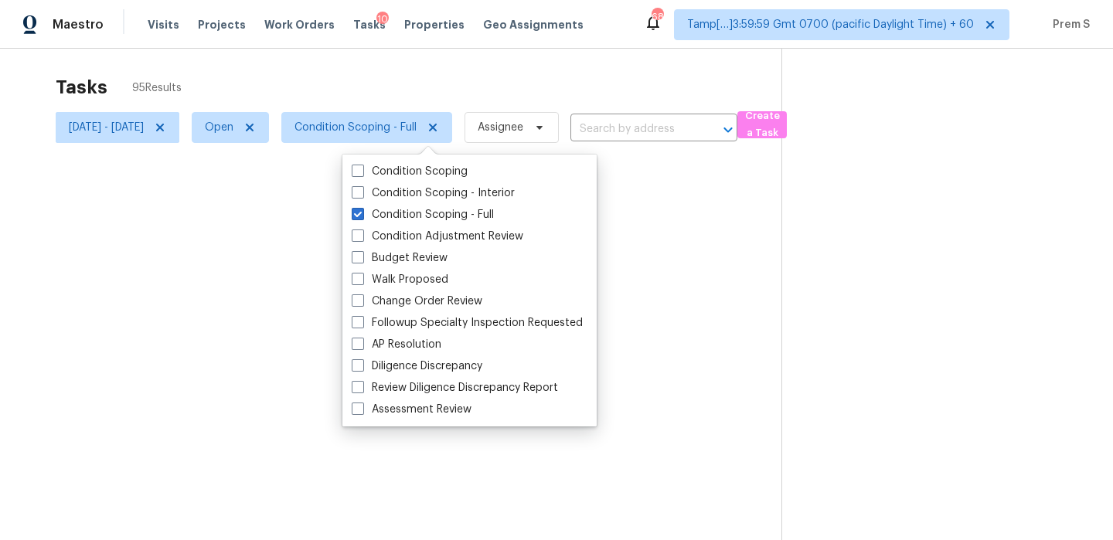
click at [654, 131] on input "text" at bounding box center [632, 129] width 124 height 24
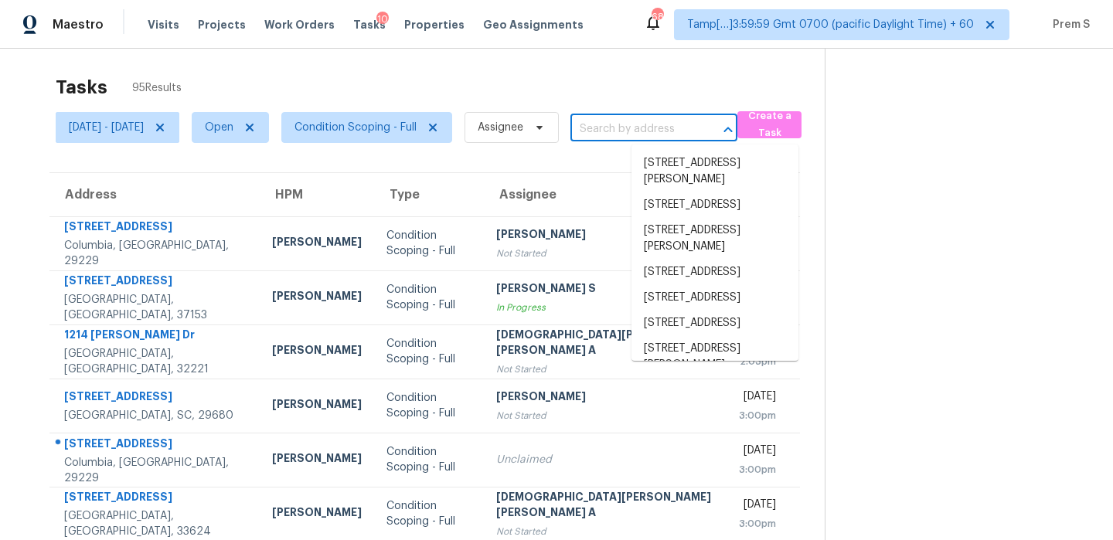
click at [654, 131] on input "text" at bounding box center [632, 129] width 124 height 24
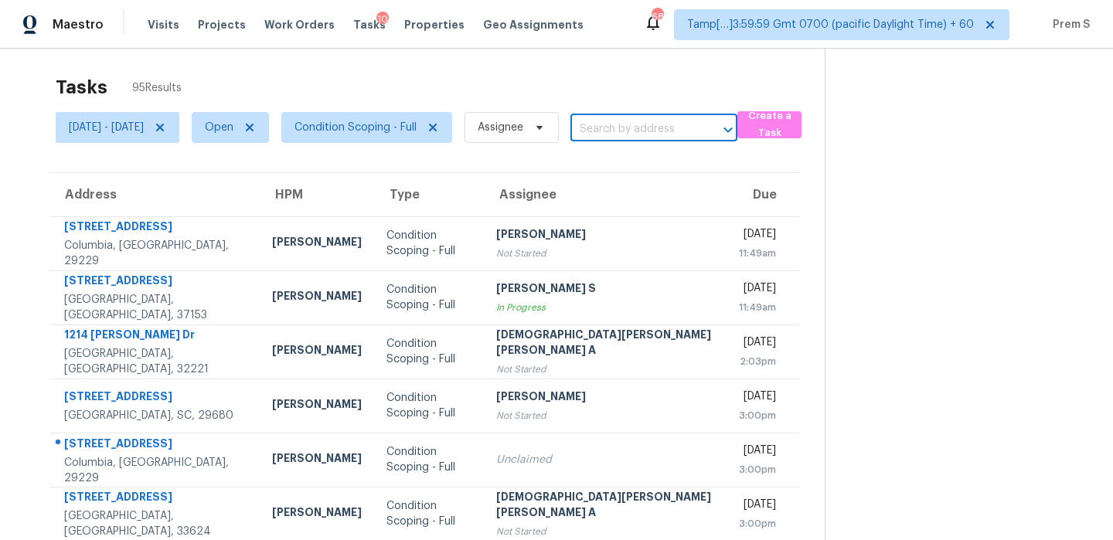
paste input "7215 Rockwood Forest Ln, Charlotte, NC, 28212"
type input "7215 Rockwood Forest Ln, Charlotte, NC, 28212"
click at [664, 170] on li "7215 Rockwood Forest Ln, Charlotte, NC 28212" at bounding box center [714, 164] width 167 height 26
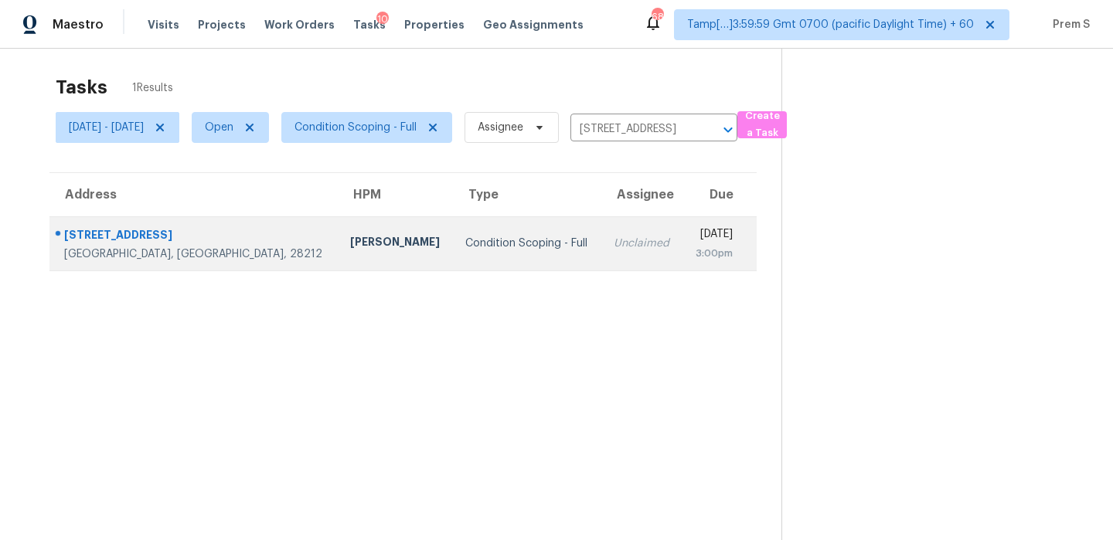
click at [682, 240] on td "Mon, Sep 29th 2025 3:00pm" at bounding box center [719, 243] width 74 height 54
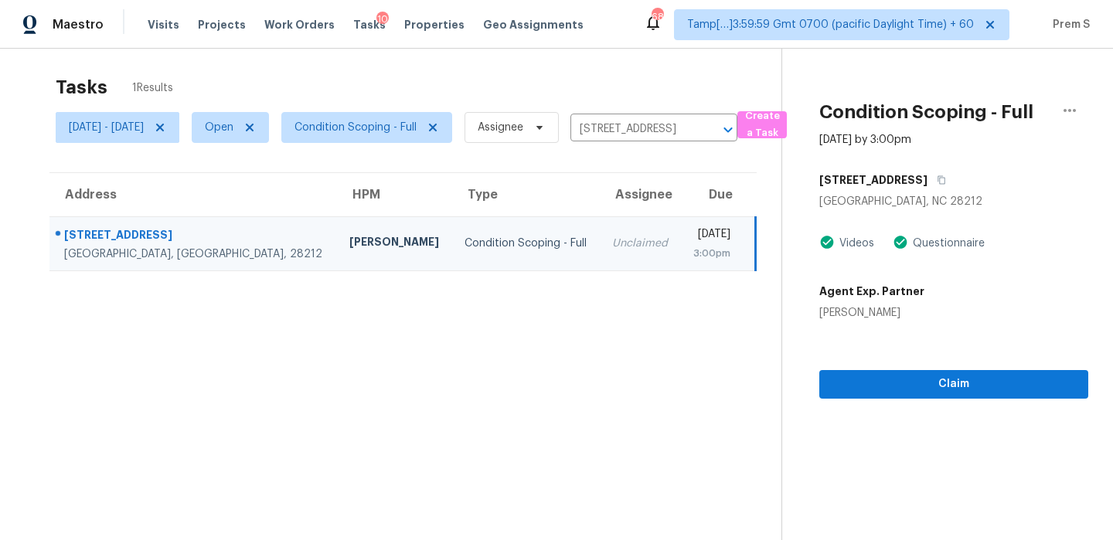
scroll to position [49, 0]
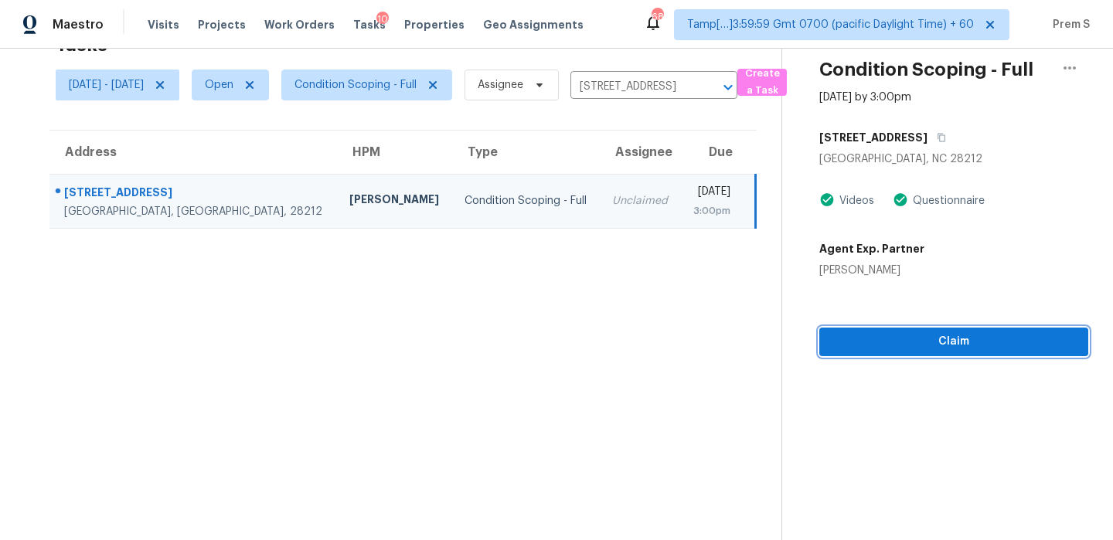
click at [968, 346] on span "Claim" at bounding box center [954, 341] width 244 height 19
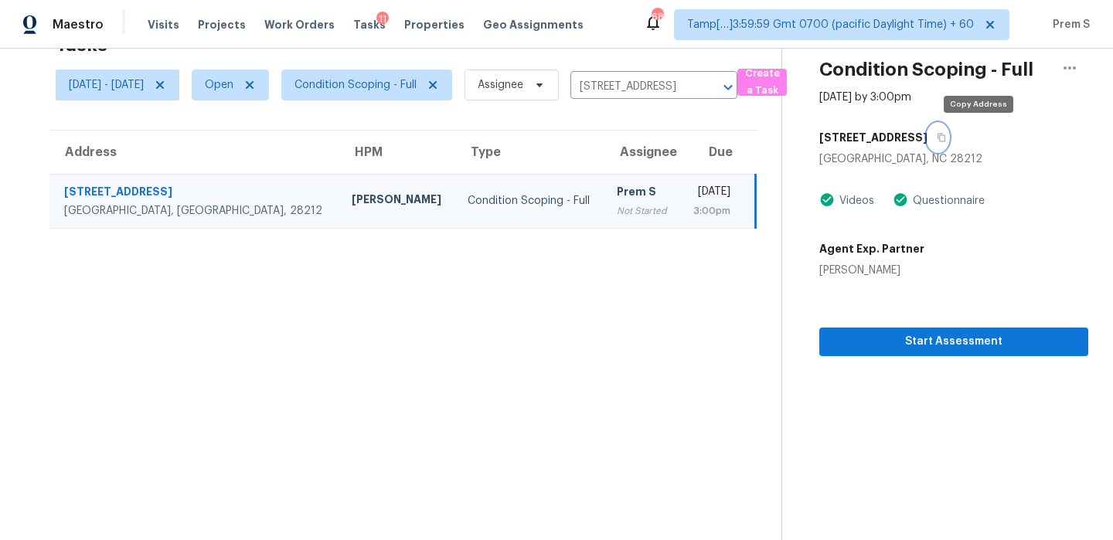
click at [948, 135] on button "button" at bounding box center [937, 138] width 21 height 28
click at [713, 86] on icon "Clear" at bounding box center [707, 87] width 9 height 9
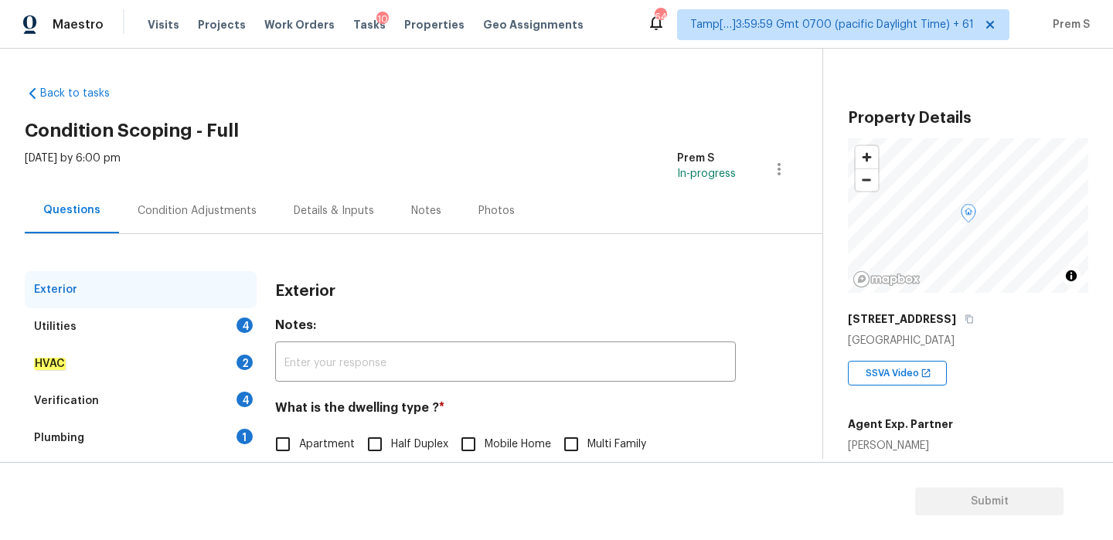
scroll to position [293, 0]
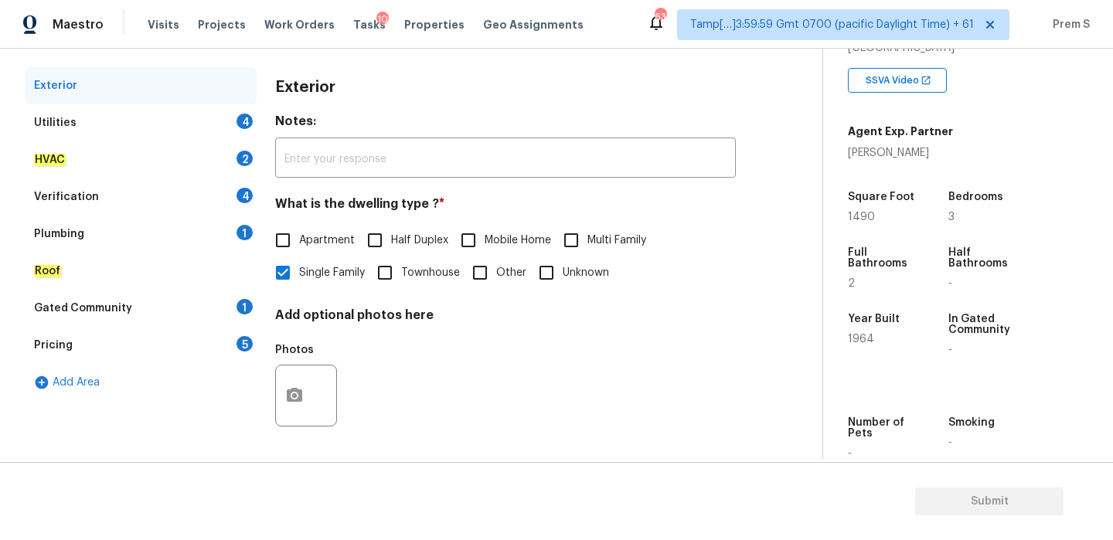
click at [254, 121] on div "Utilities 4" at bounding box center [141, 122] width 232 height 37
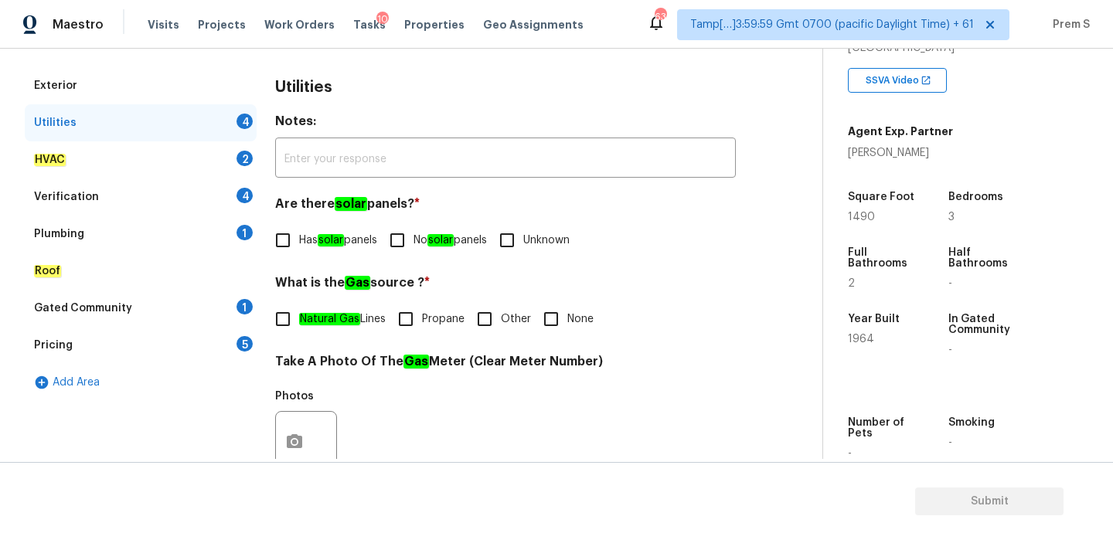
click at [422, 234] on span "No solar panels" at bounding box center [449, 241] width 73 height 16
click at [413, 234] on input "No solar panels" at bounding box center [397, 240] width 32 height 32
checkbox input "true"
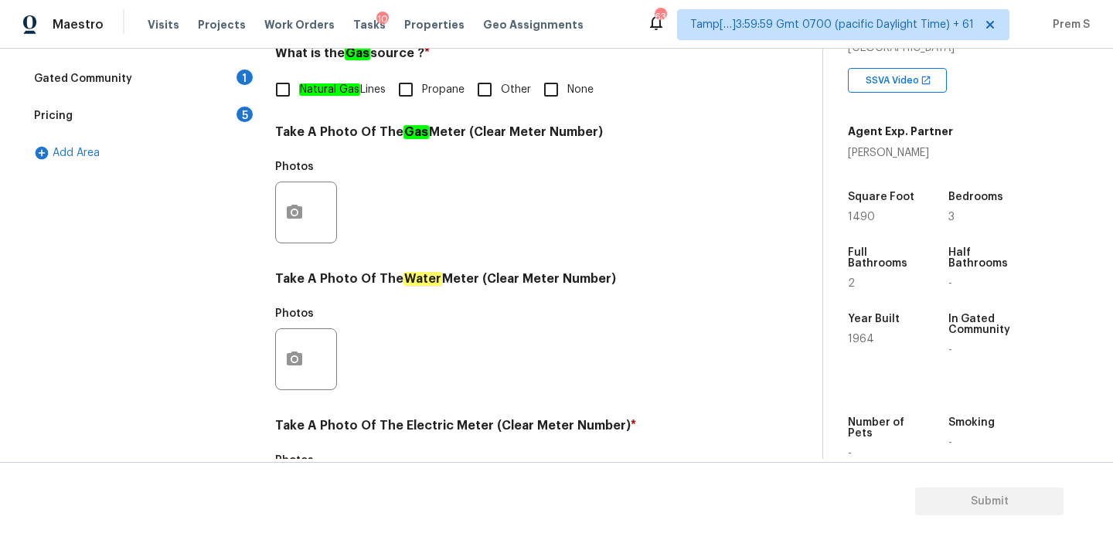
scroll to position [412, 0]
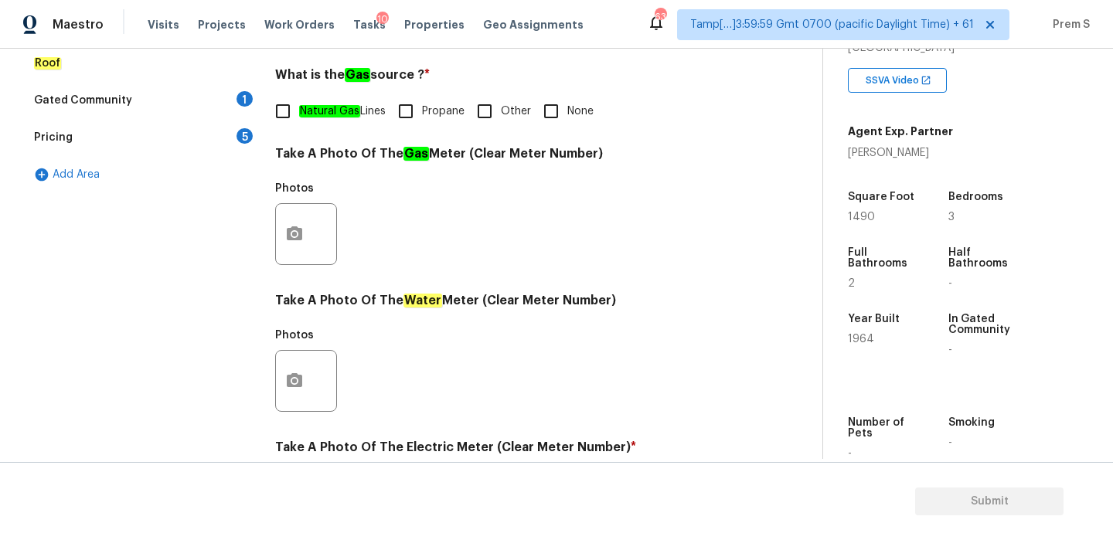
click at [287, 117] on input "Natural Gas Lines" at bounding box center [283, 111] width 32 height 32
checkbox input "true"
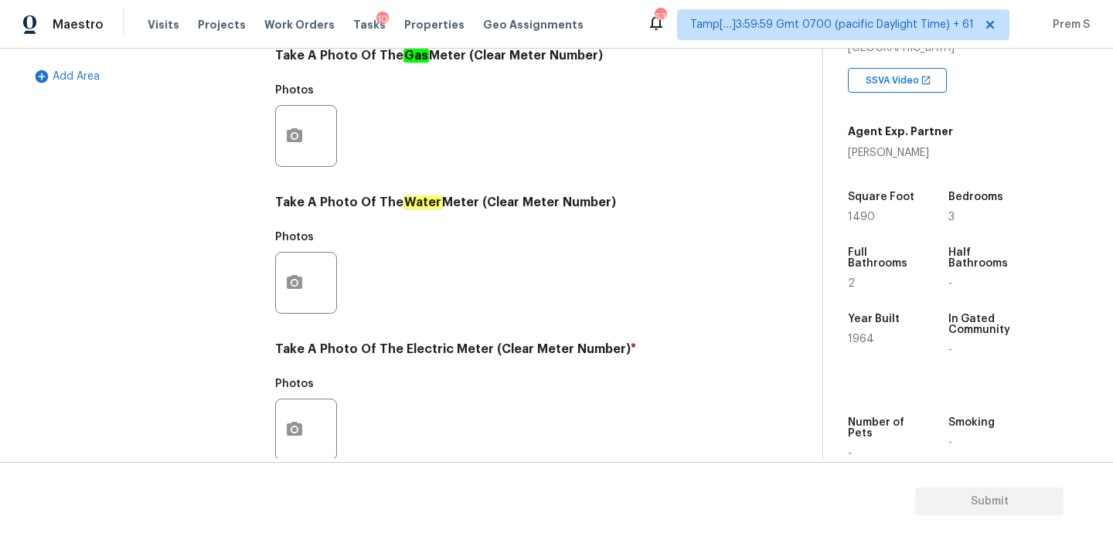
scroll to position [623, 0]
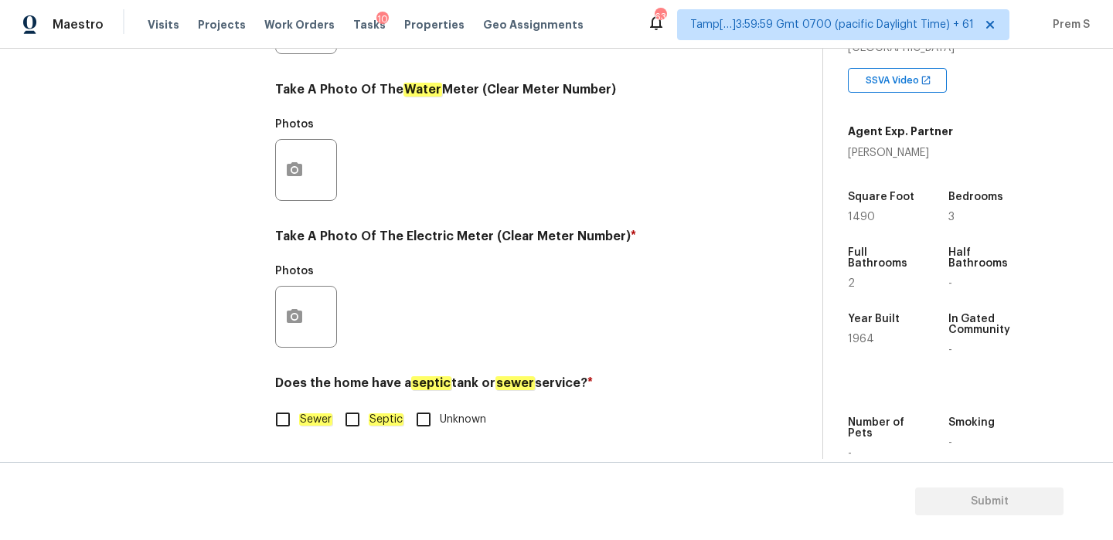
click at [291, 418] on input "Sewer" at bounding box center [283, 419] width 32 height 32
checkbox input "true"
click at [299, 304] on button "button" at bounding box center [294, 317] width 37 height 60
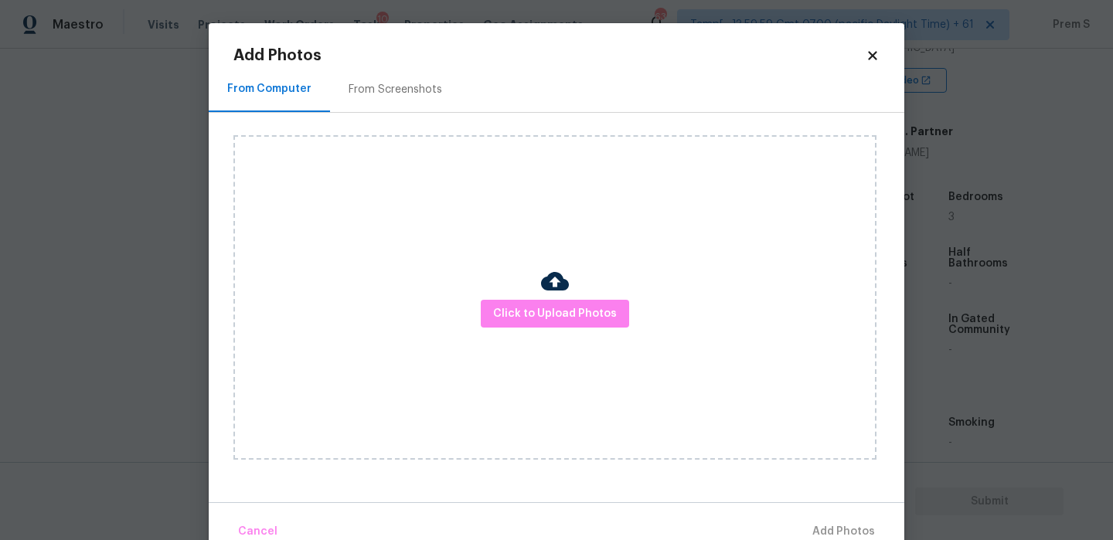
click at [606, 298] on div "Click to Upload Photos" at bounding box center [554, 297] width 643 height 325
click at [592, 311] on span "Click to Upload Photos" at bounding box center [555, 314] width 124 height 19
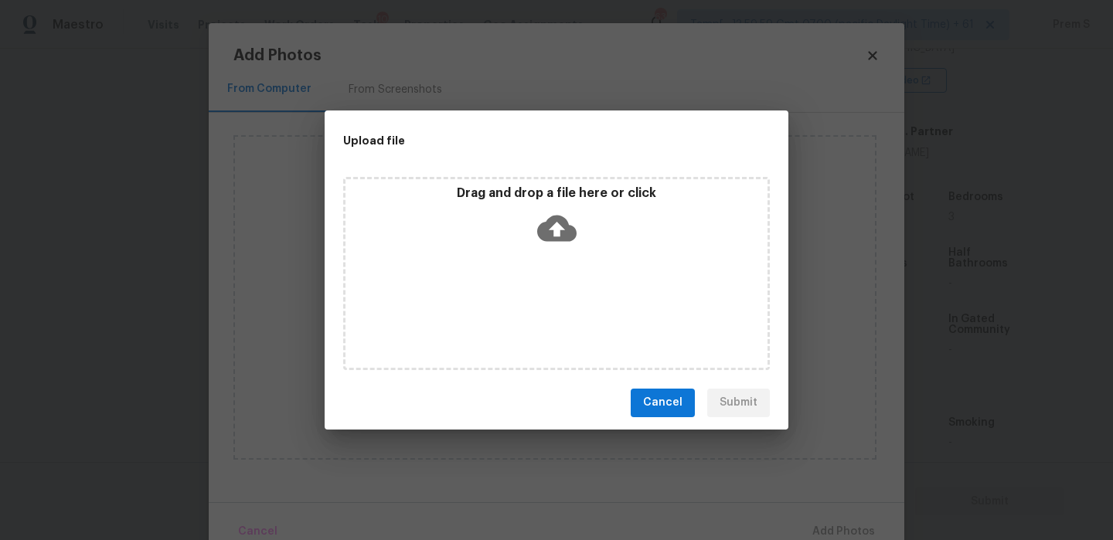
click at [553, 230] on icon at bounding box center [556, 228] width 39 height 26
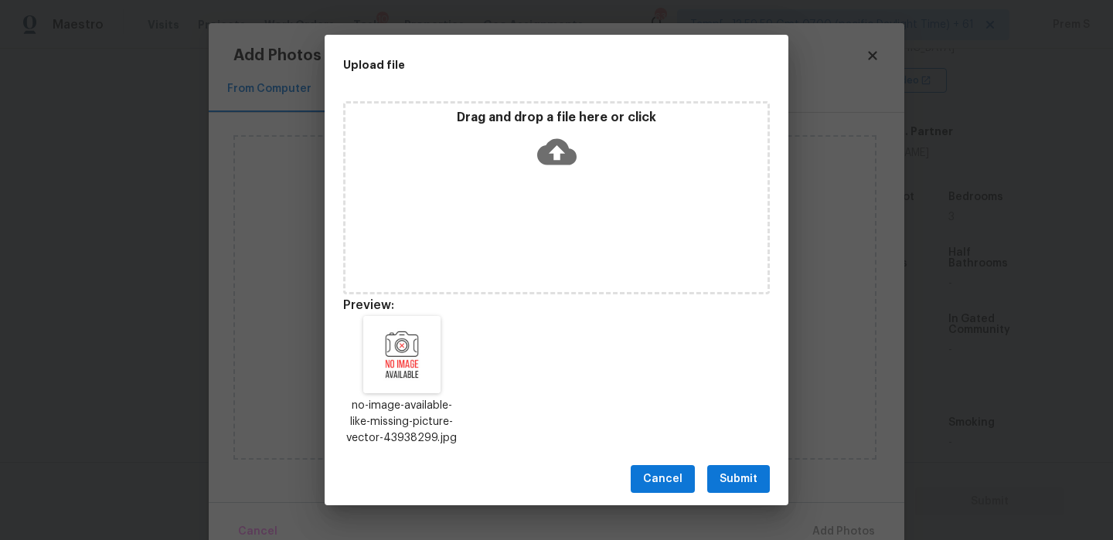
click at [761, 484] on button "Submit" at bounding box center [738, 479] width 63 height 29
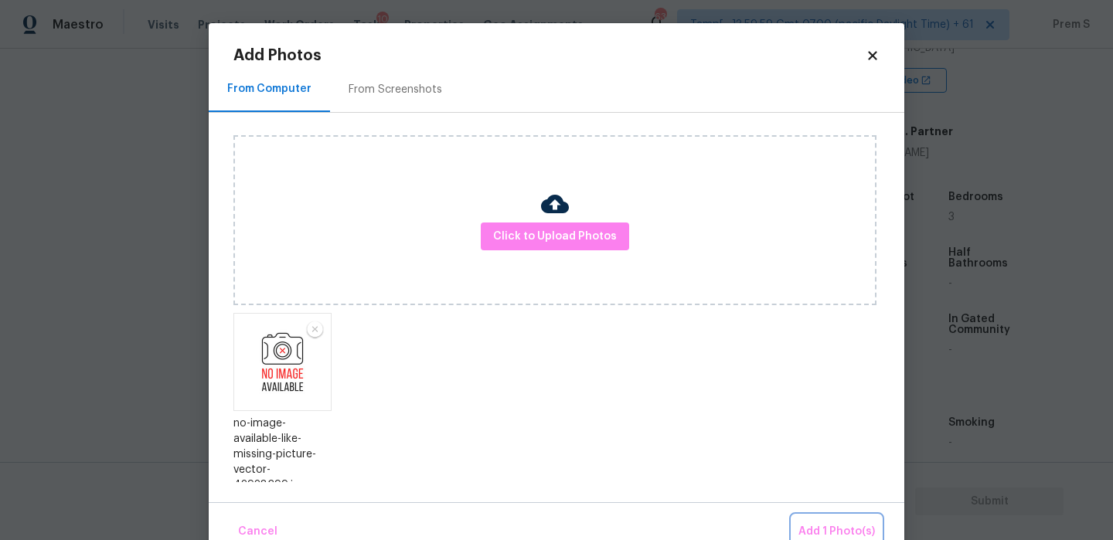
click at [815, 522] on button "Add 1 Photo(s)" at bounding box center [836, 532] width 89 height 33
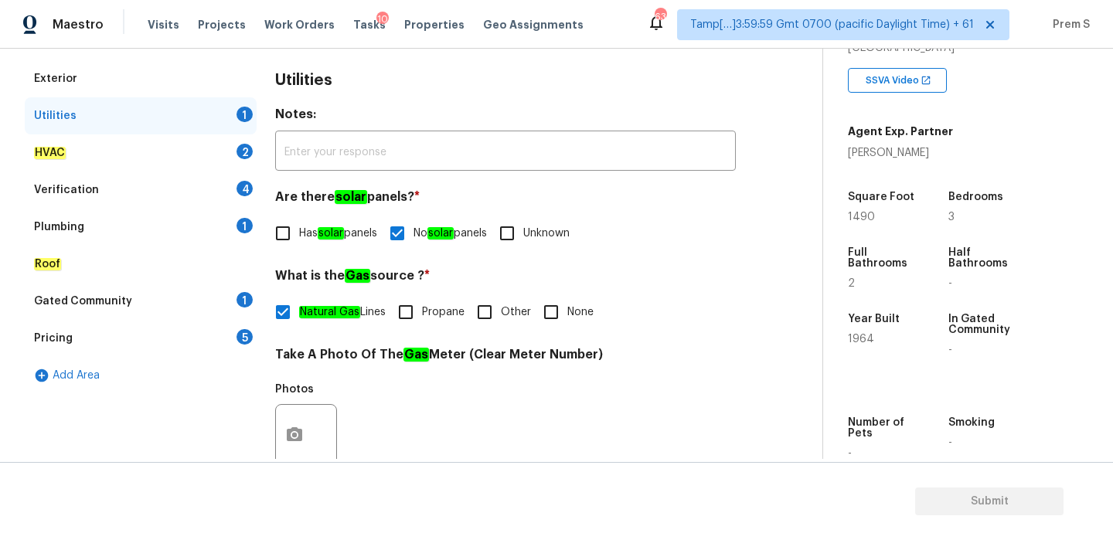
scroll to position [206, 0]
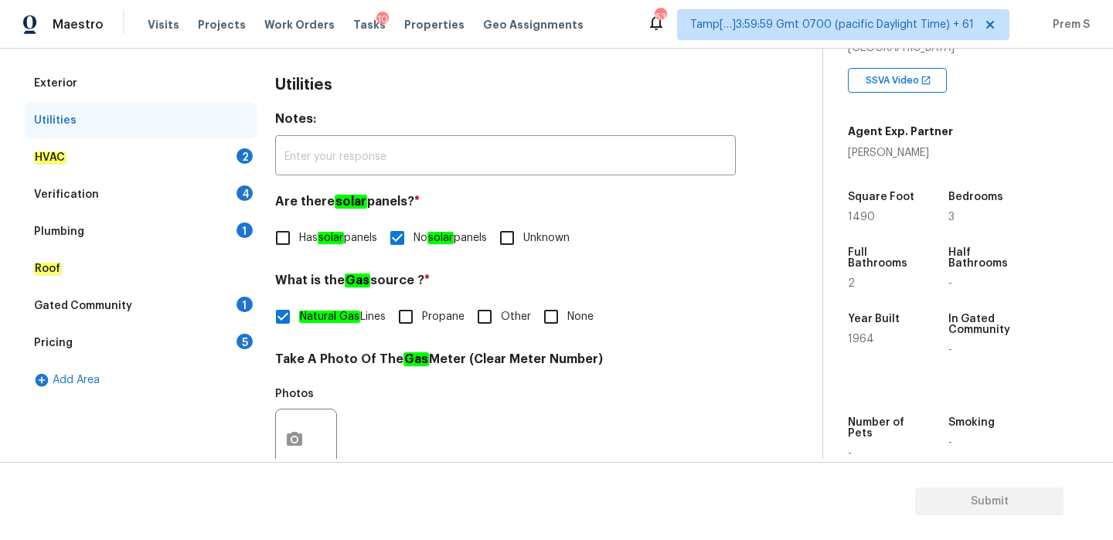
click at [240, 149] on div "2" at bounding box center [245, 155] width 16 height 15
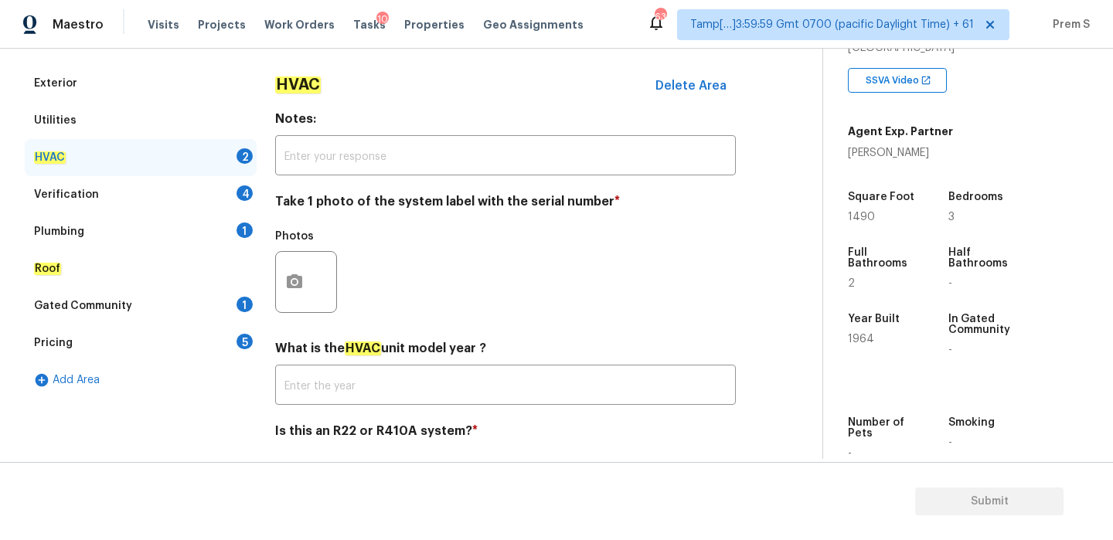
scroll to position [255, 0]
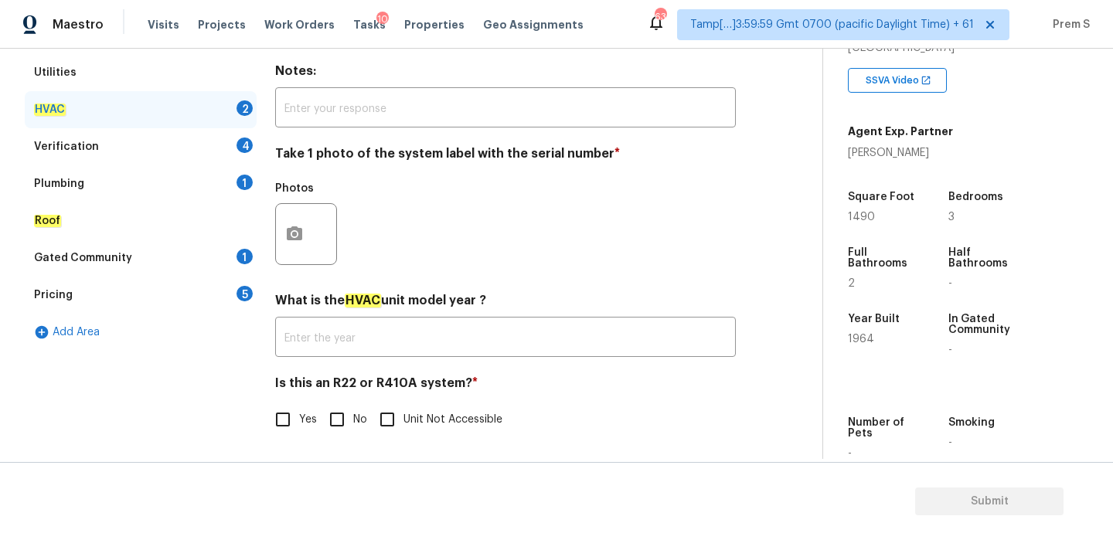
click at [331, 403] on input "No" at bounding box center [337, 419] width 32 height 32
checkbox input "true"
click at [295, 225] on icon "button" at bounding box center [294, 234] width 19 height 19
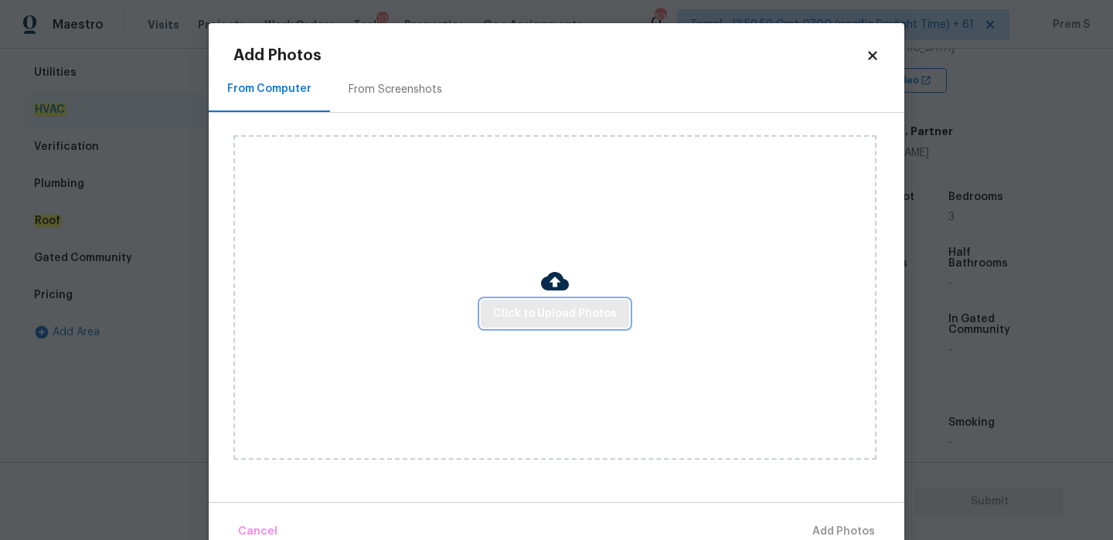
click at [580, 317] on span "Click to Upload Photos" at bounding box center [555, 314] width 124 height 19
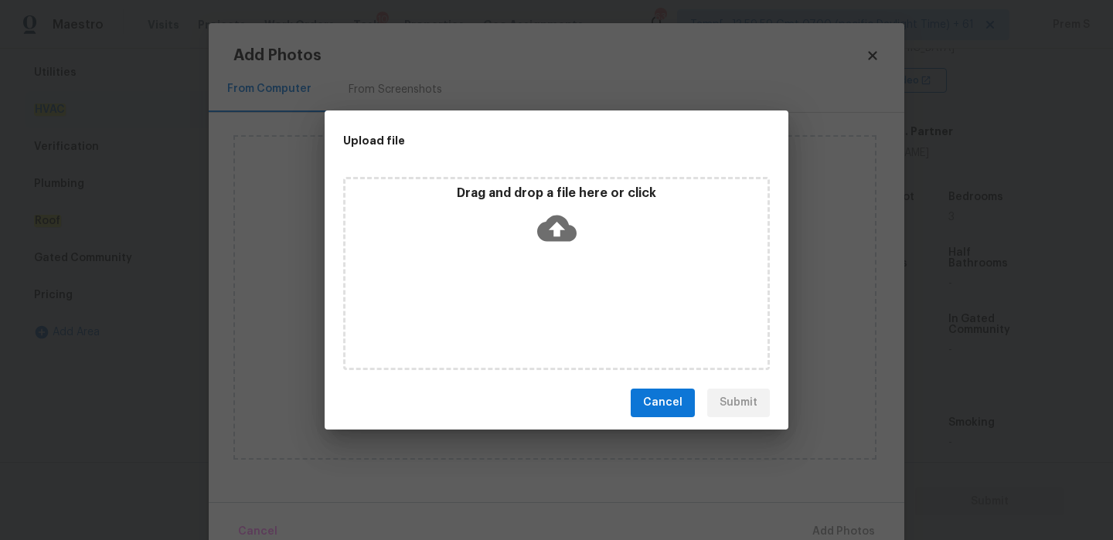
click at [560, 235] on icon at bounding box center [556, 228] width 39 height 26
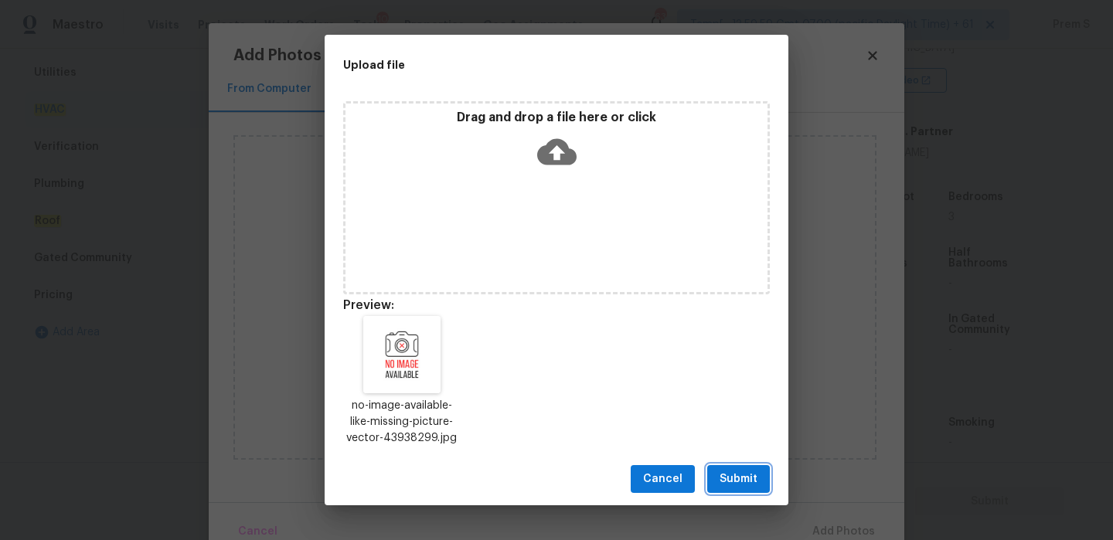
click at [748, 482] on span "Submit" at bounding box center [739, 479] width 38 height 19
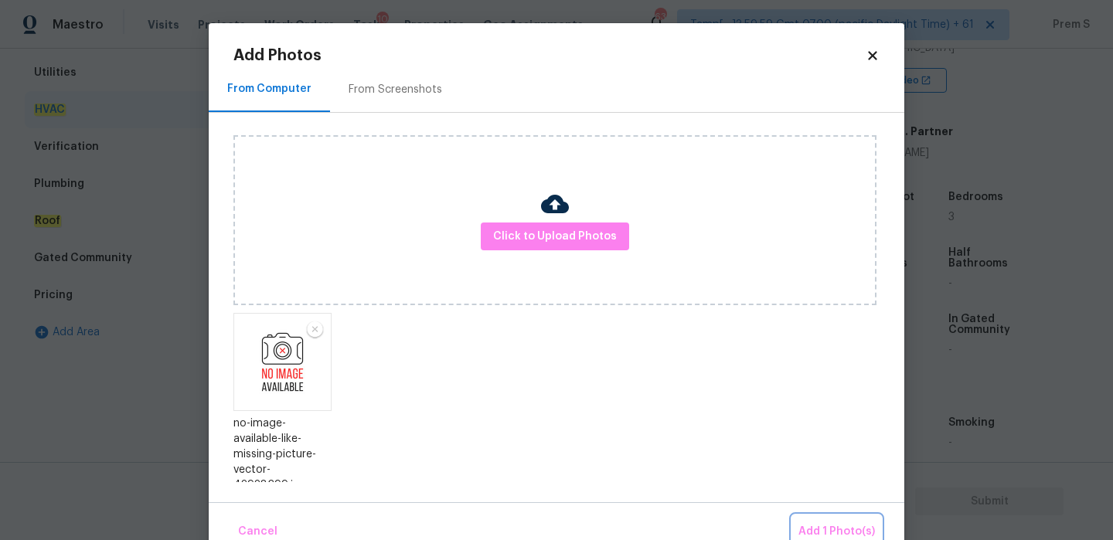
click at [840, 533] on span "Add 1 Photo(s)" at bounding box center [836, 531] width 77 height 19
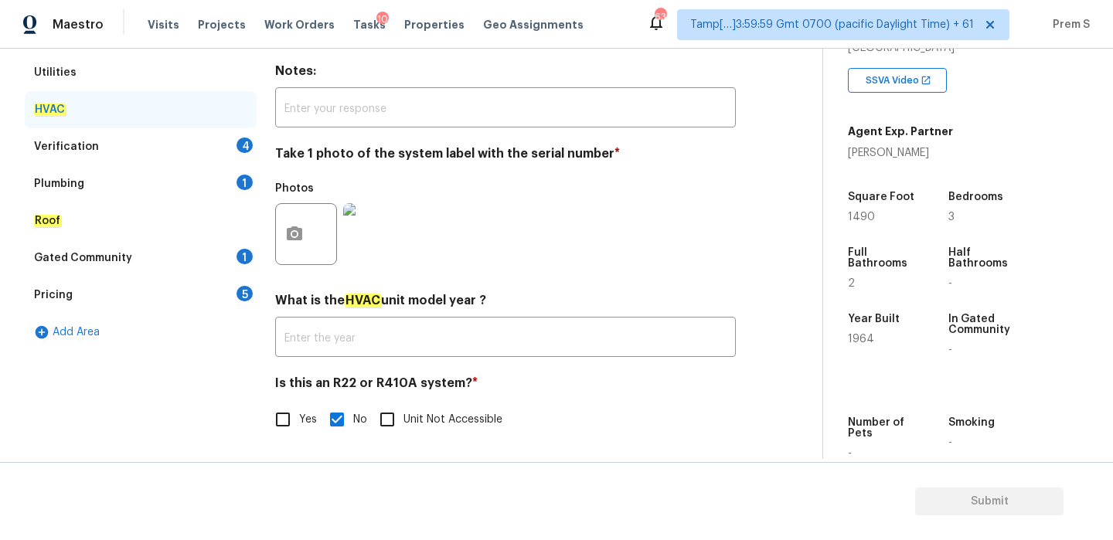
click at [245, 154] on div "Verification 4" at bounding box center [141, 146] width 232 height 37
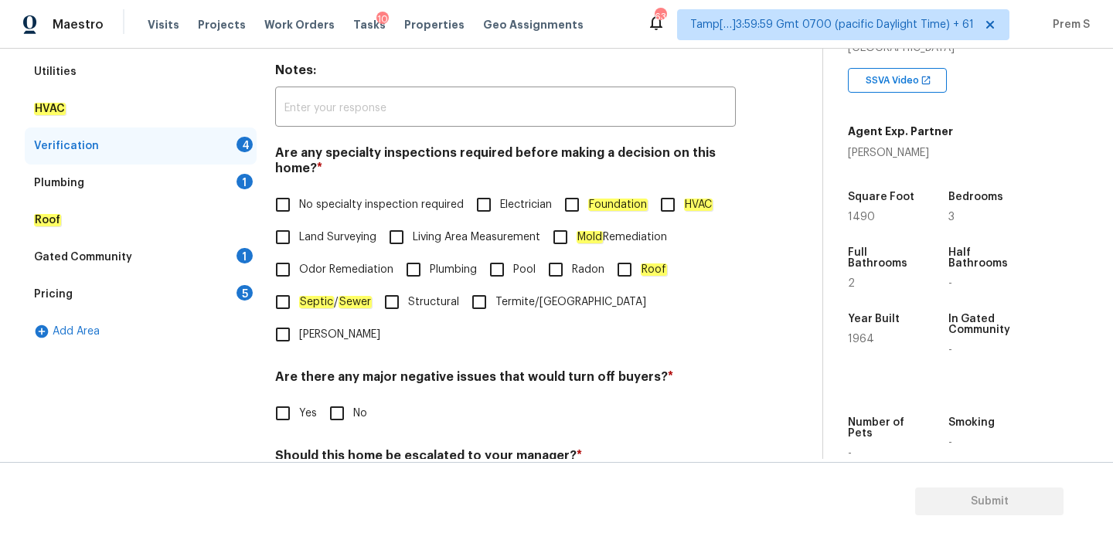
click at [300, 193] on label "No specialty inspection required" at bounding box center [365, 205] width 197 height 32
click at [299, 193] on input "No specialty inspection required" at bounding box center [283, 205] width 32 height 32
checkbox input "true"
click at [337, 397] on input "No" at bounding box center [337, 413] width 32 height 32
checkbox input "true"
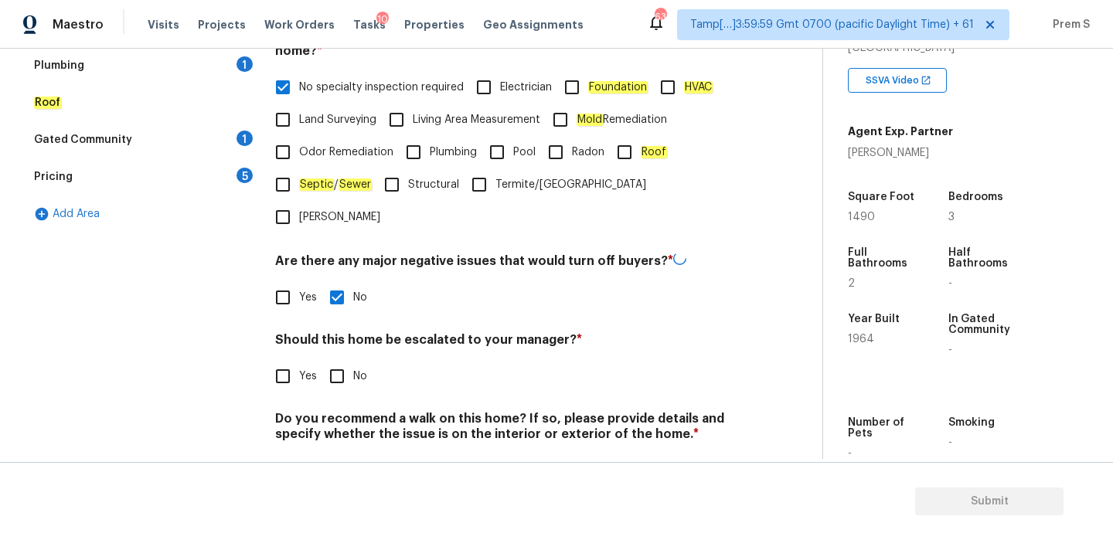
scroll to position [390, 0]
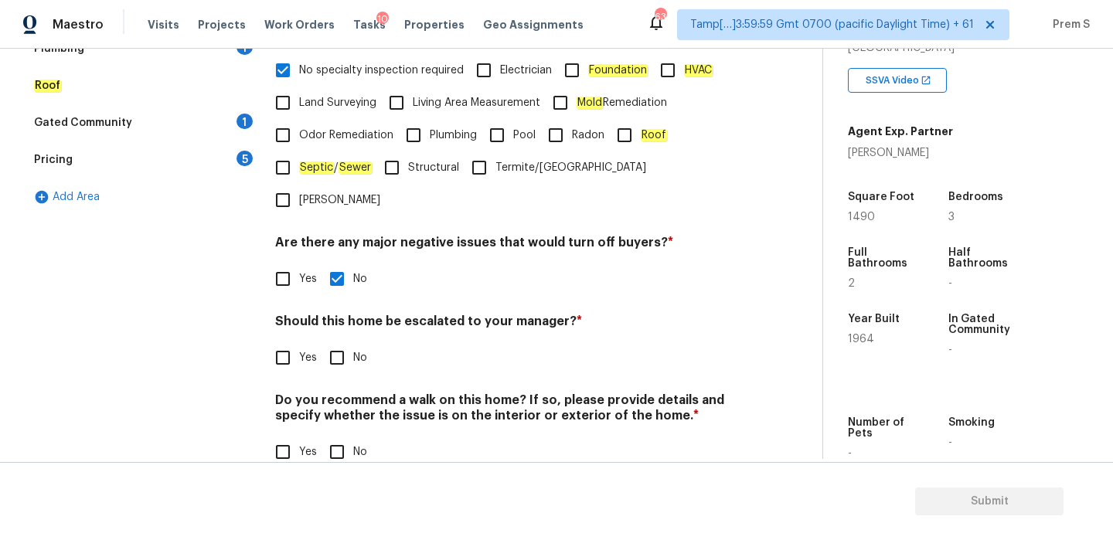
click at [346, 342] on input "No" at bounding box center [337, 358] width 32 height 32
checkbox input "true"
click at [339, 436] on input "No" at bounding box center [337, 452] width 32 height 32
checkbox input "true"
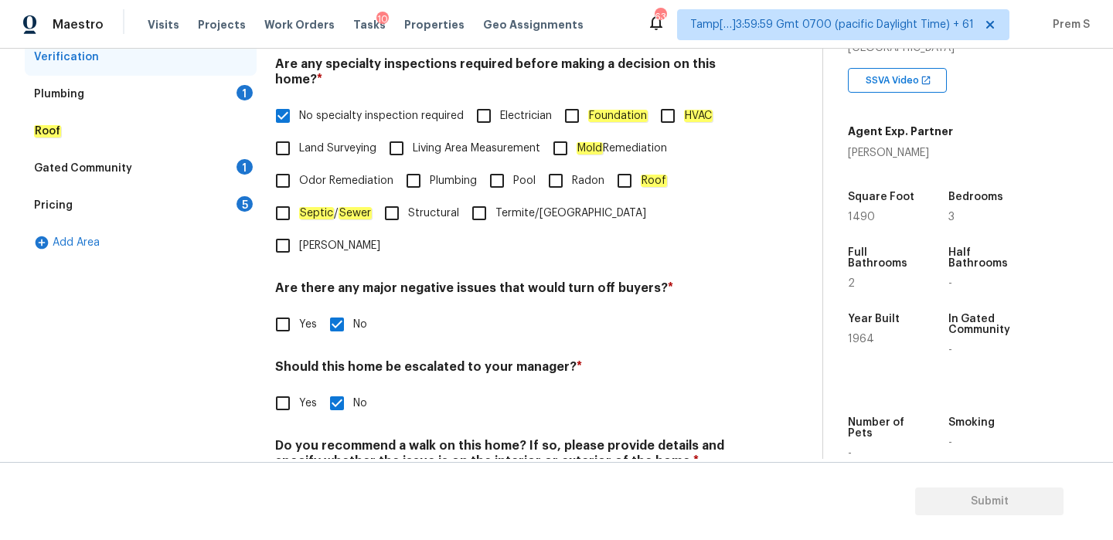
click at [247, 101] on div "Plumbing 1" at bounding box center [141, 94] width 232 height 37
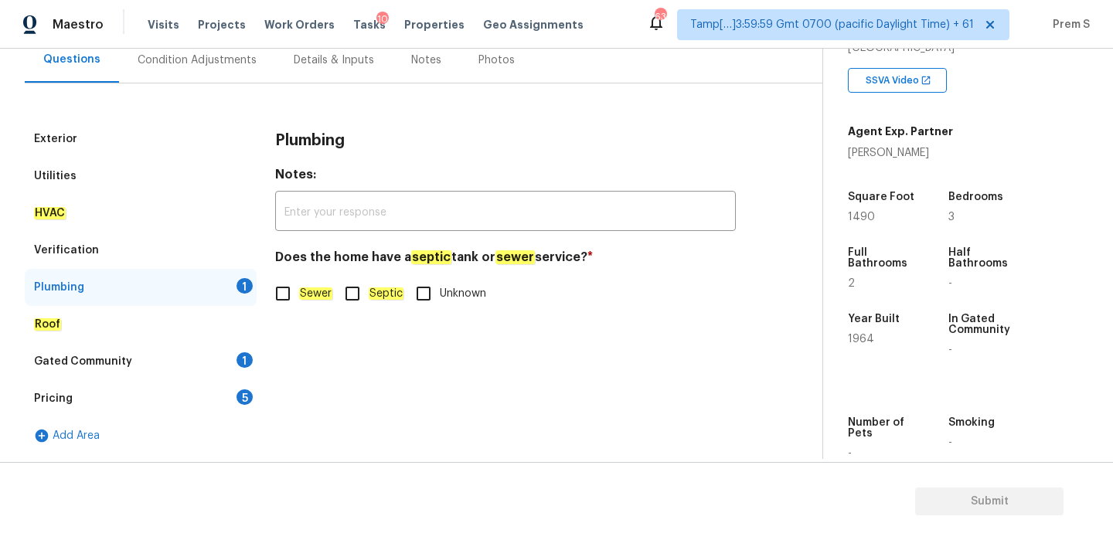
click at [180, 250] on div "Verification" at bounding box center [141, 250] width 232 height 37
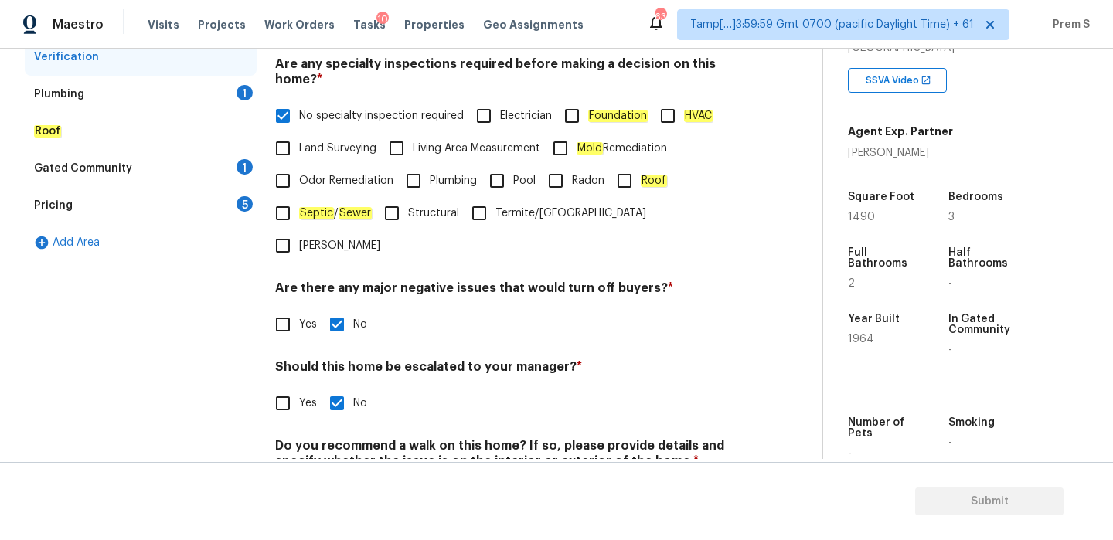
click at [292, 387] on input "Yes" at bounding box center [283, 403] width 32 height 32
checkbox input "true"
checkbox input "false"
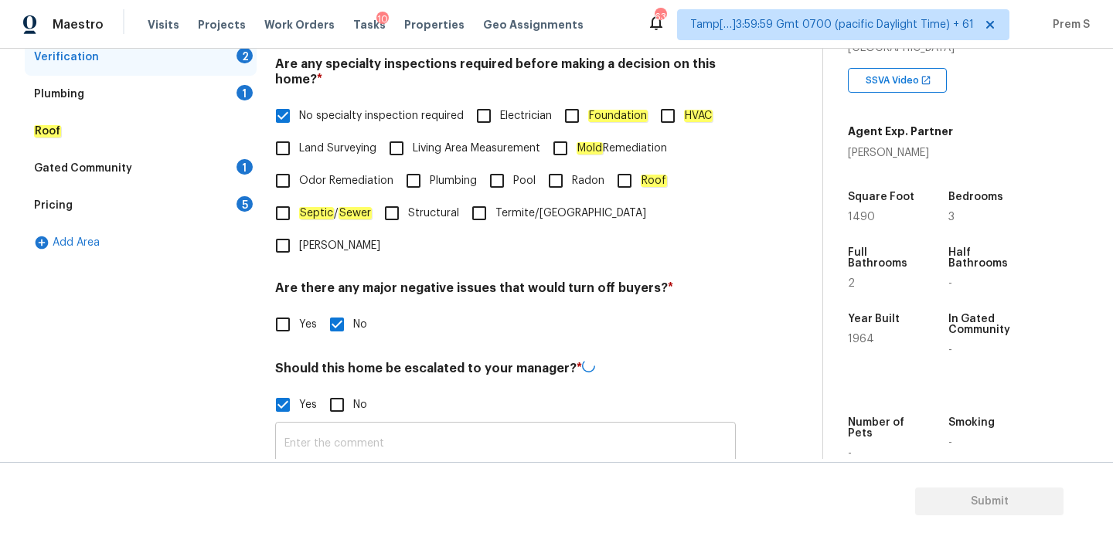
click at [338, 426] on input "text" at bounding box center [505, 444] width 461 height 36
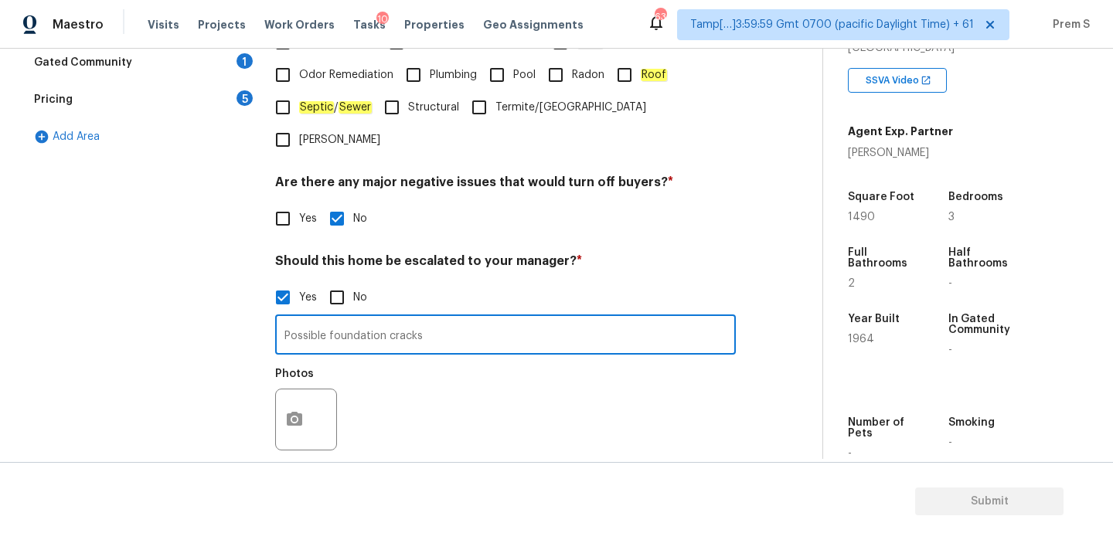
scroll to position [536, 0]
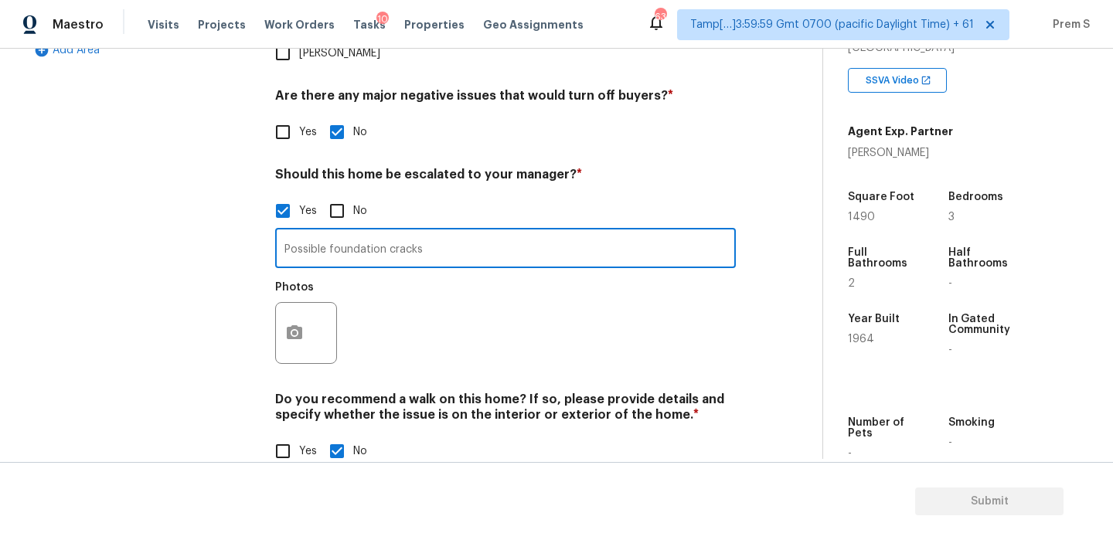
type input "Possible foundation cracks"
click at [309, 303] on button "button" at bounding box center [294, 333] width 37 height 60
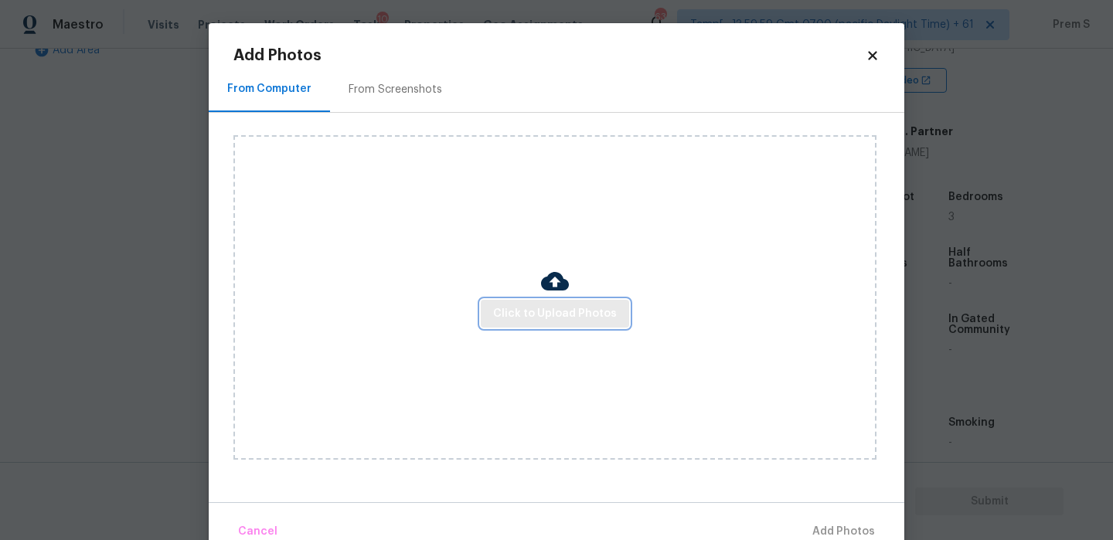
click at [556, 310] on span "Click to Upload Photos" at bounding box center [555, 314] width 124 height 19
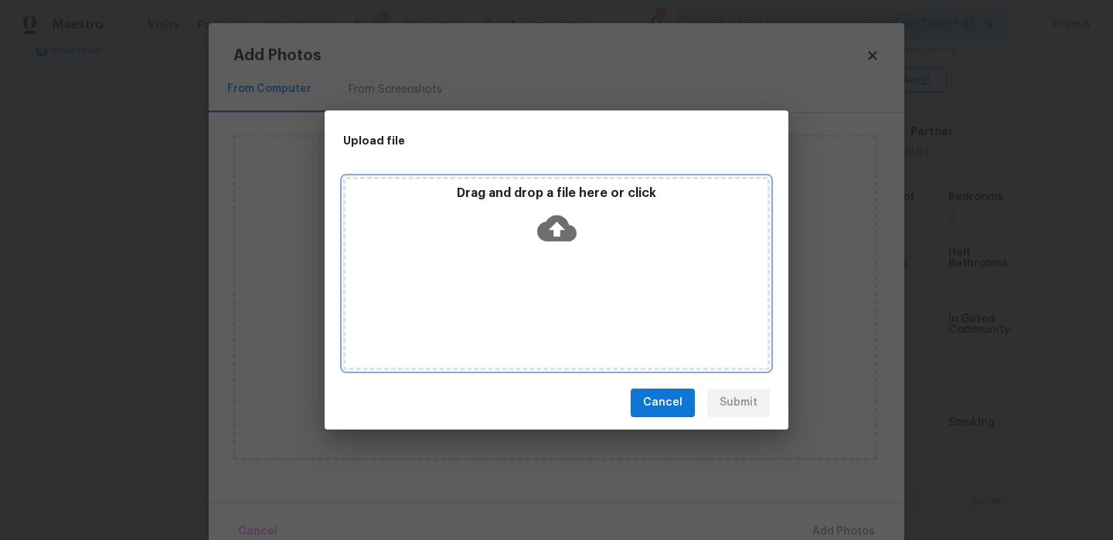
click at [557, 227] on icon at bounding box center [556, 228] width 39 height 39
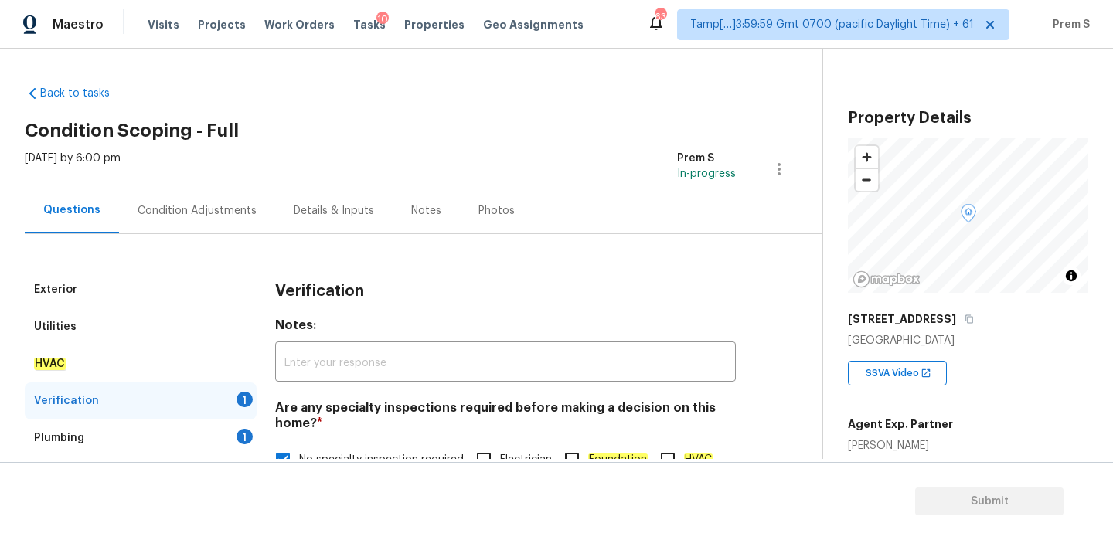
scroll to position [293, 0]
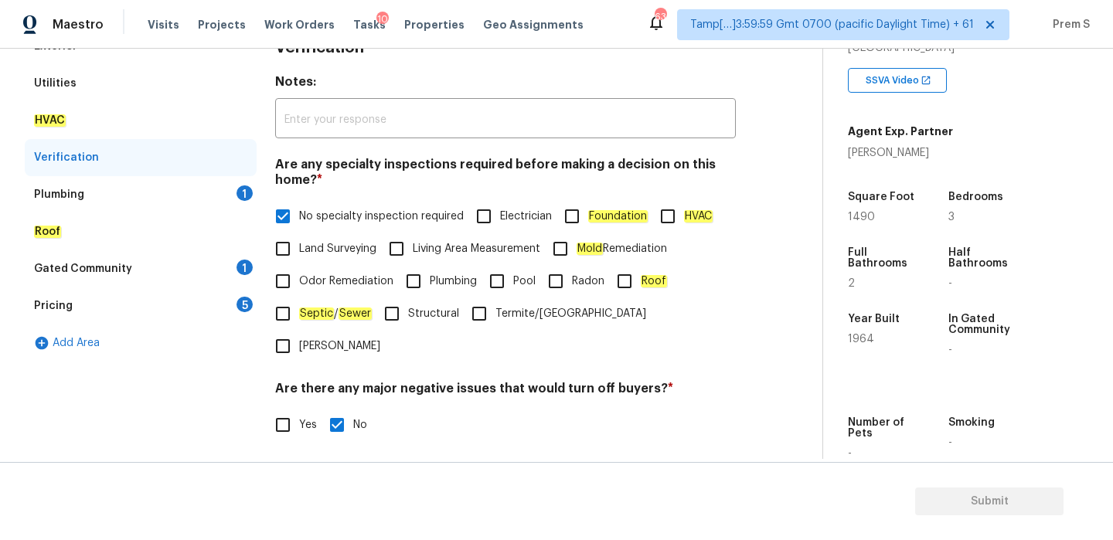
click at [245, 191] on div "1" at bounding box center [245, 192] width 16 height 15
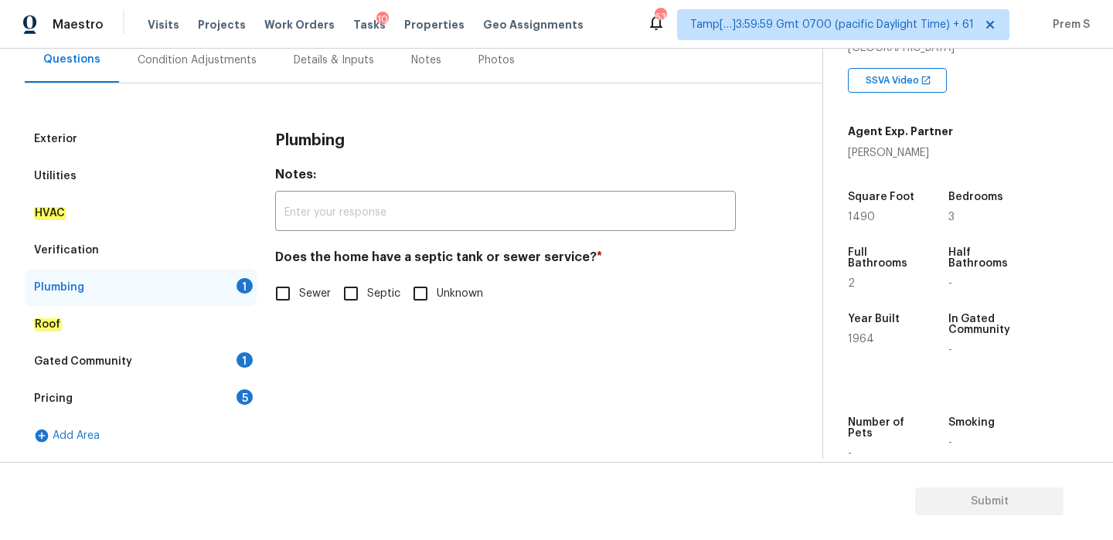
scroll to position [151, 0]
click at [303, 301] on span "Sewer" at bounding box center [315, 294] width 33 height 16
click at [299, 301] on input "Sewer" at bounding box center [283, 293] width 32 height 32
checkbox input "true"
click at [240, 355] on div "1" at bounding box center [245, 359] width 16 height 15
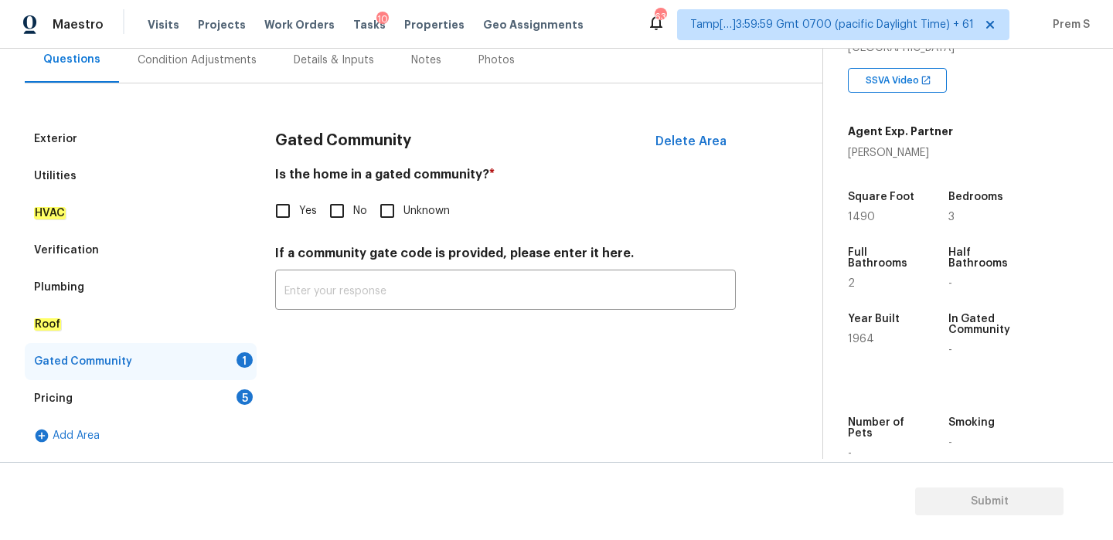
click at [332, 213] on input "No" at bounding box center [337, 211] width 32 height 32
checkbox input "true"
click at [225, 396] on div "Pricing 5" at bounding box center [141, 398] width 232 height 37
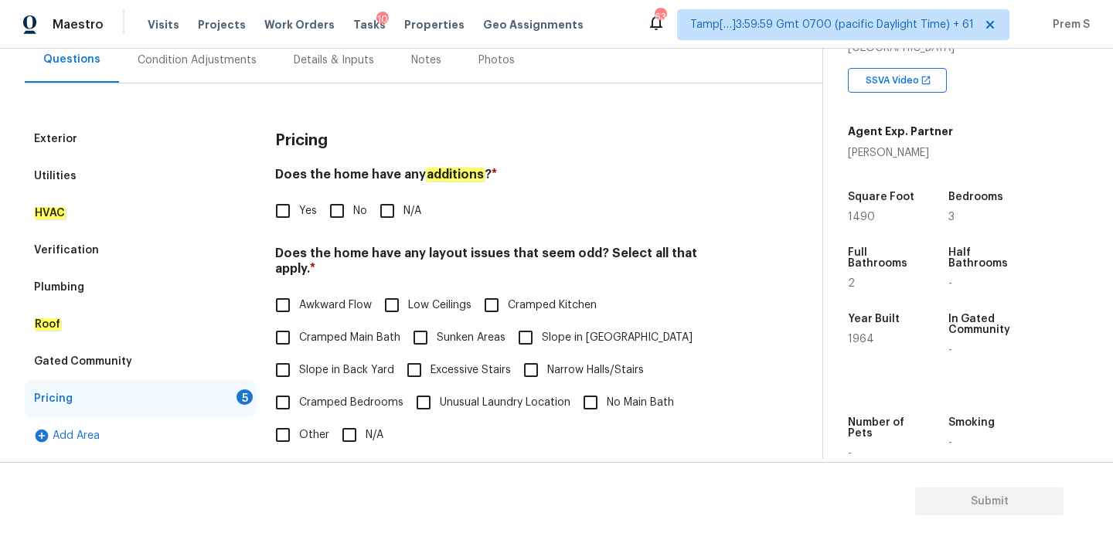
click at [345, 213] on input "No" at bounding box center [337, 211] width 32 height 32
checkbox input "true"
click at [348, 419] on input "N/A" at bounding box center [349, 435] width 32 height 32
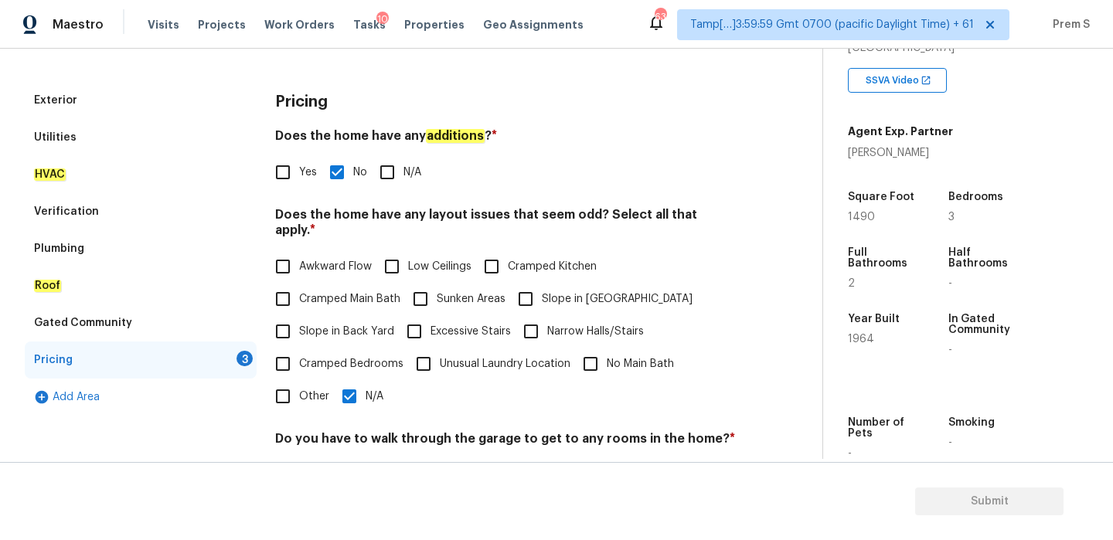
scroll to position [192, 0]
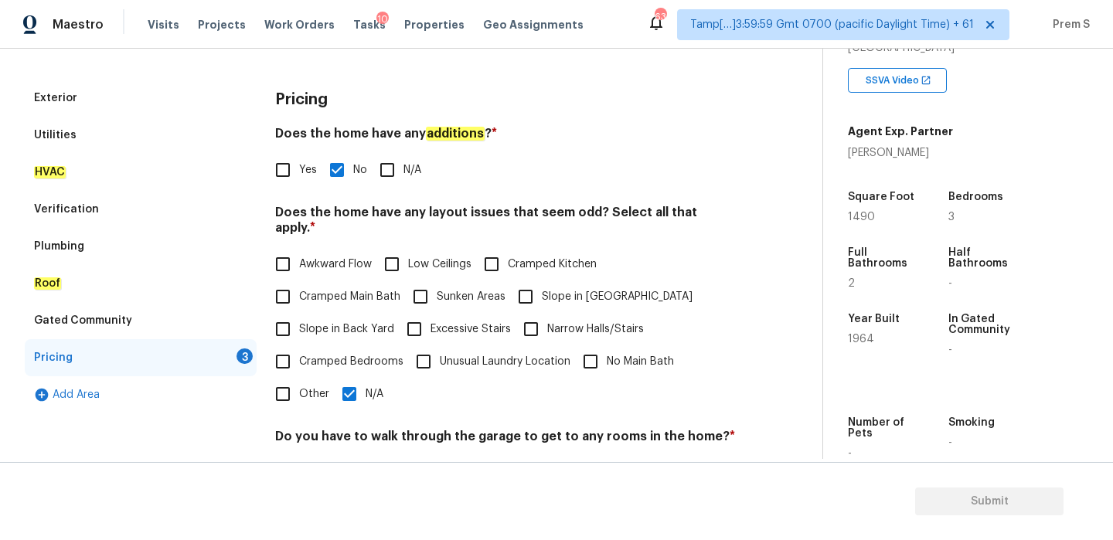
click at [341, 381] on input "N/A" at bounding box center [349, 394] width 32 height 32
checkbox input "false"
click at [526, 294] on input "Slope in Front Yard" at bounding box center [525, 297] width 32 height 32
checkbox input "true"
click at [307, 322] on span "Slope in Back Yard" at bounding box center [346, 330] width 95 height 16
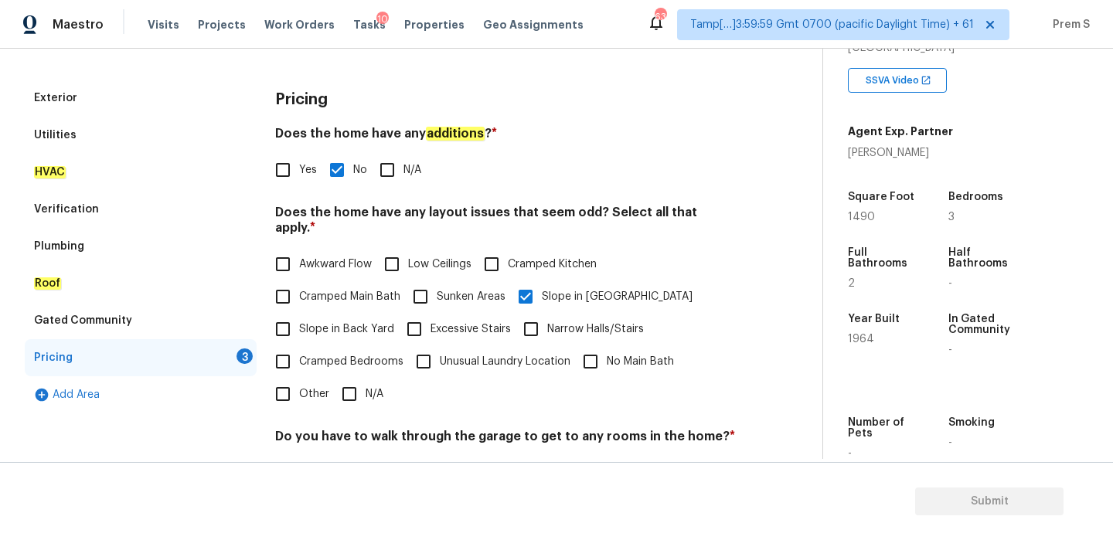
click at [299, 315] on input "Slope in Back Yard" at bounding box center [283, 329] width 32 height 32
checkbox input "true"
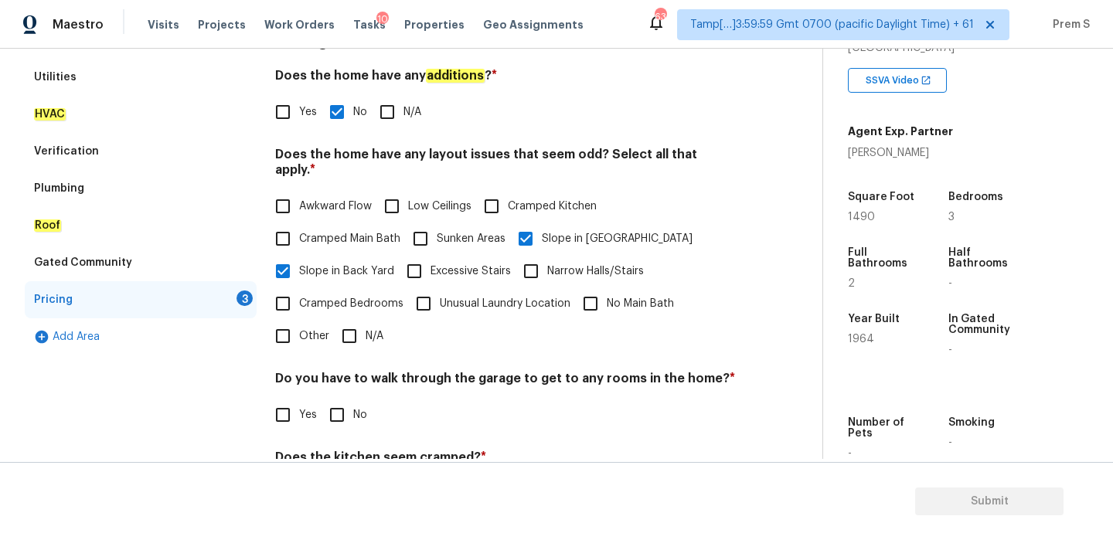
scroll to position [301, 0]
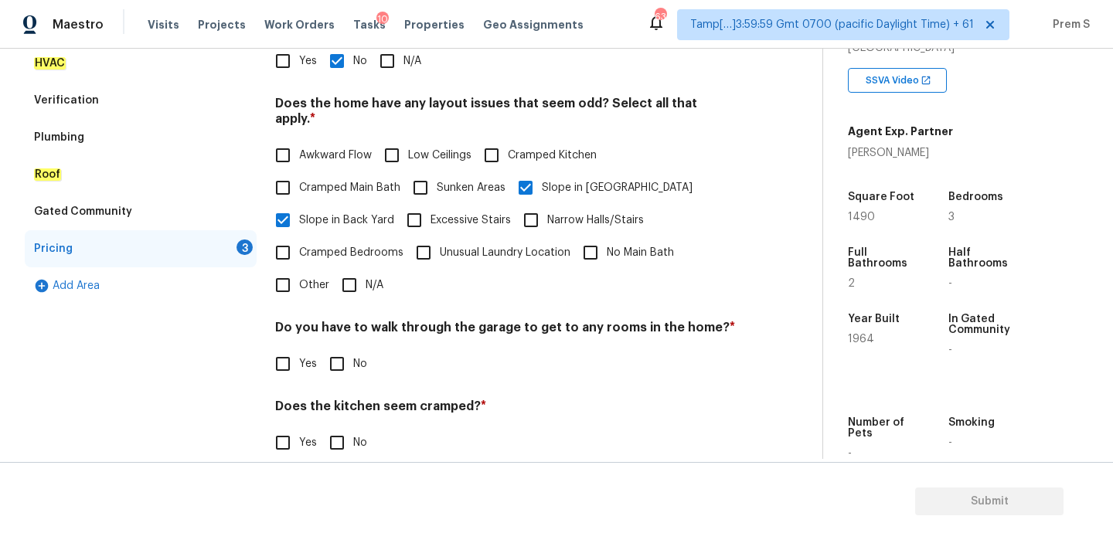
click at [325, 348] on input "No" at bounding box center [337, 364] width 32 height 32
checkbox input "true"
click at [335, 428] on input "No" at bounding box center [337, 443] width 32 height 32
checkbox input "true"
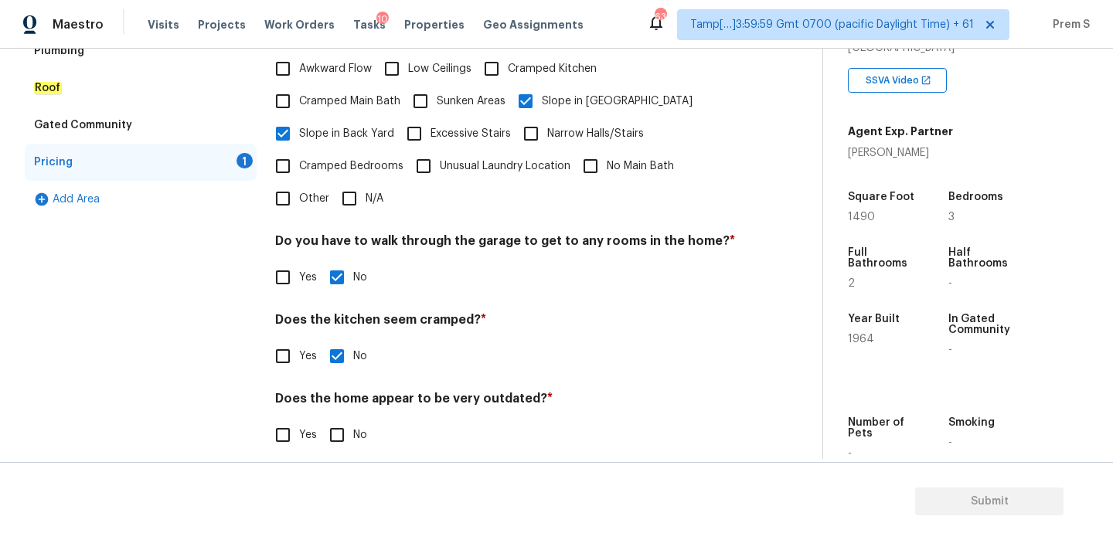
click at [332, 419] on input "No" at bounding box center [337, 435] width 32 height 32
checkbox input "true"
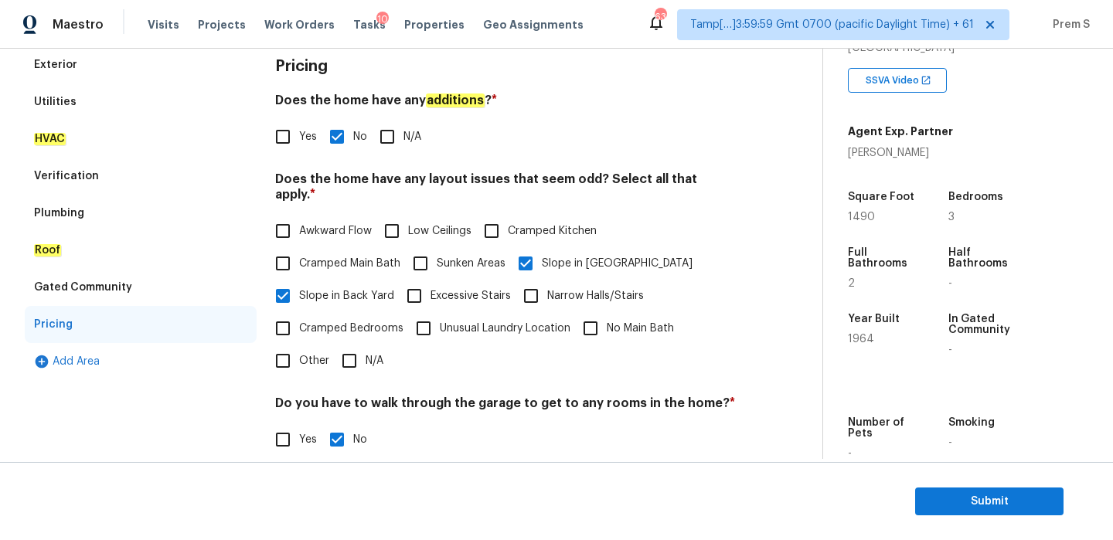
scroll to position [148, 0]
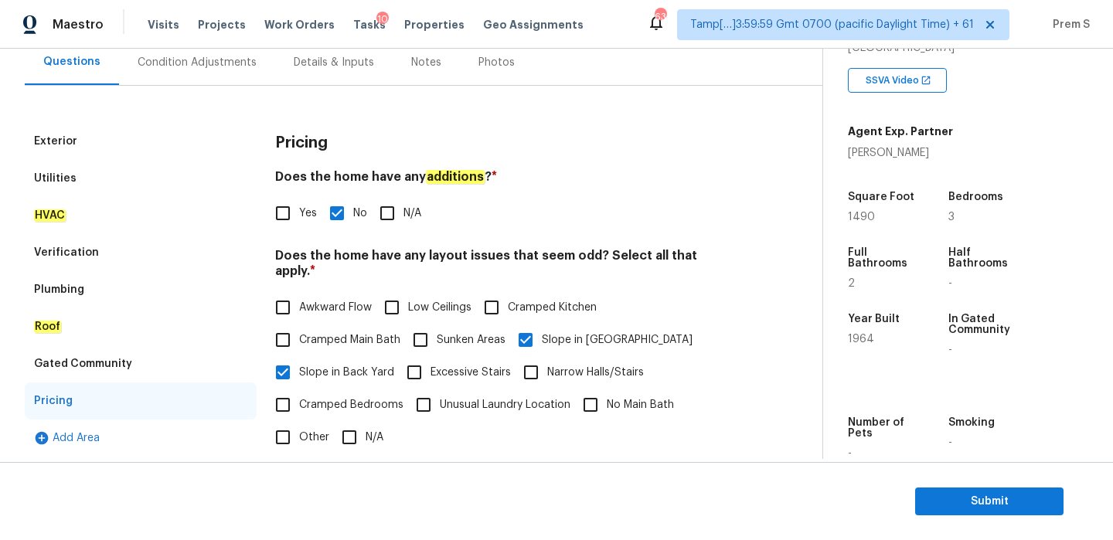
click at [222, 62] on div "Condition Adjustments" at bounding box center [197, 62] width 119 height 15
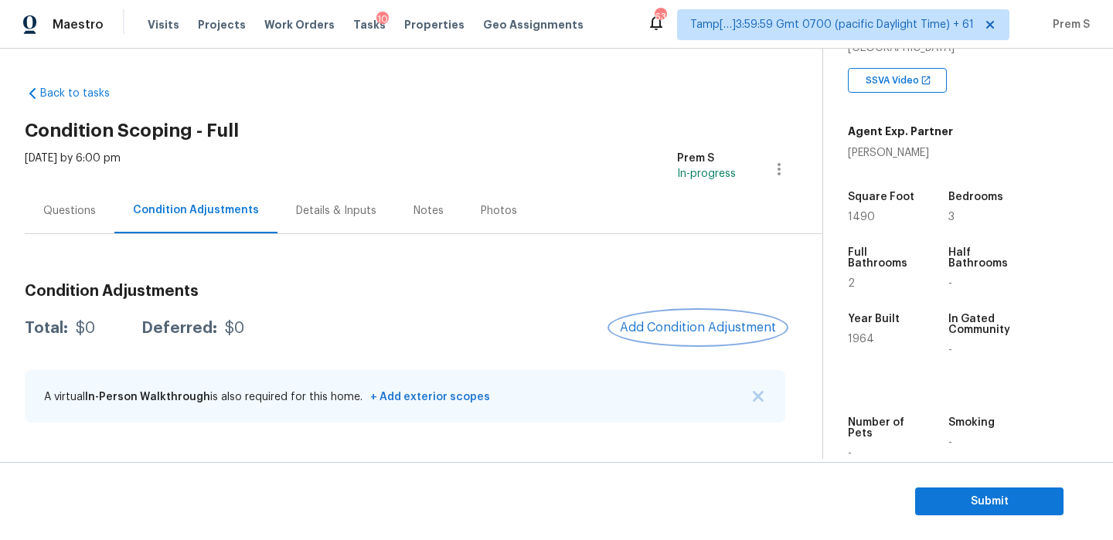
click at [679, 320] on button "Add Condition Adjustment" at bounding box center [698, 327] width 175 height 32
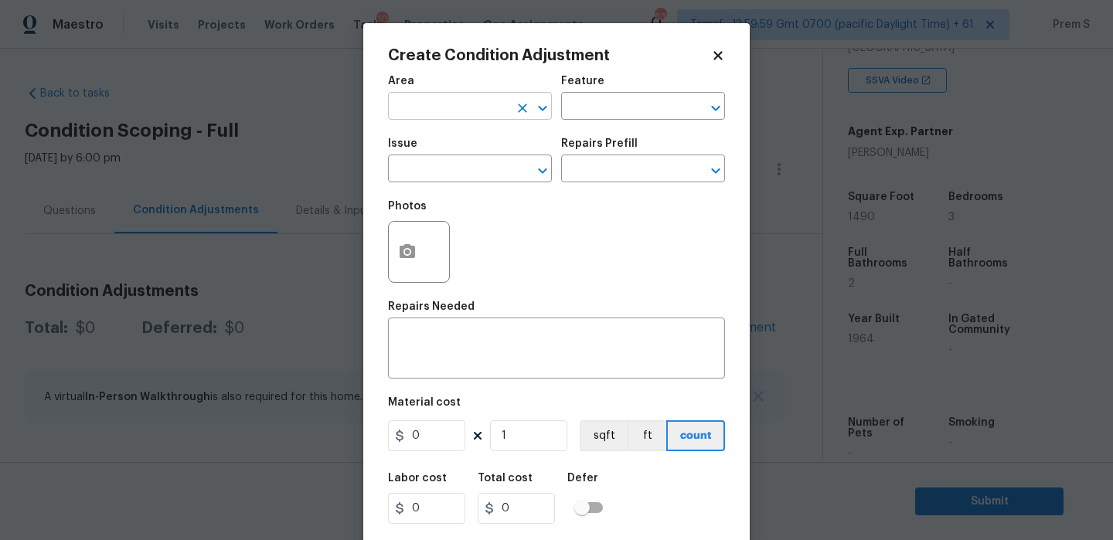
click at [485, 112] on input "text" at bounding box center [448, 108] width 121 height 24
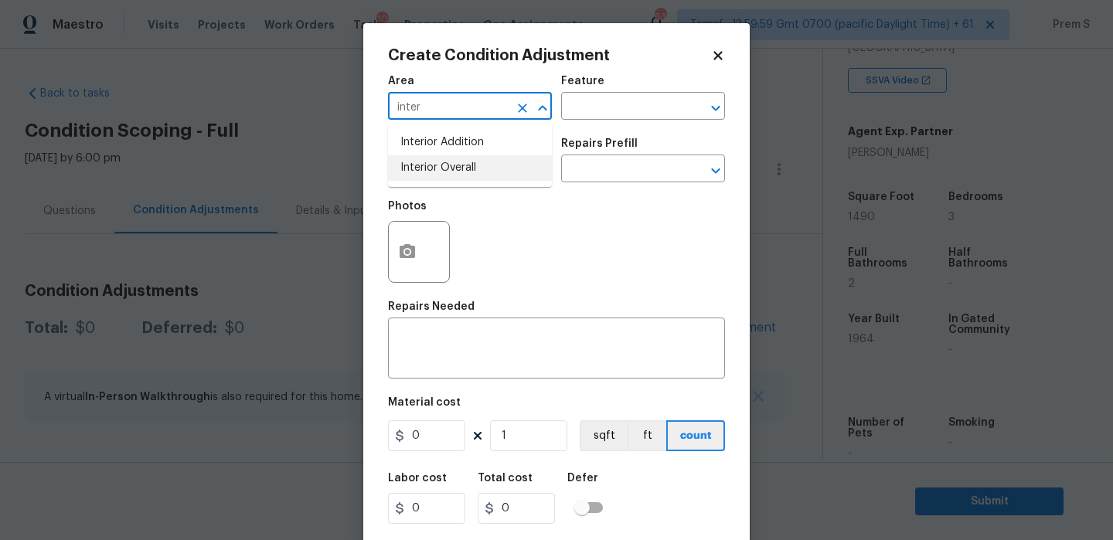
click at [476, 165] on li "Interior Overall" at bounding box center [470, 168] width 164 height 26
type input "Interior Overall"
click at [476, 165] on input "text" at bounding box center [448, 170] width 121 height 24
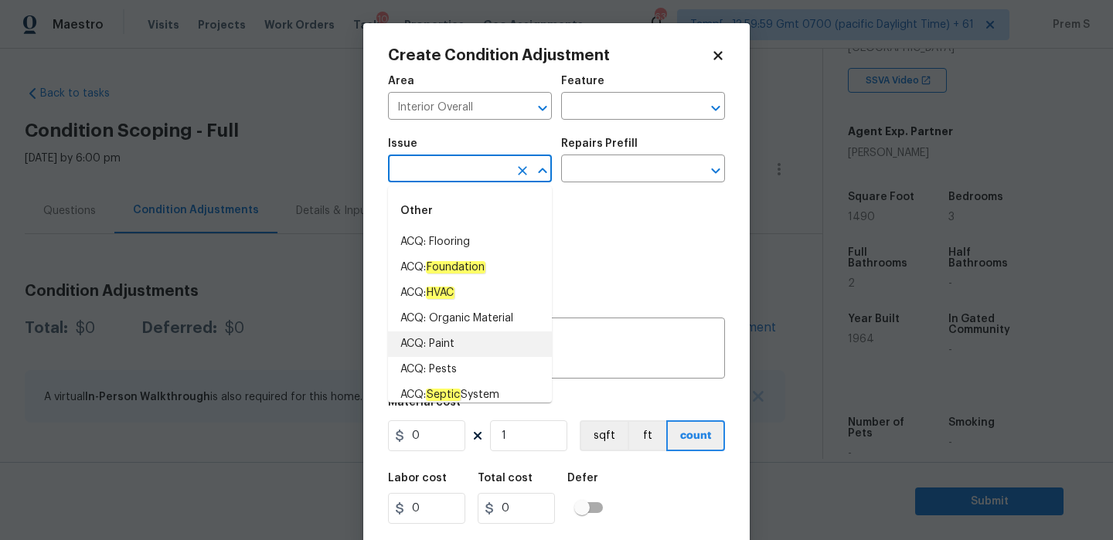
click at [461, 333] on li "ACQ: Paint" at bounding box center [470, 345] width 164 height 26
type input "ACQ: Paint"
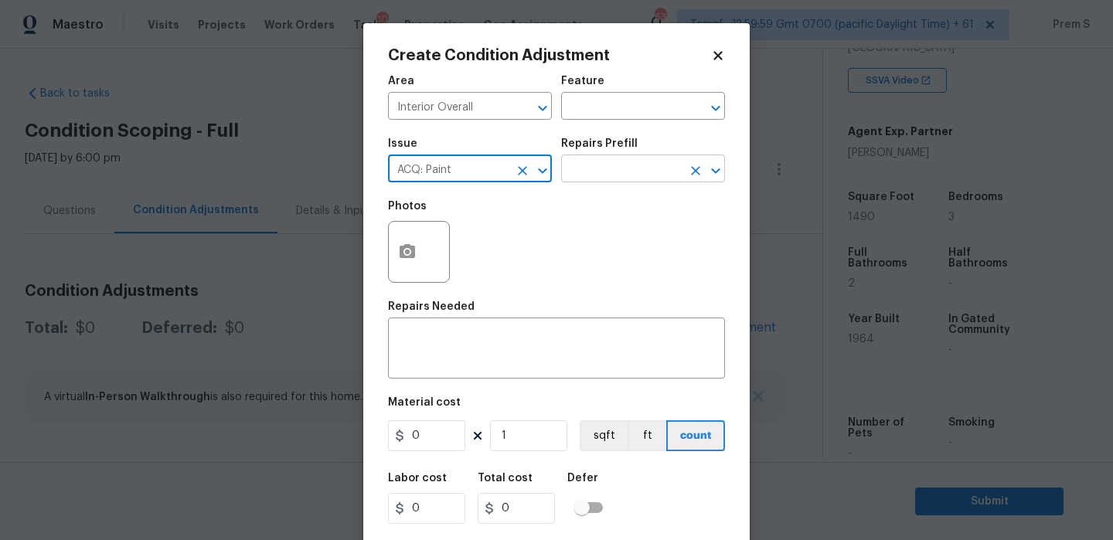
click at [671, 165] on input "text" at bounding box center [621, 170] width 121 height 24
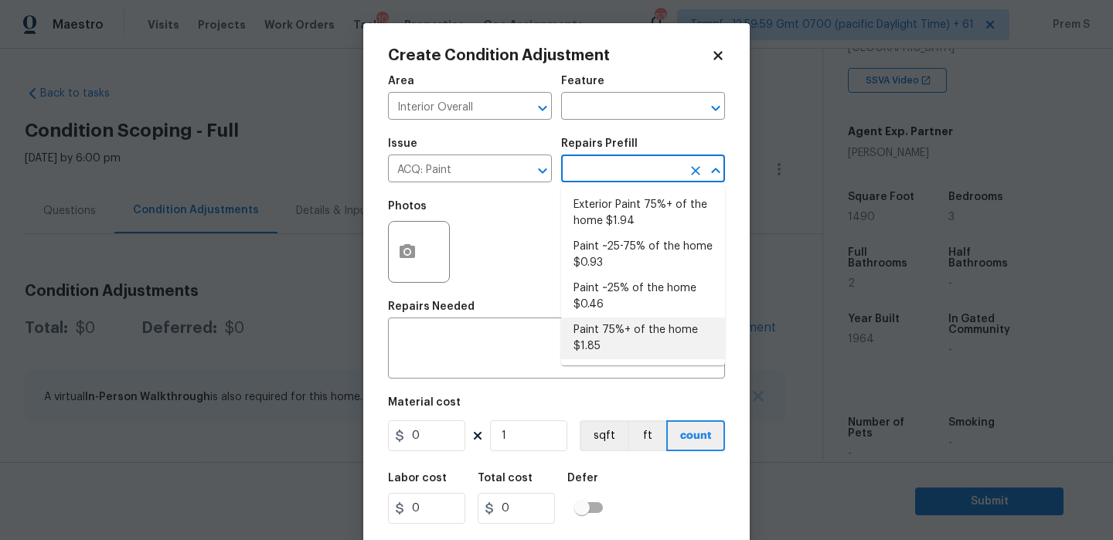
click at [617, 346] on li "Paint 75%+ of the home $1.85" at bounding box center [643, 339] width 164 height 42
type input "Acquisition"
type textarea "Acquisition Scope: 75%+ of the home will likely require interior paint"
type input "1.85"
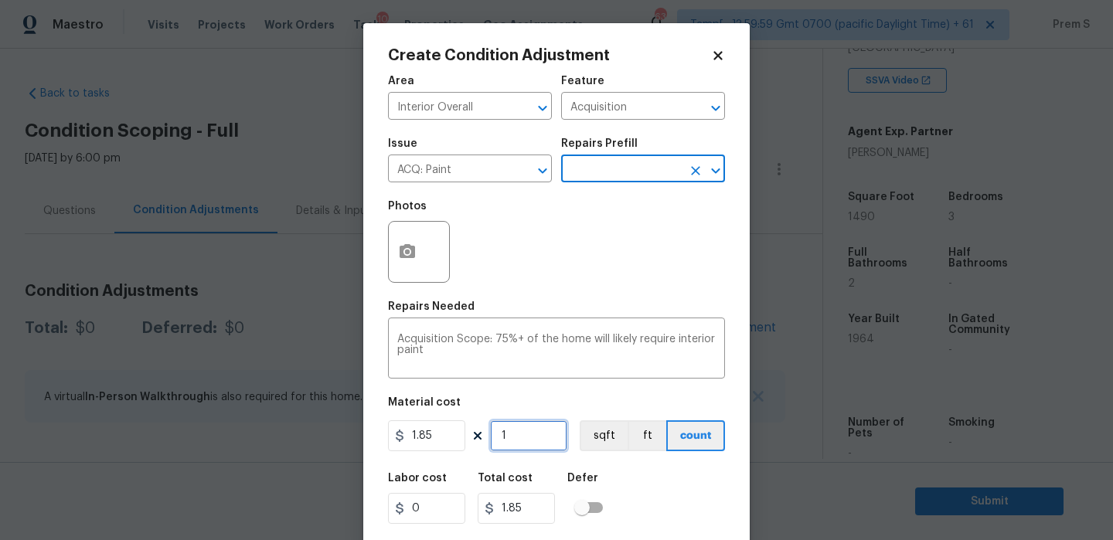
click at [517, 442] on input "1" at bounding box center [528, 435] width 77 height 31
type input "14"
type input "25.9"
type input "149"
type input "275.65"
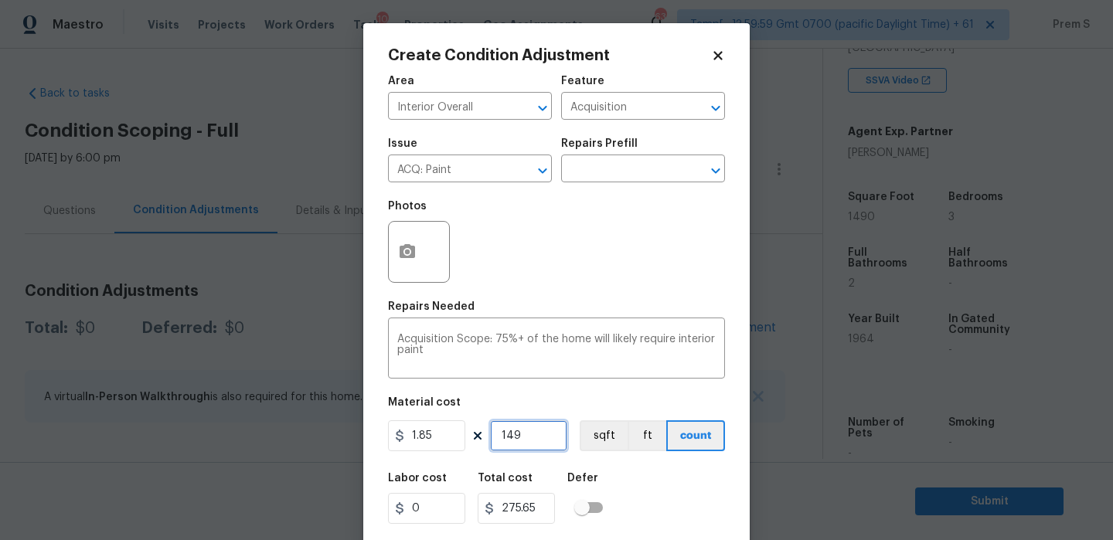
type input "1490"
type input "2756.5"
type input "1490"
click at [422, 259] on button "button" at bounding box center [407, 252] width 37 height 60
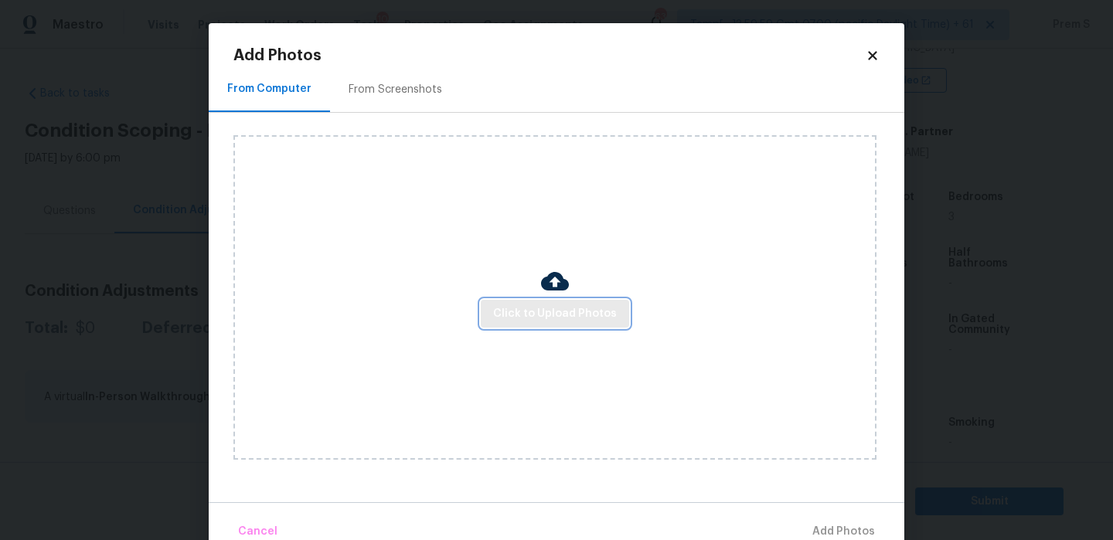
click at [516, 305] on span "Click to Upload Photos" at bounding box center [555, 314] width 124 height 19
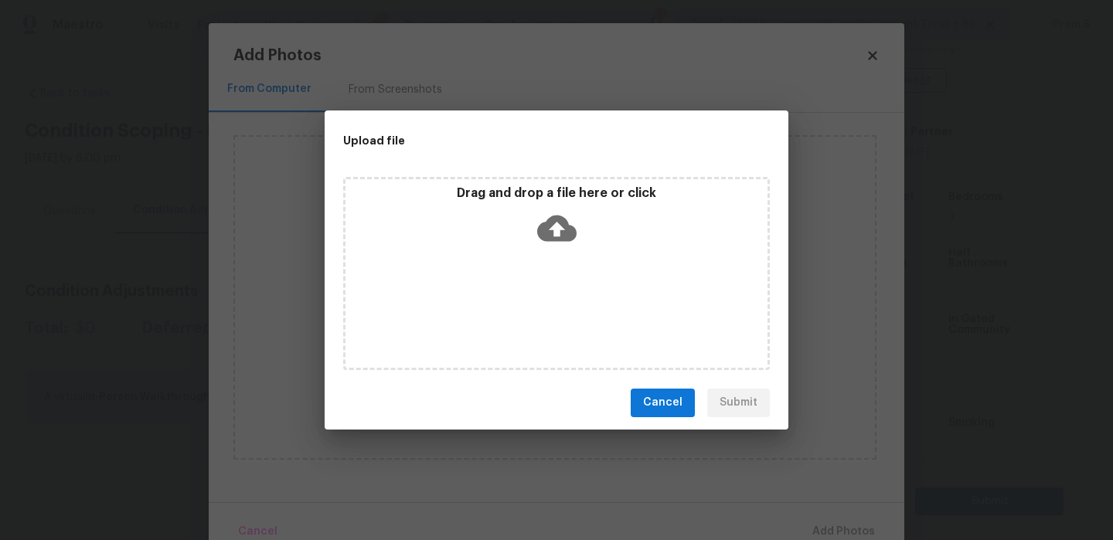
click at [546, 222] on icon at bounding box center [556, 228] width 39 height 26
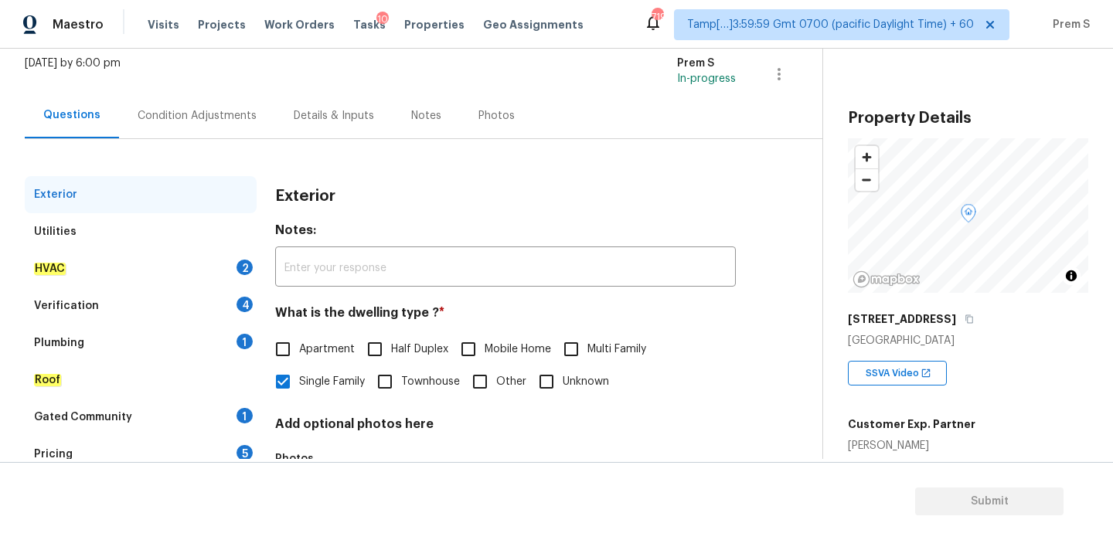
scroll to position [204, 0]
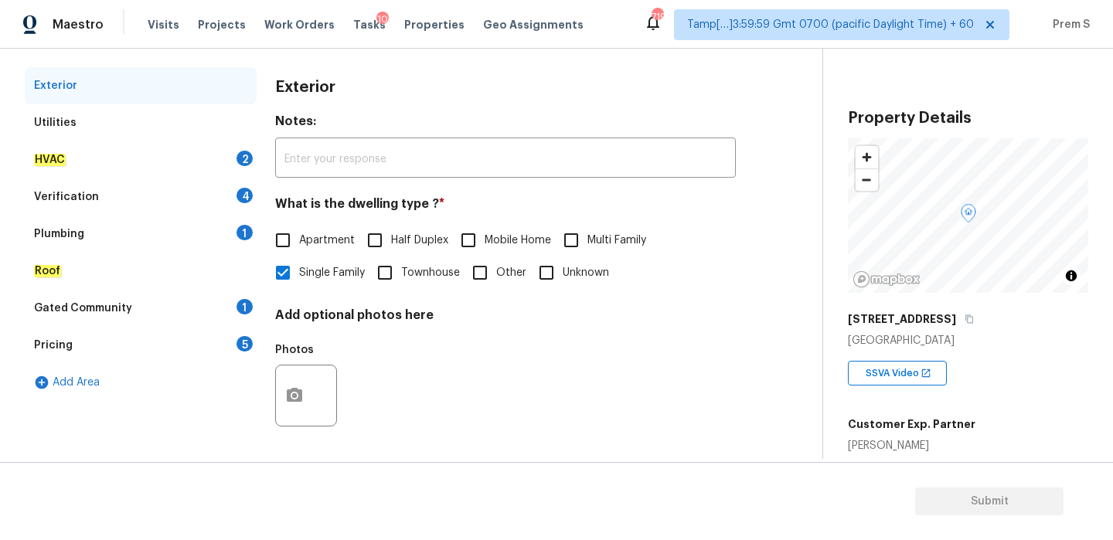
click at [227, 158] on div "HVAC 2" at bounding box center [141, 159] width 232 height 37
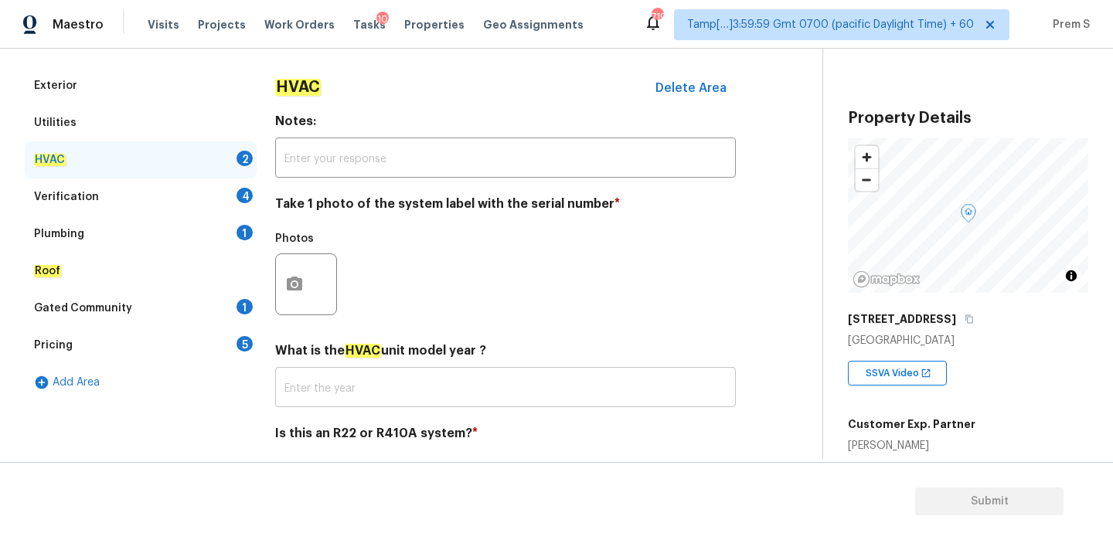
scroll to position [255, 0]
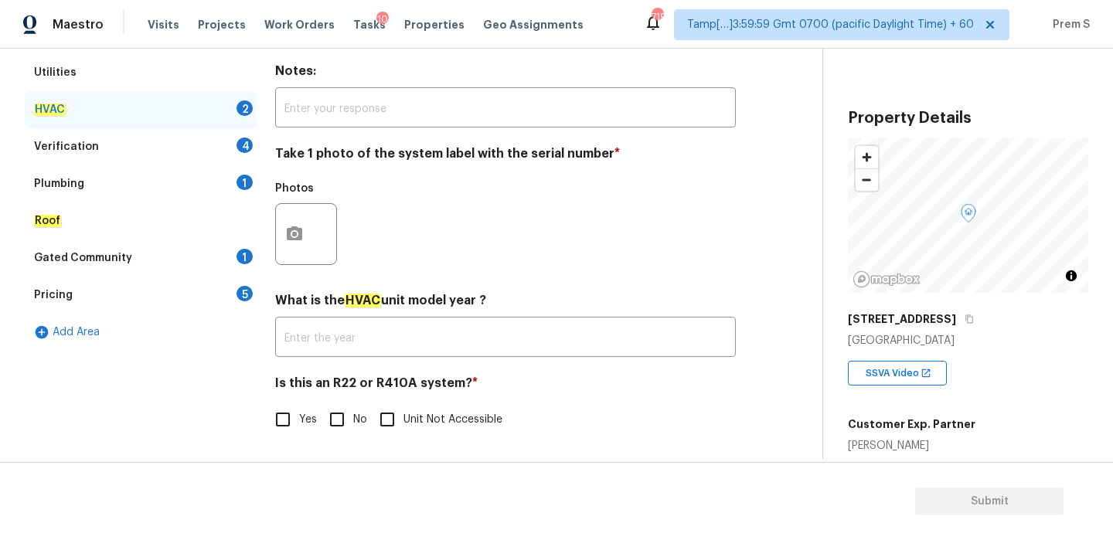
click at [345, 427] on input "No" at bounding box center [337, 419] width 32 height 32
checkbox input "true"
click at [291, 240] on icon "button" at bounding box center [294, 233] width 15 height 14
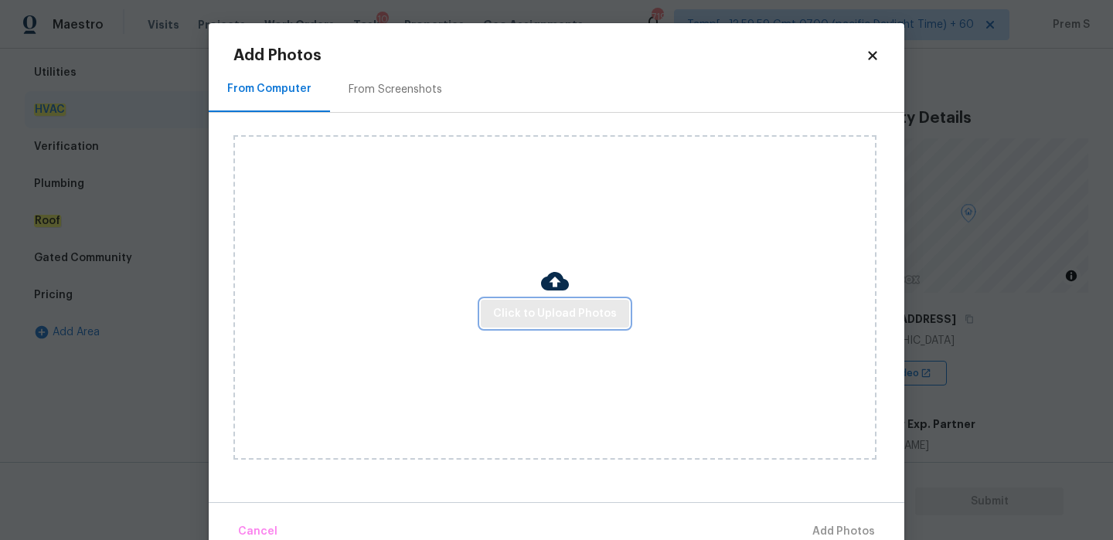
click at [531, 317] on span "Click to Upload Photos" at bounding box center [555, 314] width 124 height 19
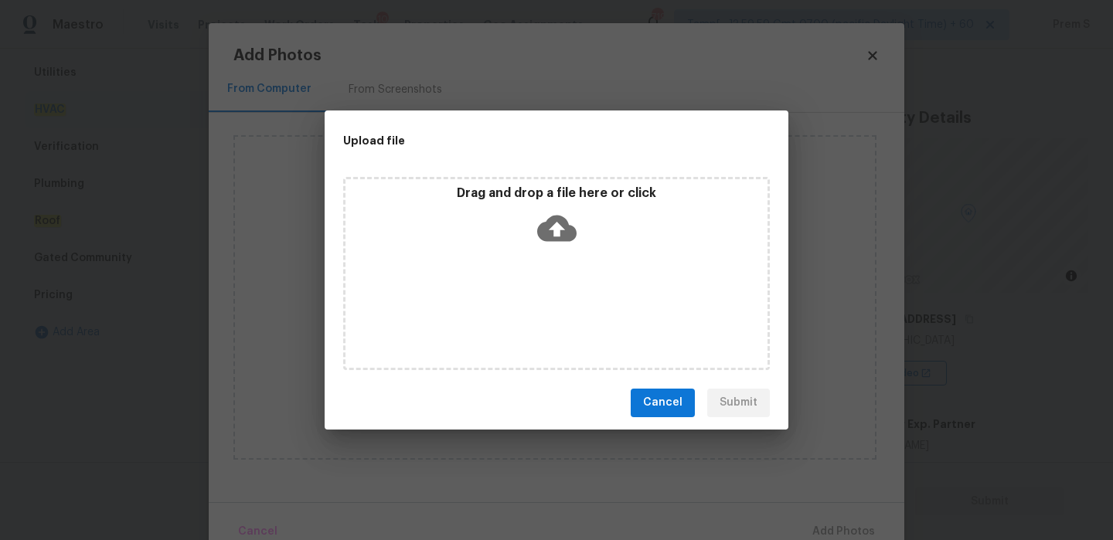
click at [565, 221] on icon at bounding box center [556, 228] width 39 height 26
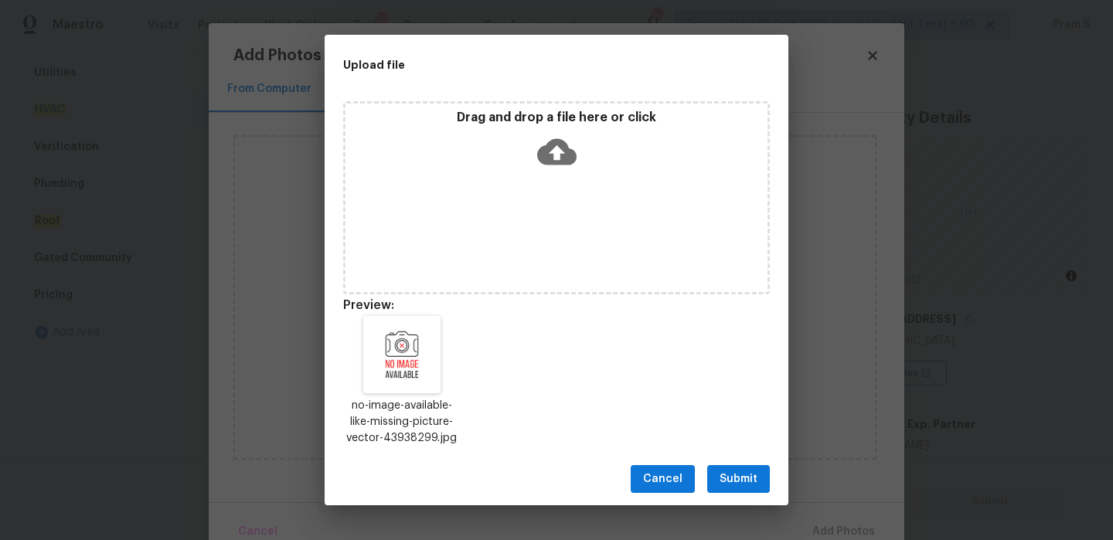
click at [757, 478] on span "Submit" at bounding box center [739, 479] width 38 height 19
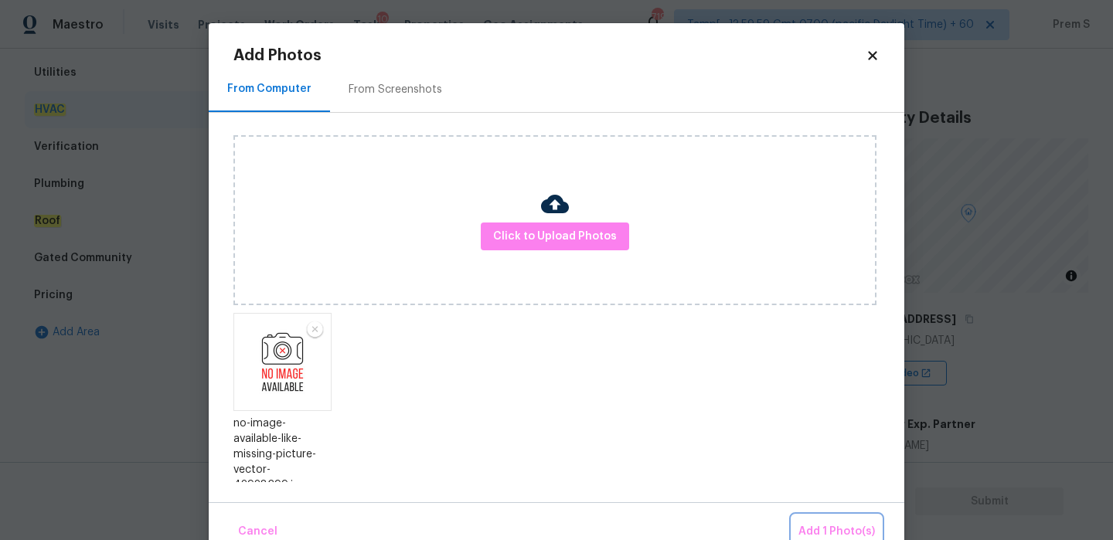
click at [850, 524] on span "Add 1 Photo(s)" at bounding box center [836, 531] width 77 height 19
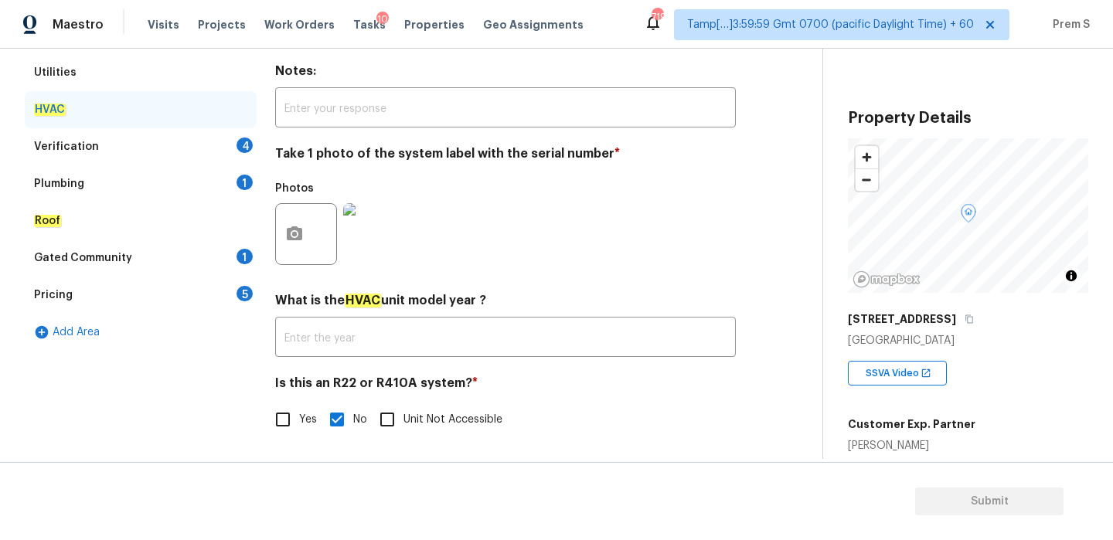
click at [240, 145] on div "4" at bounding box center [245, 145] width 16 height 15
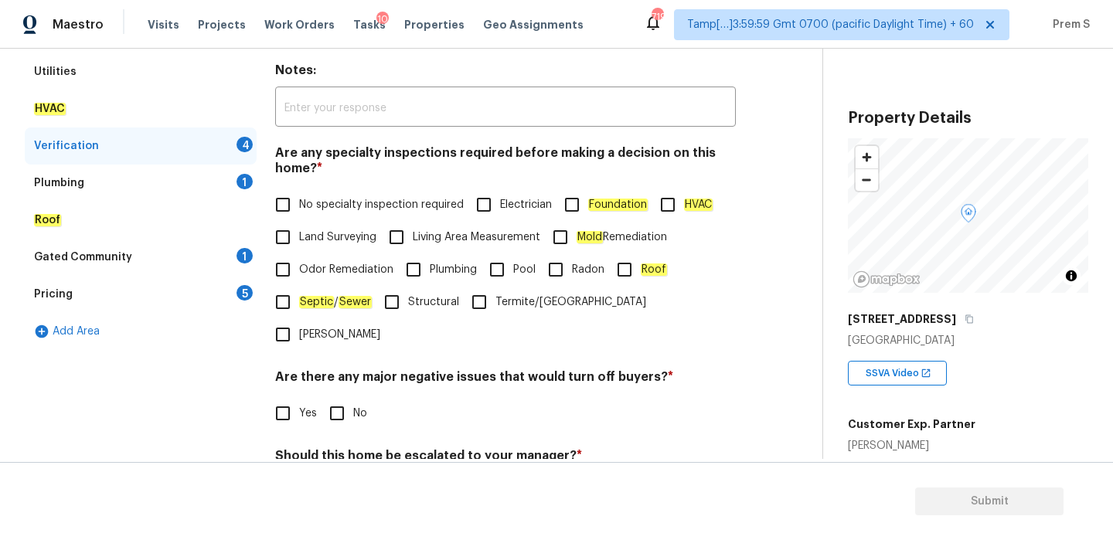
click at [323, 204] on span "No specialty inspection required" at bounding box center [381, 205] width 165 height 16
click at [299, 204] on input "No specialty inspection required" at bounding box center [283, 205] width 32 height 32
checkbox input "true"
click at [338, 397] on input "No" at bounding box center [337, 413] width 32 height 32
checkbox input "true"
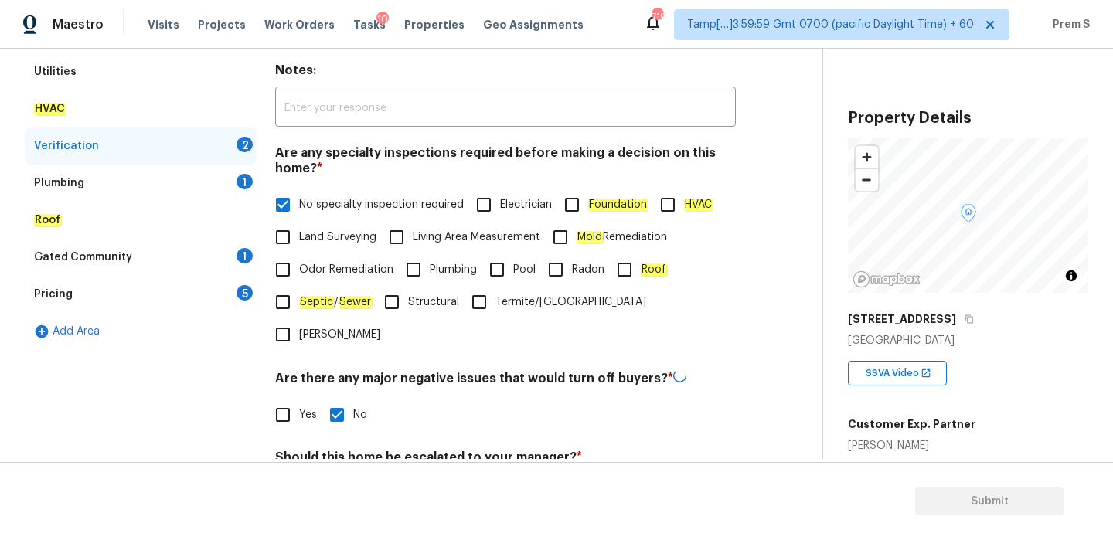
scroll to position [385, 0]
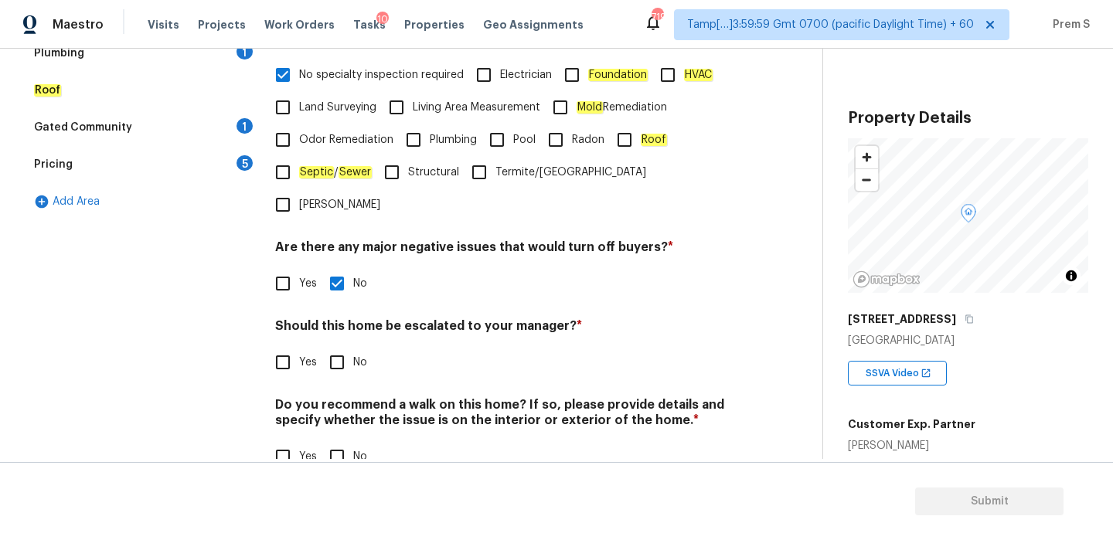
click at [332, 346] on input "No" at bounding box center [337, 362] width 32 height 32
checkbox input "true"
click at [349, 441] on input "No" at bounding box center [337, 457] width 32 height 32
checkbox input "true"
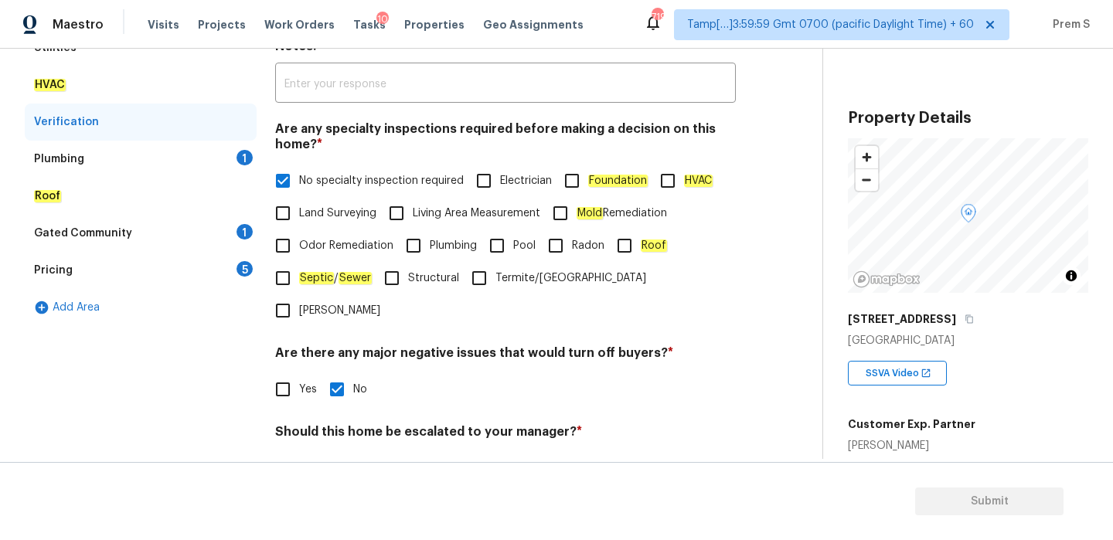
click at [248, 158] on div "1" at bounding box center [245, 157] width 16 height 15
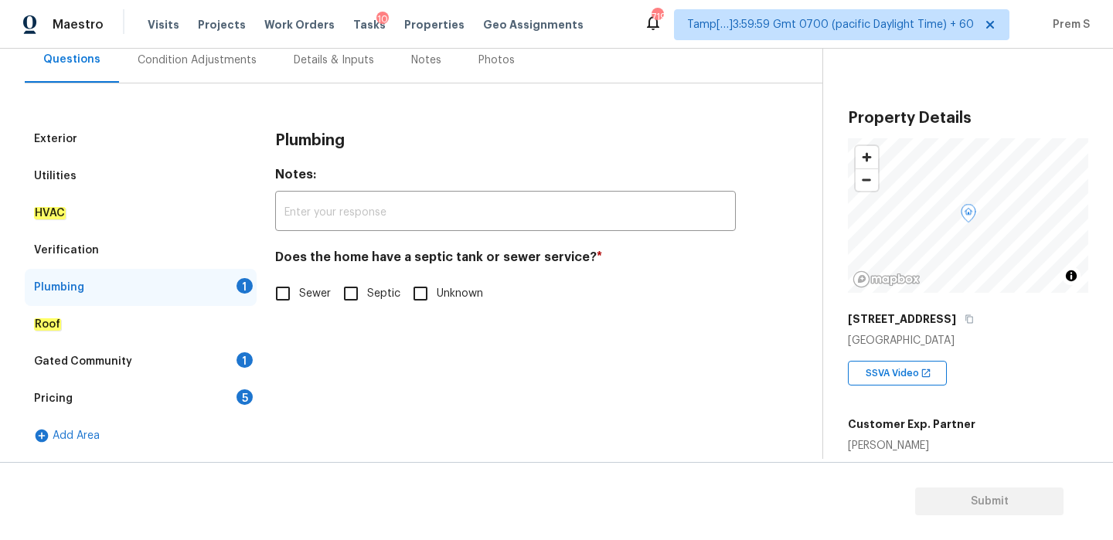
scroll to position [151, 0]
click at [290, 304] on input "Sewer" at bounding box center [283, 293] width 32 height 32
checkbox input "true"
click at [245, 361] on div "1" at bounding box center [245, 359] width 16 height 15
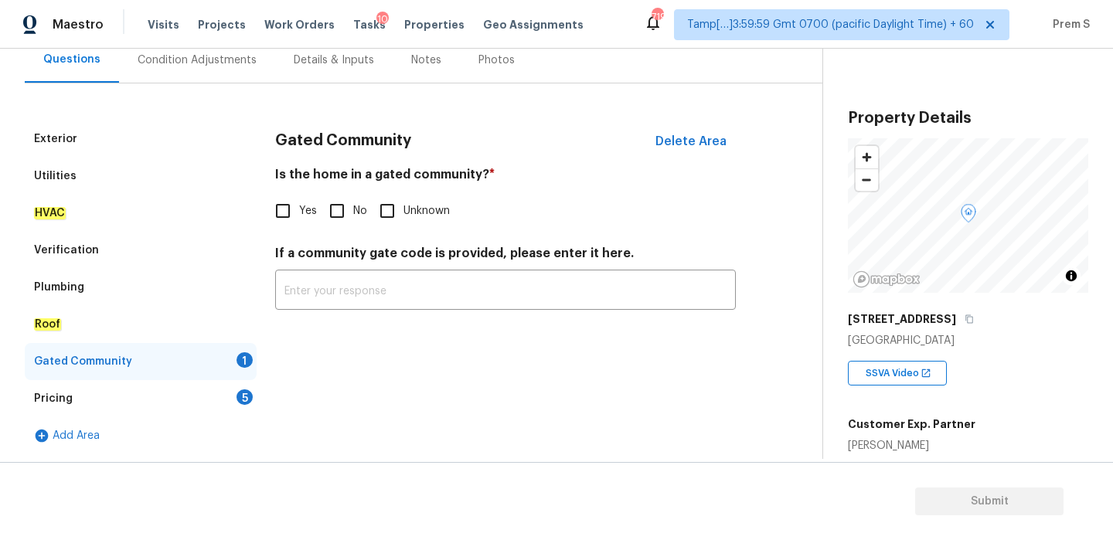
click at [343, 210] on input "No" at bounding box center [337, 211] width 32 height 32
checkbox input "true"
click at [254, 394] on div "Pricing 5" at bounding box center [141, 398] width 232 height 37
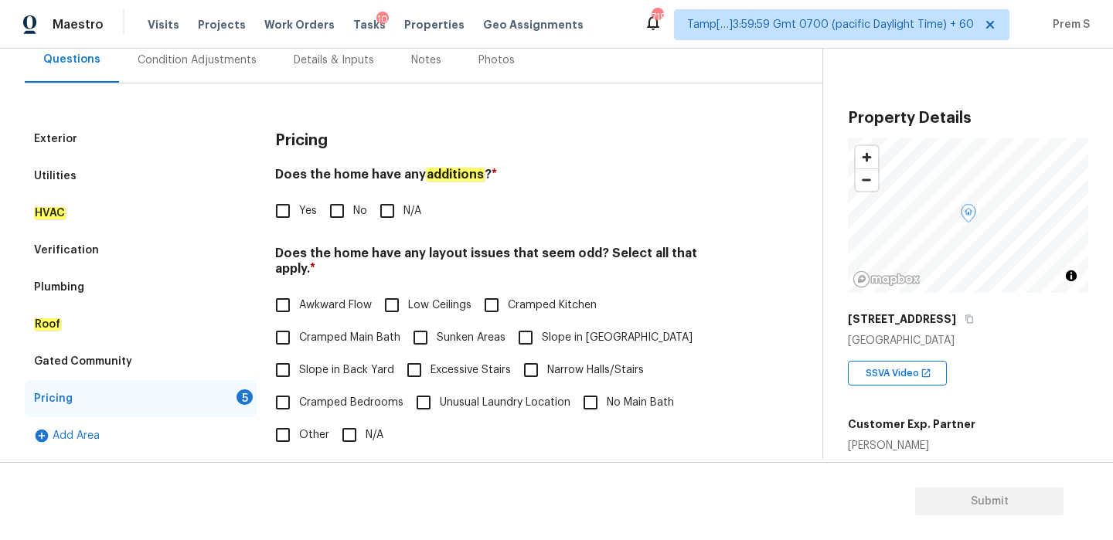
click at [343, 222] on input "No" at bounding box center [337, 211] width 32 height 32
checkbox input "true"
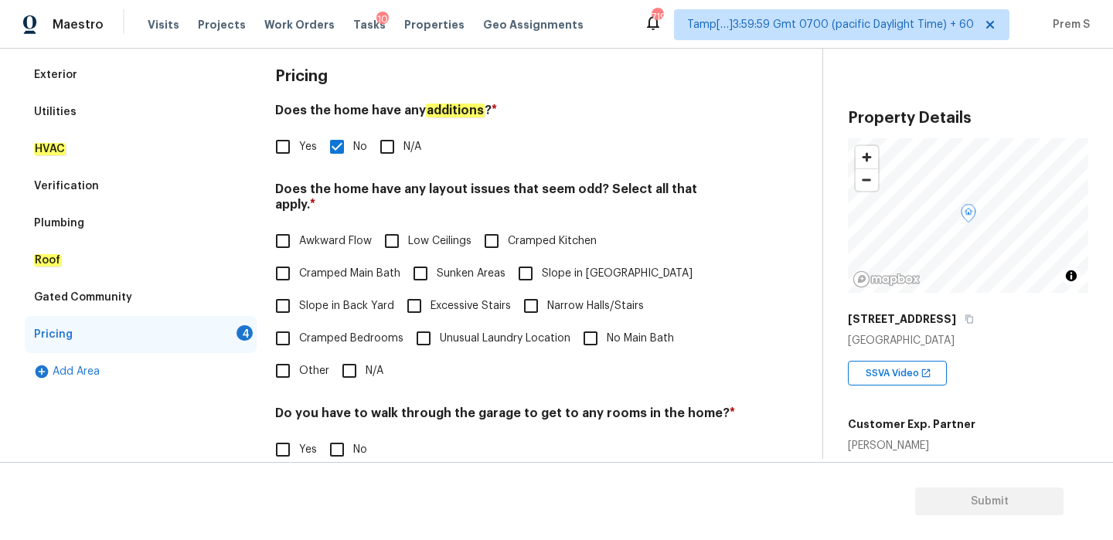
scroll to position [288, 0]
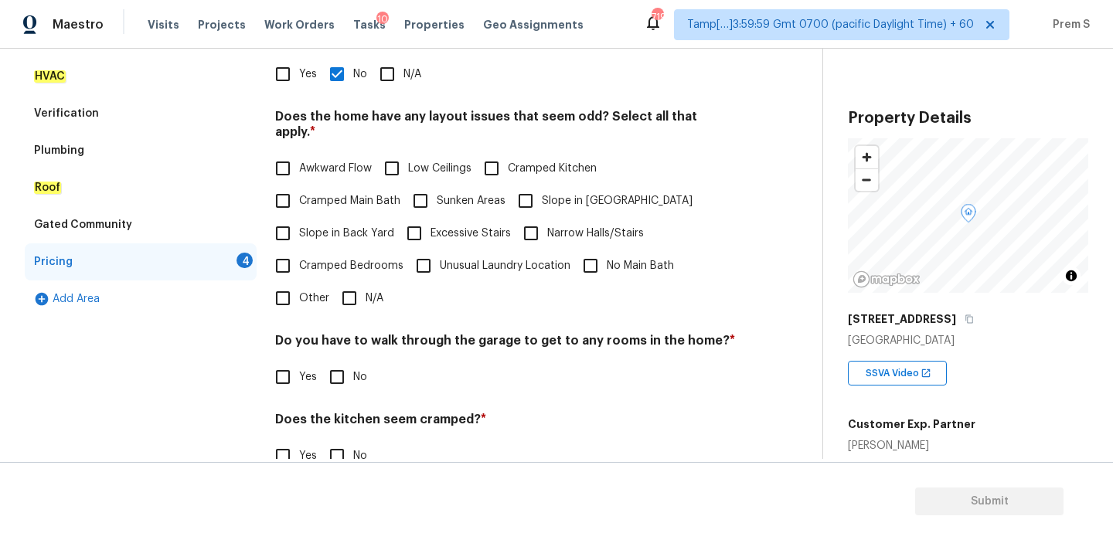
click at [358, 288] on input "N/A" at bounding box center [349, 298] width 32 height 32
checkbox input "true"
click at [340, 376] on input "No" at bounding box center [337, 377] width 32 height 32
checkbox input "true"
click at [349, 446] on input "No" at bounding box center [337, 456] width 32 height 32
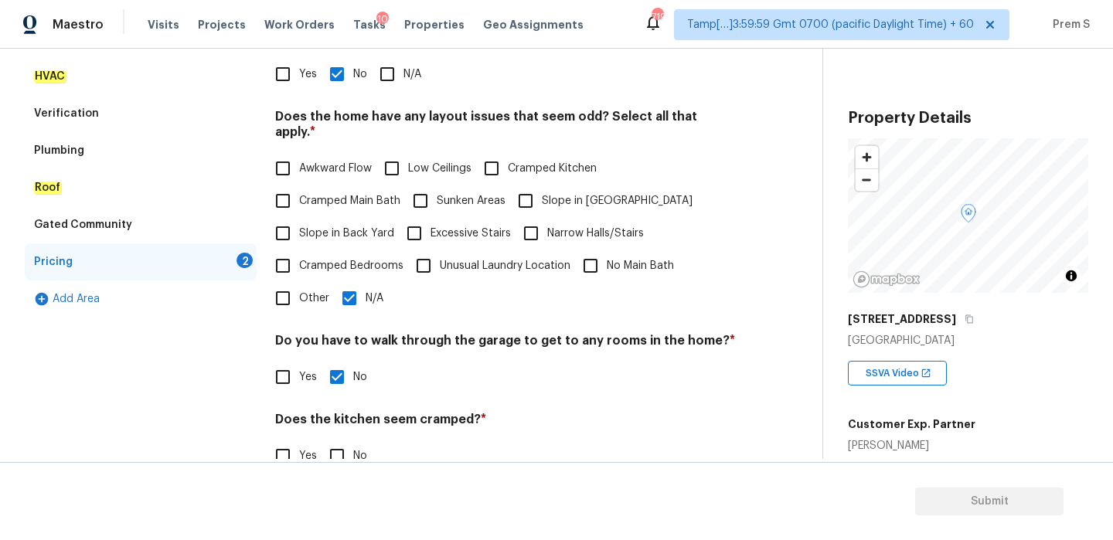
checkbox input "true"
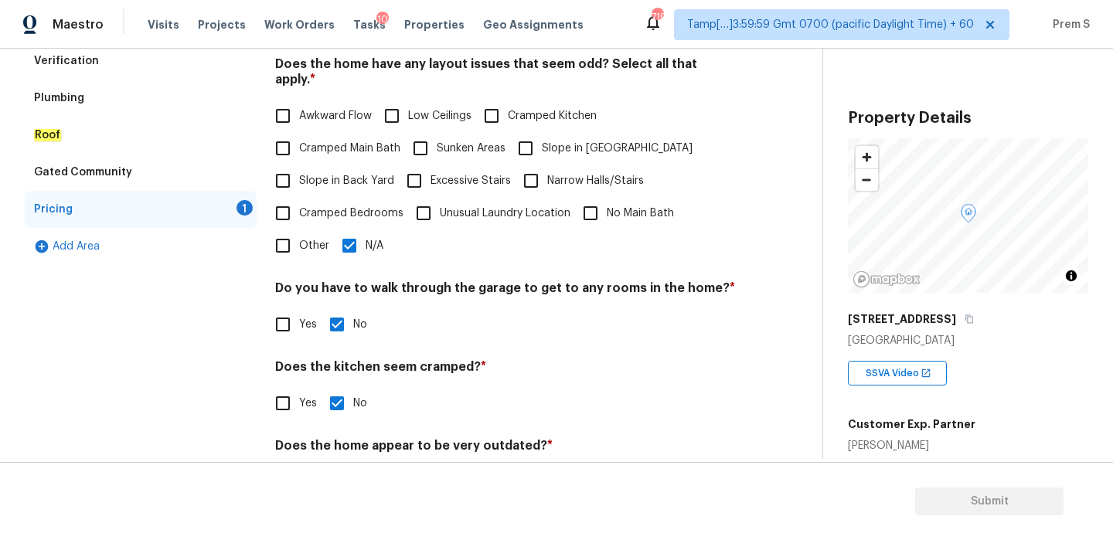
scroll to position [387, 0]
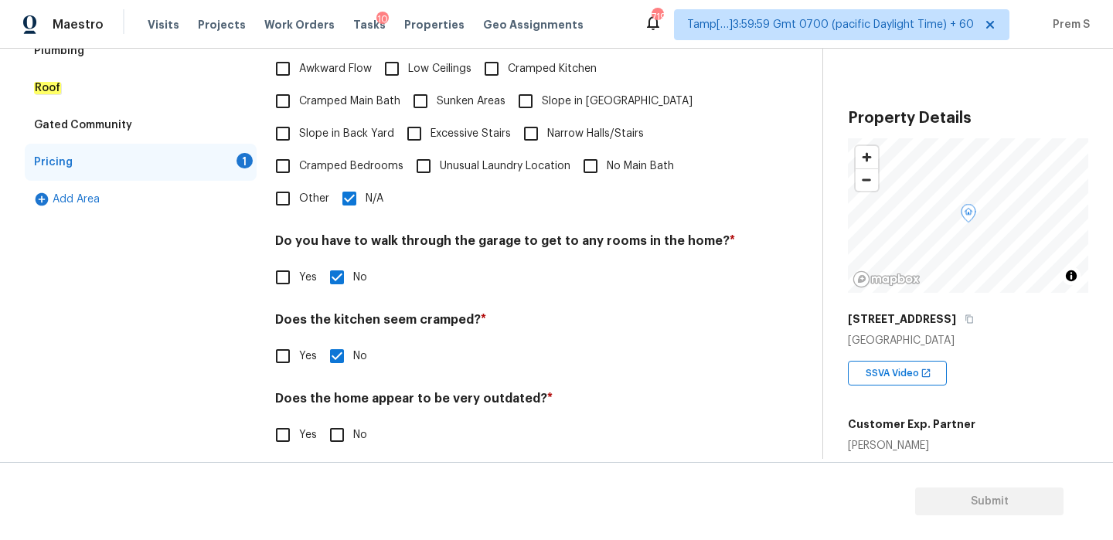
click at [343, 432] on input "No" at bounding box center [337, 435] width 32 height 32
checkbox input "true"
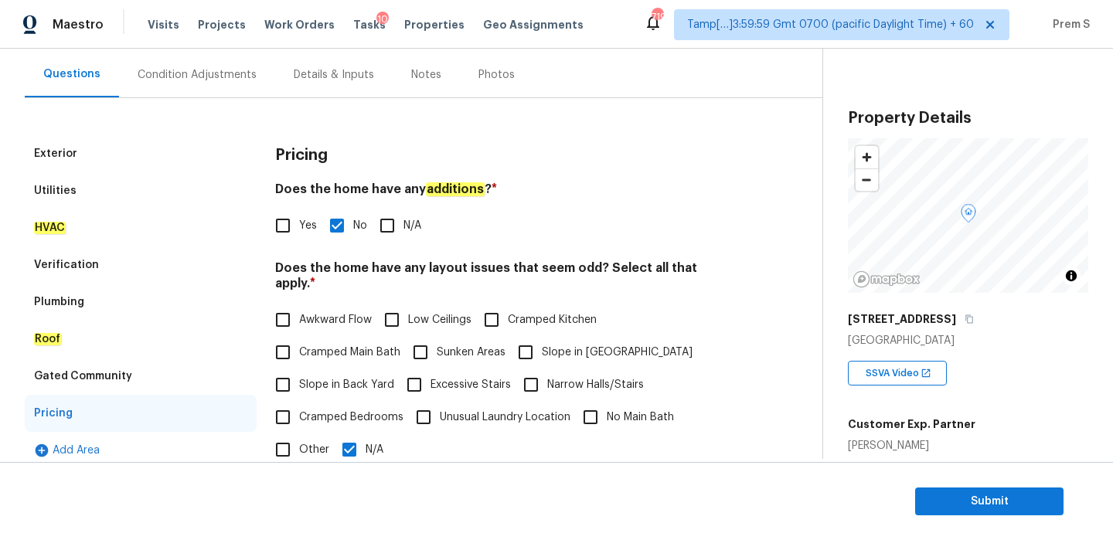
scroll to position [112, 0]
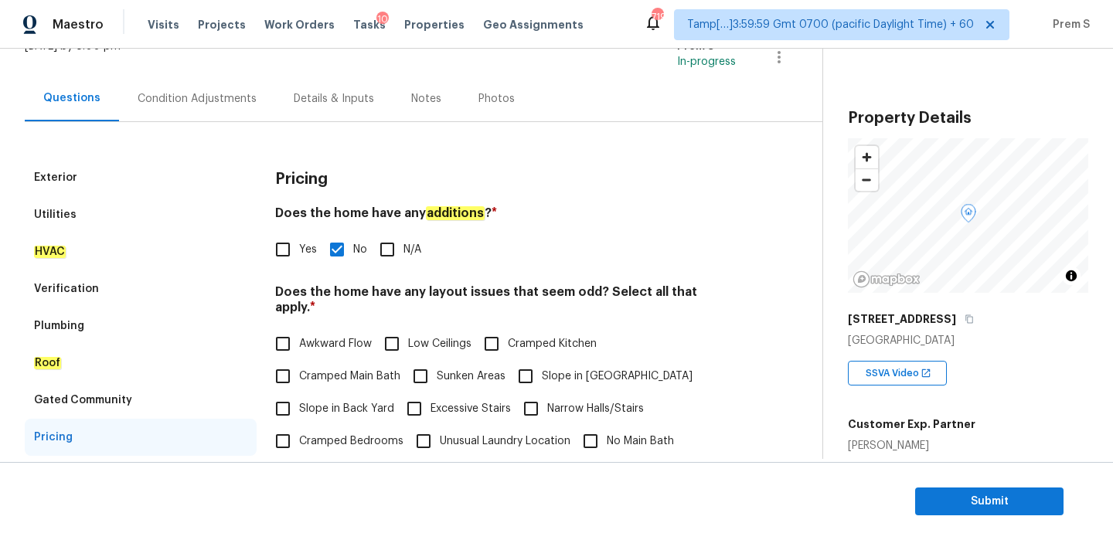
click at [227, 93] on div "Condition Adjustments" at bounding box center [197, 98] width 119 height 15
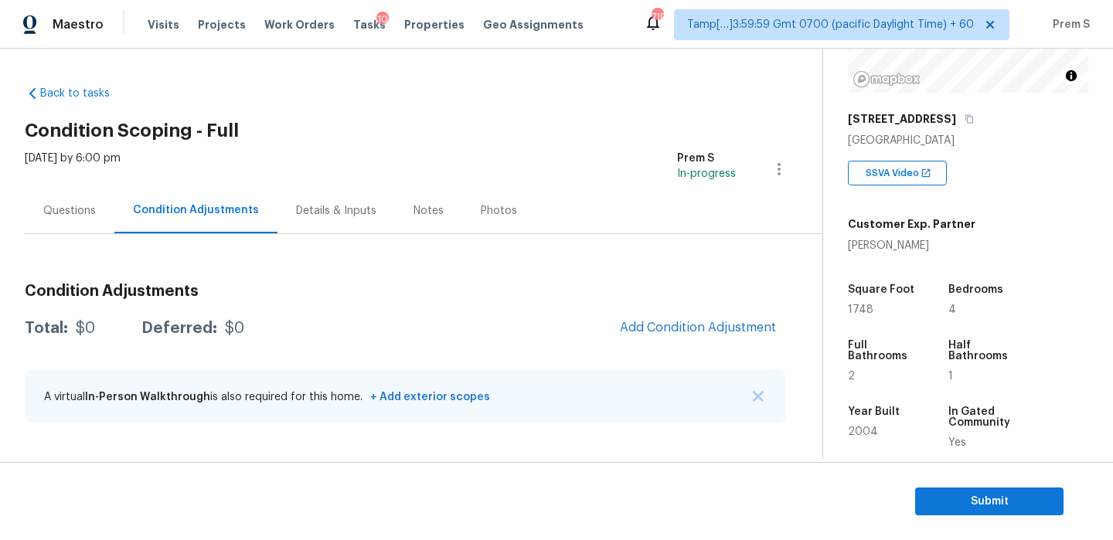
scroll to position [390, 0]
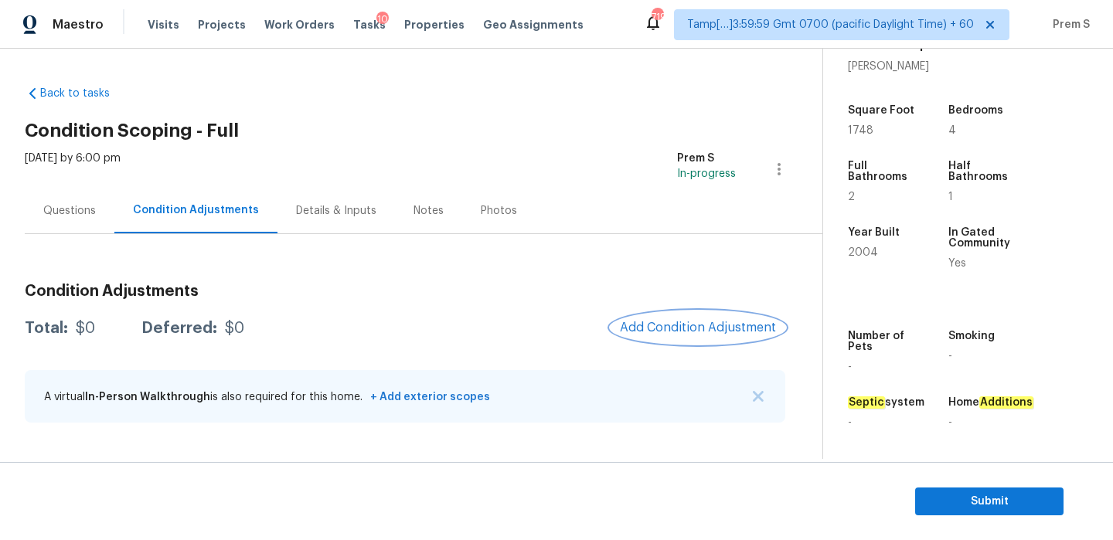
click at [693, 317] on button "Add Condition Adjustment" at bounding box center [698, 327] width 175 height 32
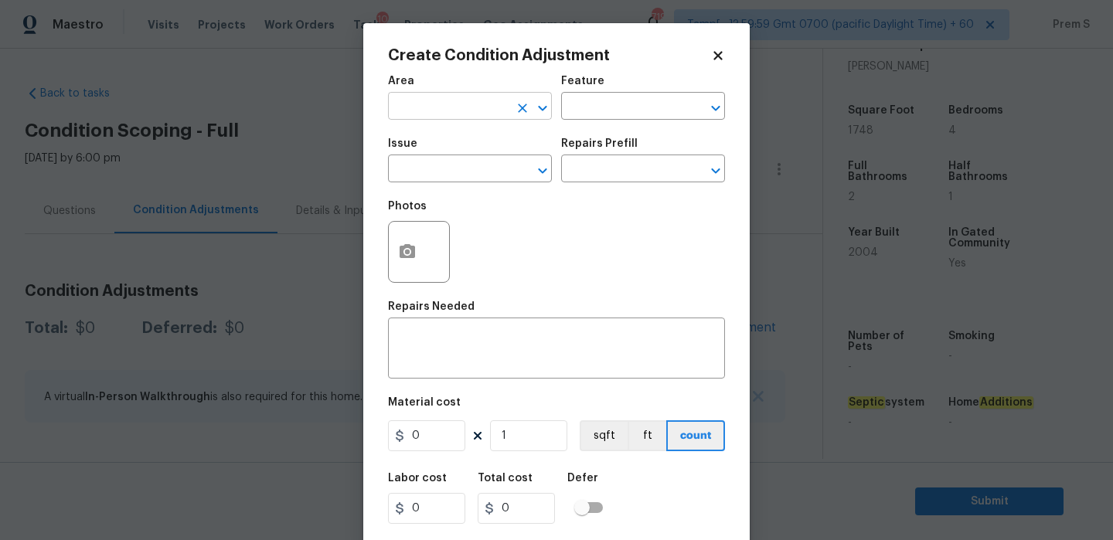
click at [471, 103] on input "text" at bounding box center [448, 108] width 121 height 24
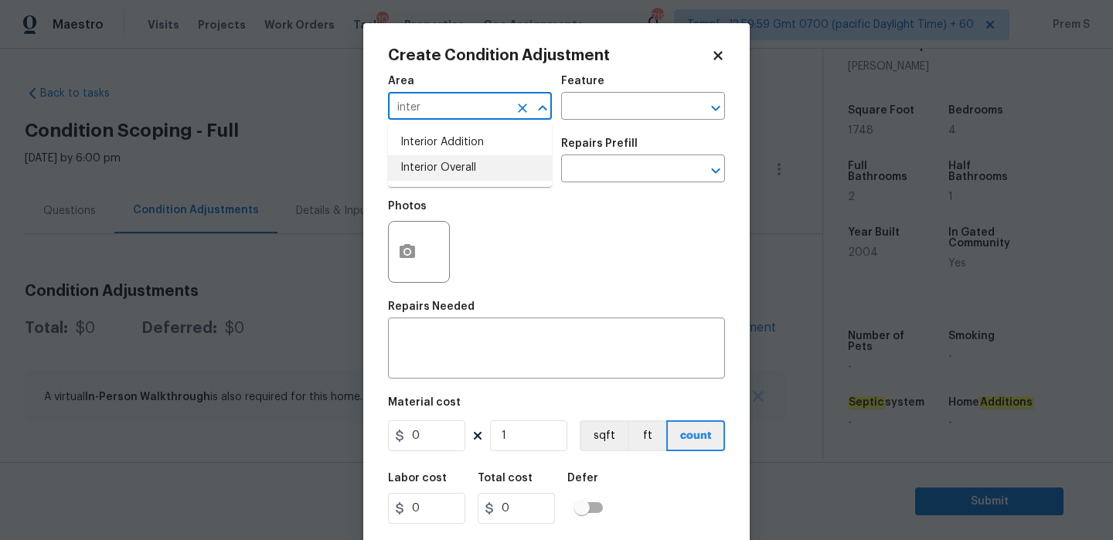
click at [475, 179] on li "Interior Overall" at bounding box center [470, 168] width 164 height 26
type input "Interior Overall"
click at [475, 179] on input "text" at bounding box center [448, 170] width 121 height 24
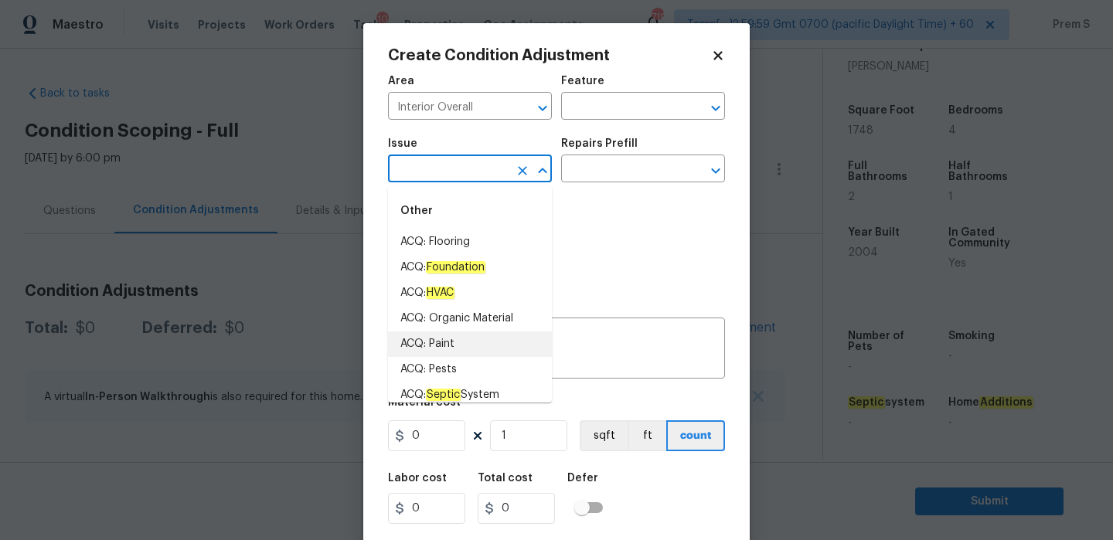
click at [477, 345] on li "ACQ: Paint" at bounding box center [470, 345] width 164 height 26
type input "ACQ: Paint"
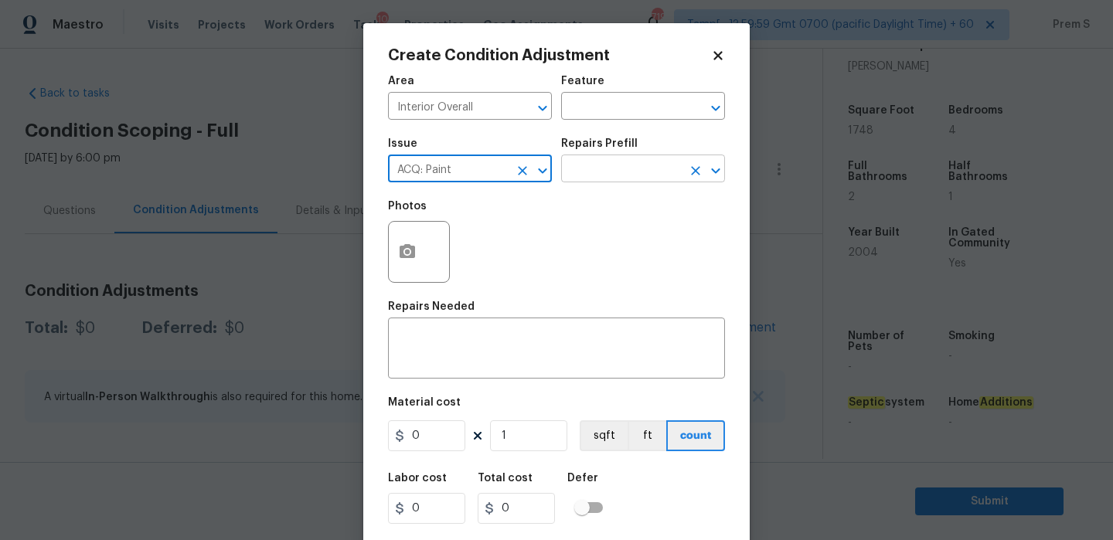
click at [643, 175] on input "text" at bounding box center [621, 170] width 121 height 24
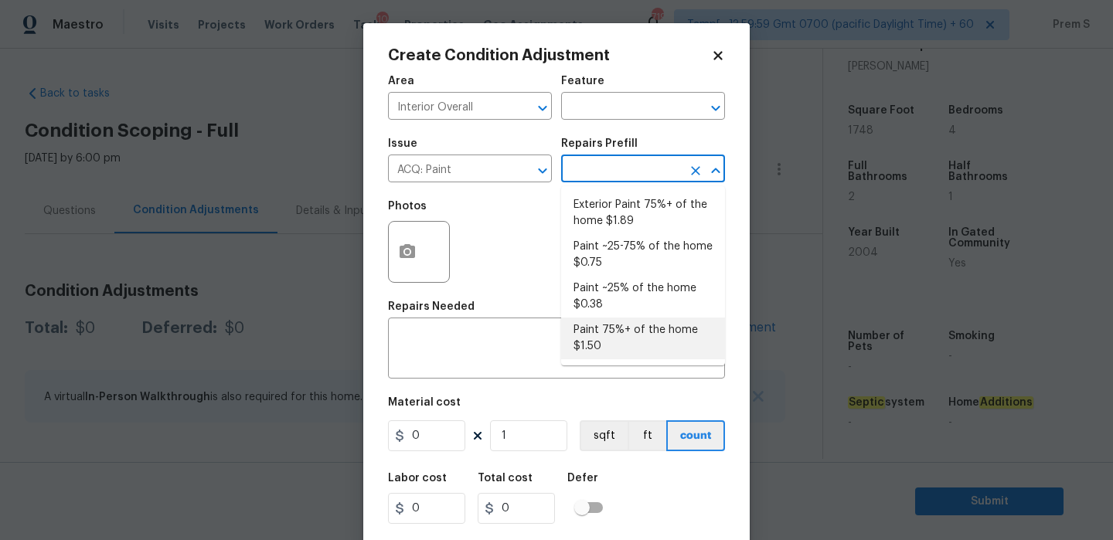
click at [631, 352] on li "Paint 75%+ of the home $1.50" at bounding box center [643, 339] width 164 height 42
type input "Acquisition"
type textarea "Acquisition Scope: 75%+ of the home will likely require interior paint"
type input "1.5"
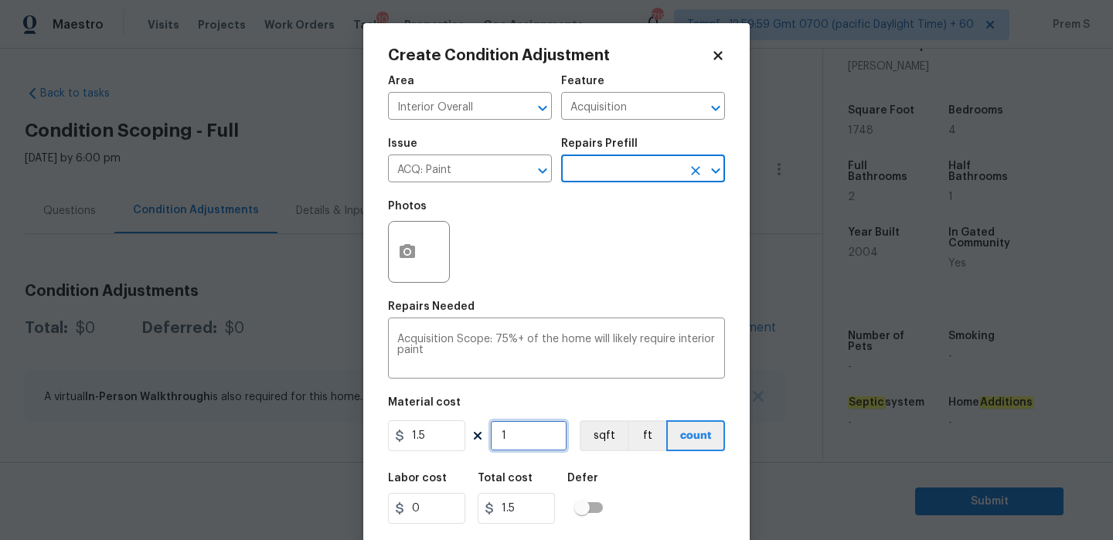
click at [511, 431] on input "1" at bounding box center [528, 435] width 77 height 31
type input "17"
type input "25.5"
type input "174"
type input "261"
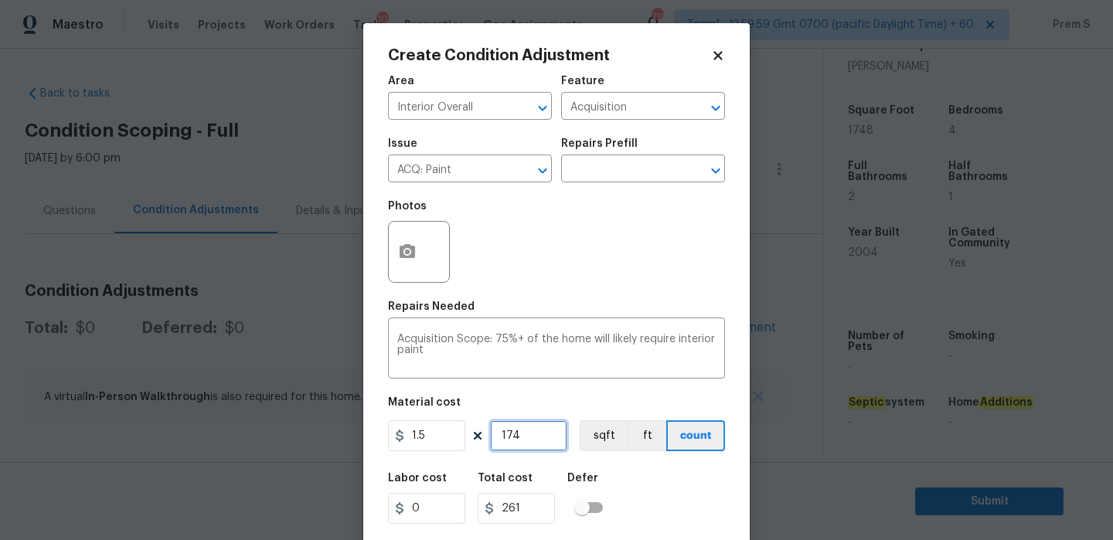
type input "1748"
type input "2622"
type input "1748"
click at [411, 268] on button "button" at bounding box center [407, 252] width 37 height 60
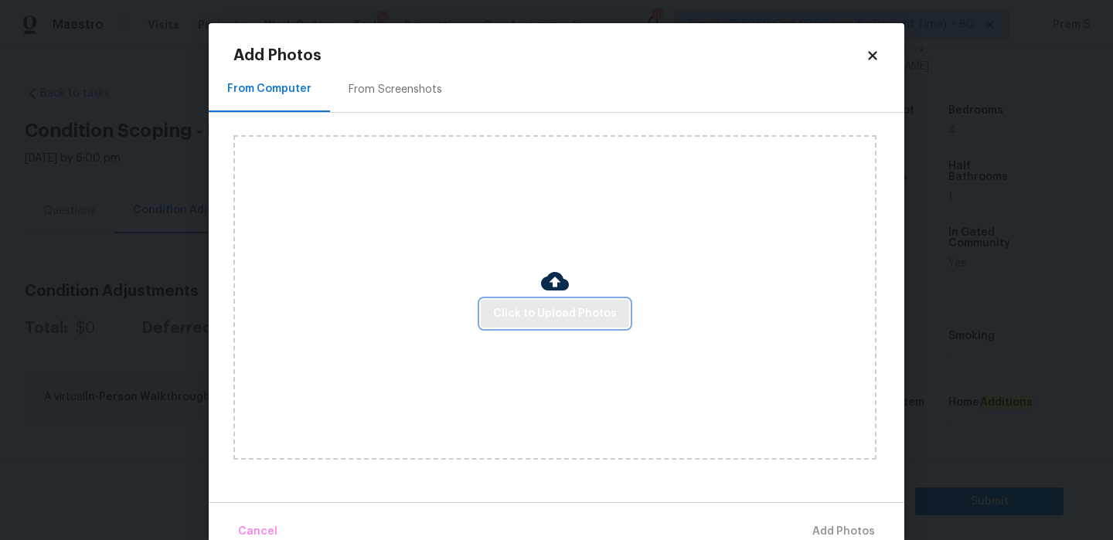
click at [528, 320] on span "Click to Upload Photos" at bounding box center [555, 314] width 124 height 19
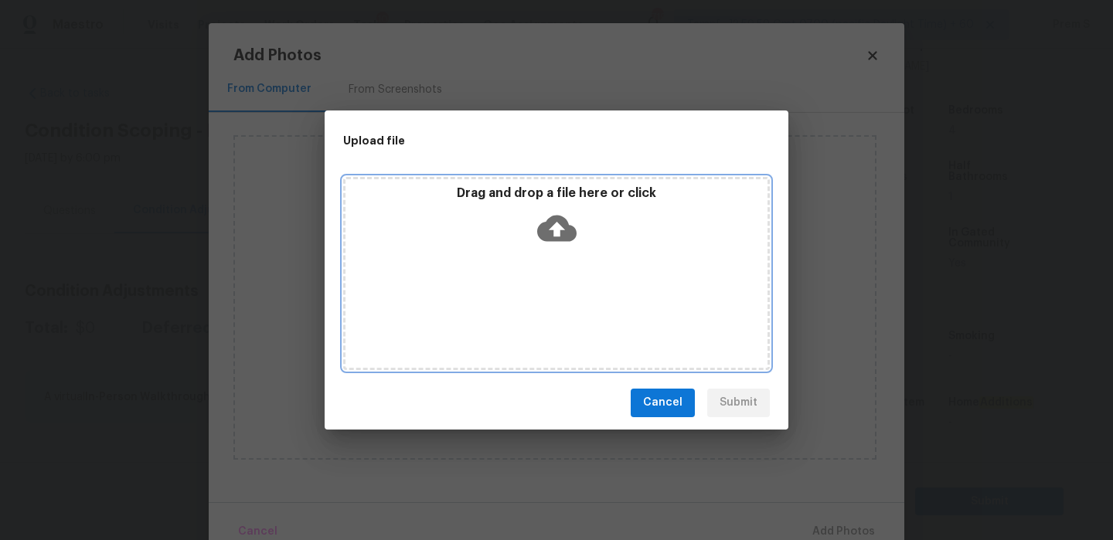
click at [551, 241] on icon at bounding box center [556, 228] width 39 height 39
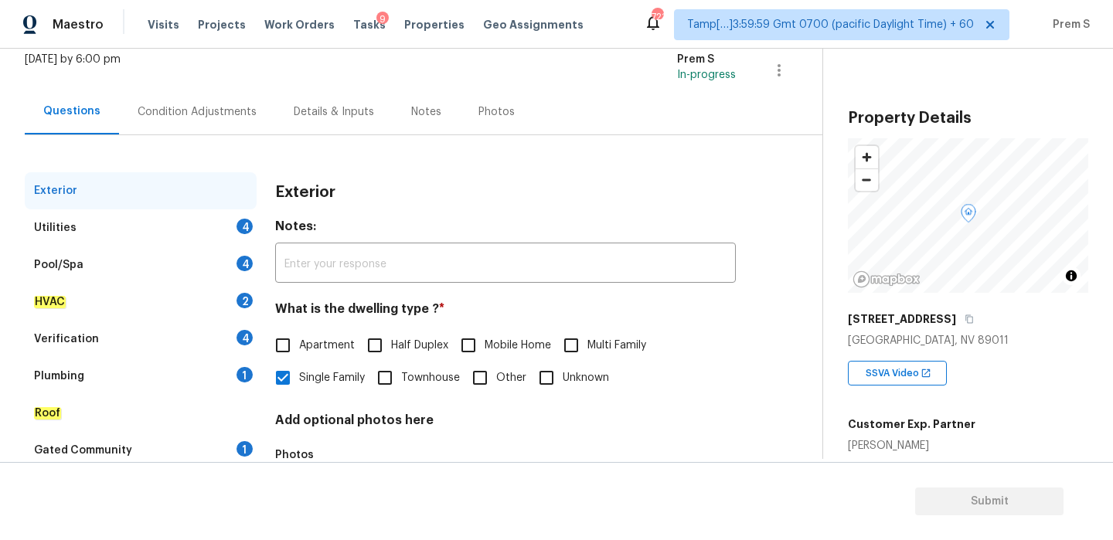
scroll to position [204, 0]
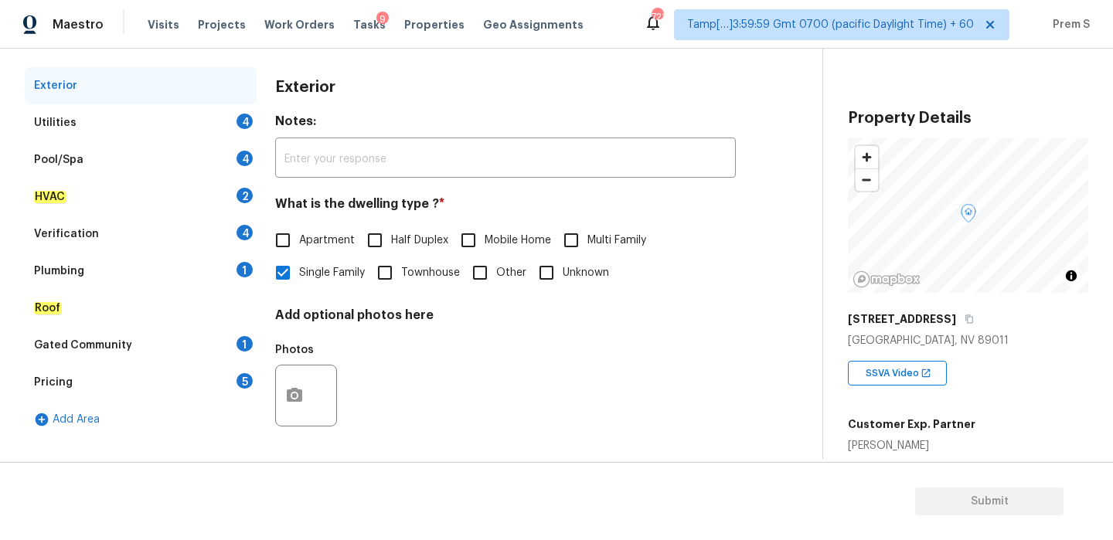
click at [244, 124] on div "4" at bounding box center [245, 121] width 16 height 15
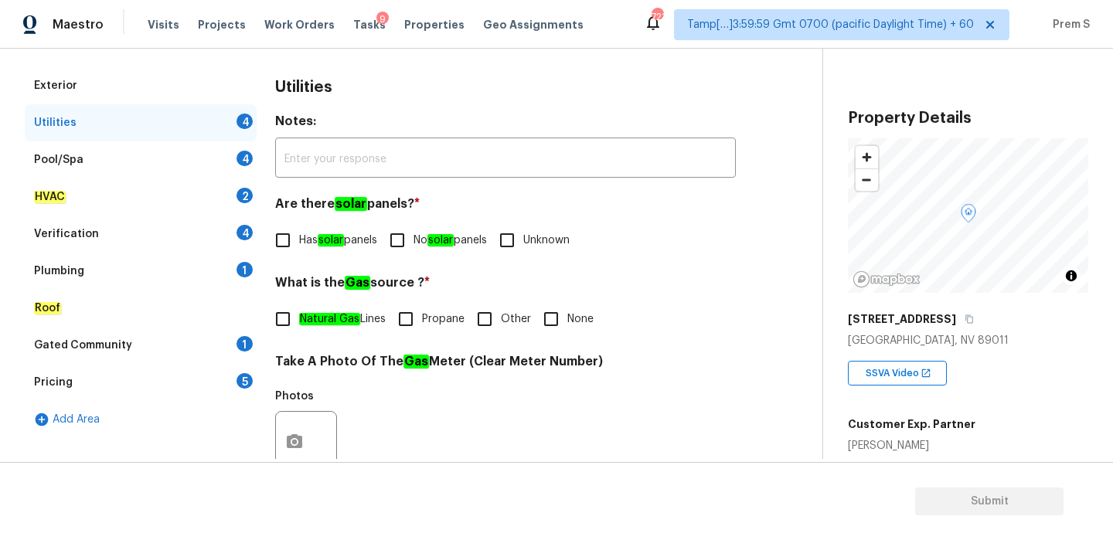
click at [425, 243] on span "No solar panels" at bounding box center [449, 241] width 73 height 16
click at [413, 243] on input "No solar panels" at bounding box center [397, 240] width 32 height 32
checkbox input "true"
click at [485, 325] on input "Other" at bounding box center [484, 319] width 32 height 32
checkbox input "true"
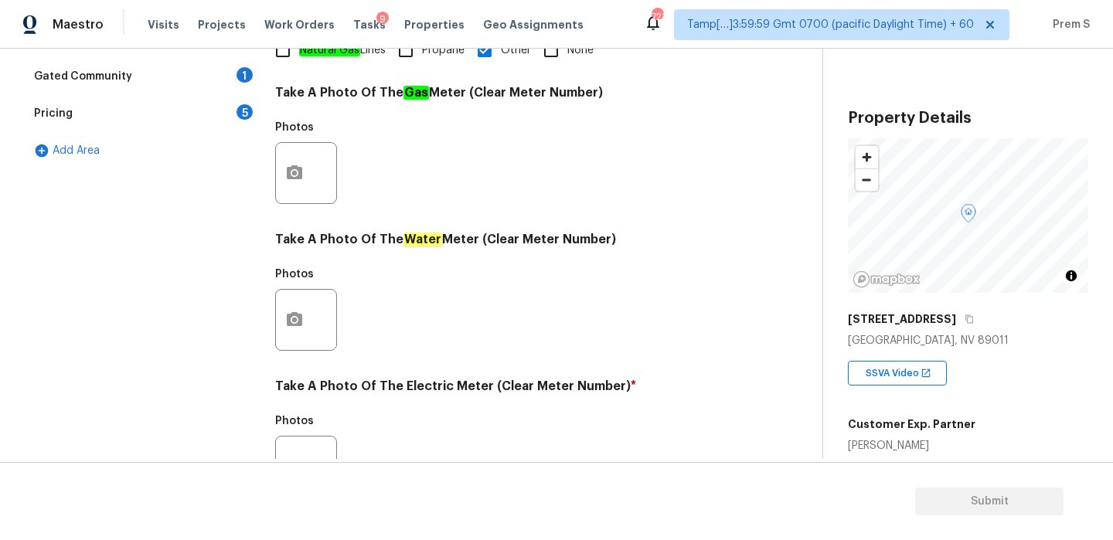
scroll to position [623, 0]
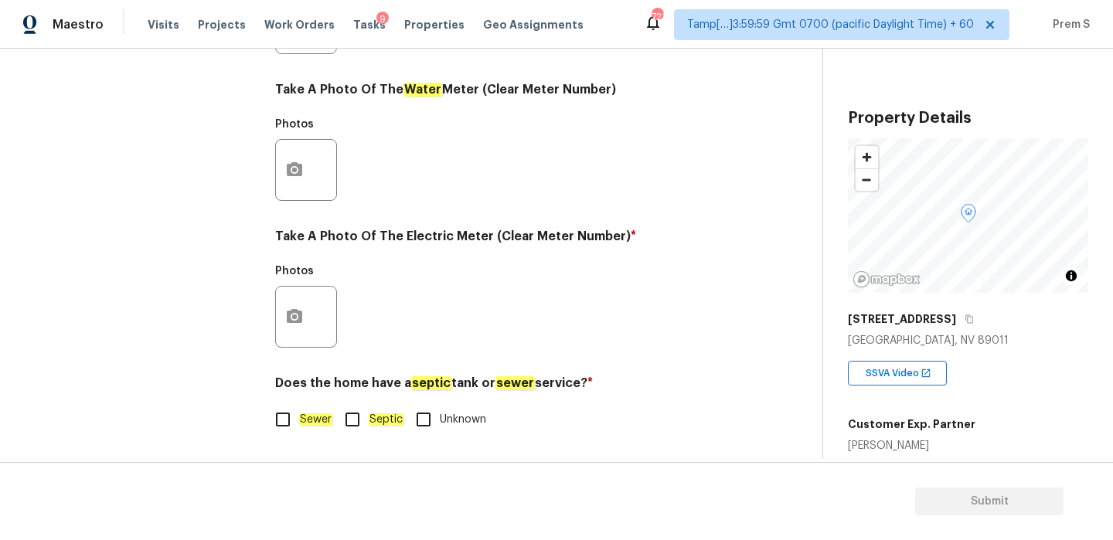
click at [279, 437] on div "Utilities Notes: ​ Are there solar panels? * Has solar panels No solar panels U…" at bounding box center [505, 51] width 461 height 806
click at [284, 414] on input "Sewer" at bounding box center [283, 419] width 32 height 32
checkbox input "true"
click at [284, 312] on button "button" at bounding box center [294, 317] width 37 height 60
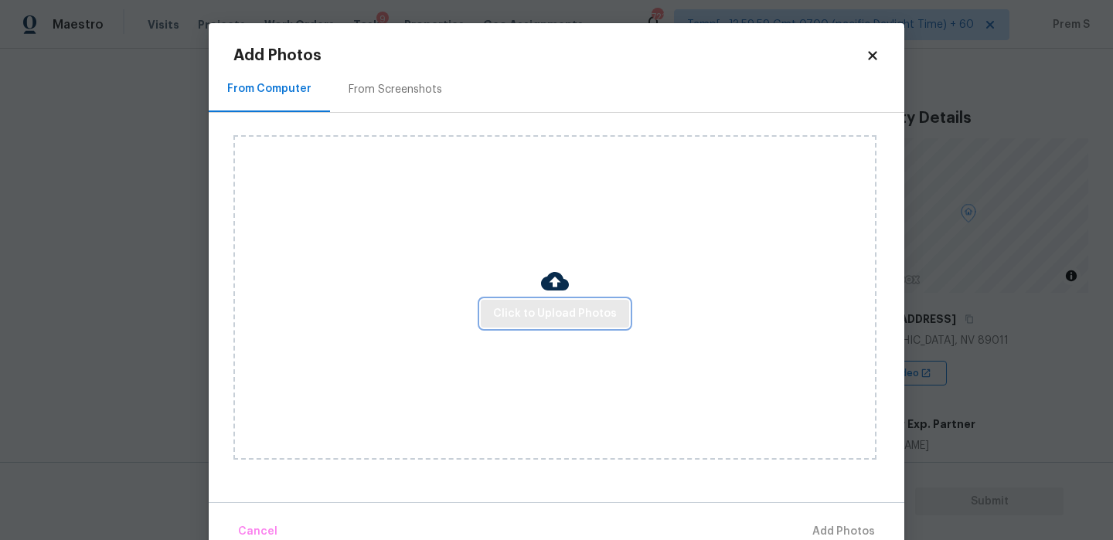
click at [527, 322] on span "Click to Upload Photos" at bounding box center [555, 314] width 124 height 19
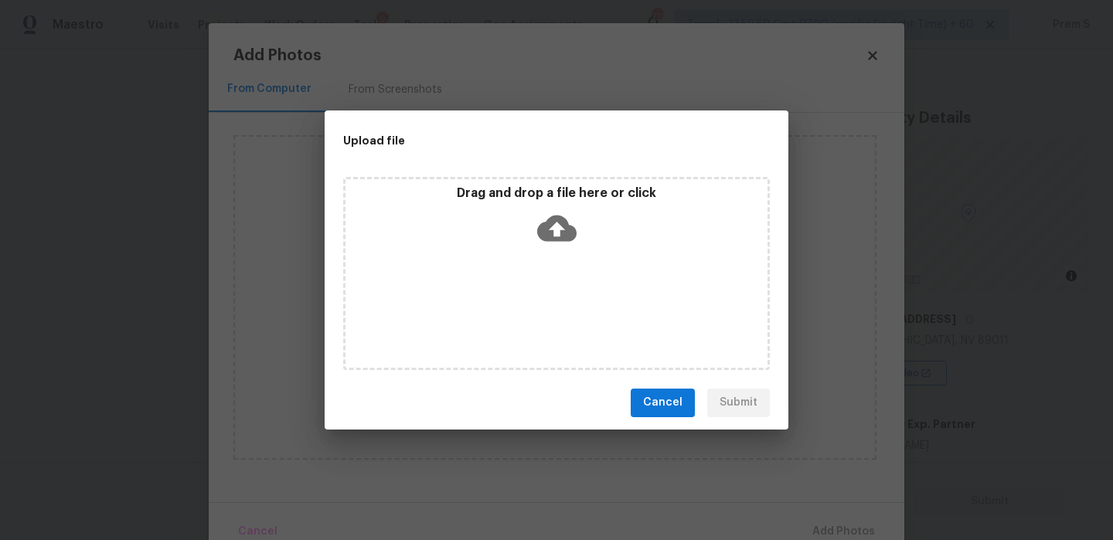
click at [539, 223] on icon at bounding box center [556, 228] width 39 height 26
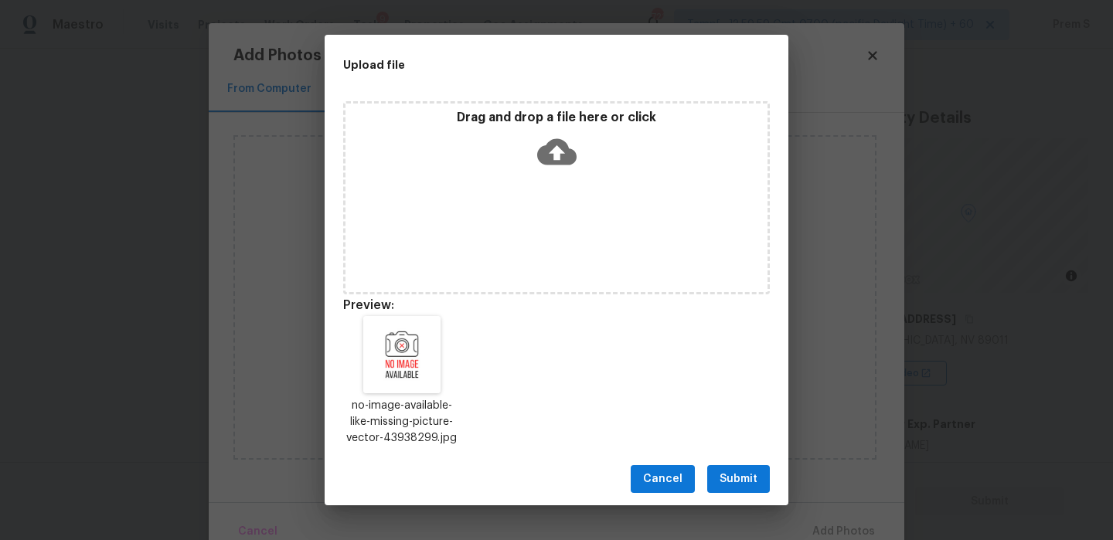
click at [744, 479] on span "Submit" at bounding box center [739, 479] width 38 height 19
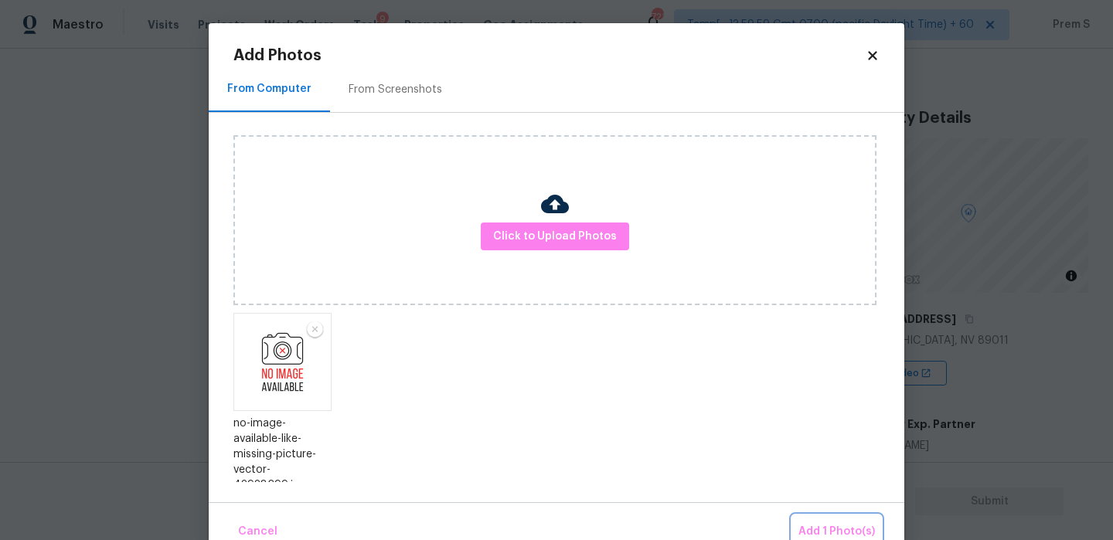
click at [823, 517] on button "Add 1 Photo(s)" at bounding box center [836, 532] width 89 height 33
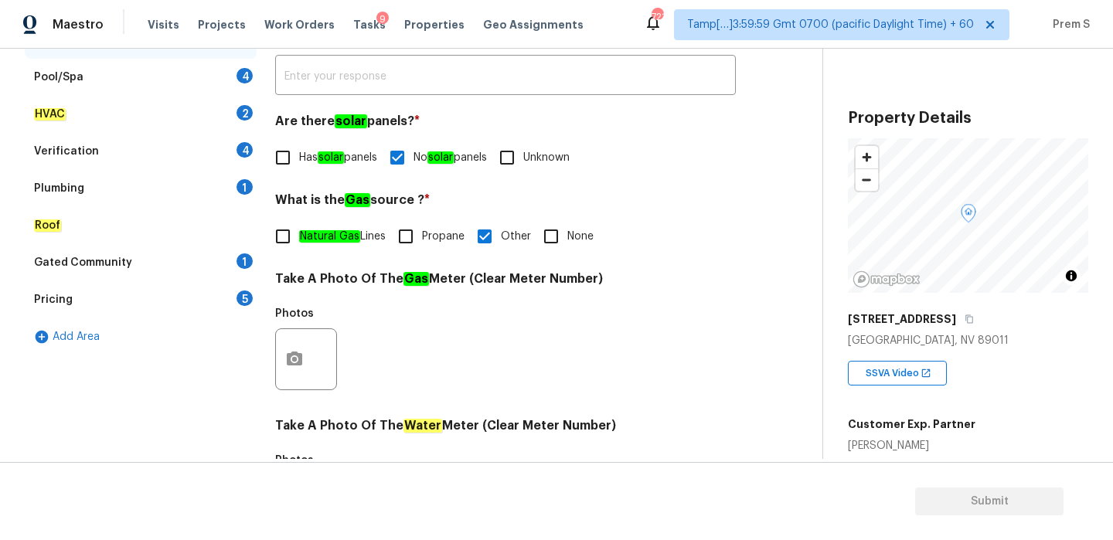
scroll to position [107, 0]
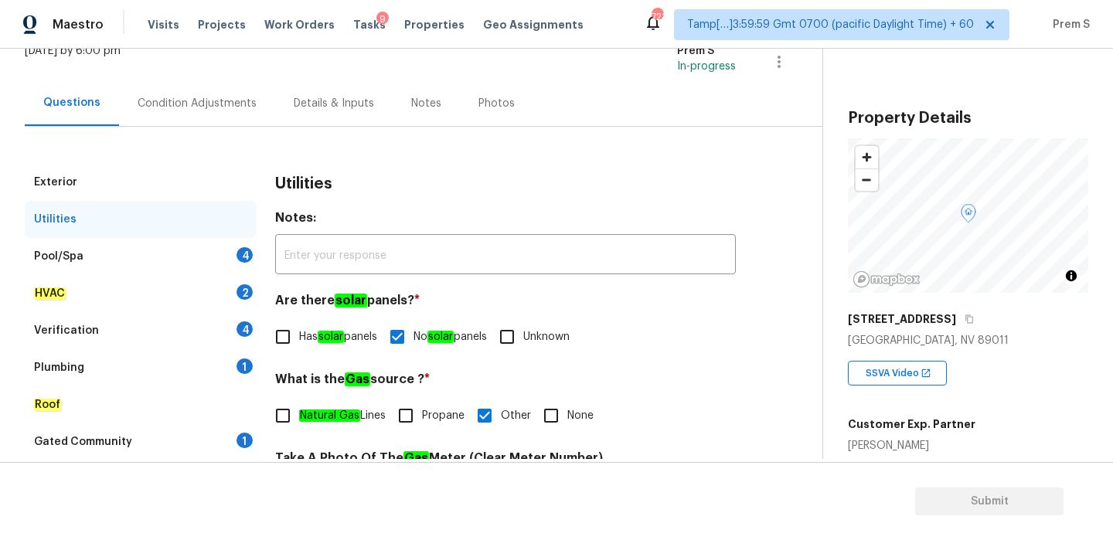
click at [229, 258] on div "Pool/Spa 4" at bounding box center [141, 256] width 232 height 37
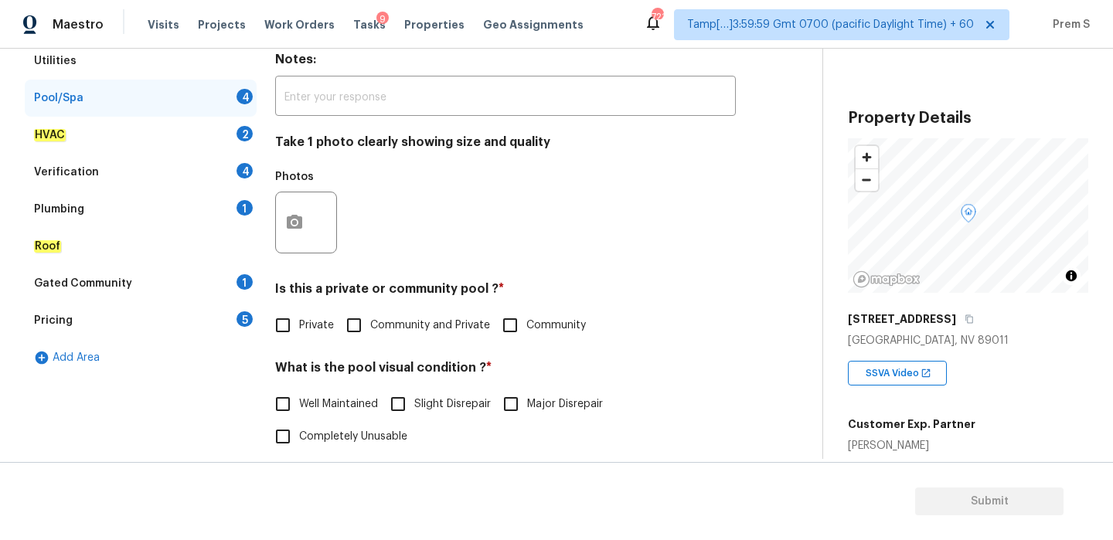
scroll to position [437, 0]
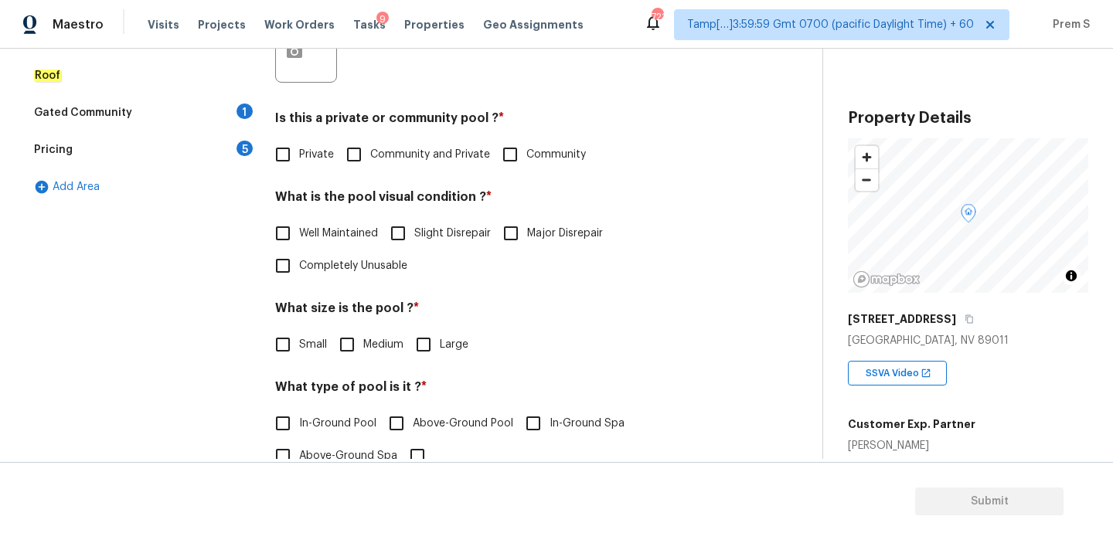
click at [299, 153] on span "Private" at bounding box center [316, 155] width 35 height 16
click at [299, 153] on input "Private" at bounding box center [283, 154] width 32 height 32
checkbox input "true"
click at [313, 236] on span "Well Maintained" at bounding box center [338, 234] width 79 height 16
click at [299, 236] on input "Well Maintained" at bounding box center [283, 233] width 32 height 32
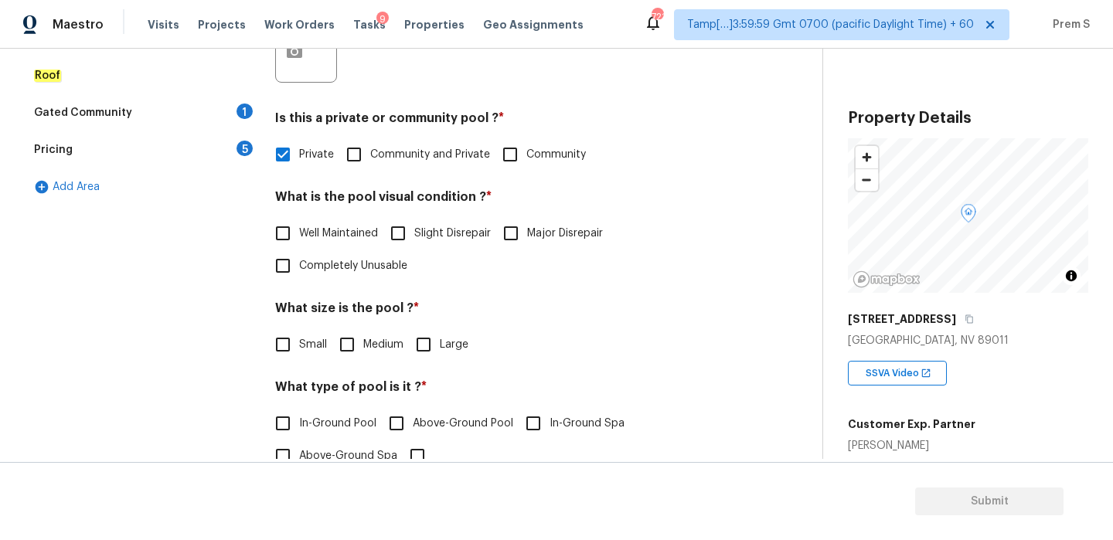
checkbox input "true"
click at [365, 354] on label "Medium" at bounding box center [367, 344] width 73 height 32
click at [363, 354] on input "Medium" at bounding box center [347, 344] width 32 height 32
checkbox input "true"
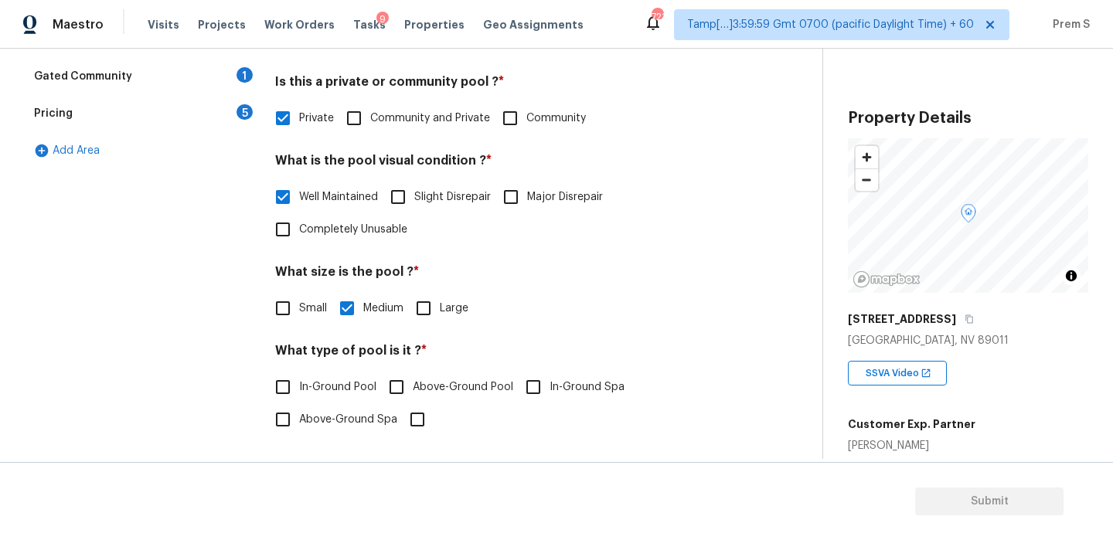
click at [316, 386] on span "In-Ground Pool" at bounding box center [337, 387] width 77 height 16
click at [299, 386] on input "In-Ground Pool" at bounding box center [283, 387] width 32 height 32
checkbox input "true"
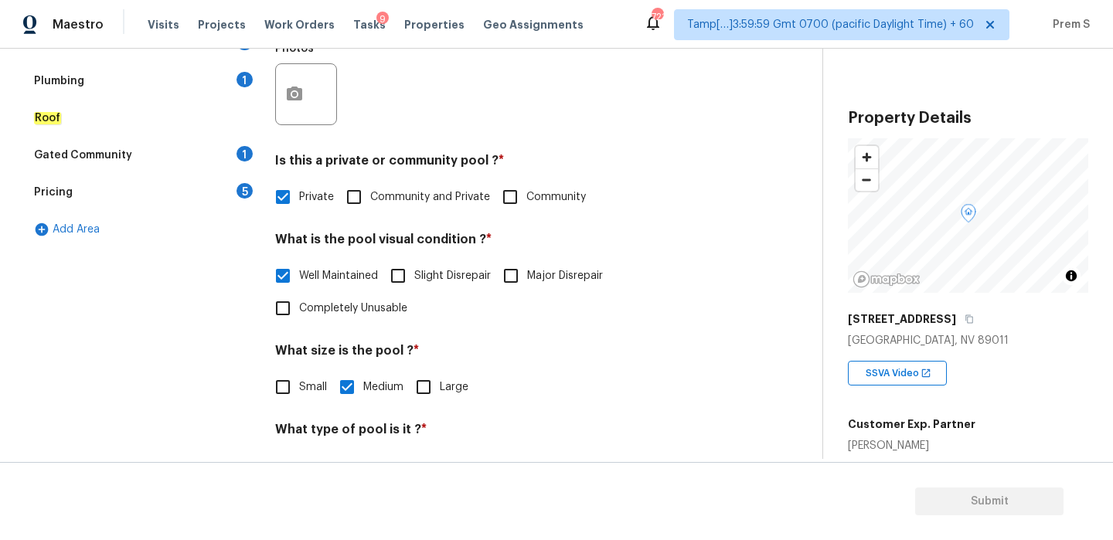
scroll to position [226, 0]
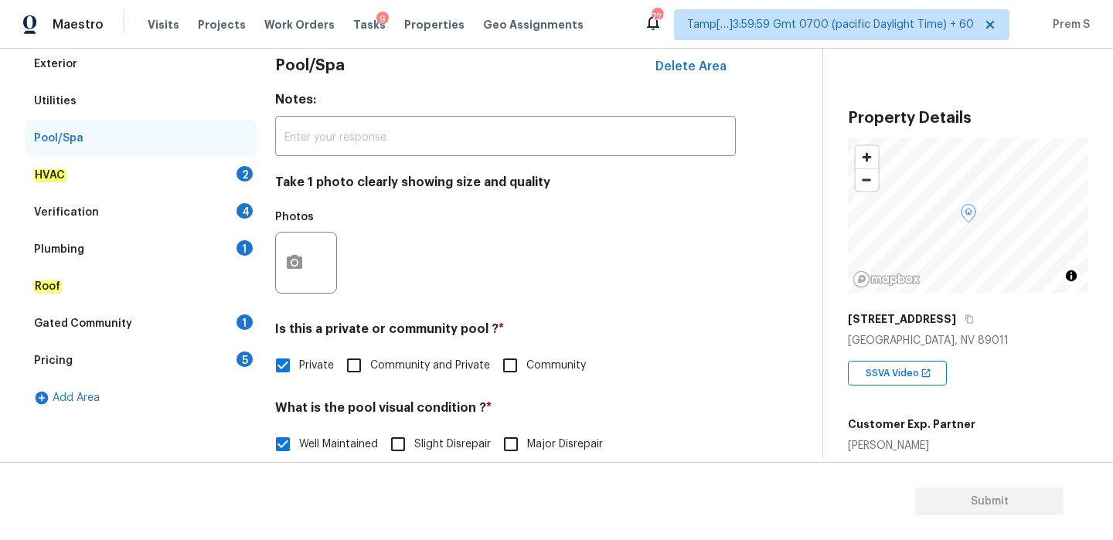
click at [237, 185] on div "HVAC 2" at bounding box center [141, 175] width 232 height 37
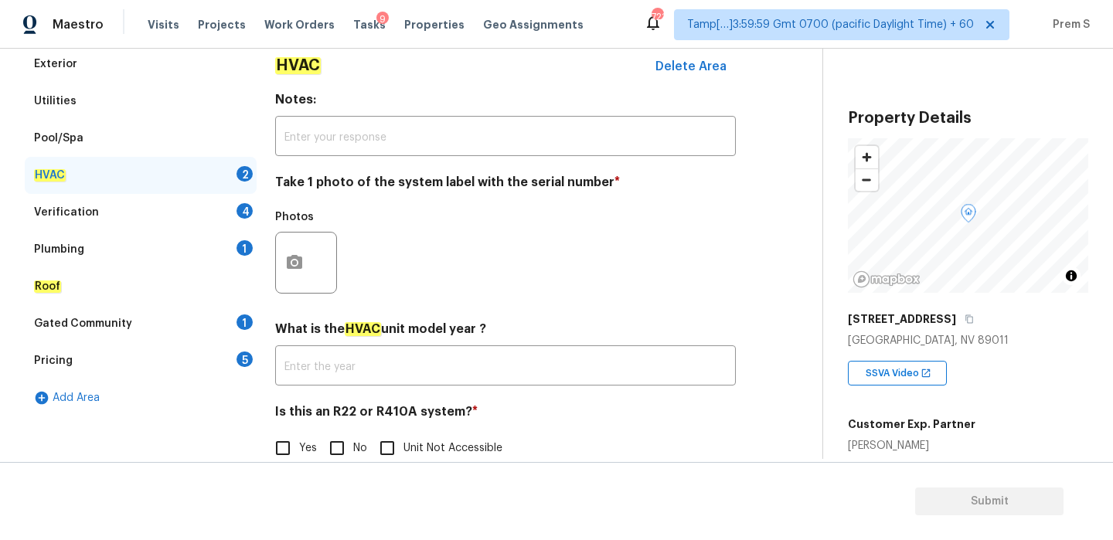
click at [338, 444] on input "No" at bounding box center [337, 448] width 32 height 32
checkbox input "true"
click at [298, 260] on icon "button" at bounding box center [294, 262] width 15 height 14
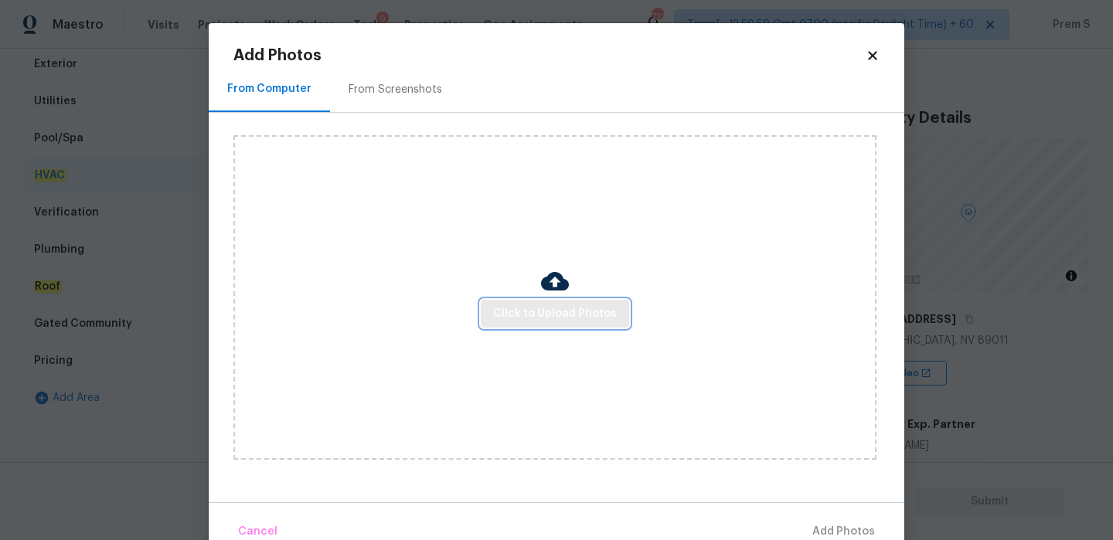
click at [557, 311] on span "Click to Upload Photos" at bounding box center [555, 314] width 124 height 19
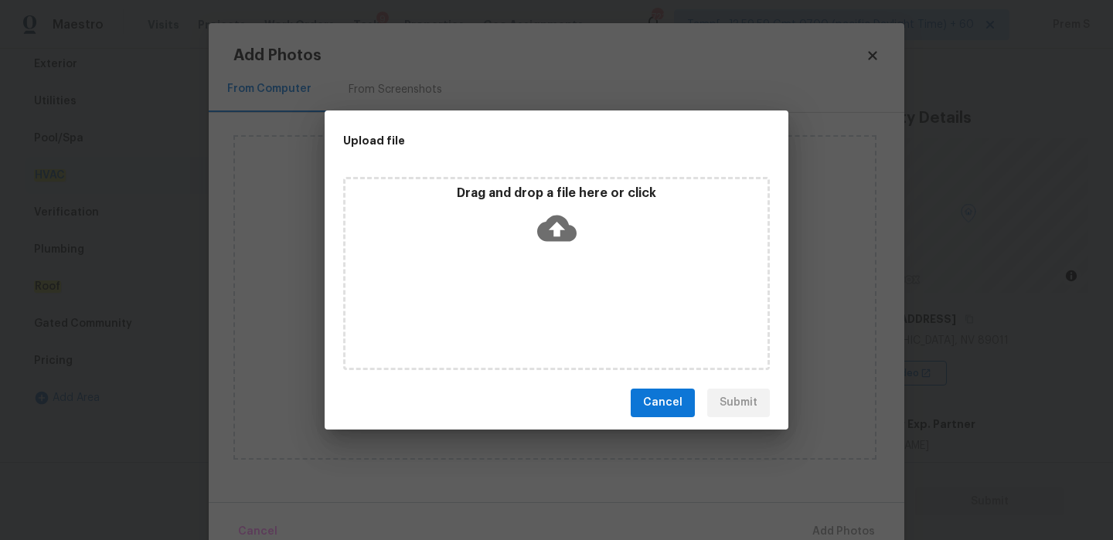
click at [550, 230] on icon at bounding box center [556, 228] width 39 height 26
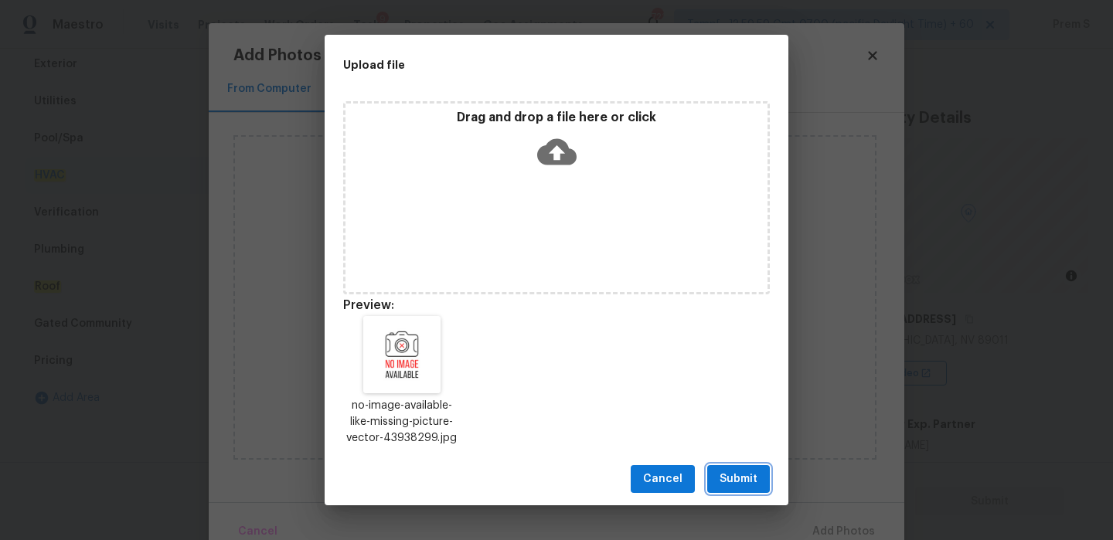
click at [752, 476] on span "Submit" at bounding box center [739, 479] width 38 height 19
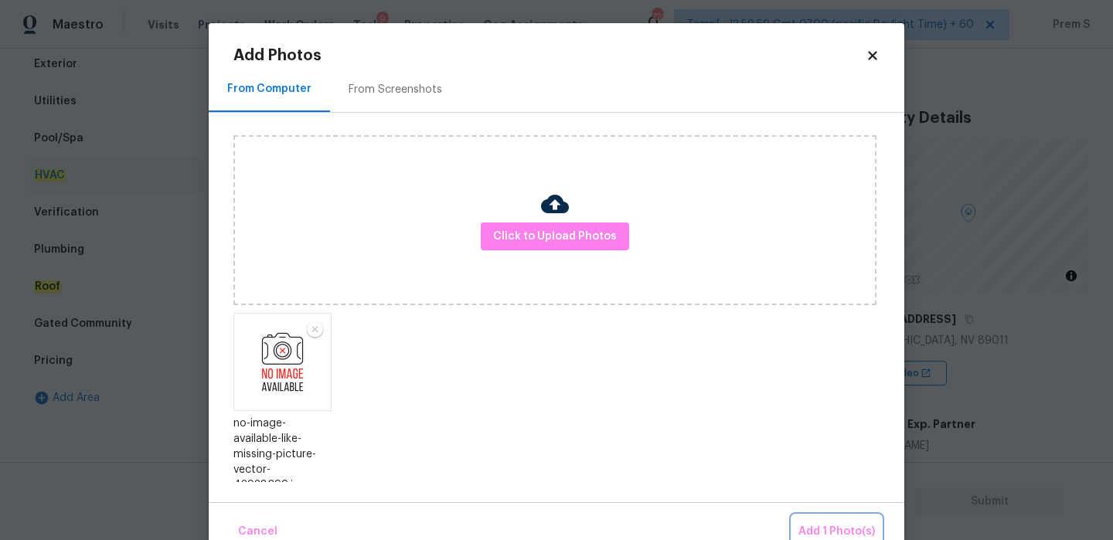
click at [832, 525] on span "Add 1 Photo(s)" at bounding box center [836, 531] width 77 height 19
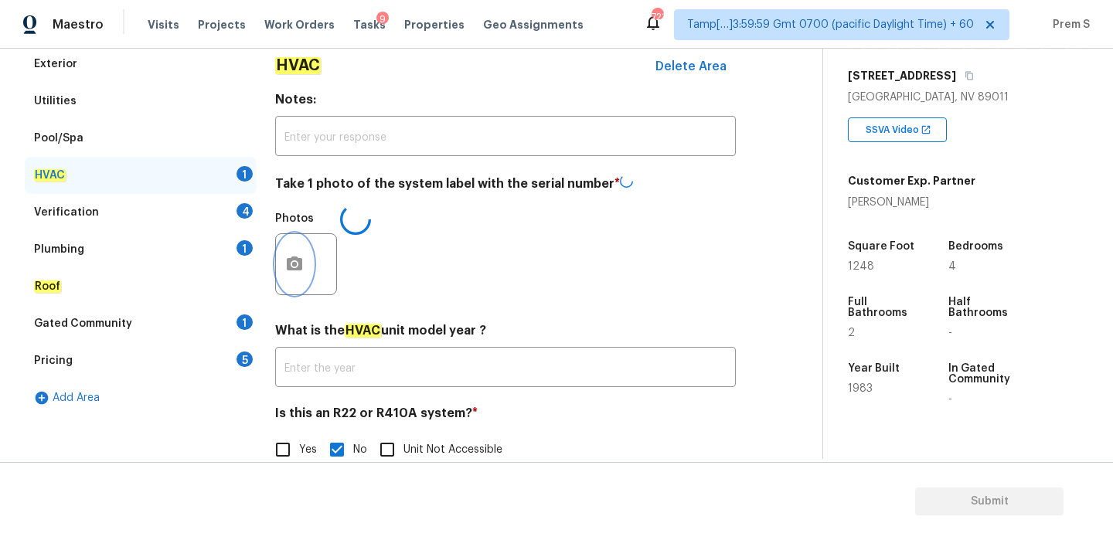
scroll to position [312, 0]
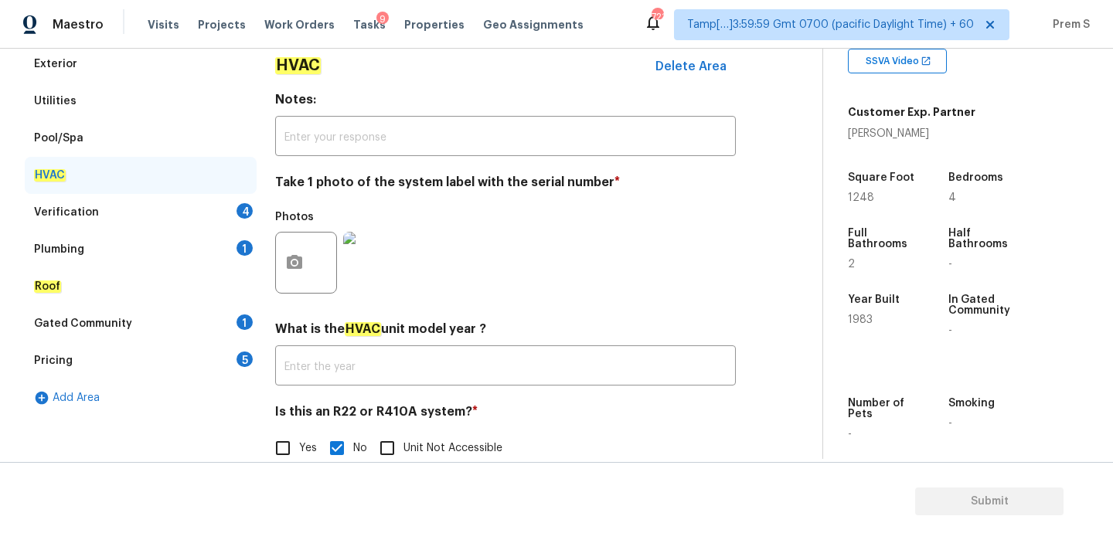
click at [237, 202] on div "Verification 4" at bounding box center [141, 212] width 232 height 37
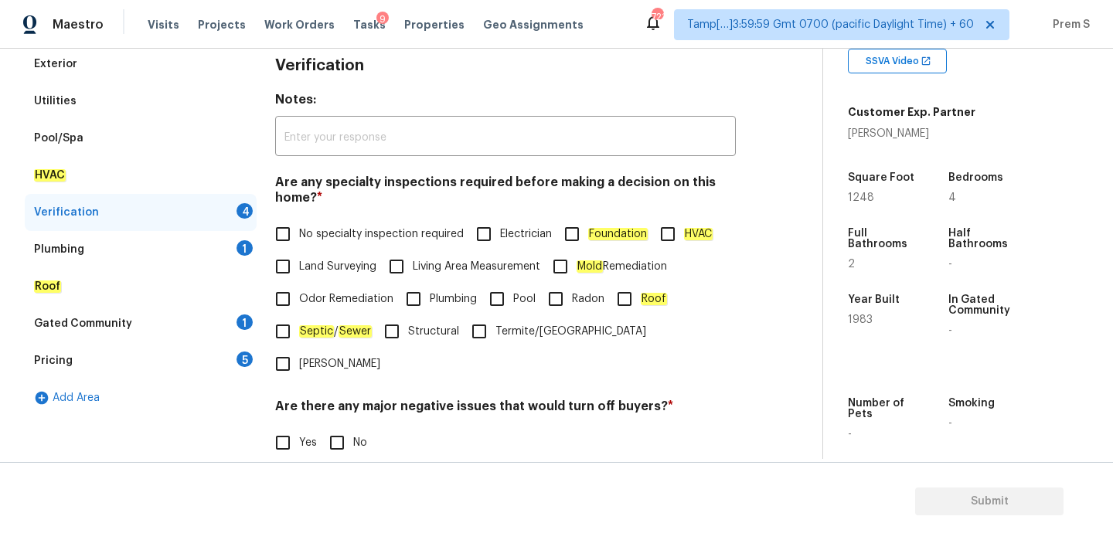
click at [323, 231] on span "No specialty inspection required" at bounding box center [381, 234] width 165 height 16
click at [299, 231] on input "No specialty inspection required" at bounding box center [283, 234] width 32 height 32
checkbox input "true"
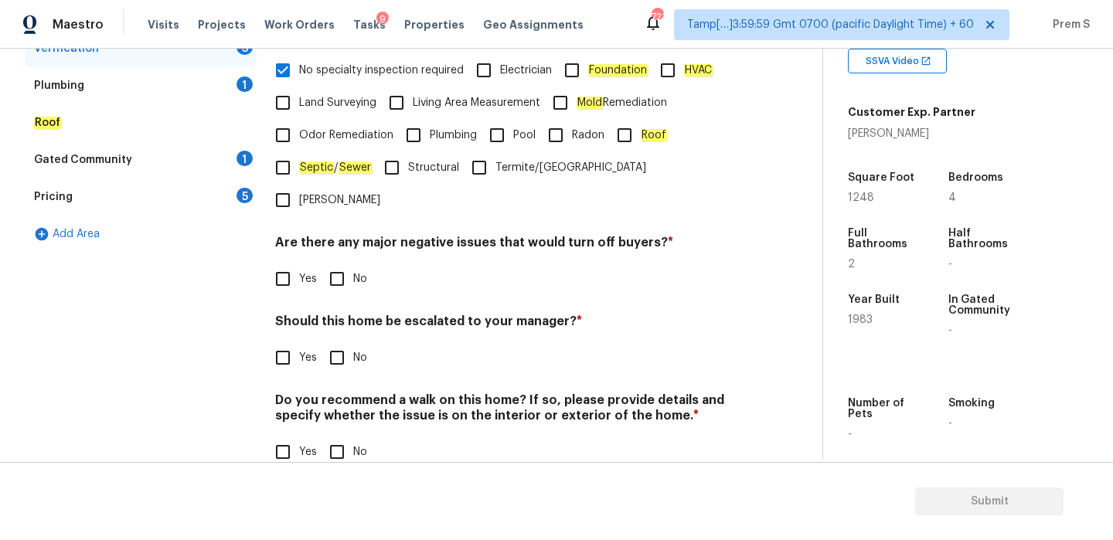
click at [334, 263] on input "No" at bounding box center [337, 279] width 32 height 32
checkbox input "true"
click at [339, 342] on input "No" at bounding box center [337, 358] width 32 height 32
checkbox input "true"
click at [341, 436] on input "No" at bounding box center [337, 452] width 32 height 32
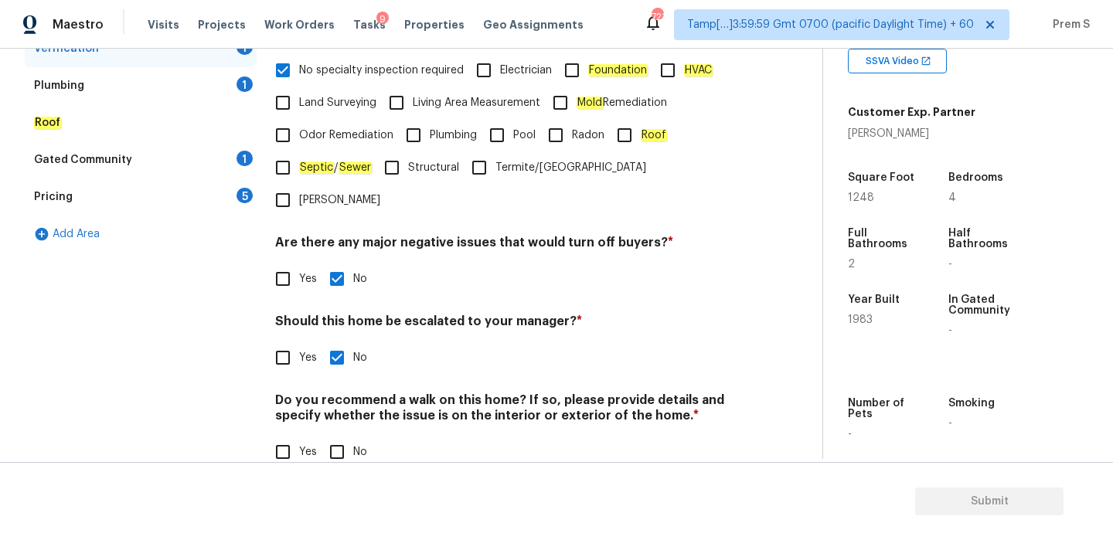
checkbox input "true"
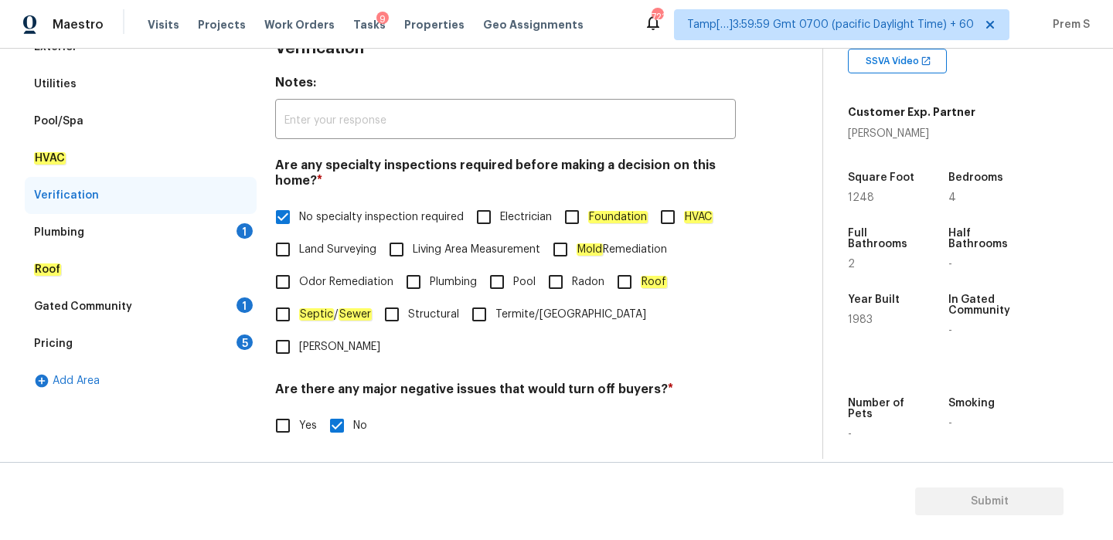
click at [247, 231] on div "1" at bounding box center [245, 230] width 16 height 15
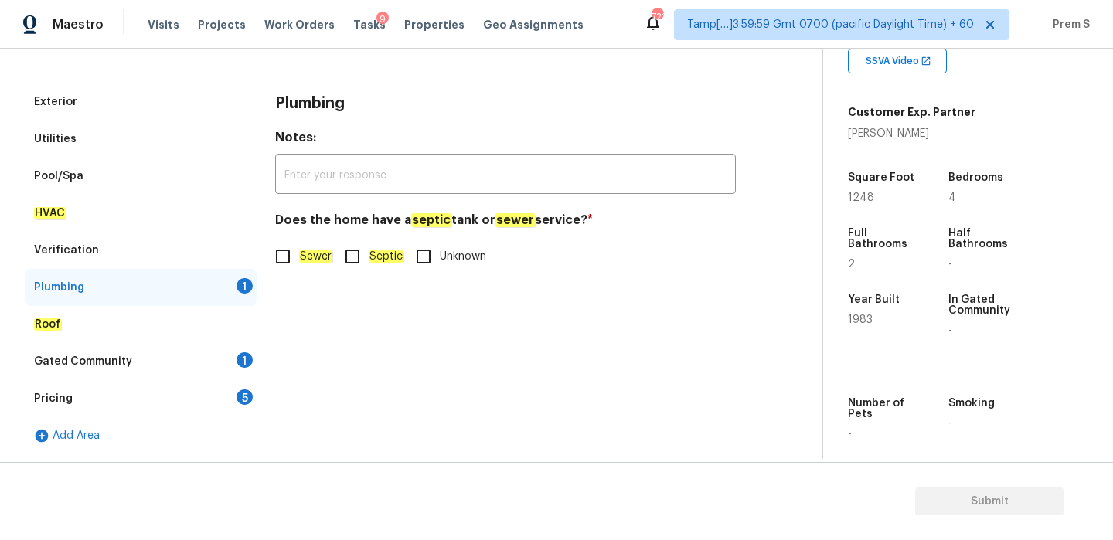
click at [292, 272] on input "Sewer" at bounding box center [283, 256] width 32 height 32
checkbox input "true"
click at [247, 349] on div "Gated Community 1" at bounding box center [141, 361] width 232 height 37
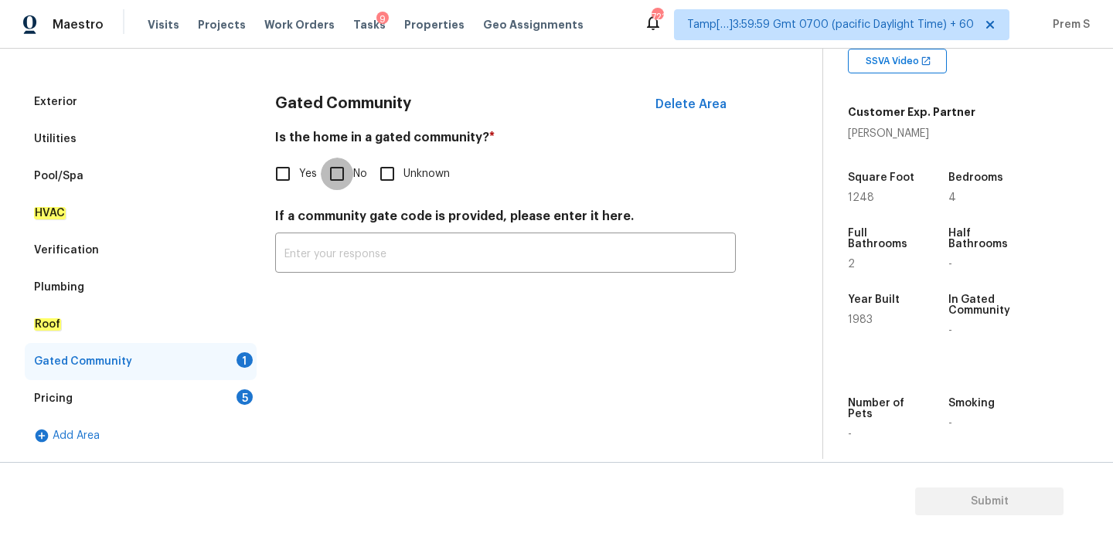
click at [345, 189] on input "No" at bounding box center [337, 174] width 32 height 32
checkbox input "true"
click at [235, 399] on div "Pricing 5" at bounding box center [141, 398] width 232 height 37
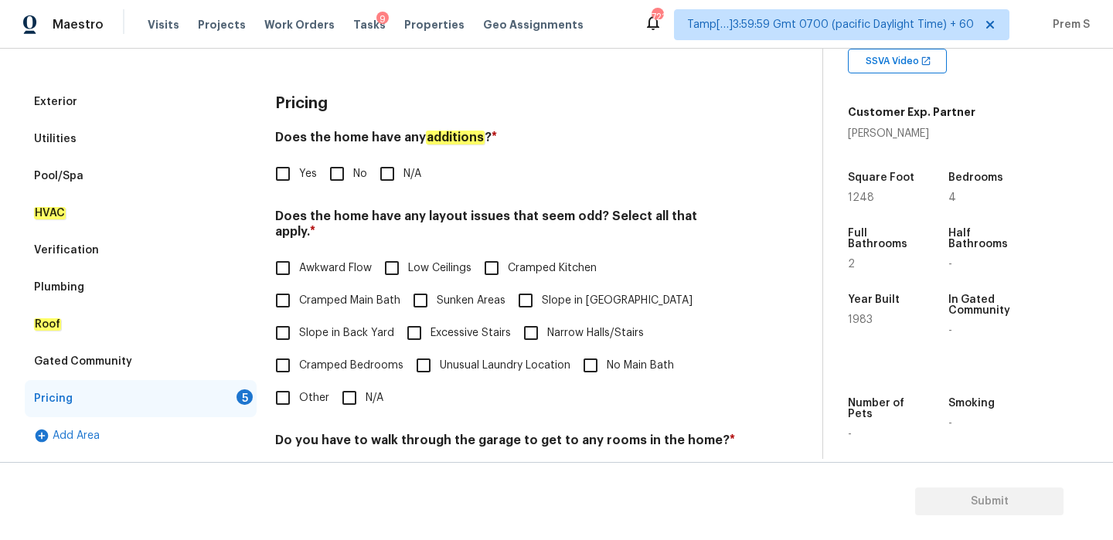
click at [341, 175] on input "No" at bounding box center [337, 174] width 32 height 32
checkbox input "true"
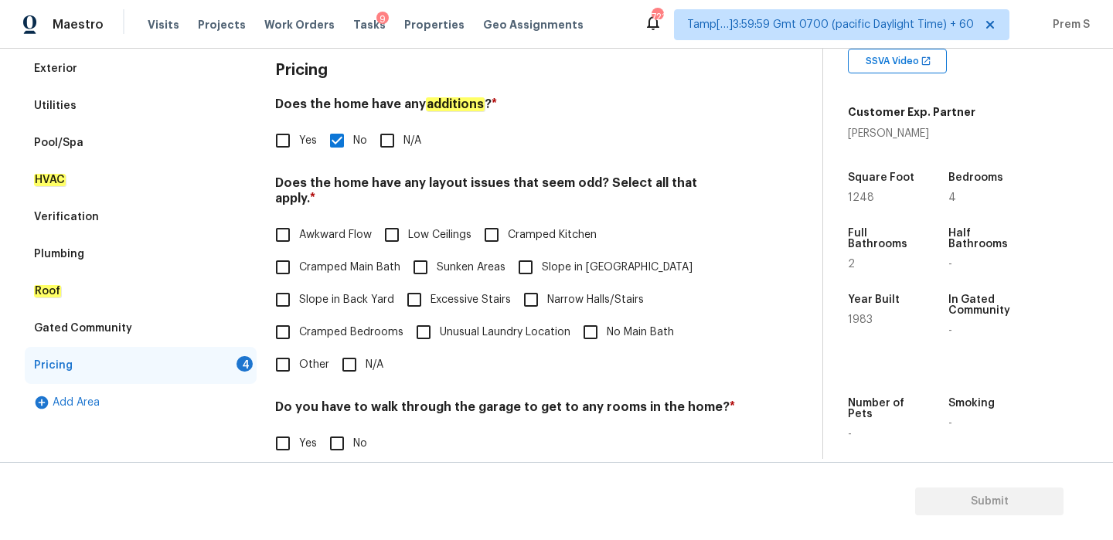
scroll to position [247, 0]
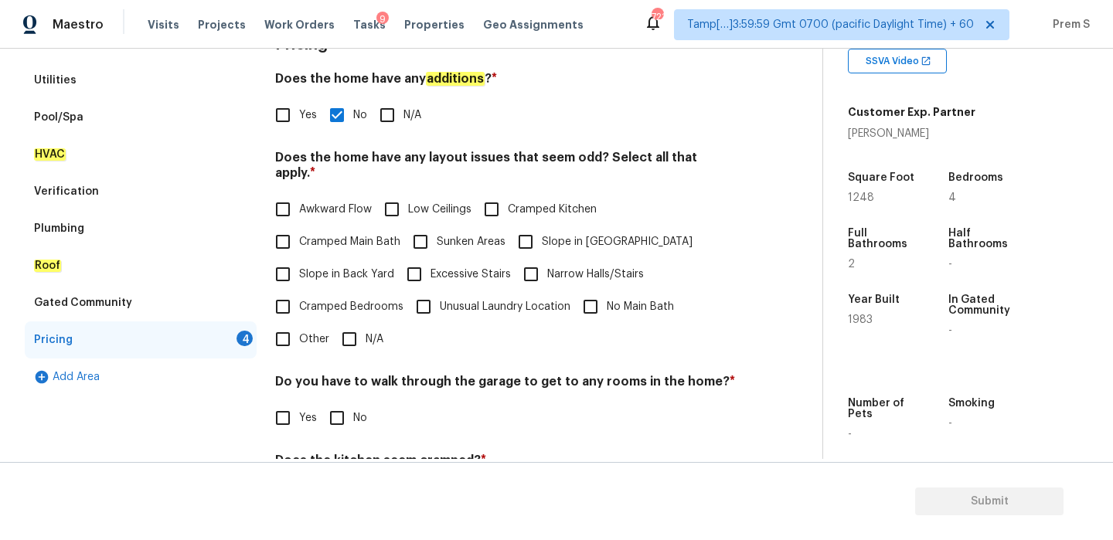
click at [351, 323] on input "N/A" at bounding box center [349, 339] width 32 height 32
checkbox input "true"
click at [347, 422] on div "Pricing Does the home have any additions ? * Yes No N/A Does the home have any …" at bounding box center [505, 318] width 461 height 586
click at [353, 410] on span "No" at bounding box center [360, 418] width 14 height 16
click at [352, 402] on input "No" at bounding box center [337, 418] width 32 height 32
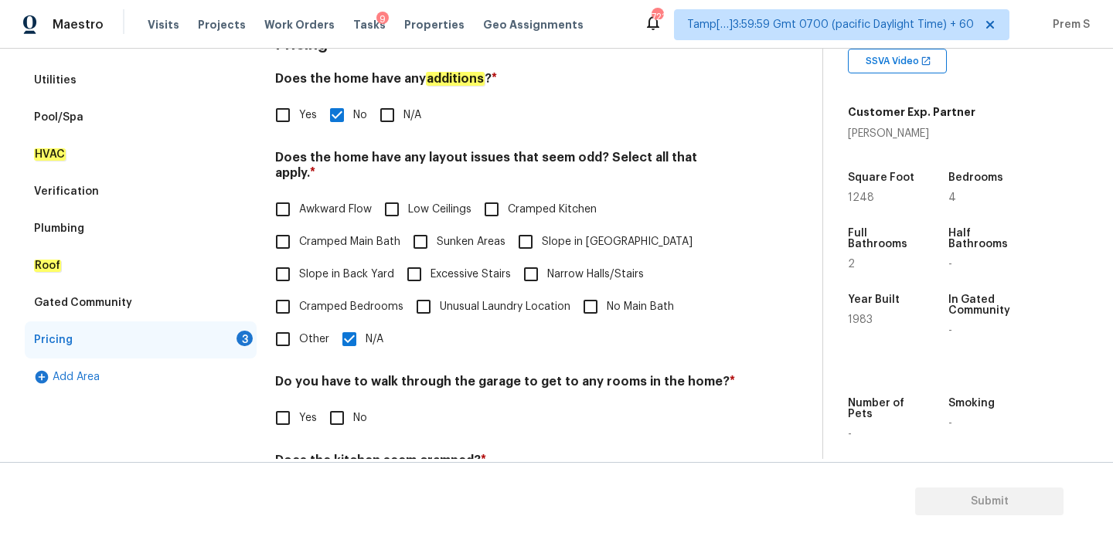
checkbox input "true"
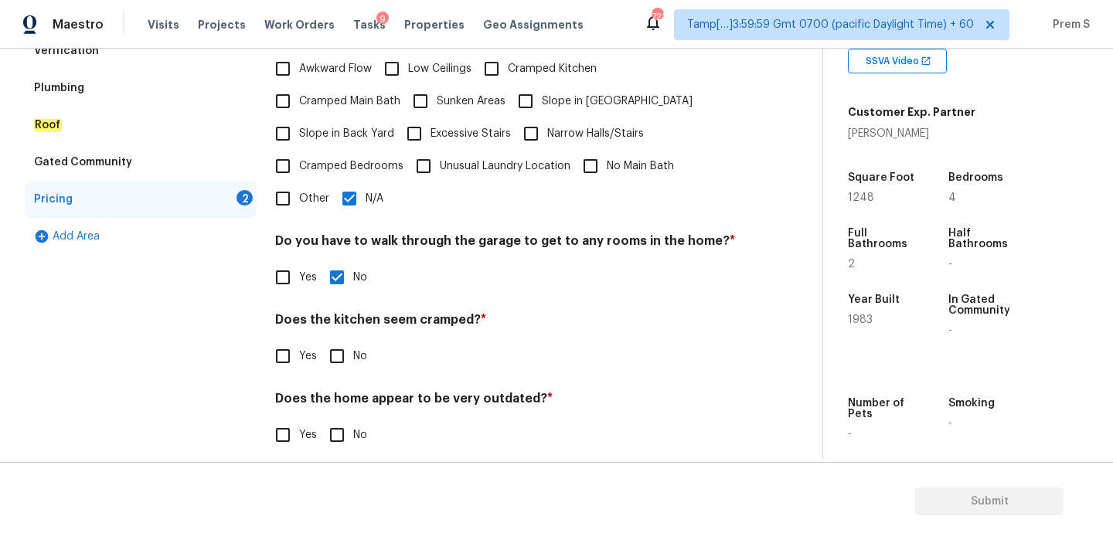
click at [341, 341] on input "No" at bounding box center [337, 356] width 32 height 32
checkbox input "true"
click at [335, 427] on input "No" at bounding box center [337, 435] width 32 height 32
checkbox input "true"
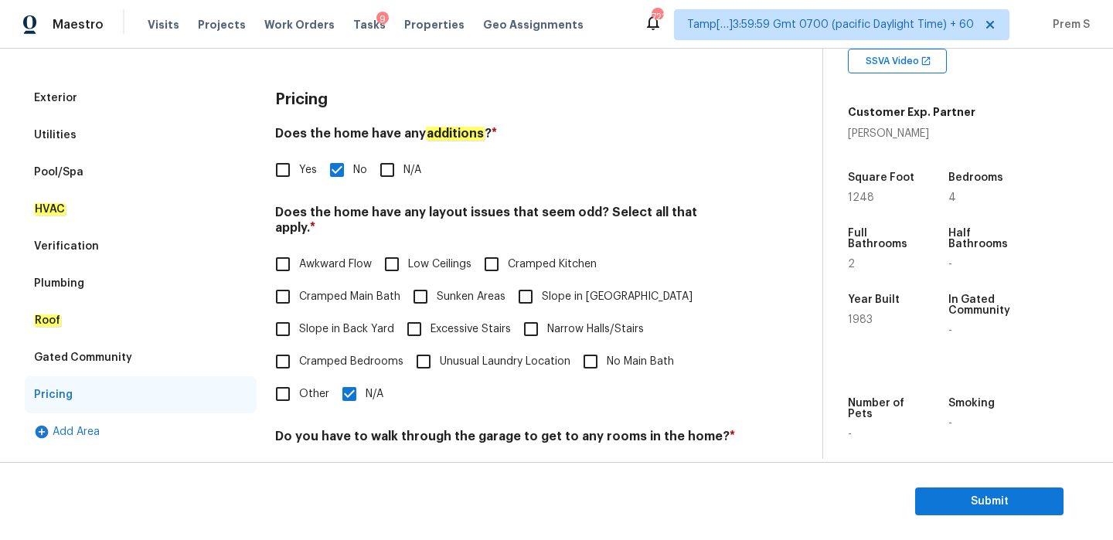
scroll to position [86, 0]
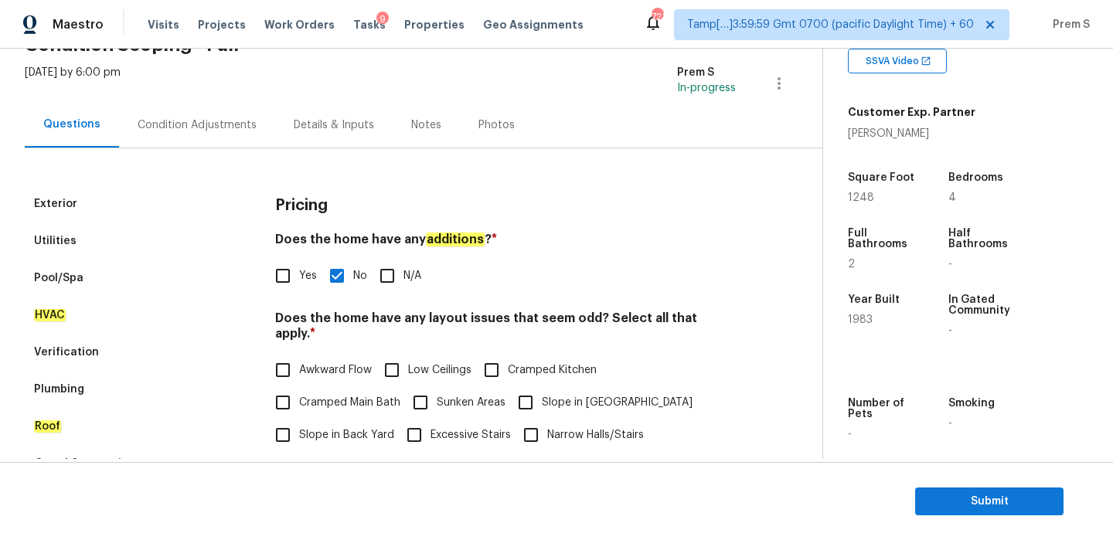
click at [222, 121] on div "Condition Adjustments" at bounding box center [197, 124] width 119 height 15
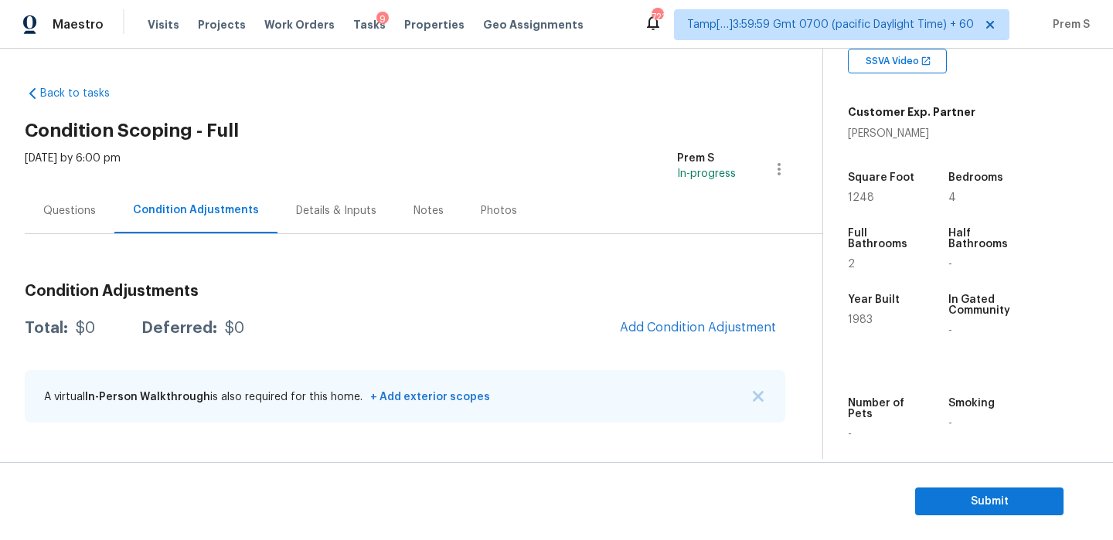
scroll to position [390, 0]
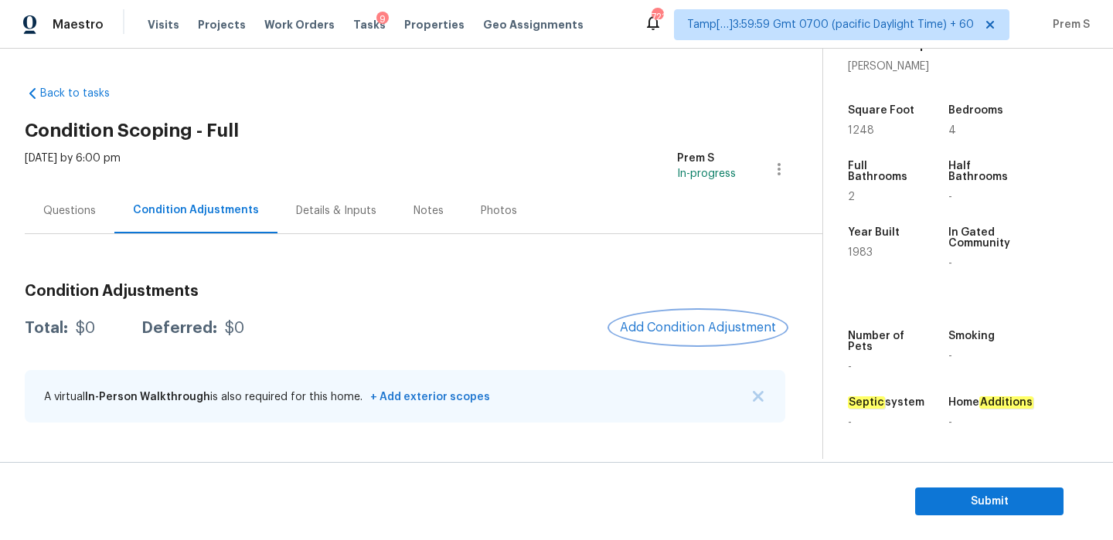
click at [676, 339] on button "Add Condition Adjustment" at bounding box center [698, 327] width 175 height 32
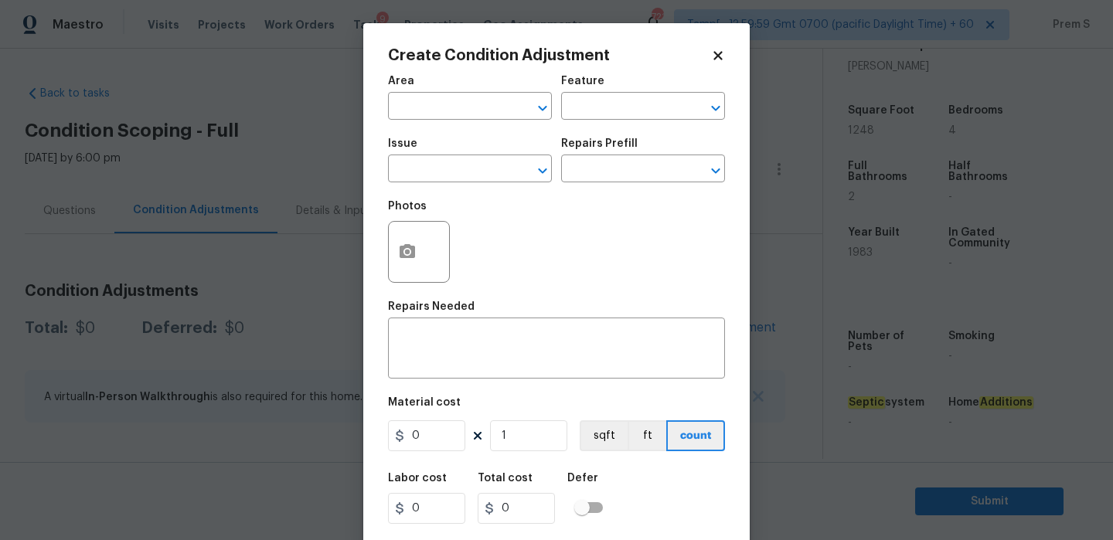
click at [453, 95] on div "Area" at bounding box center [470, 86] width 164 height 20
click at [448, 105] on input "text" at bounding box center [448, 108] width 121 height 24
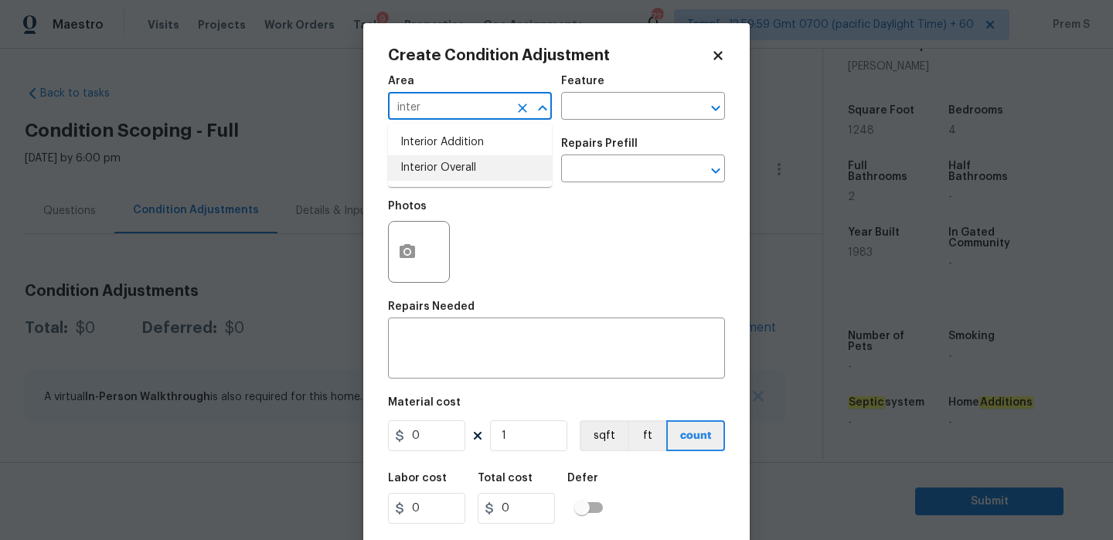
click at [448, 170] on li "Interior Overall" at bounding box center [470, 168] width 164 height 26
type input "Interior Overall"
click at [448, 170] on input "text" at bounding box center [448, 170] width 121 height 24
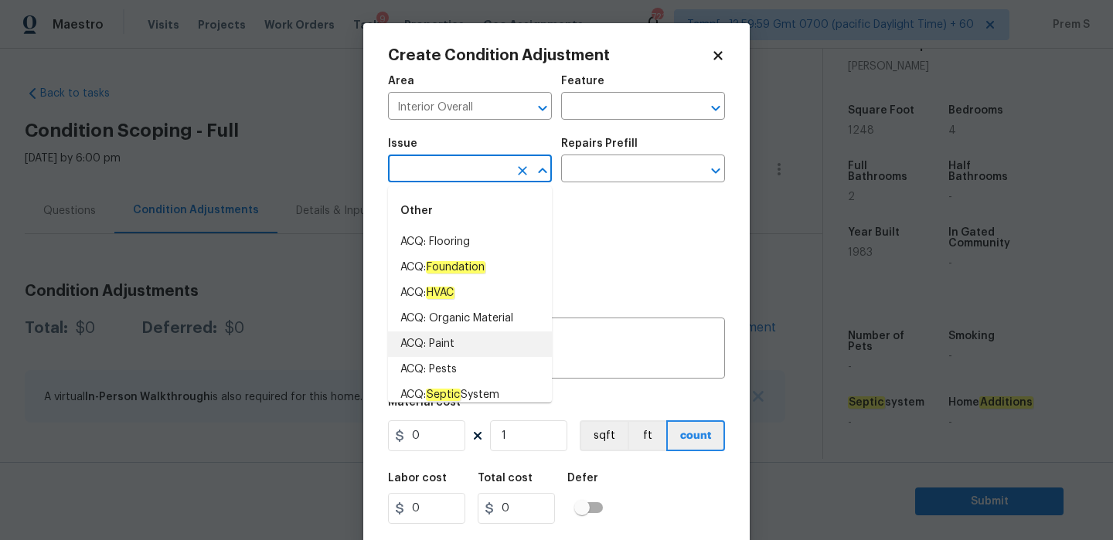
click at [481, 339] on li "ACQ: Paint" at bounding box center [470, 345] width 164 height 26
type input "ACQ: Paint"
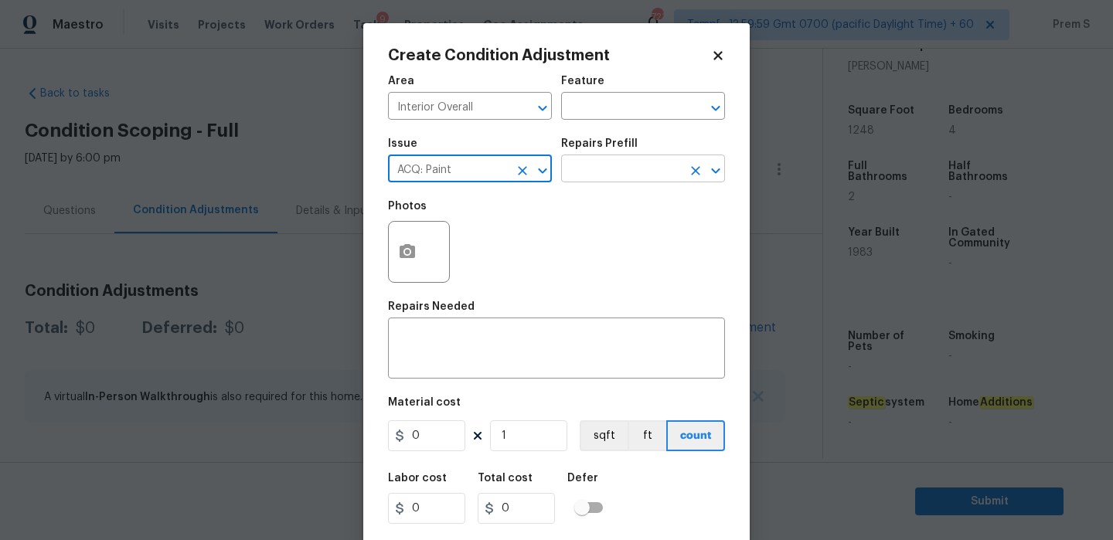
click at [628, 181] on input "text" at bounding box center [621, 170] width 121 height 24
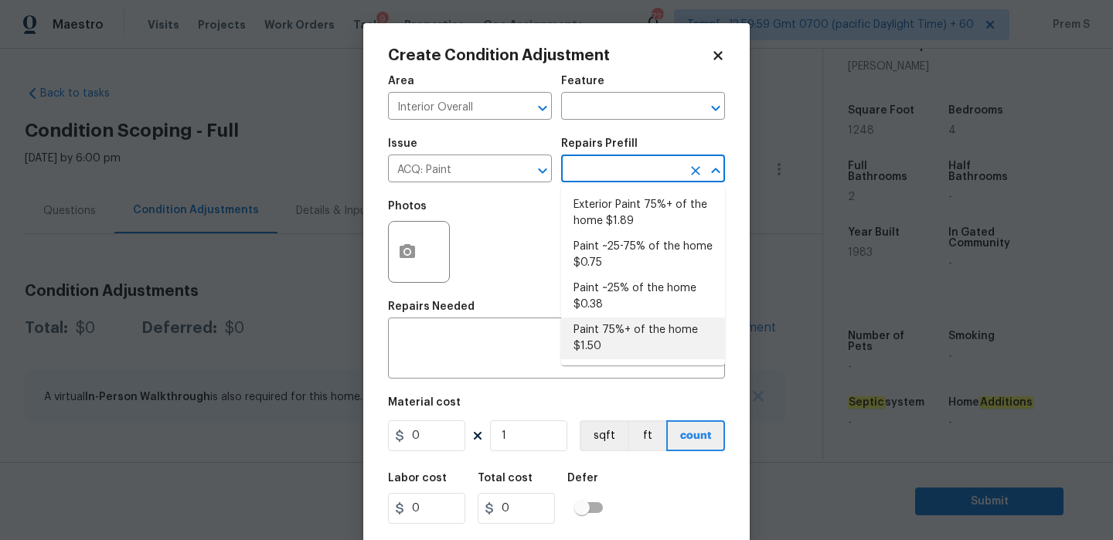
click at [628, 345] on li "Paint 75%+ of the home $1.50" at bounding box center [643, 339] width 164 height 42
type input "Acquisition"
type textarea "Acquisition Scope: 75%+ of the home will likely require interior paint"
type input "1.5"
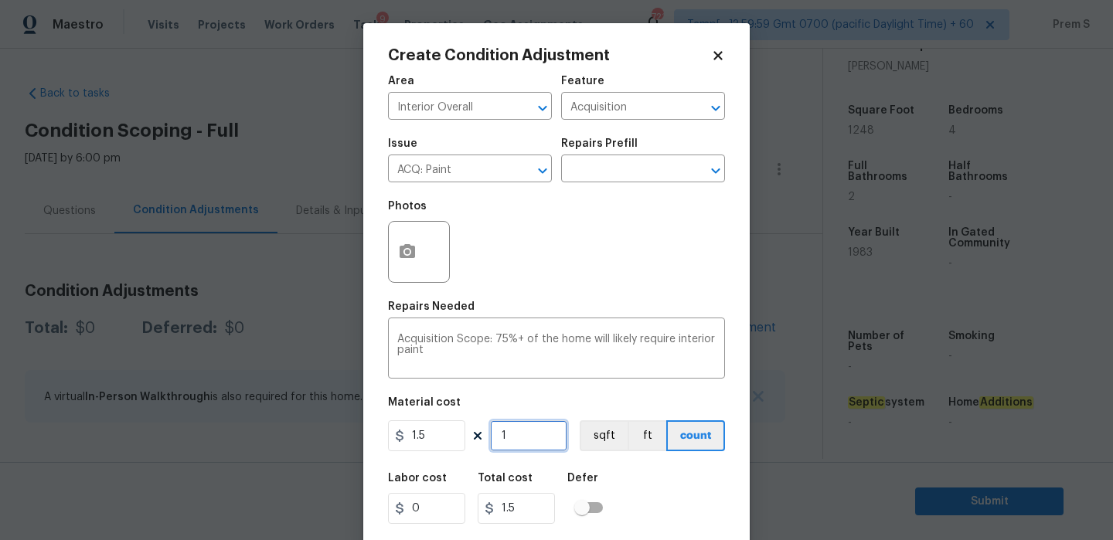
click at [528, 434] on input "1" at bounding box center [528, 435] width 77 height 31
type input "12"
type input "18"
type input "124"
type input "186"
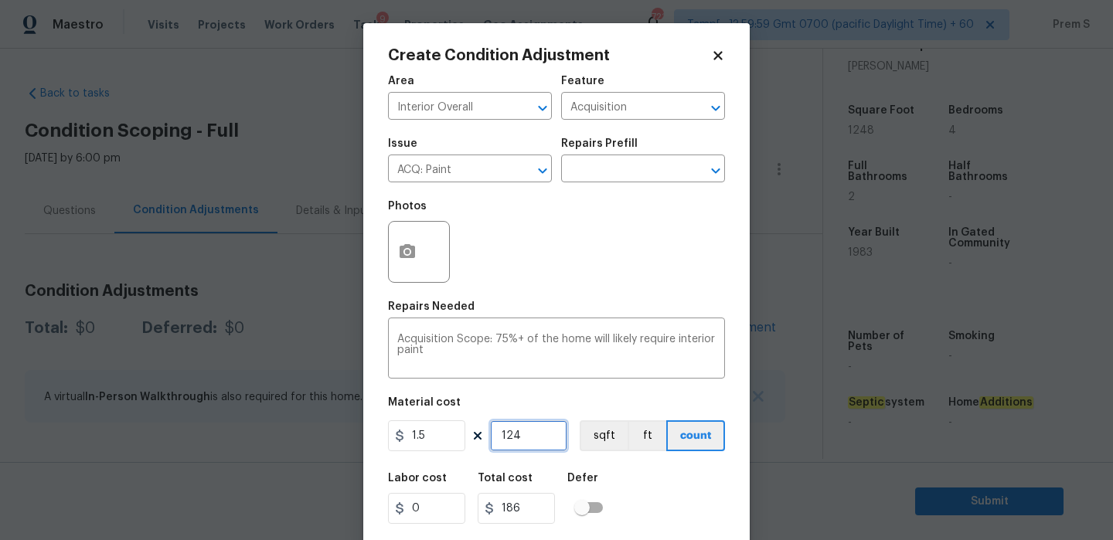
type input "1248"
type input "1872"
type input "1248"
click at [395, 239] on button "button" at bounding box center [407, 252] width 37 height 60
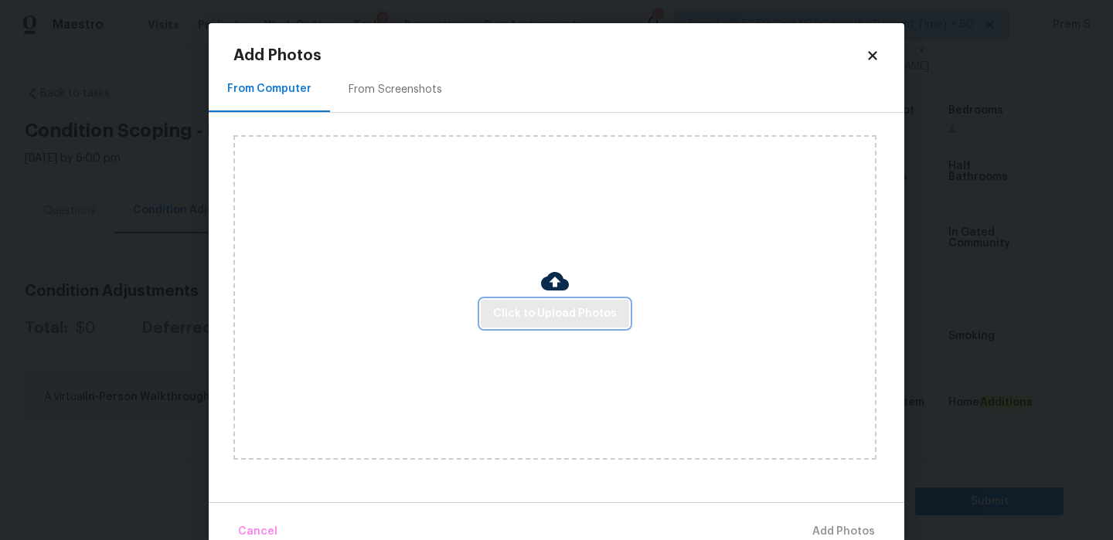
click at [505, 318] on span "Click to Upload Photos" at bounding box center [555, 314] width 124 height 19
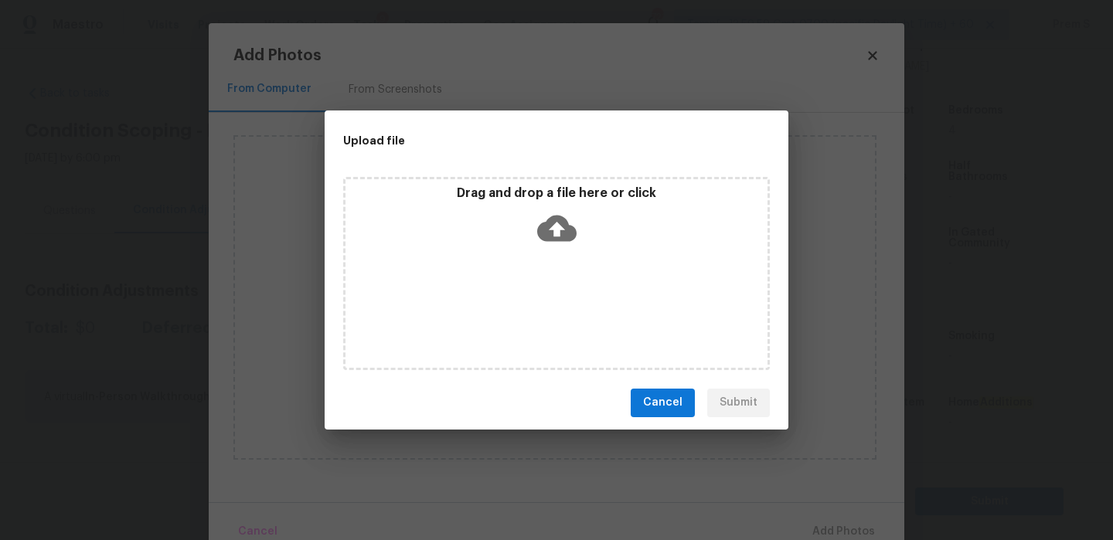
click at [543, 230] on icon at bounding box center [556, 228] width 39 height 26
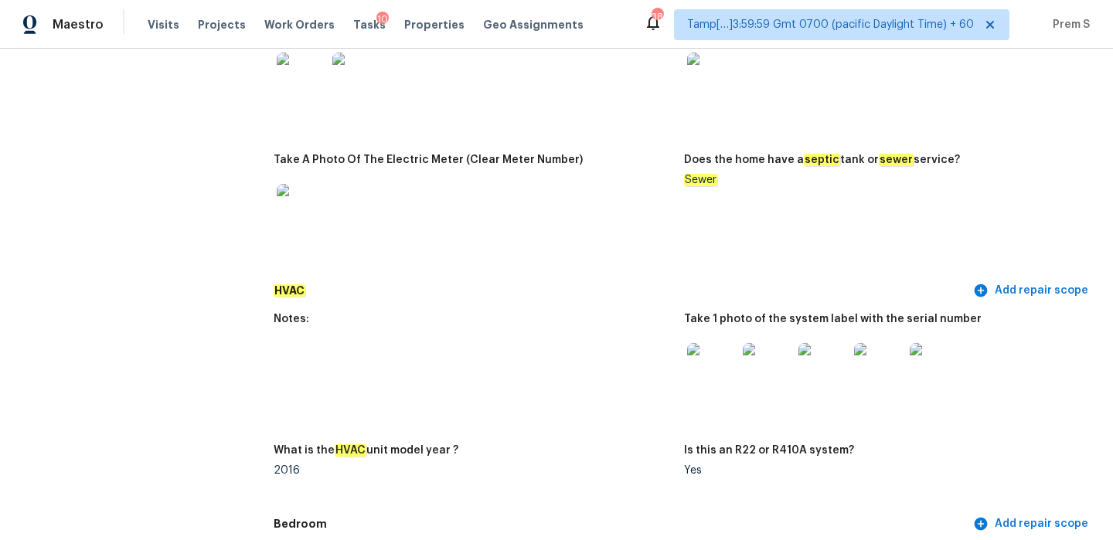
scroll to position [1336, 0]
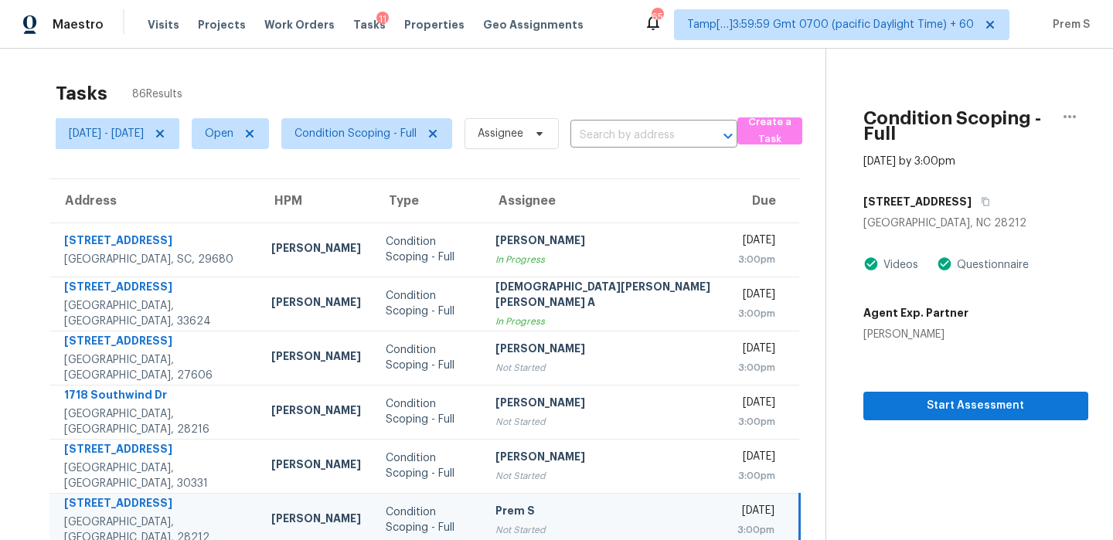
scroll to position [49, 0]
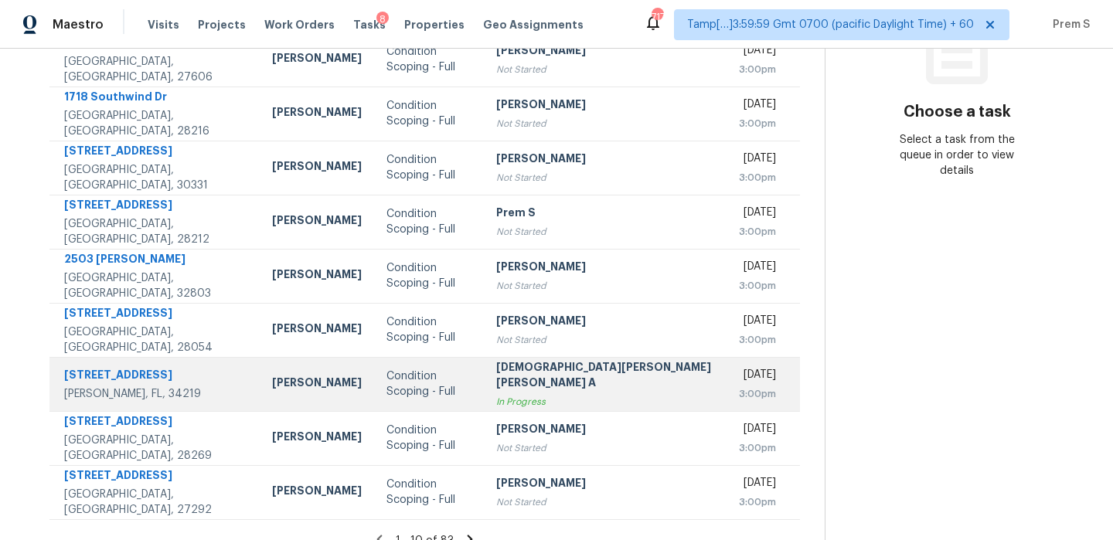
scroll to position [264, 0]
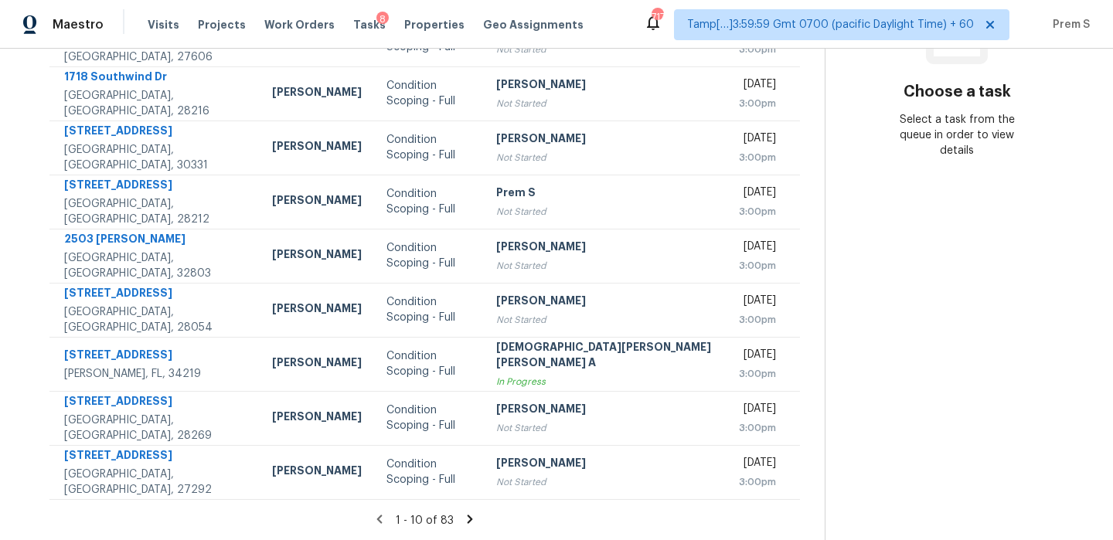
click at [468, 522] on icon at bounding box center [470, 519] width 5 height 9
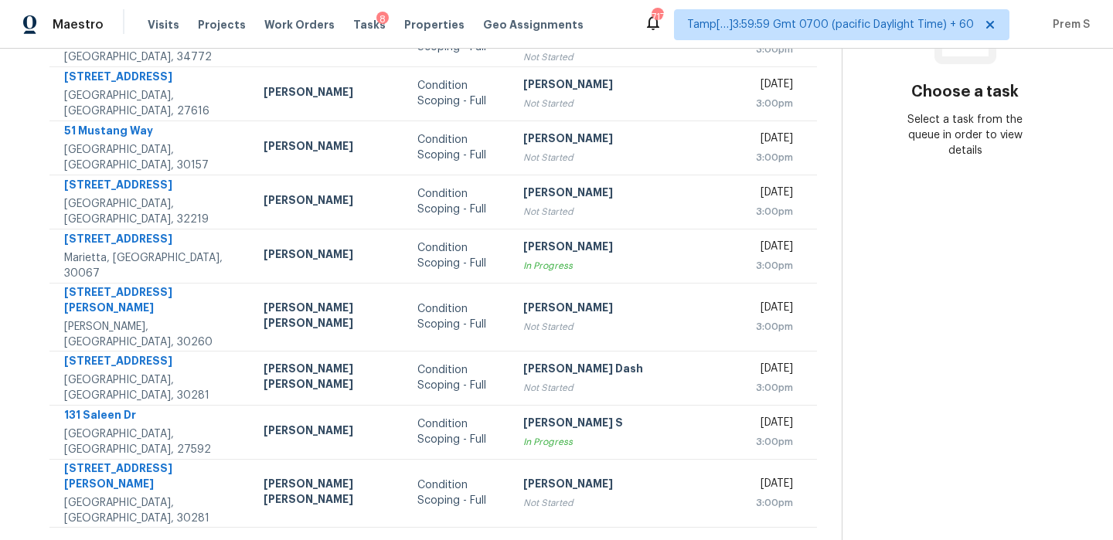
click at [475, 539] on icon at bounding box center [482, 547] width 14 height 14
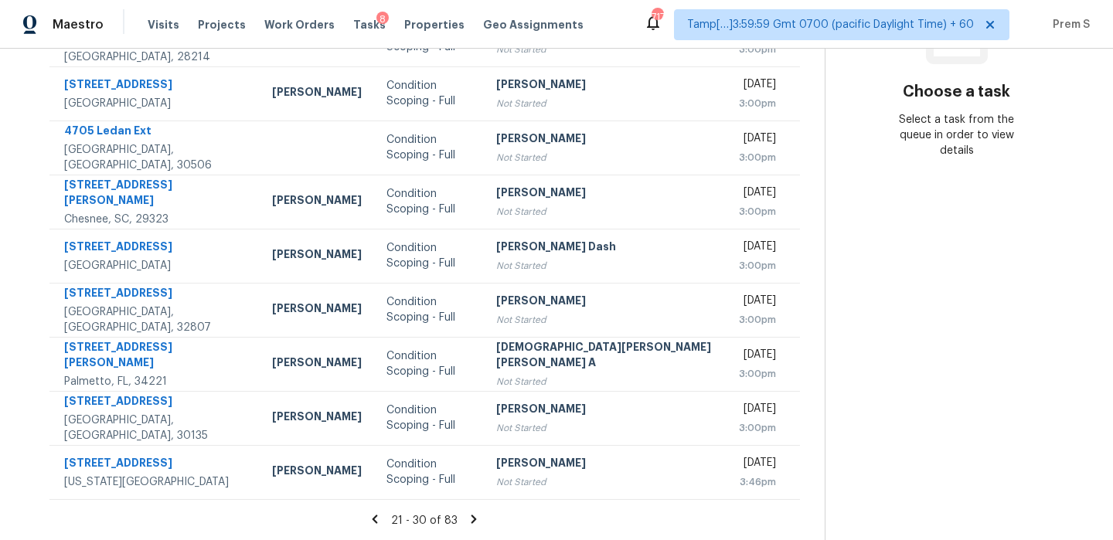
click at [471, 516] on icon at bounding box center [473, 519] width 5 height 9
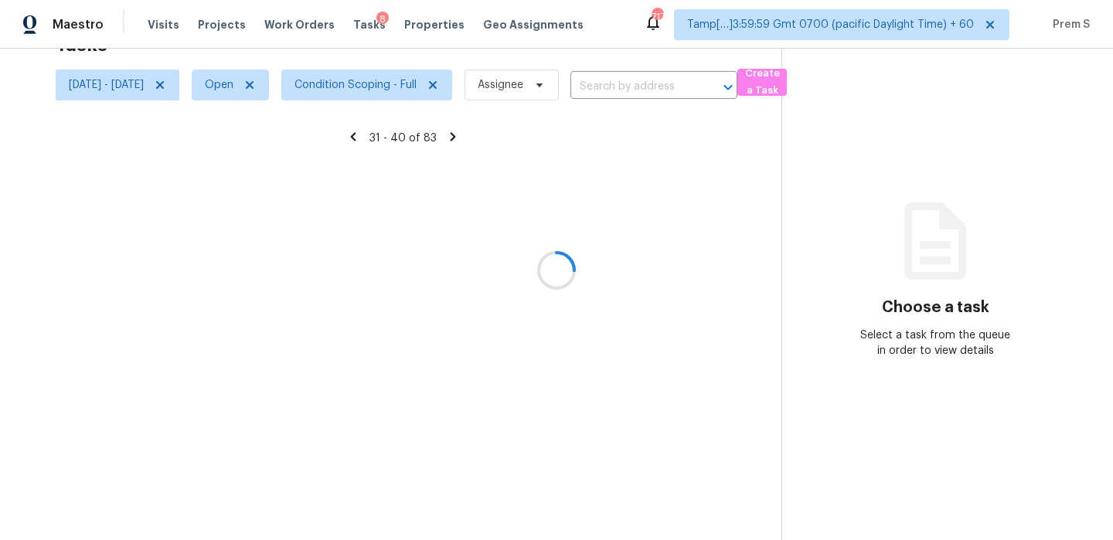
scroll to position [49, 0]
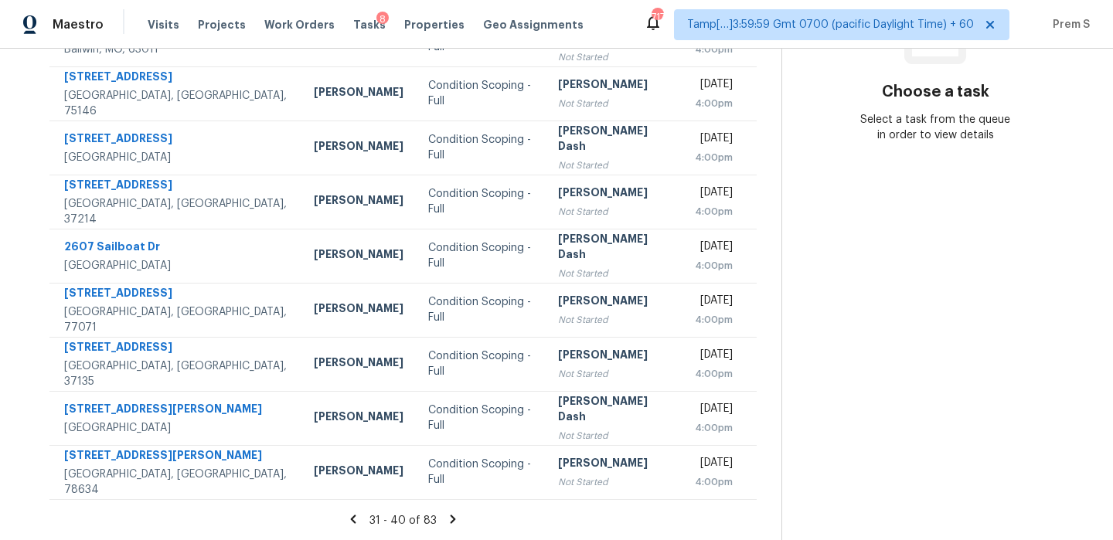
click at [456, 516] on icon at bounding box center [453, 519] width 5 height 9
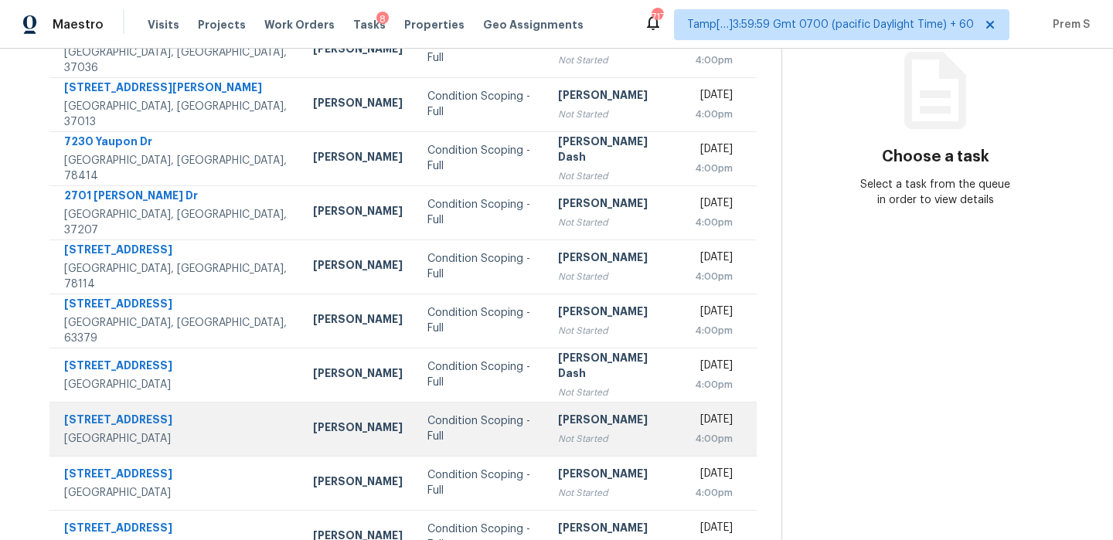
scroll to position [264, 0]
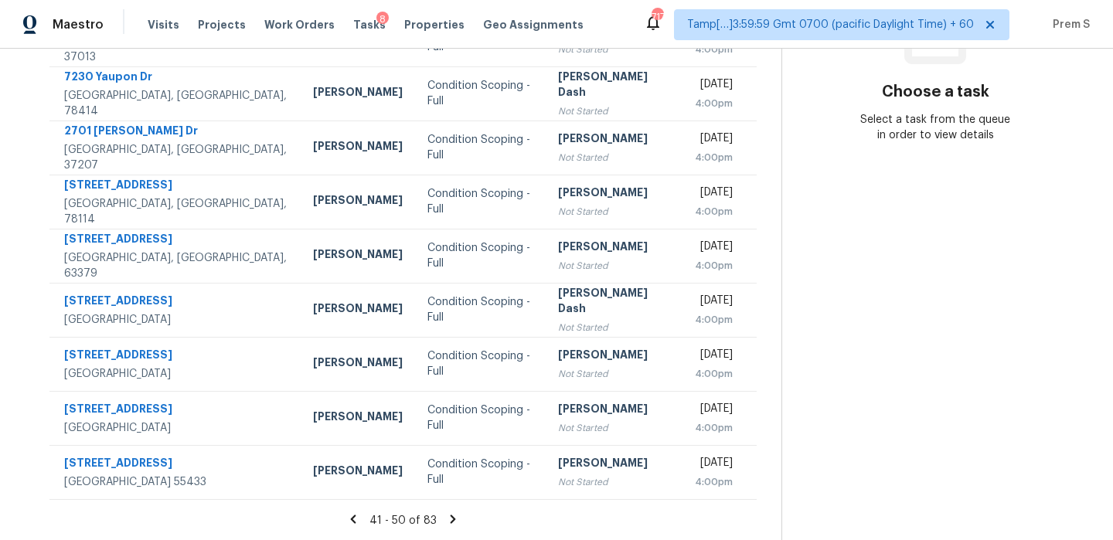
click at [456, 522] on icon at bounding box center [453, 519] width 5 height 9
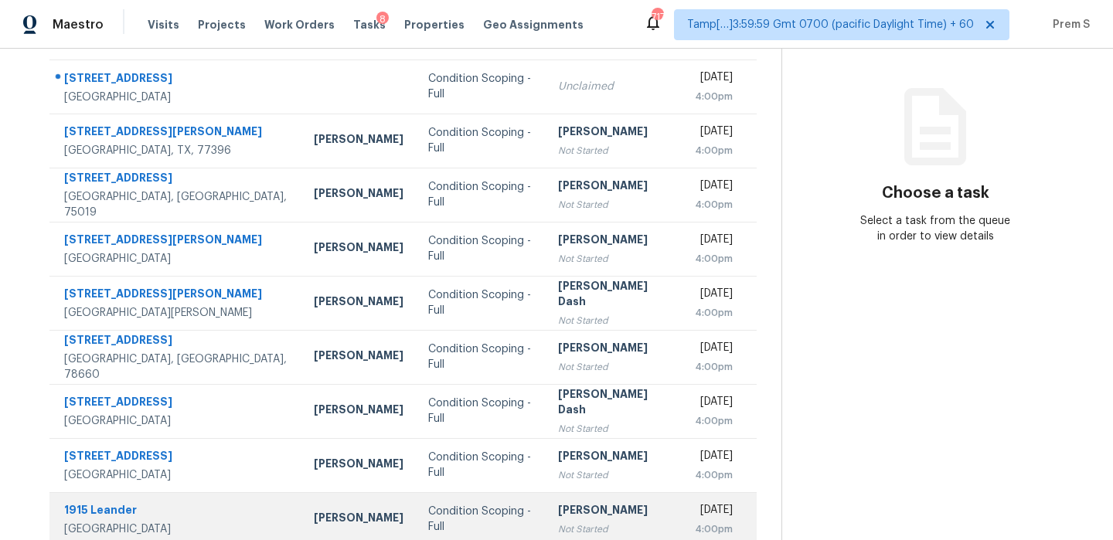
scroll to position [60, 0]
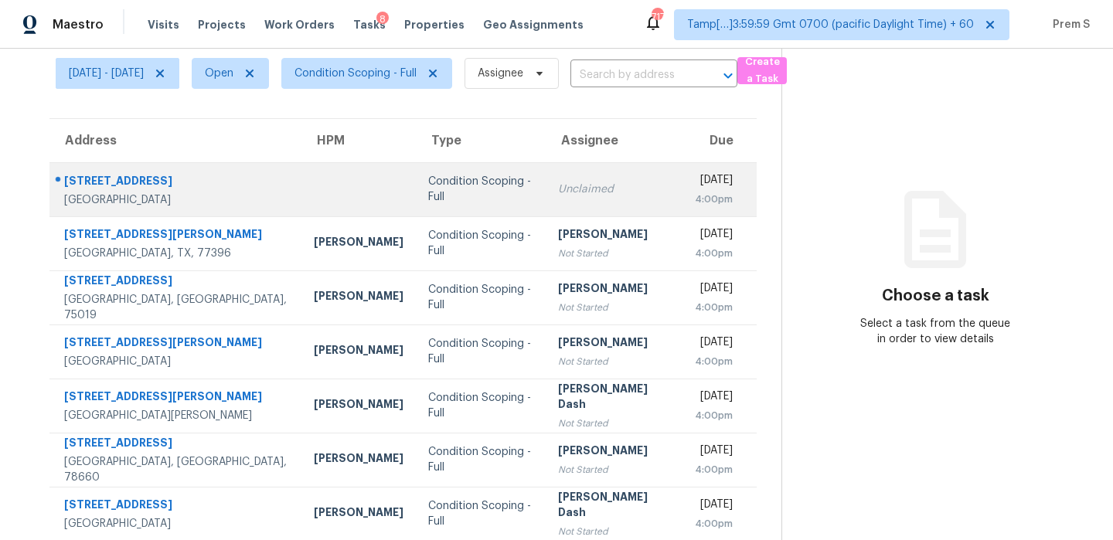
click at [613, 213] on td "Unclaimed" at bounding box center [615, 189] width 138 height 54
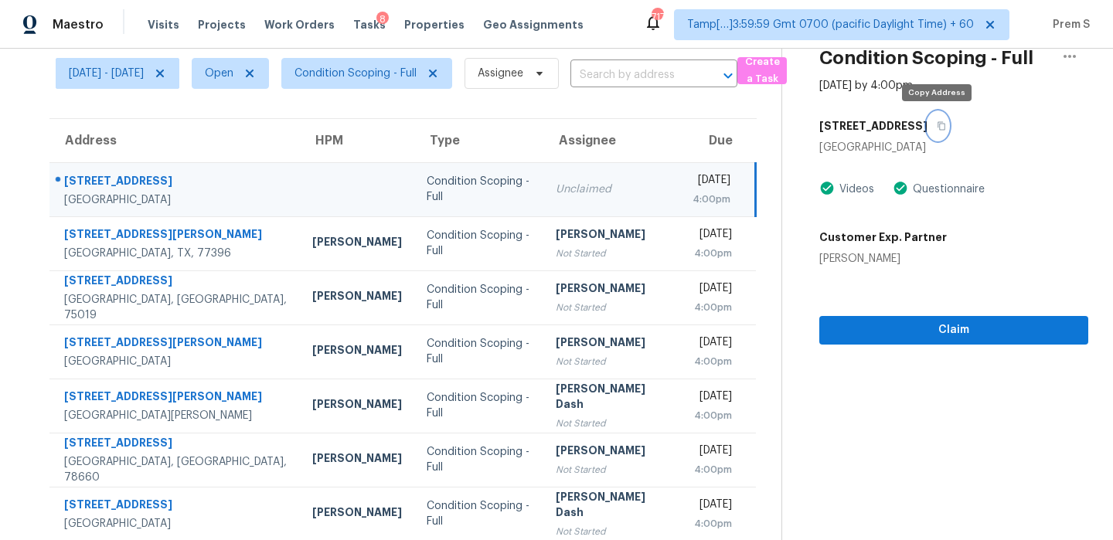
click at [938, 129] on icon "button" at bounding box center [942, 126] width 8 height 9
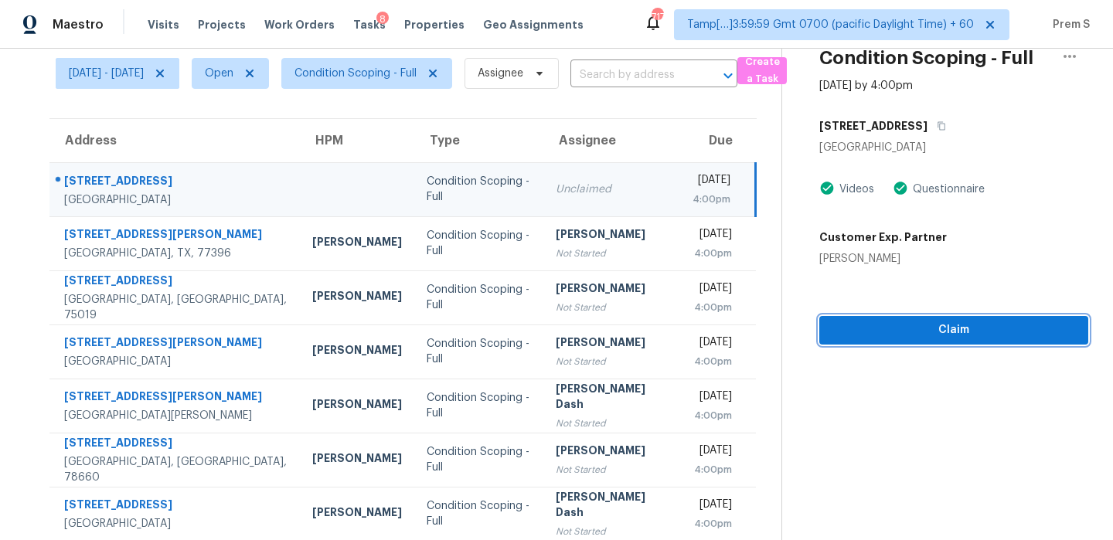
click at [923, 332] on span "Claim" at bounding box center [954, 330] width 244 height 19
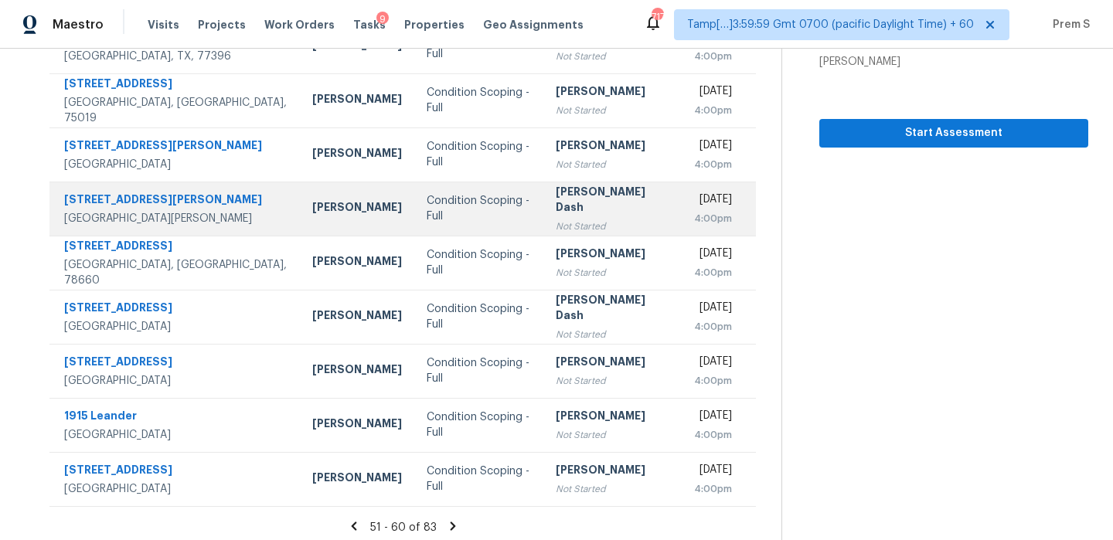
scroll to position [264, 0]
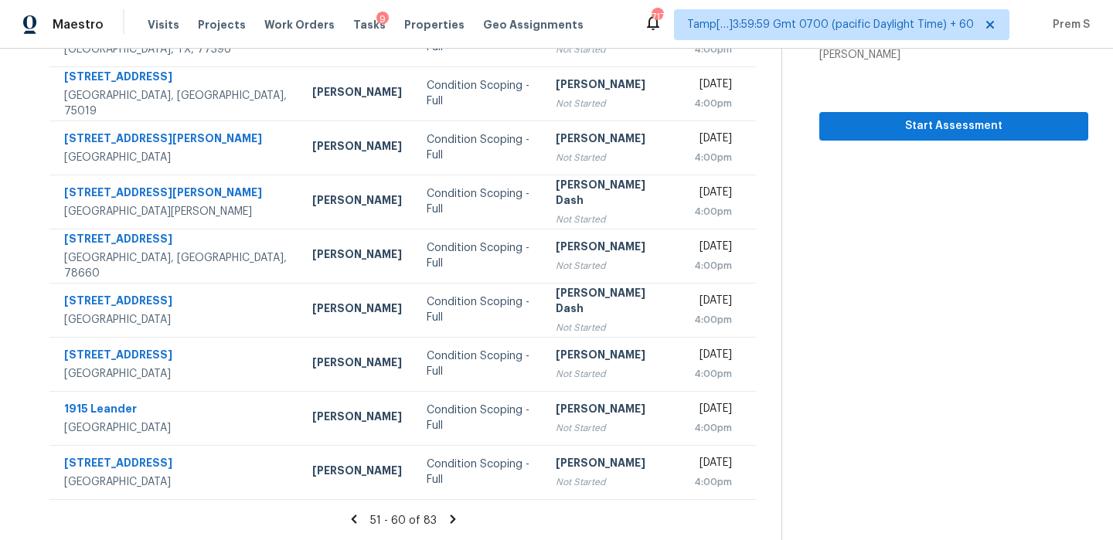
click at [455, 523] on icon at bounding box center [453, 519] width 14 height 14
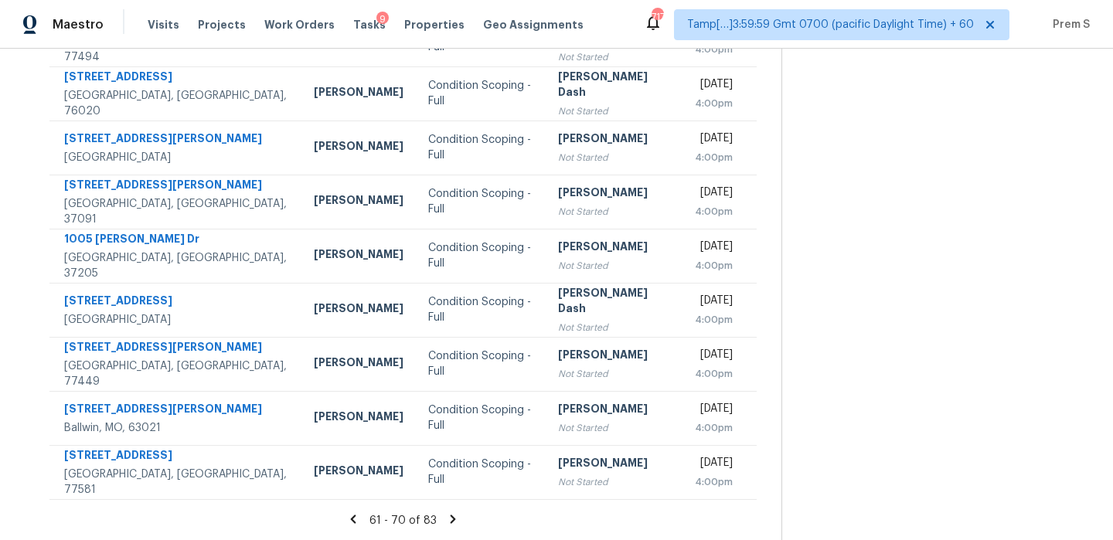
click at [456, 523] on icon at bounding box center [453, 519] width 14 height 14
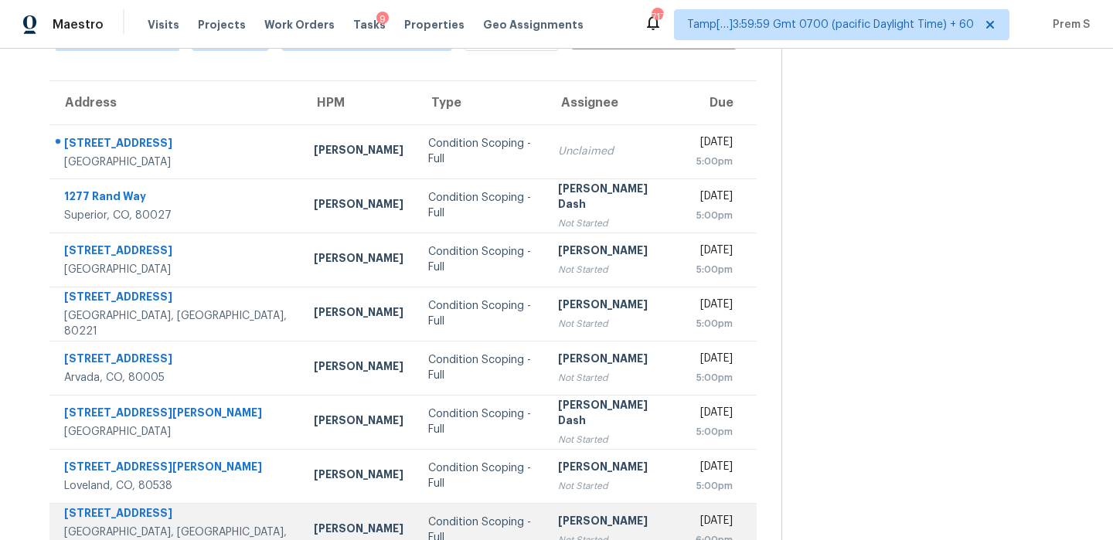
scroll to position [94, 0]
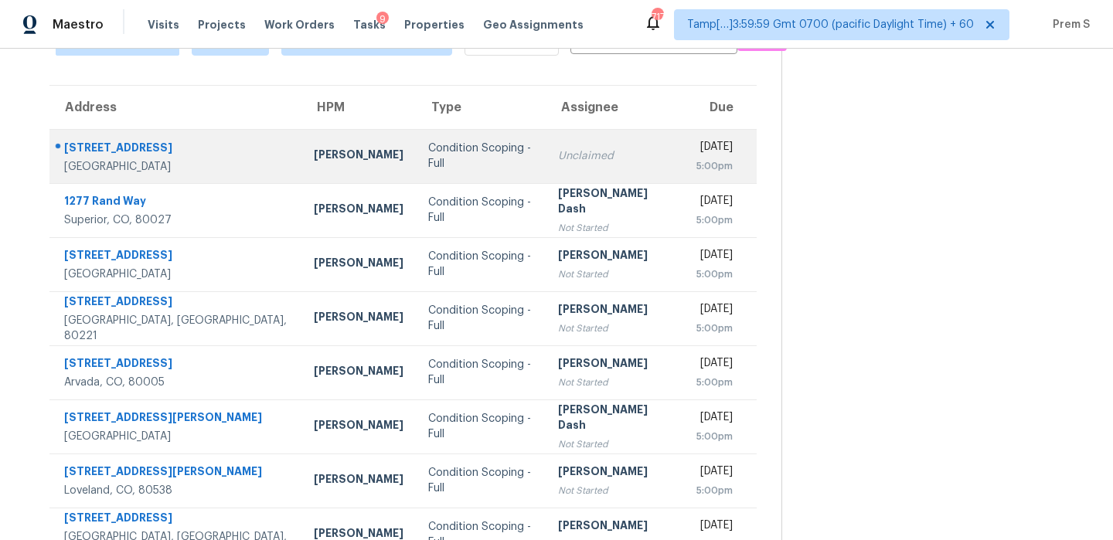
click at [696, 139] on div "[DATE]" at bounding box center [714, 148] width 37 height 19
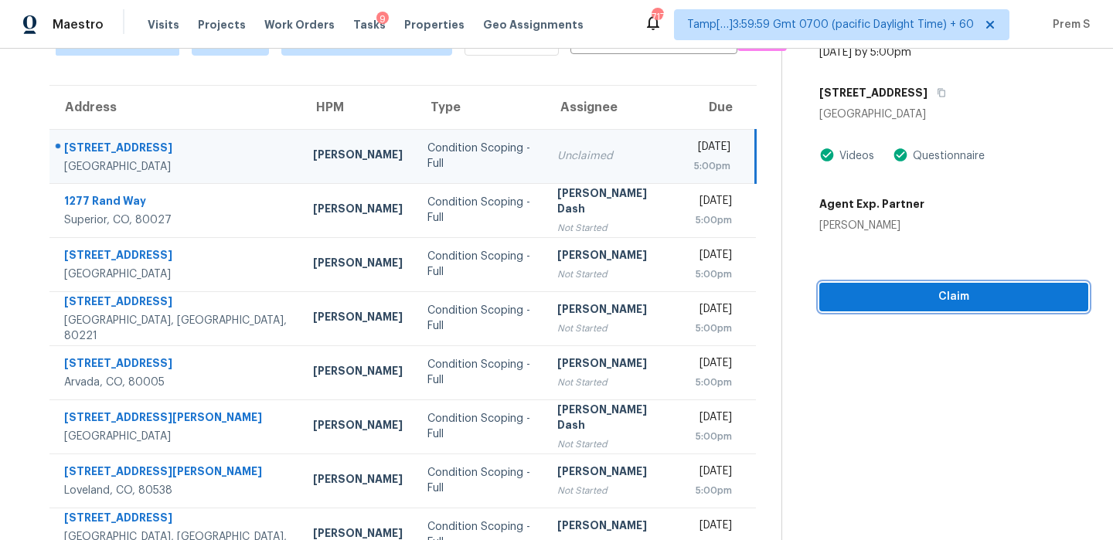
click at [906, 291] on span "Claim" at bounding box center [954, 297] width 244 height 19
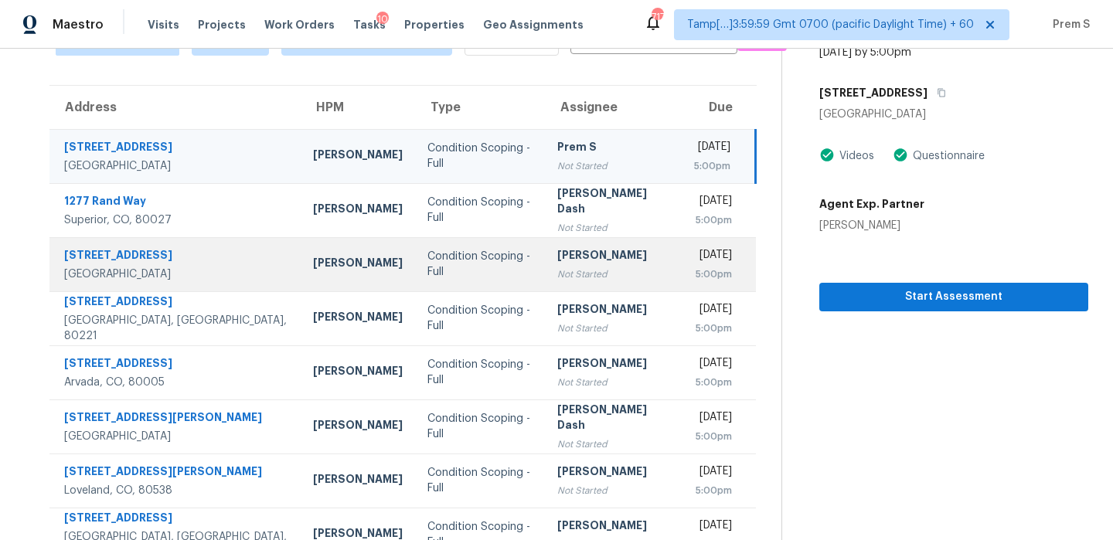
scroll to position [264, 0]
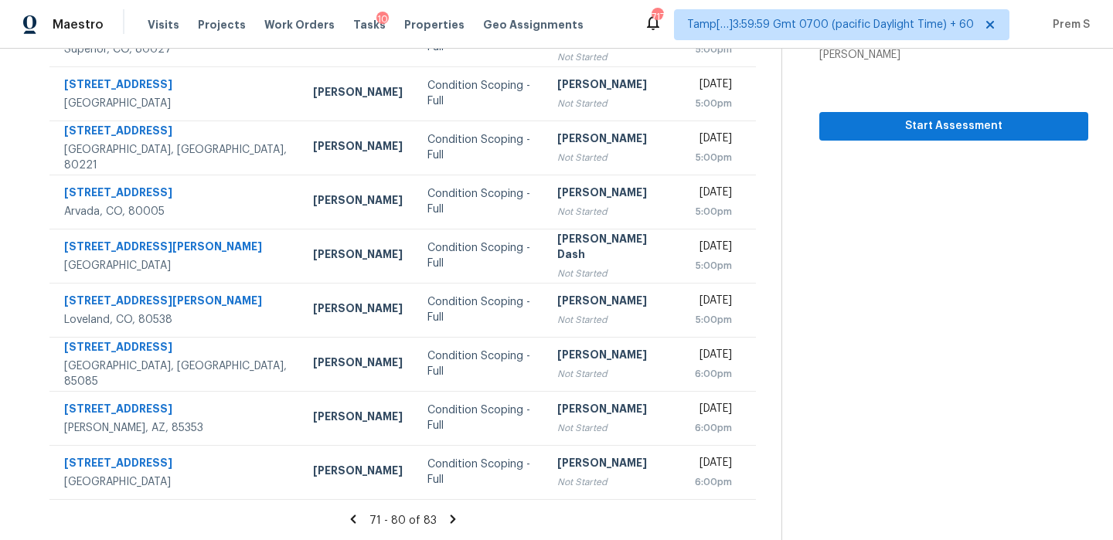
click at [460, 520] on icon at bounding box center [453, 519] width 14 height 14
